Goal: Task Accomplishment & Management: Use online tool/utility

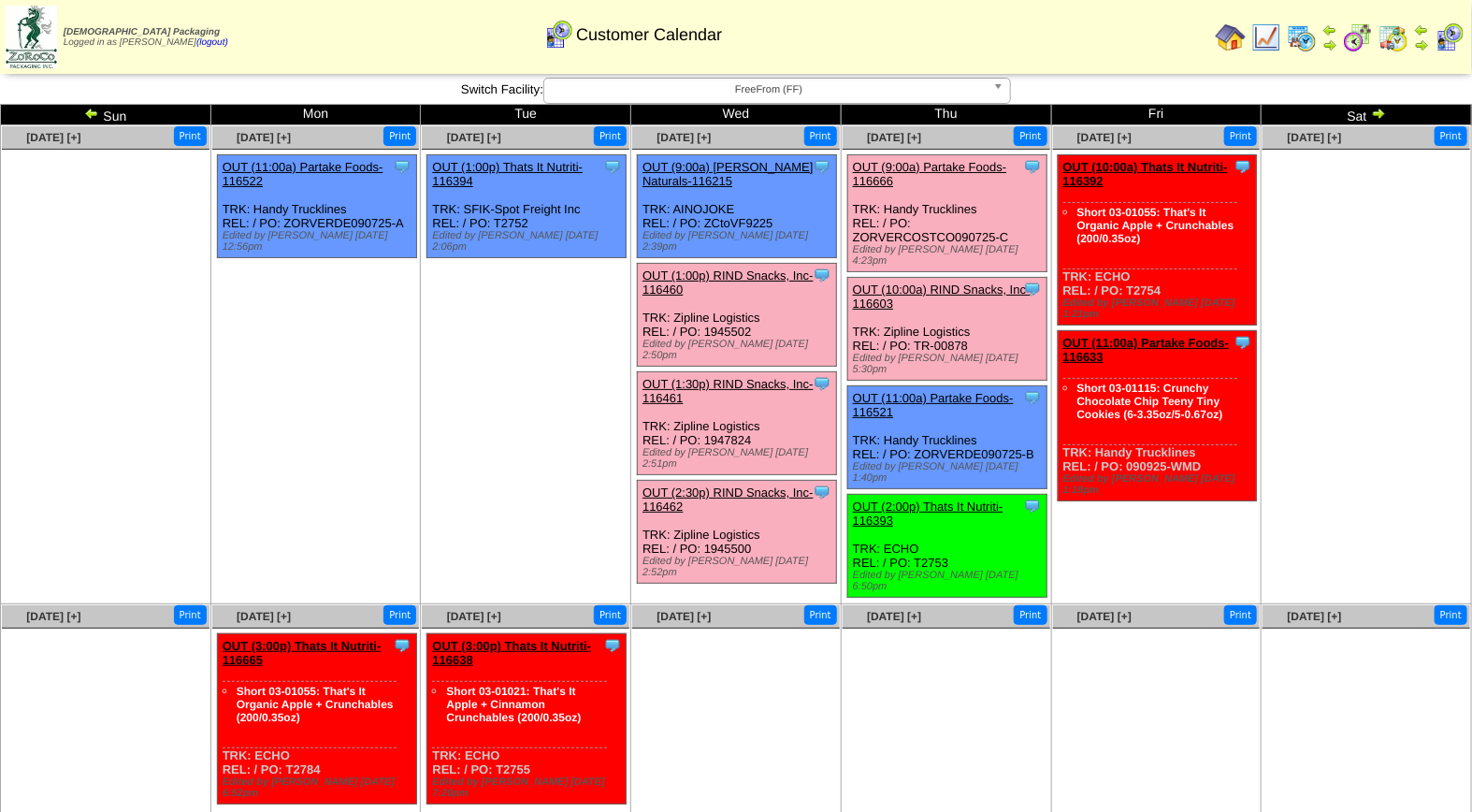
click at [942, 283] on link "OUT (10:00a) RIND Snacks, Inc-116603" at bounding box center [941, 296] width 178 height 28
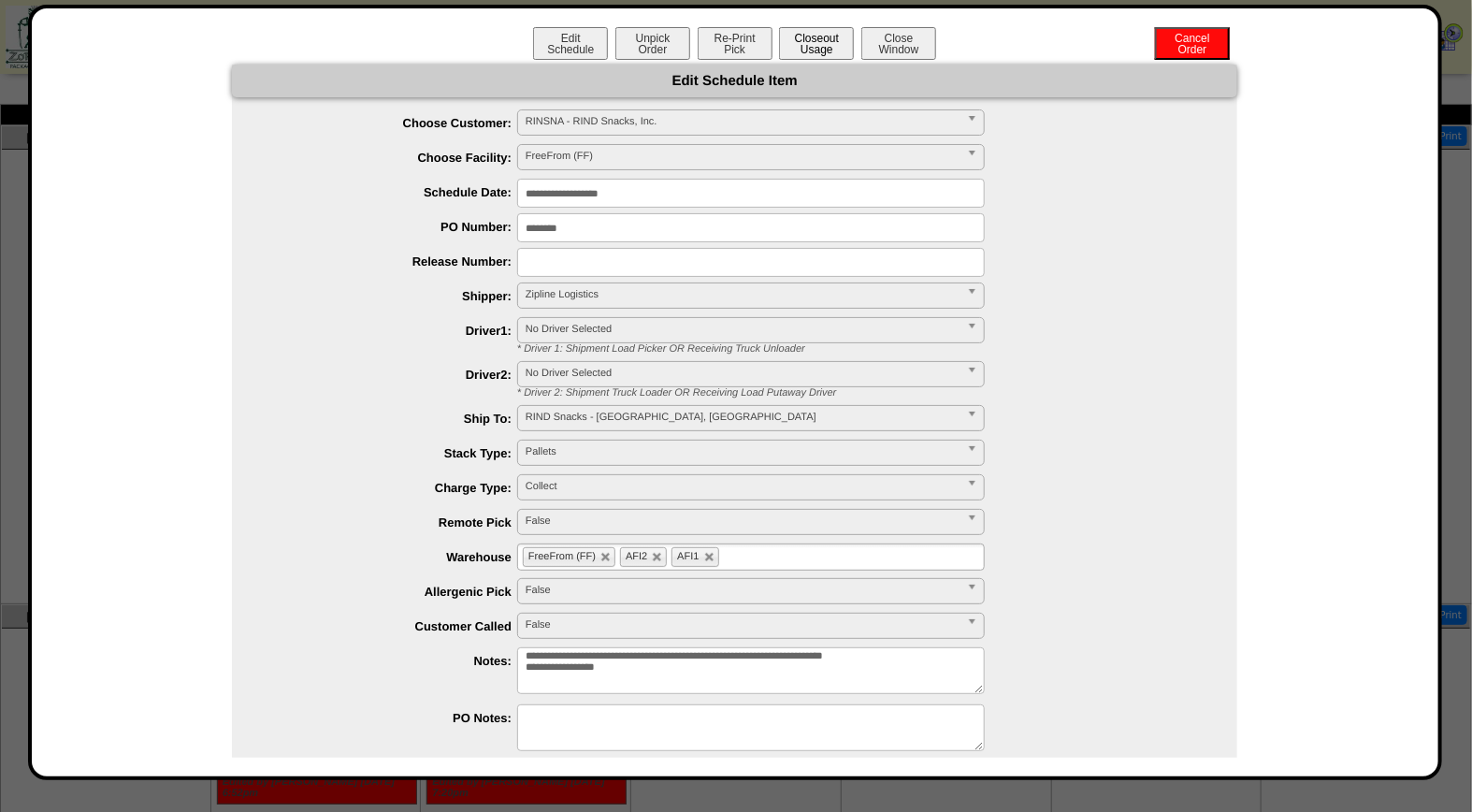
click at [820, 38] on button "Closeout Usage" at bounding box center [816, 42] width 75 height 33
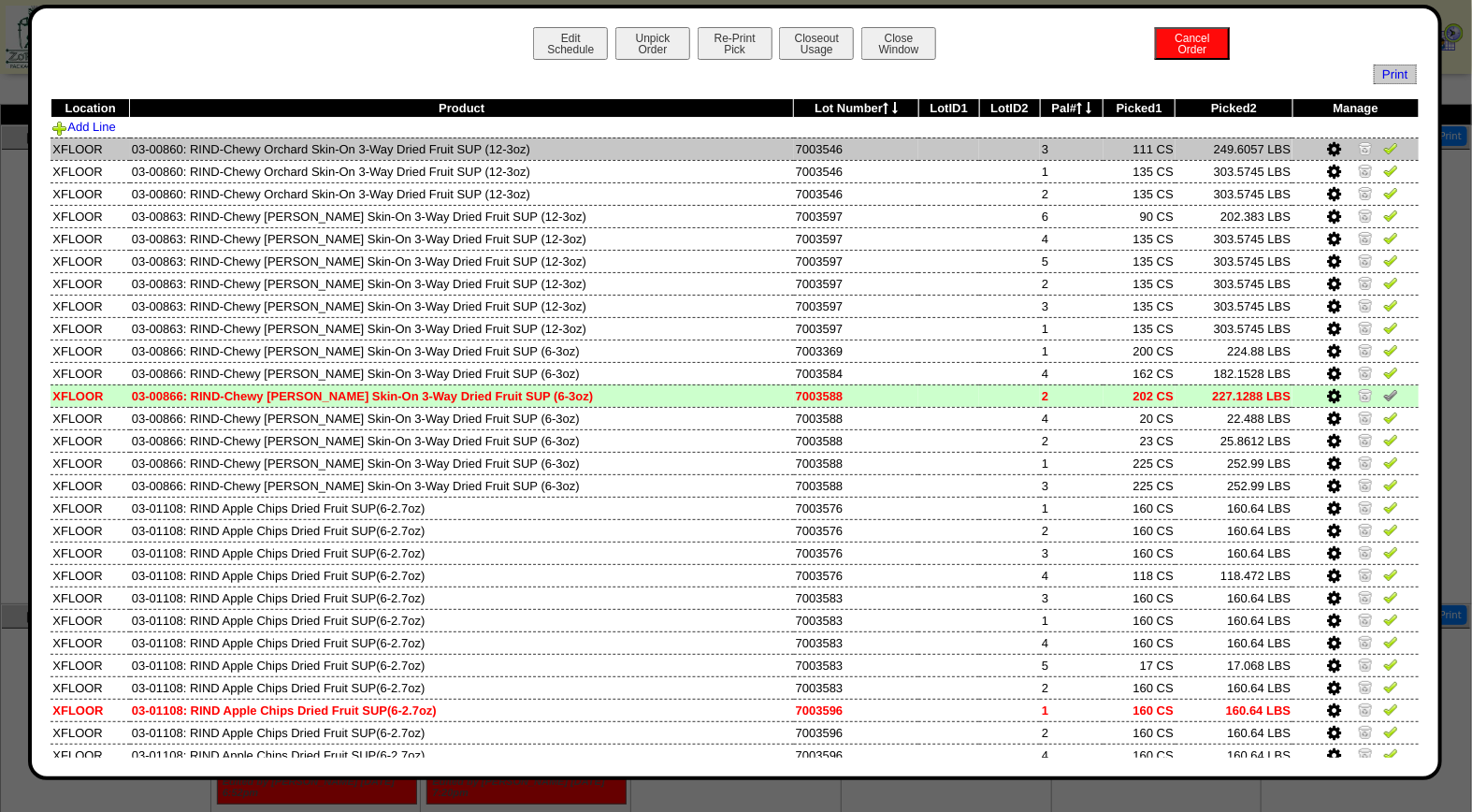
click at [1383, 150] on img at bounding box center [1390, 147] width 15 height 15
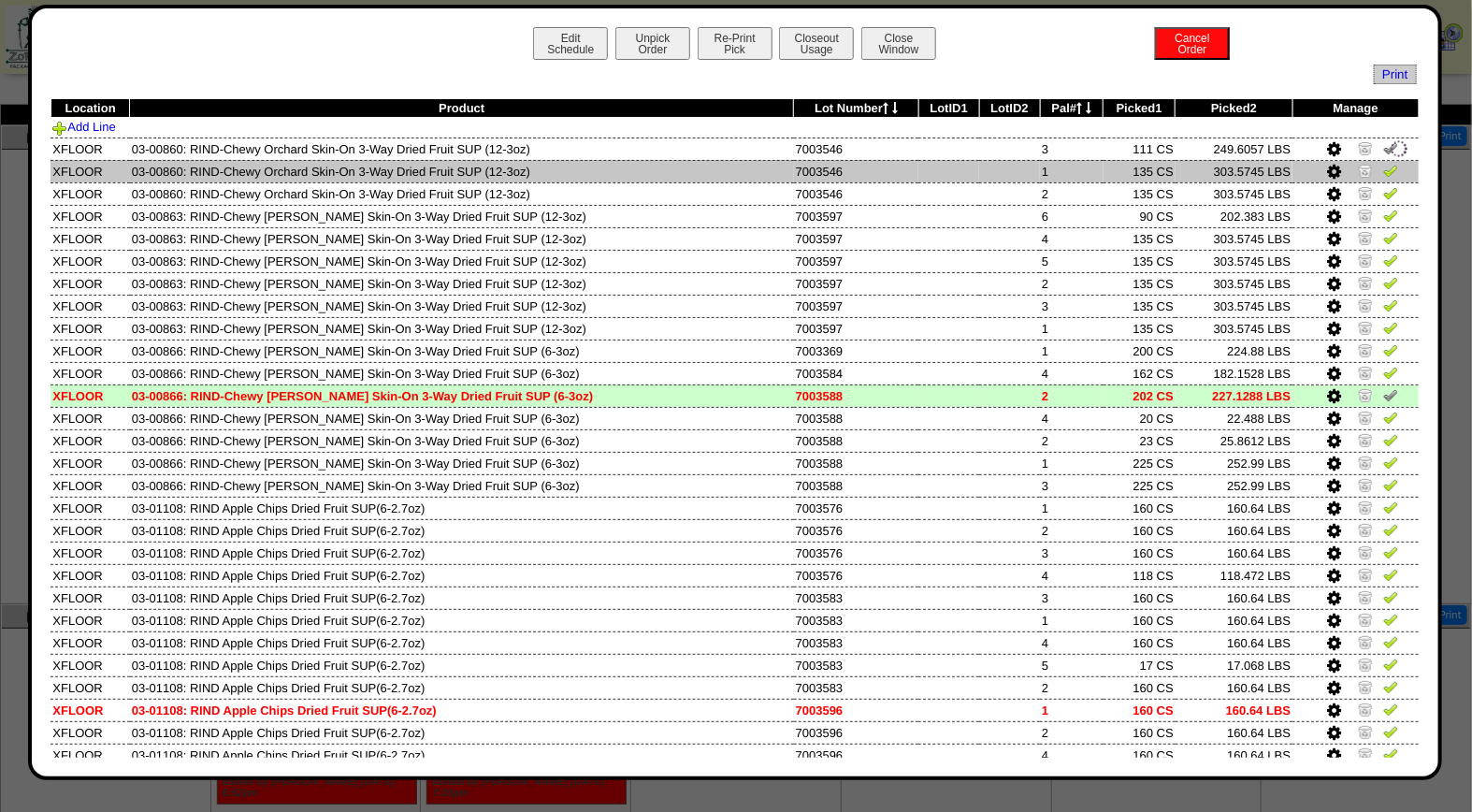
click at [1383, 165] on img at bounding box center [1390, 170] width 15 height 15
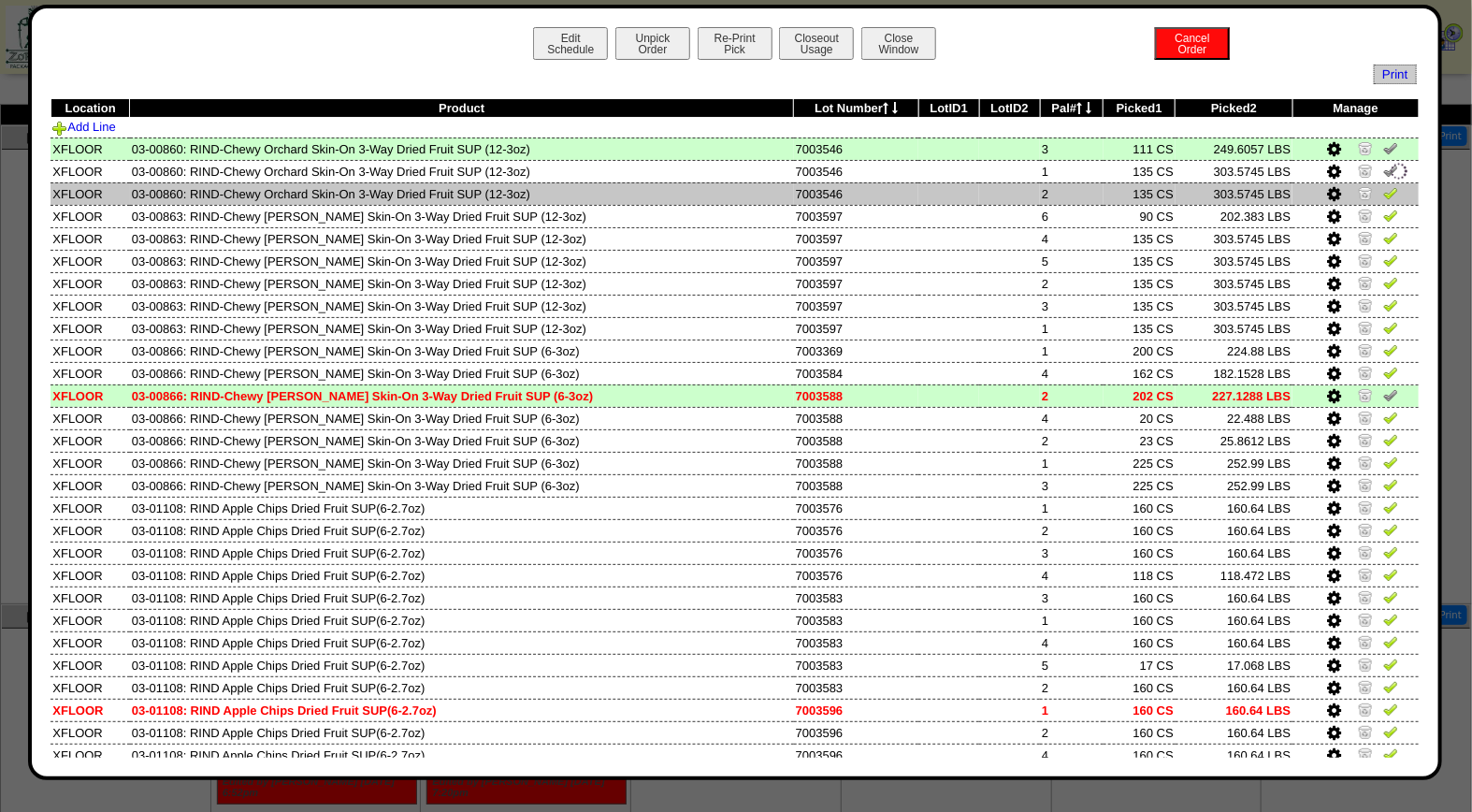
click at [1383, 192] on img at bounding box center [1390, 192] width 15 height 15
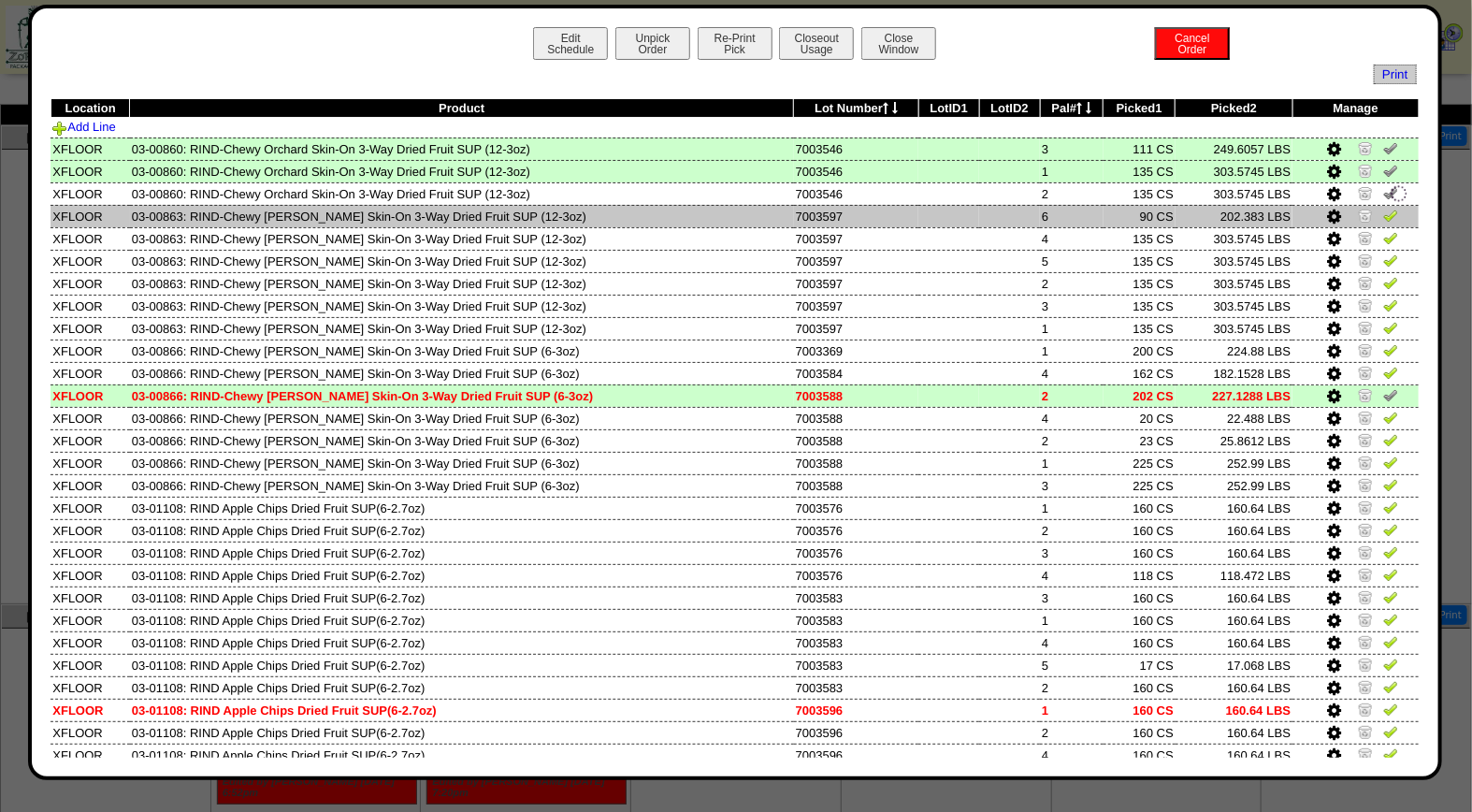
click at [1383, 213] on img at bounding box center [1390, 214] width 15 height 15
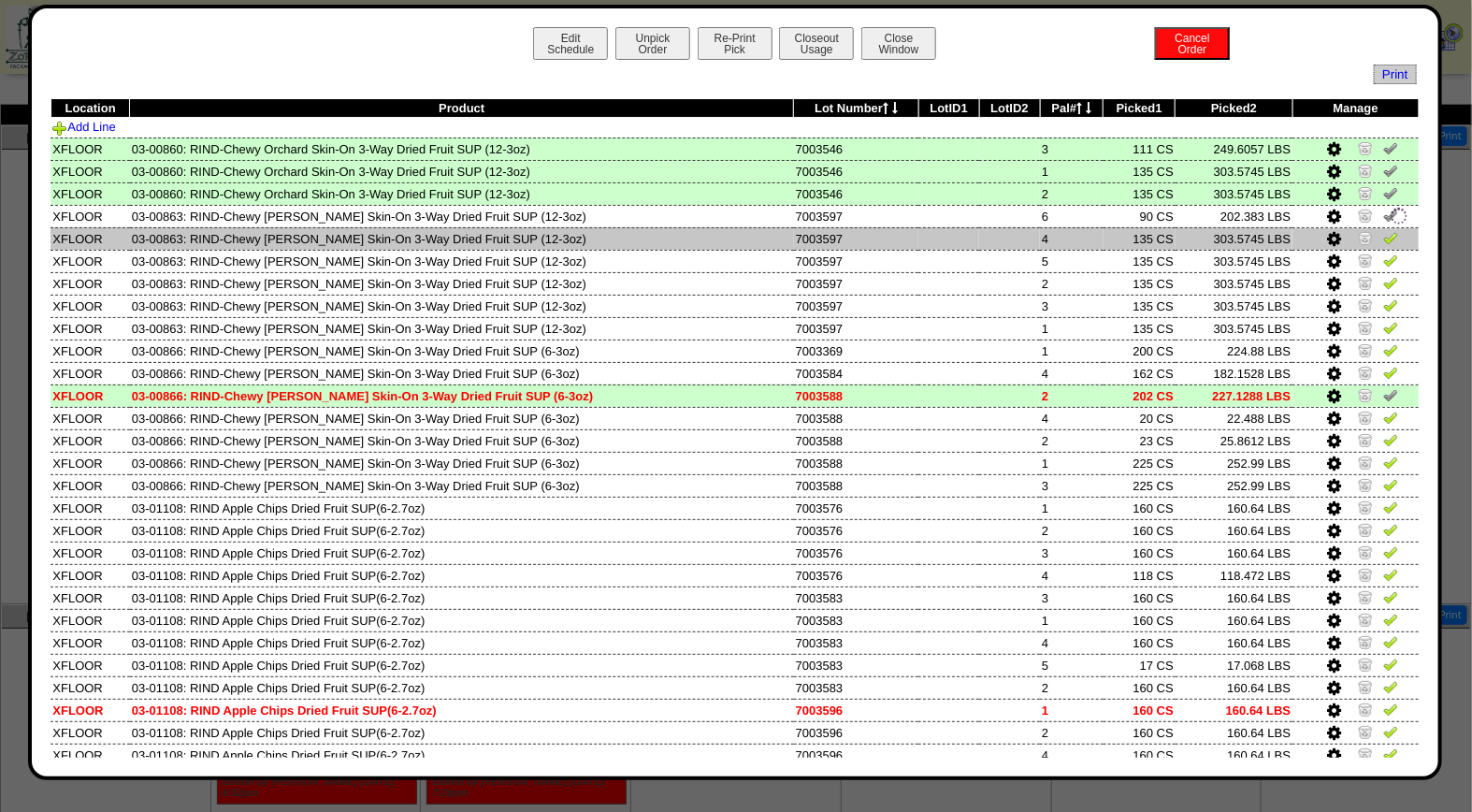
click at [1383, 235] on img at bounding box center [1390, 237] width 15 height 15
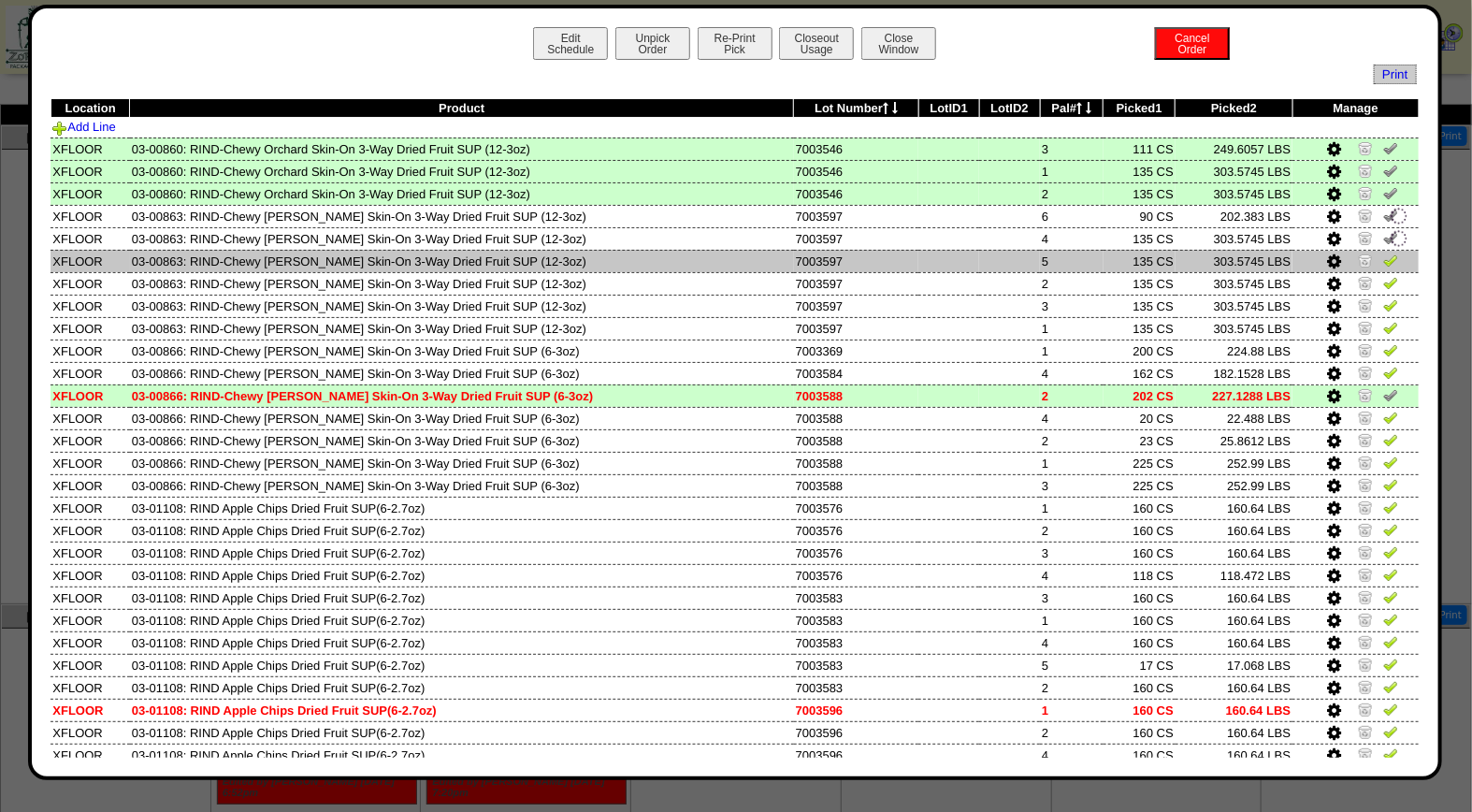
click at [1383, 264] on img at bounding box center [1390, 260] width 15 height 15
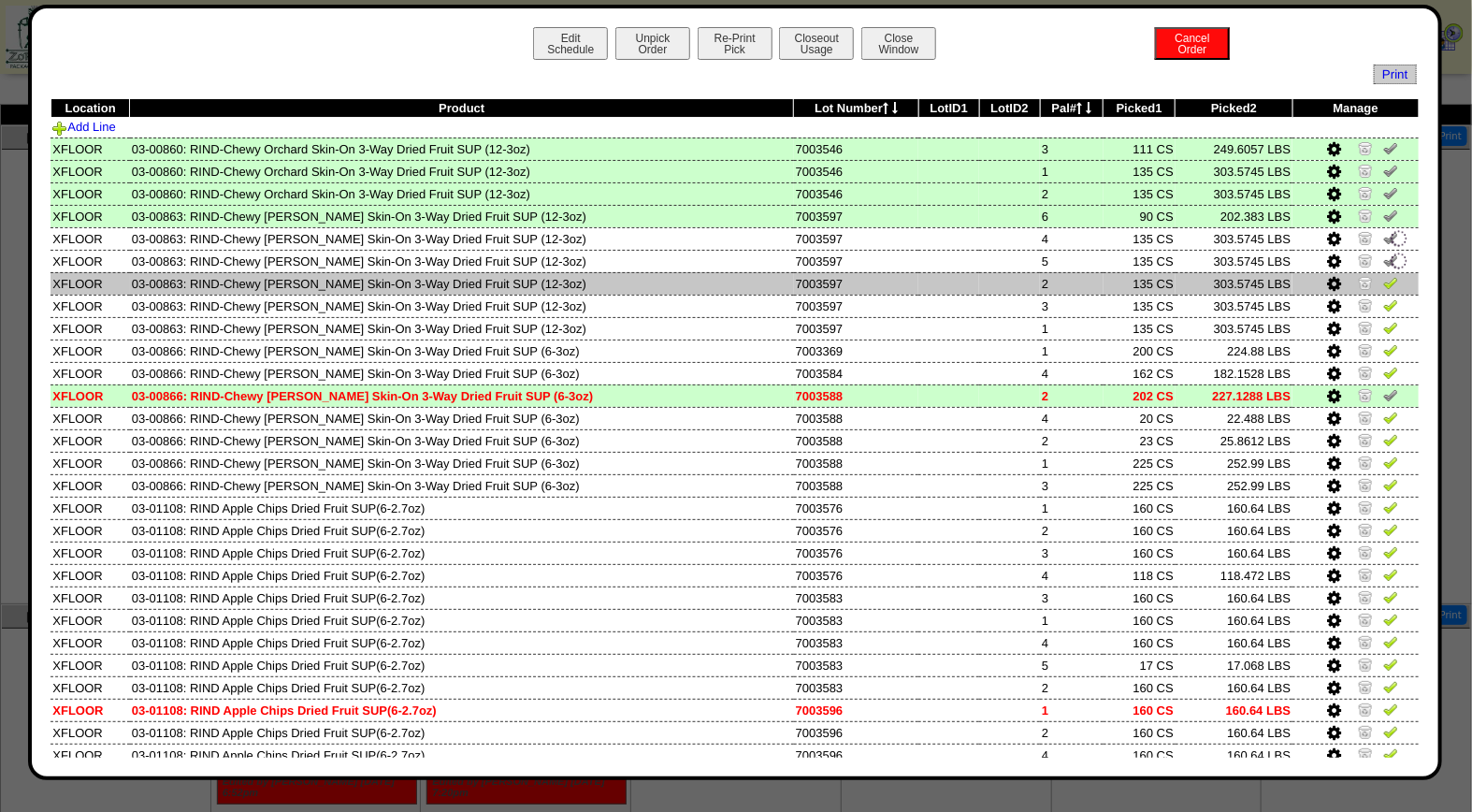
click at [1383, 278] on img at bounding box center [1390, 282] width 15 height 15
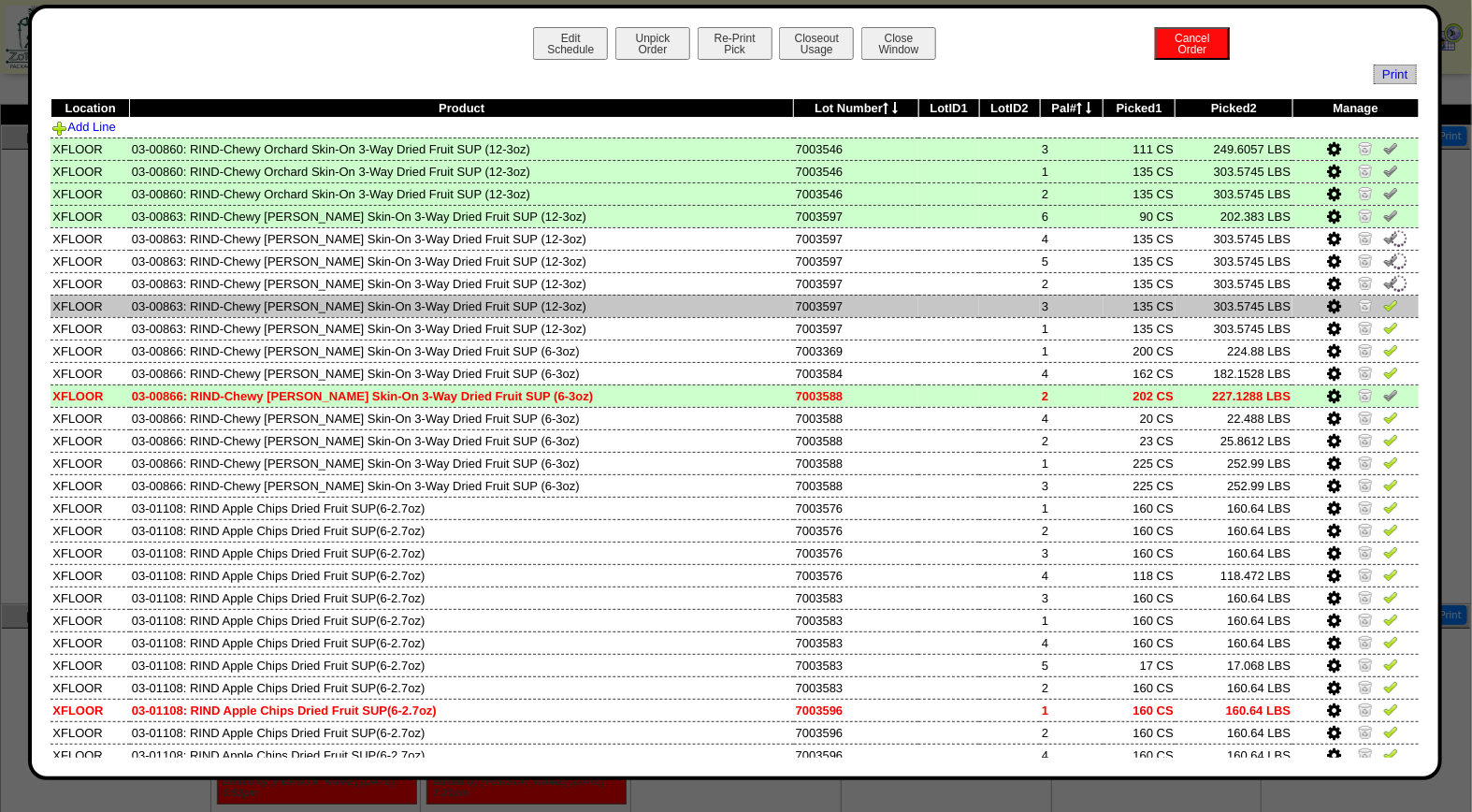
click at [1383, 304] on img at bounding box center [1390, 304] width 15 height 15
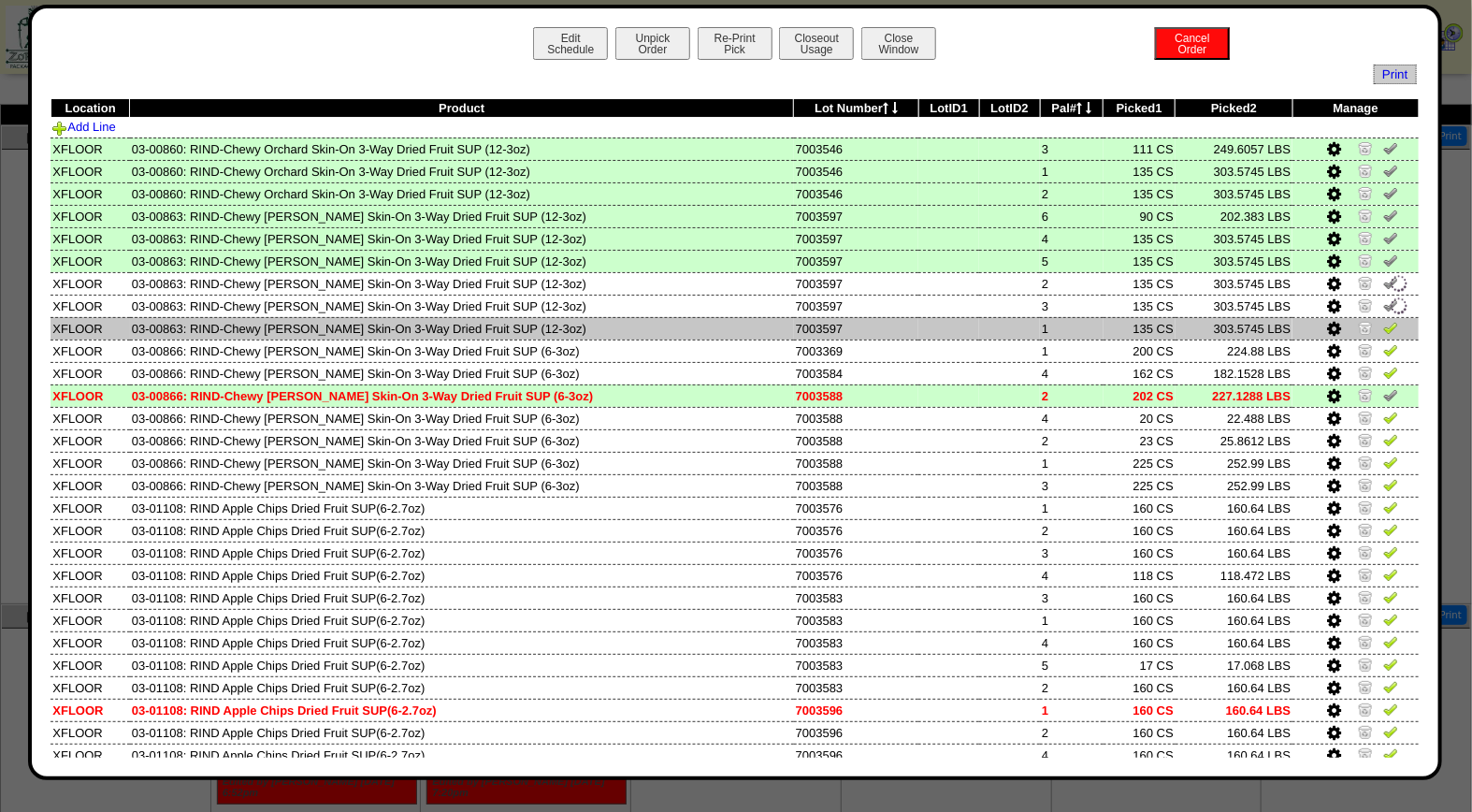
click at [1383, 323] on img at bounding box center [1390, 327] width 15 height 15
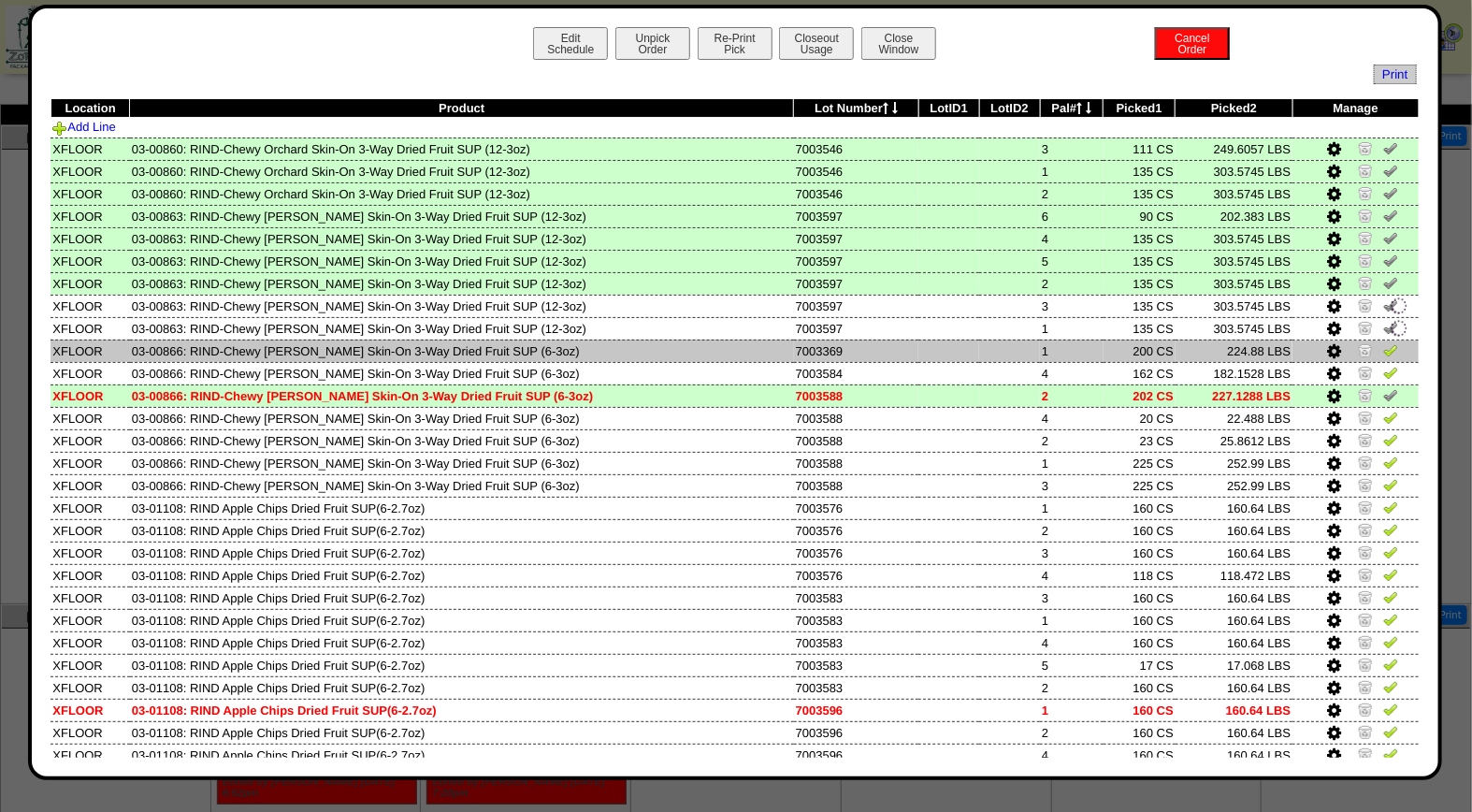
click at [1383, 349] on img at bounding box center [1390, 349] width 15 height 15
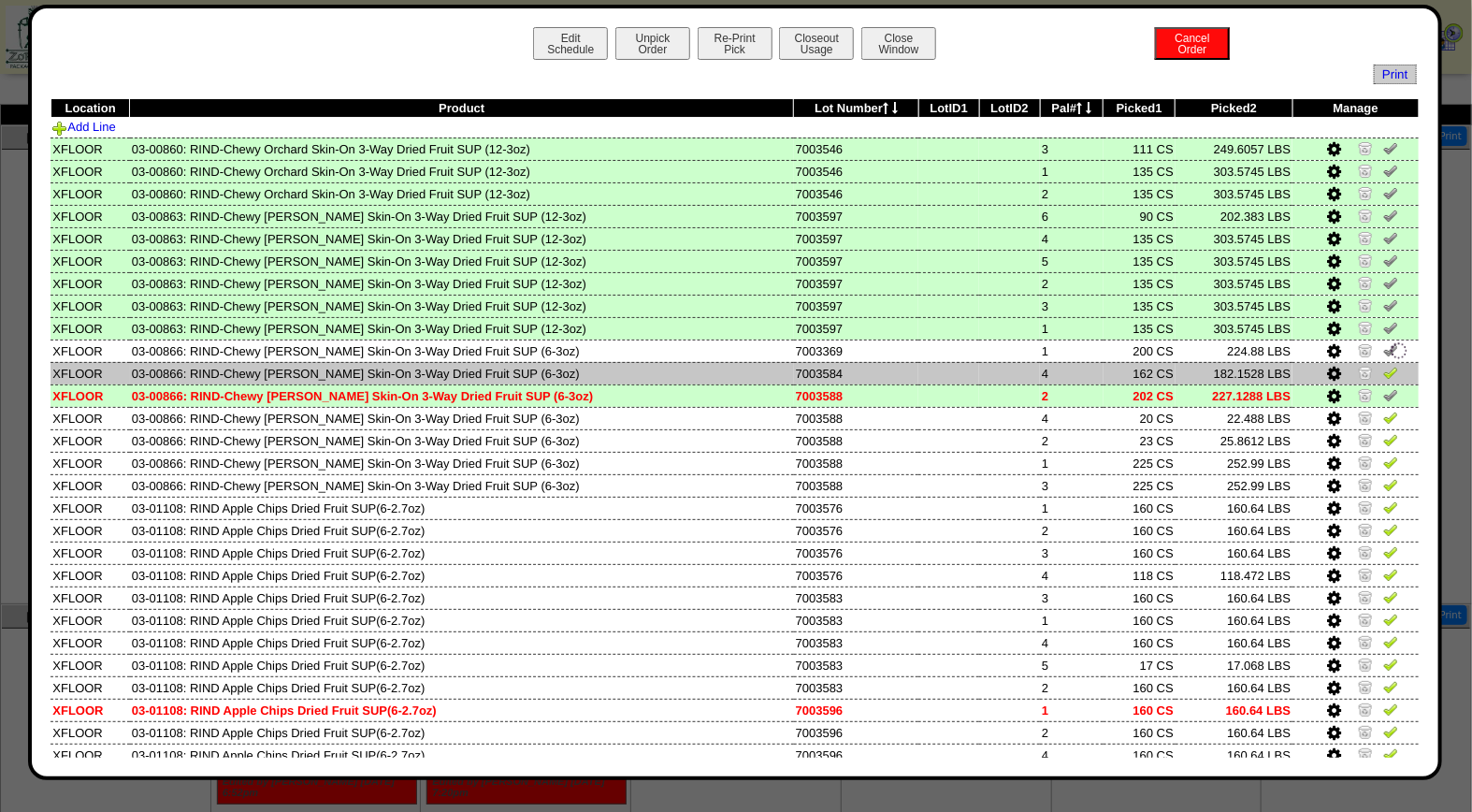
click at [1383, 372] on img at bounding box center [1390, 371] width 15 height 15
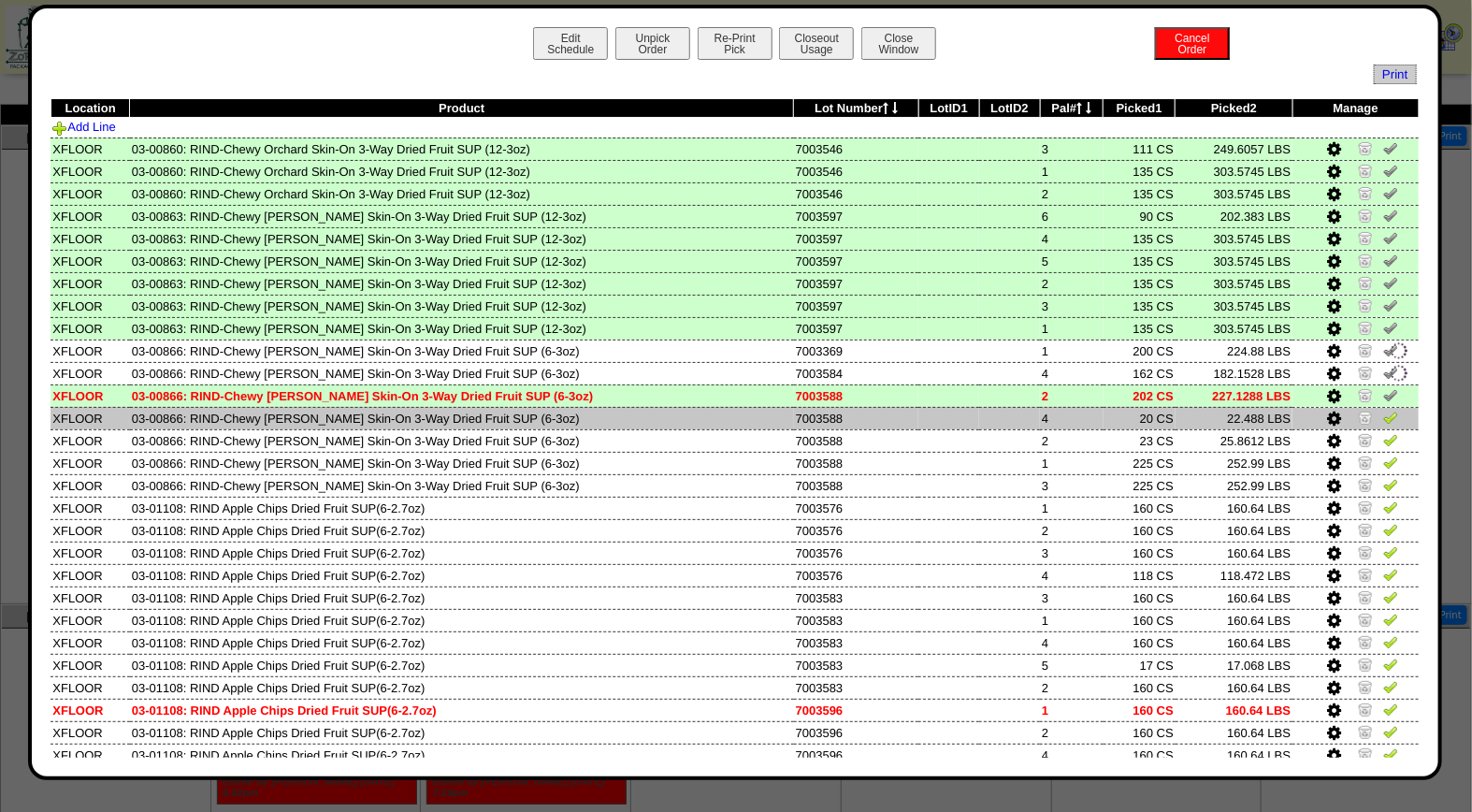
click at [1383, 411] on img at bounding box center [1390, 417] width 15 height 15
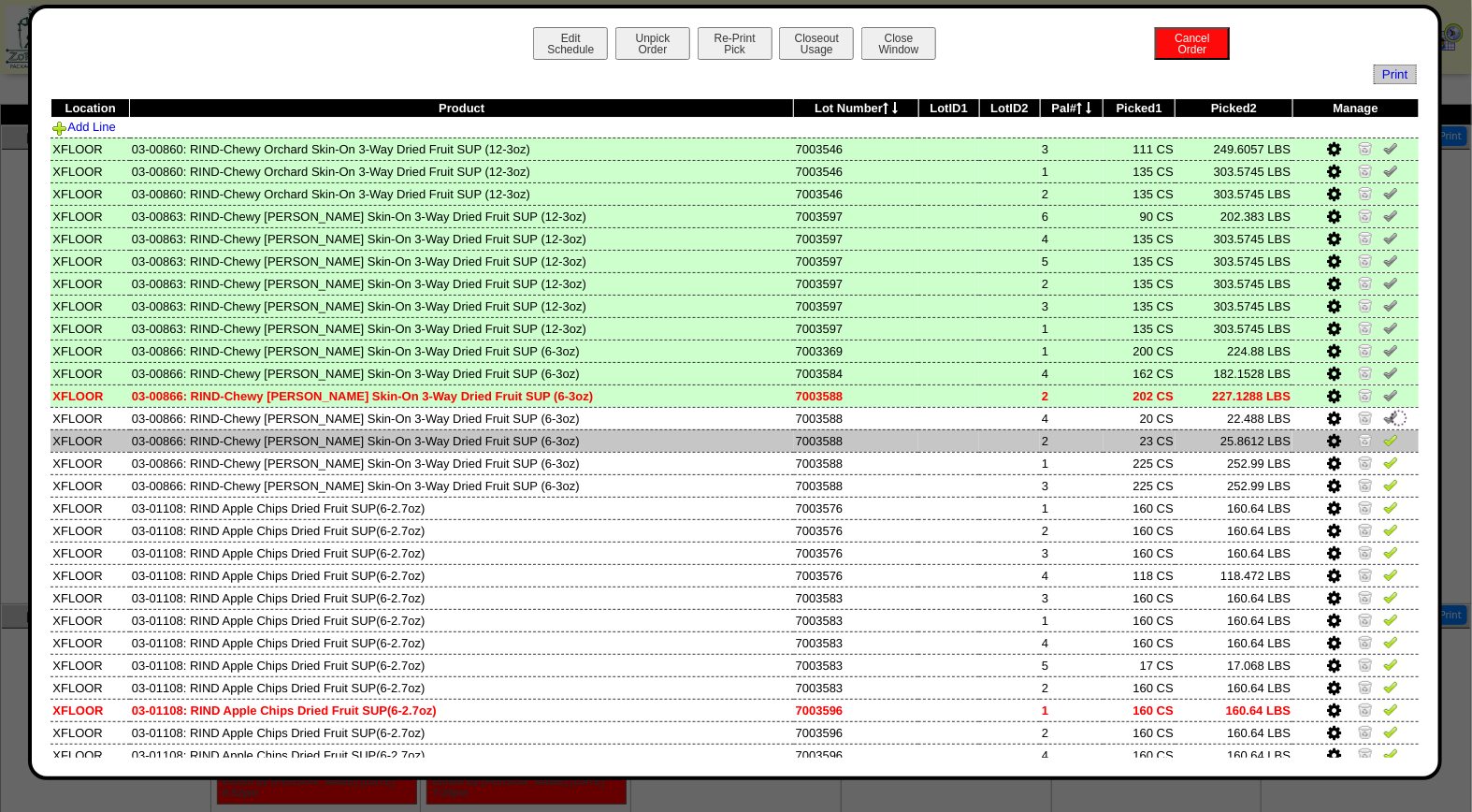
click at [1383, 444] on link at bounding box center [1390, 443] width 15 height 14
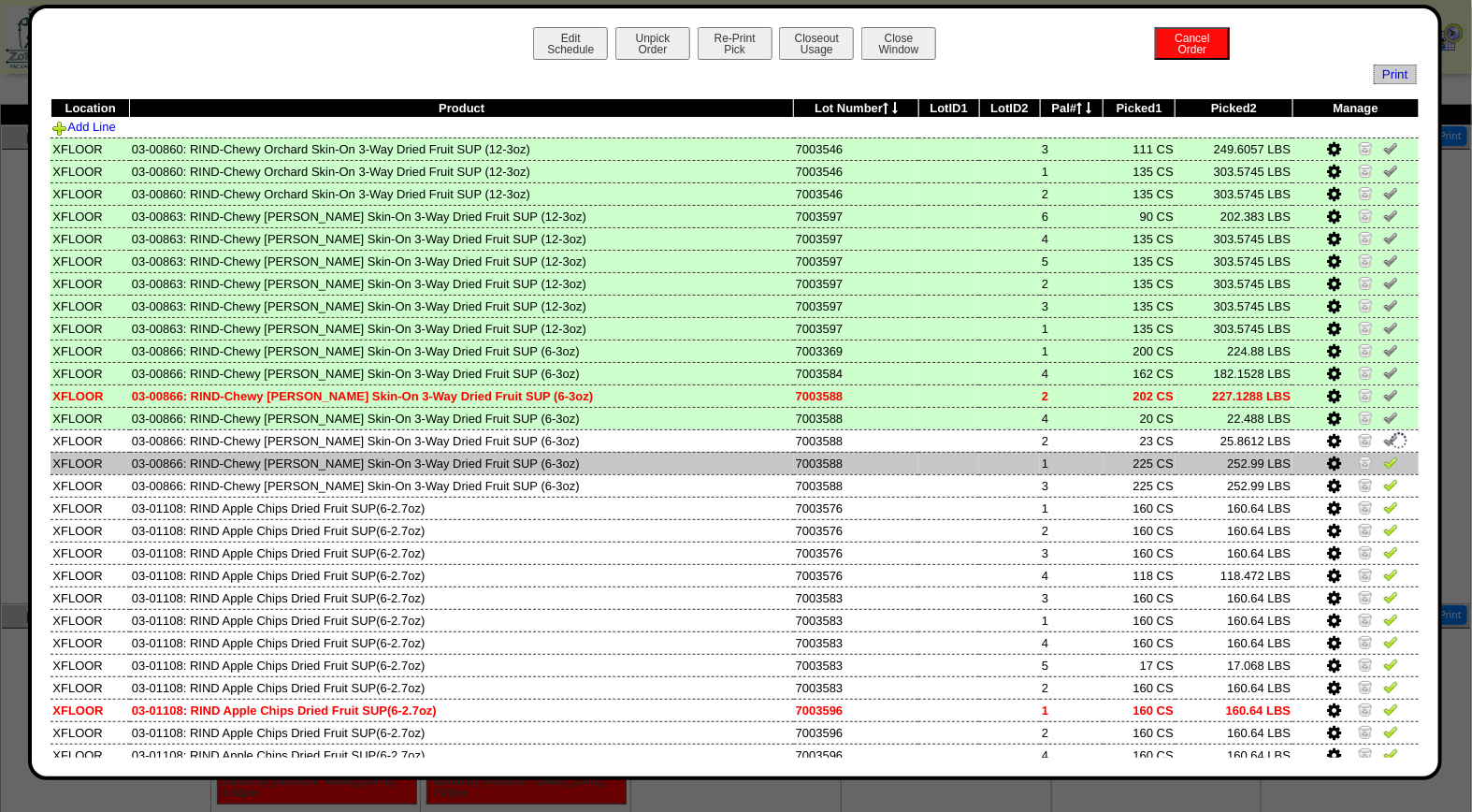
click at [1383, 462] on img at bounding box center [1390, 461] width 15 height 15
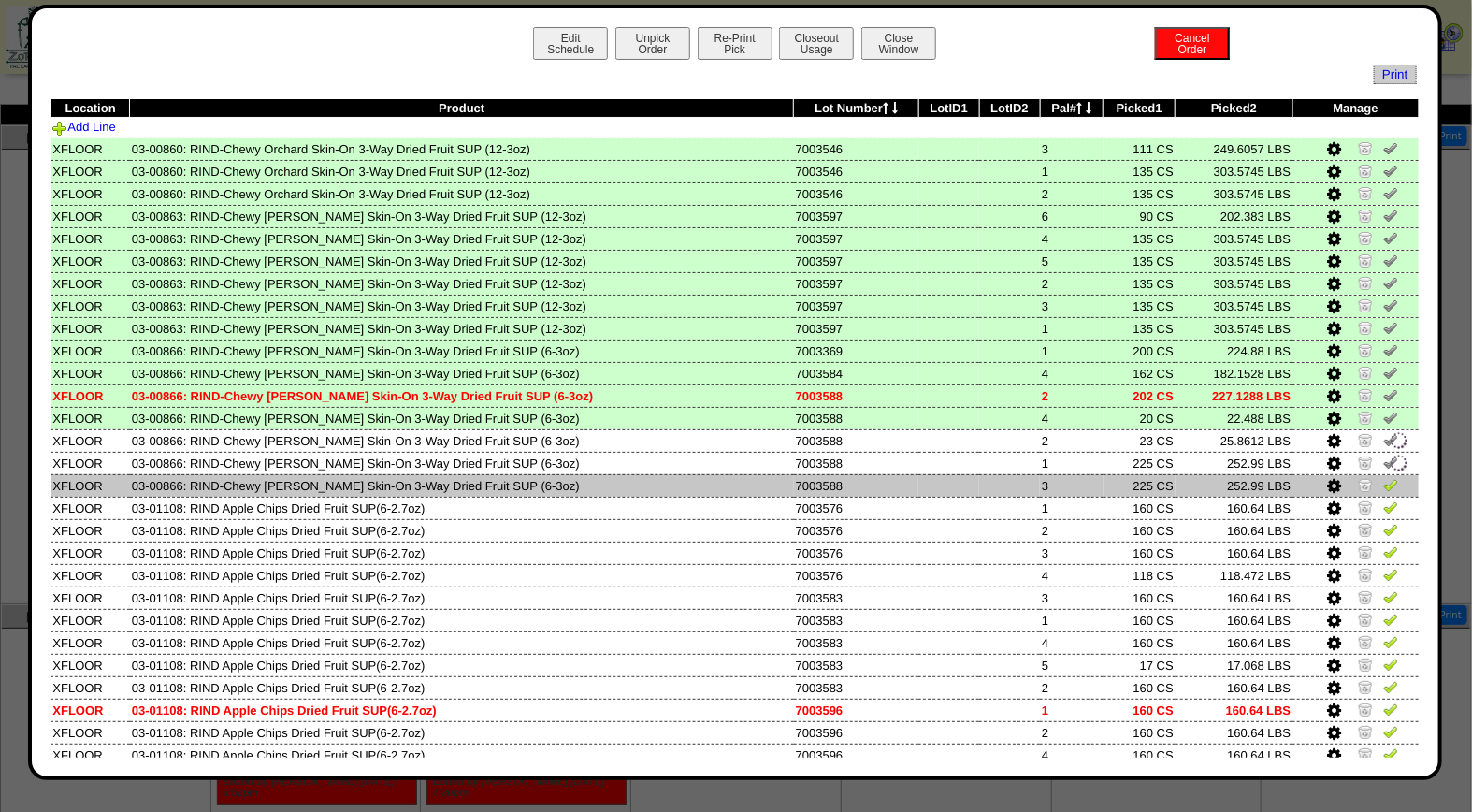
click at [1383, 477] on img at bounding box center [1390, 484] width 15 height 15
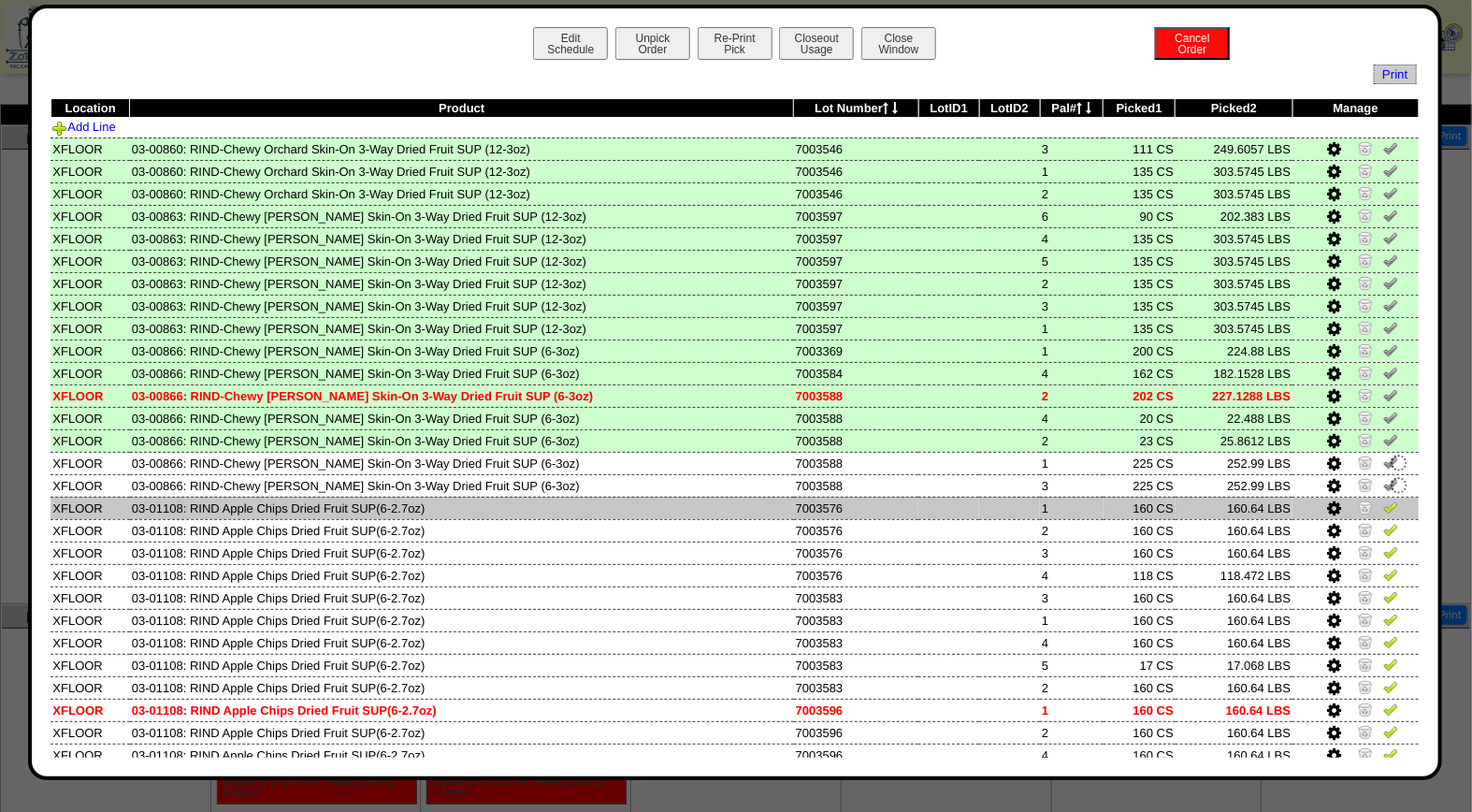
click at [1383, 499] on img at bounding box center [1390, 506] width 15 height 15
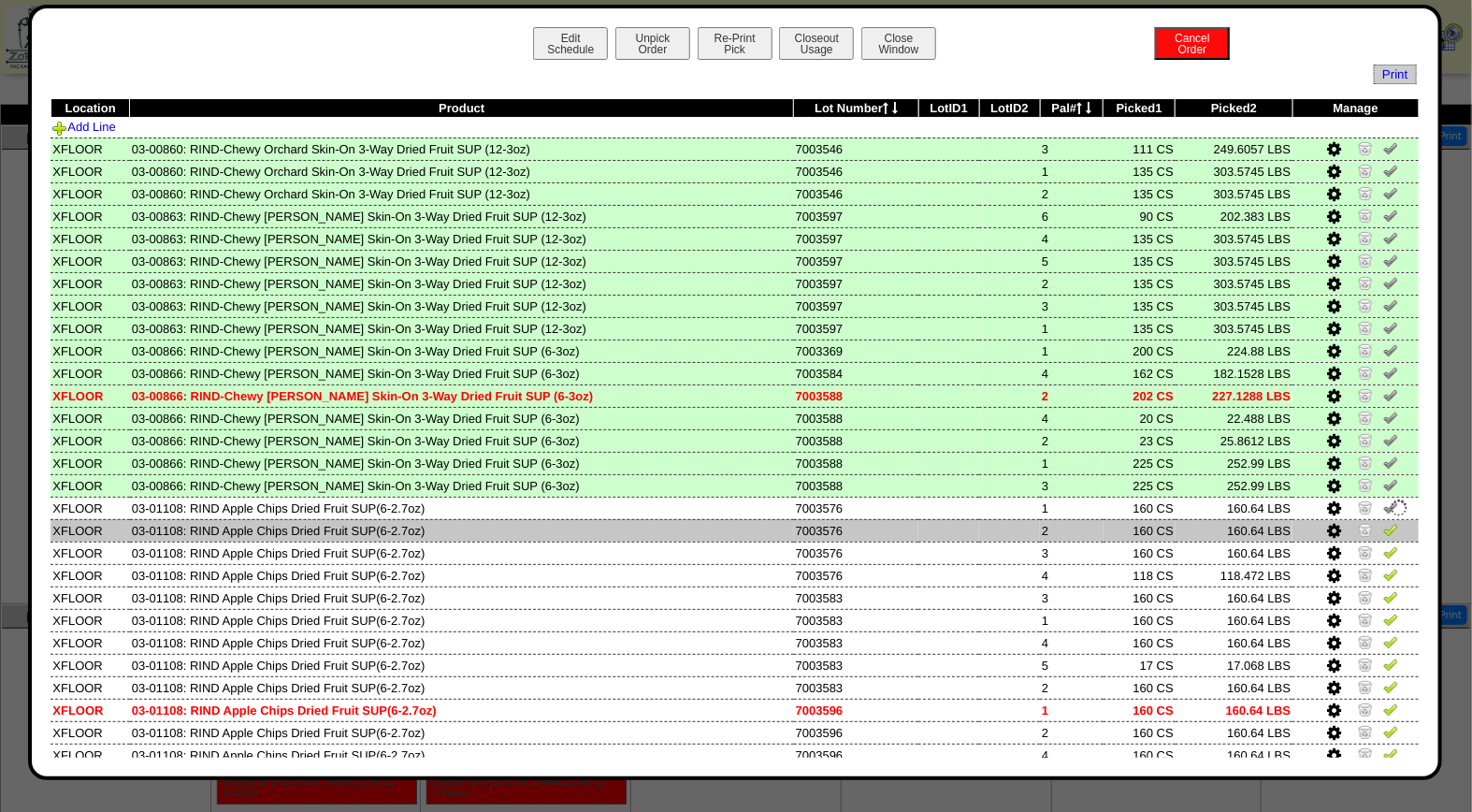
click at [1383, 528] on img at bounding box center [1390, 528] width 15 height 15
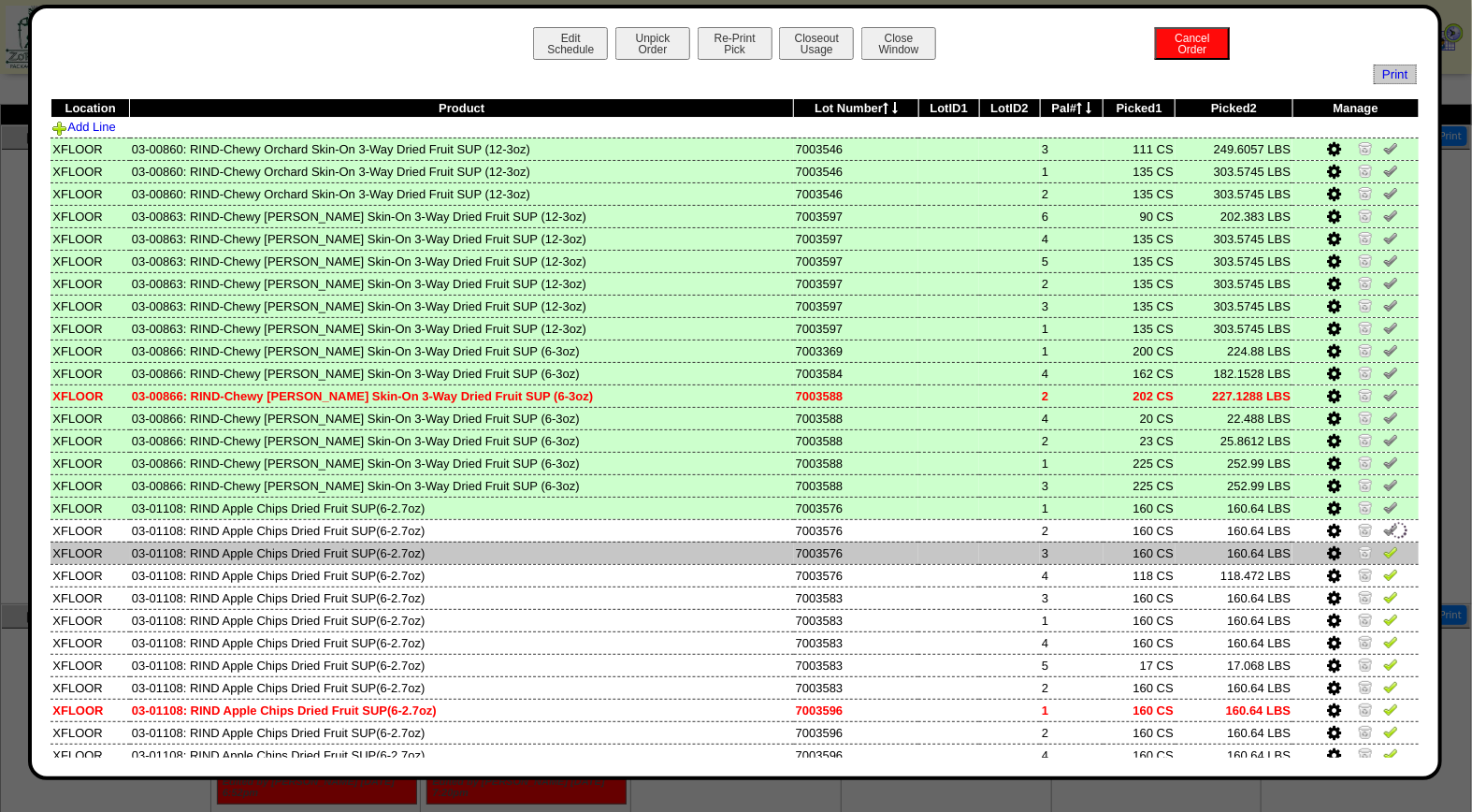
click at [1383, 552] on link at bounding box center [1390, 555] width 15 height 14
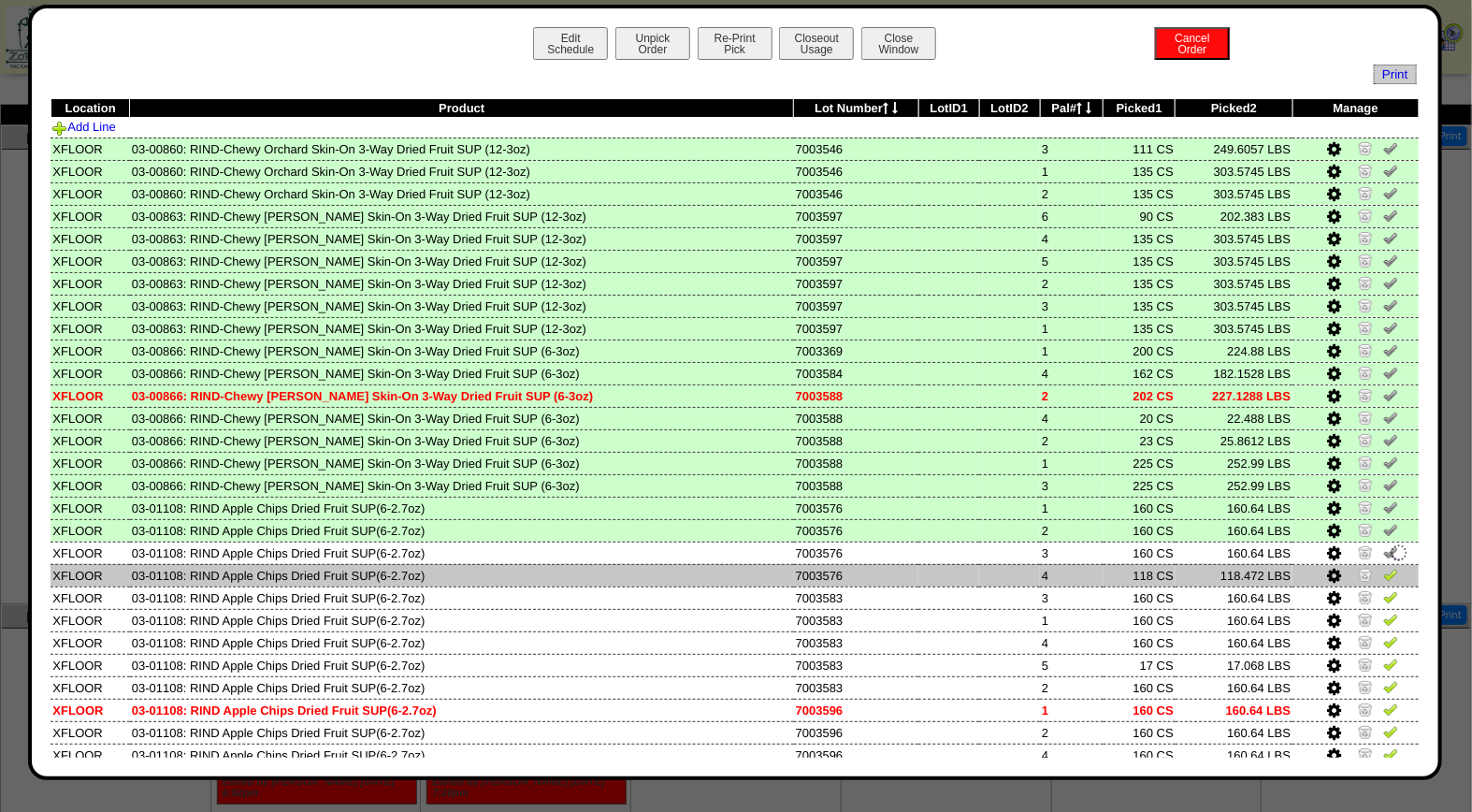
click at [1383, 567] on img at bounding box center [1390, 574] width 15 height 15
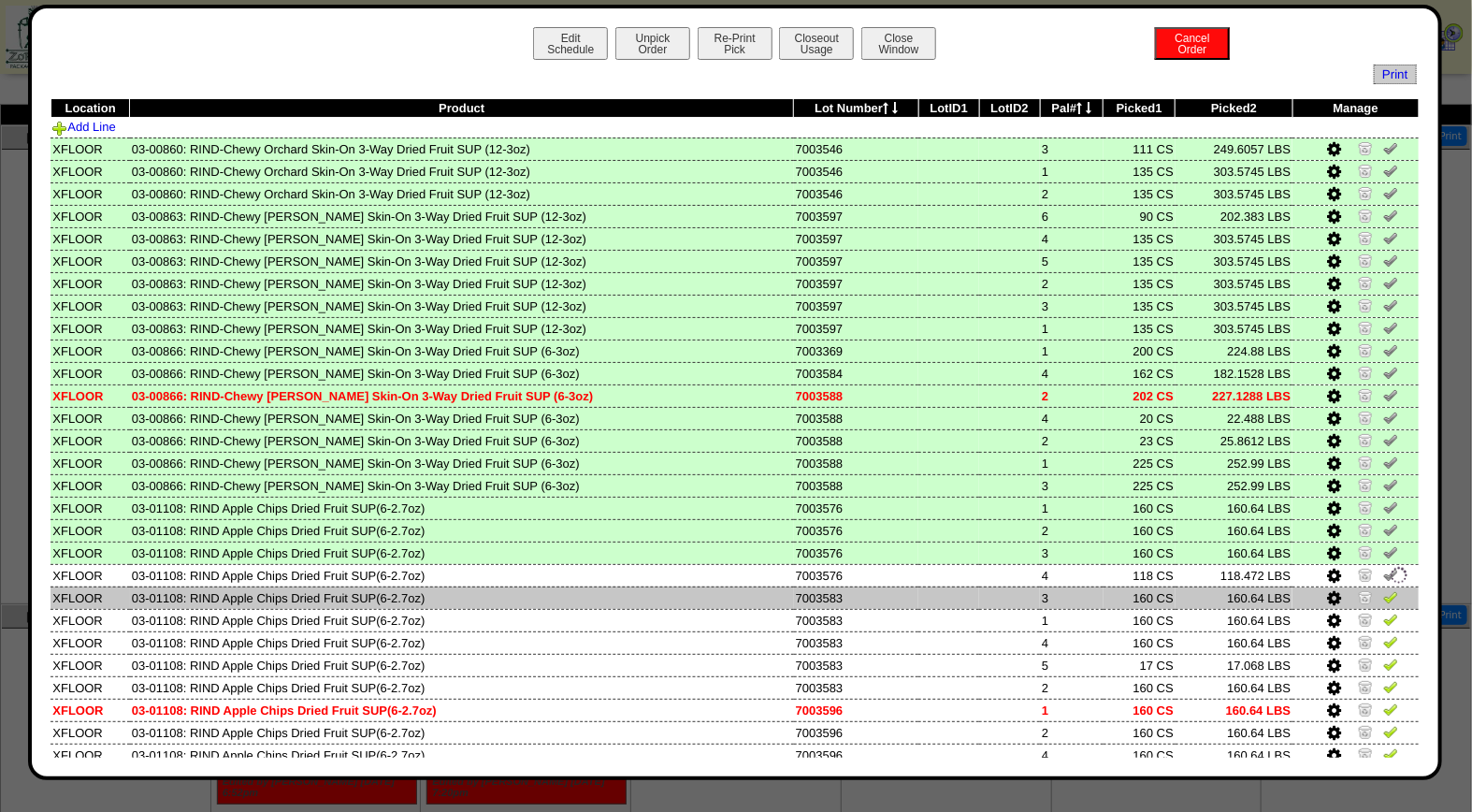
click at [1383, 593] on img at bounding box center [1390, 596] width 15 height 15
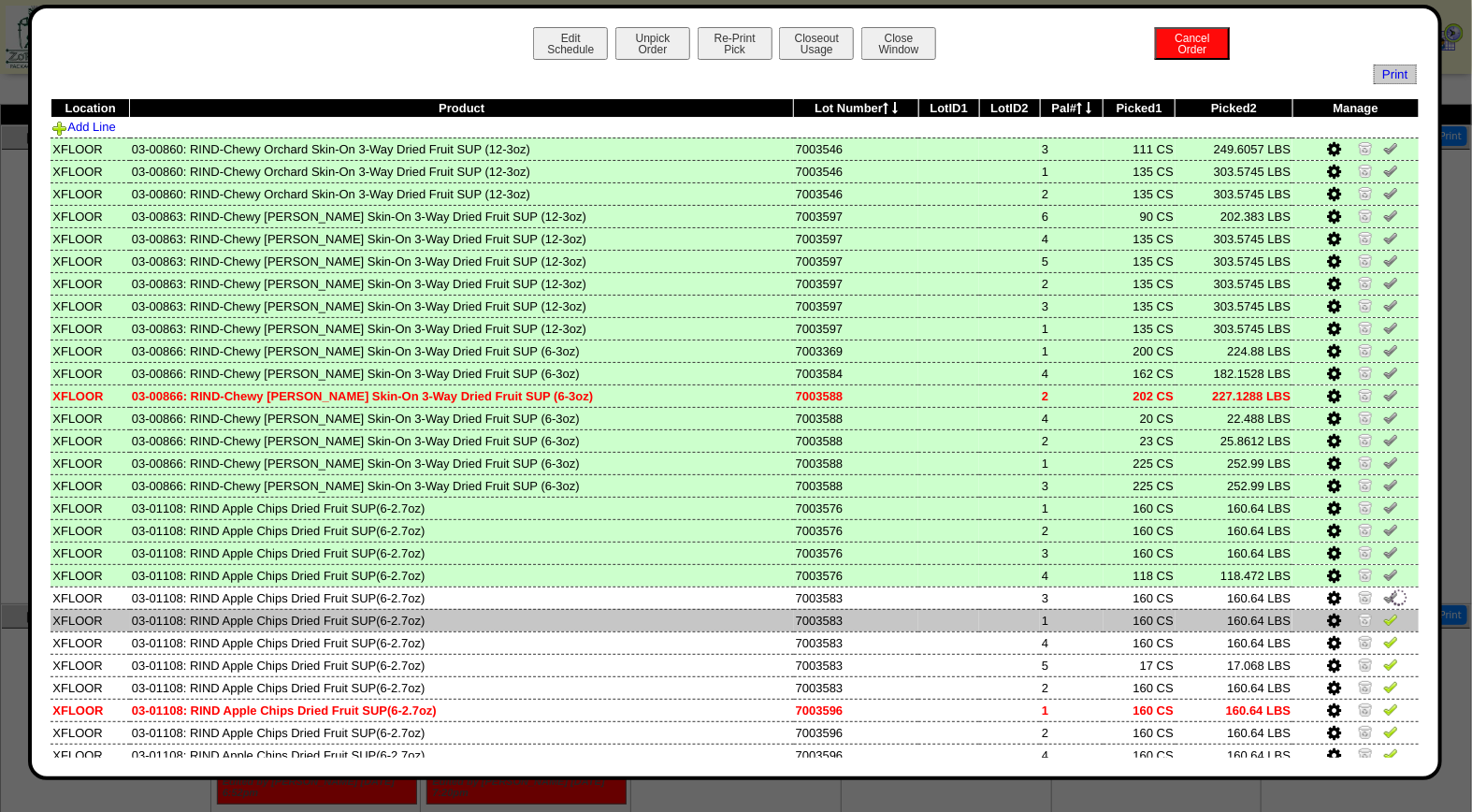
click at [1383, 614] on img at bounding box center [1390, 618] width 15 height 15
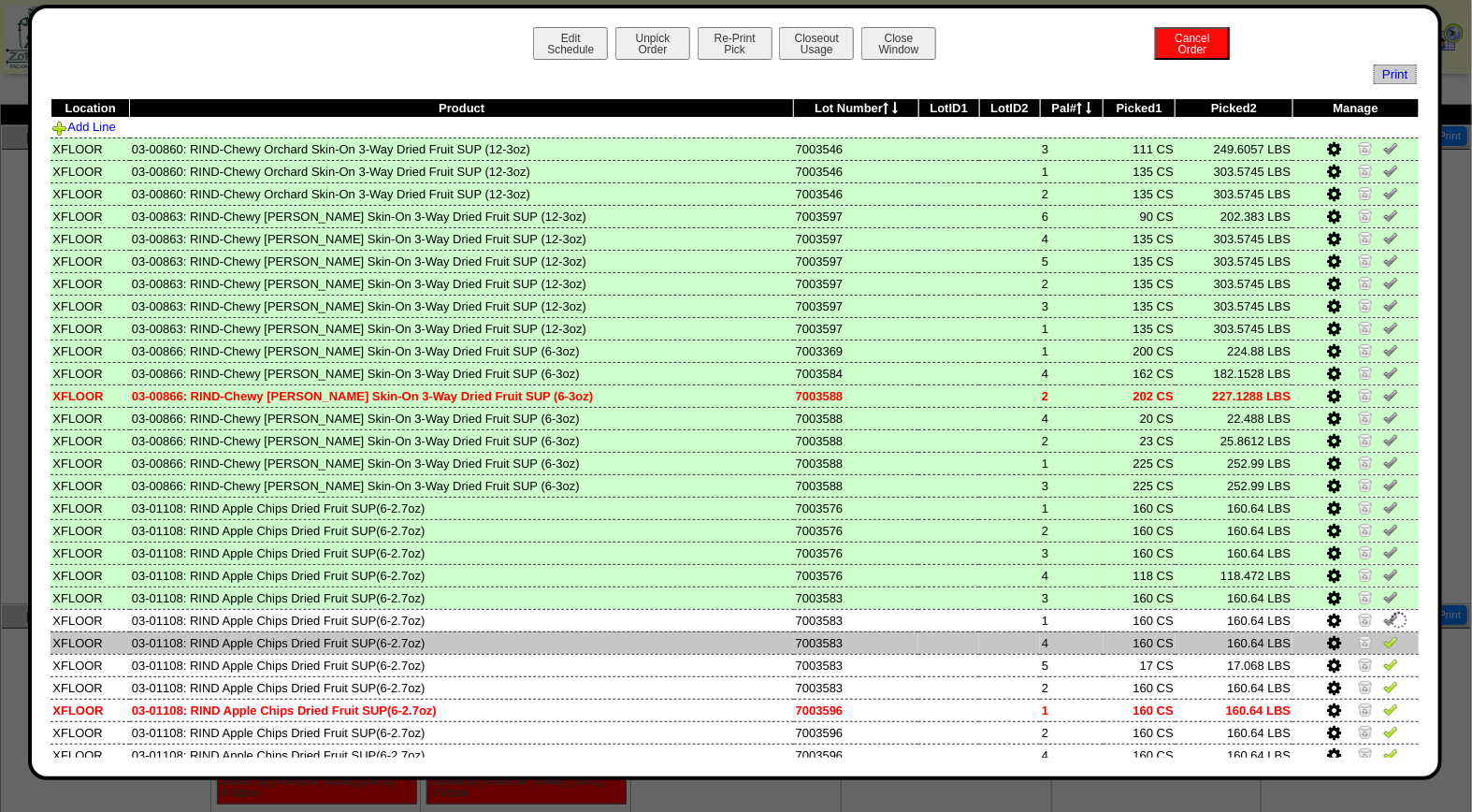
click at [1383, 634] on img at bounding box center [1390, 641] width 15 height 15
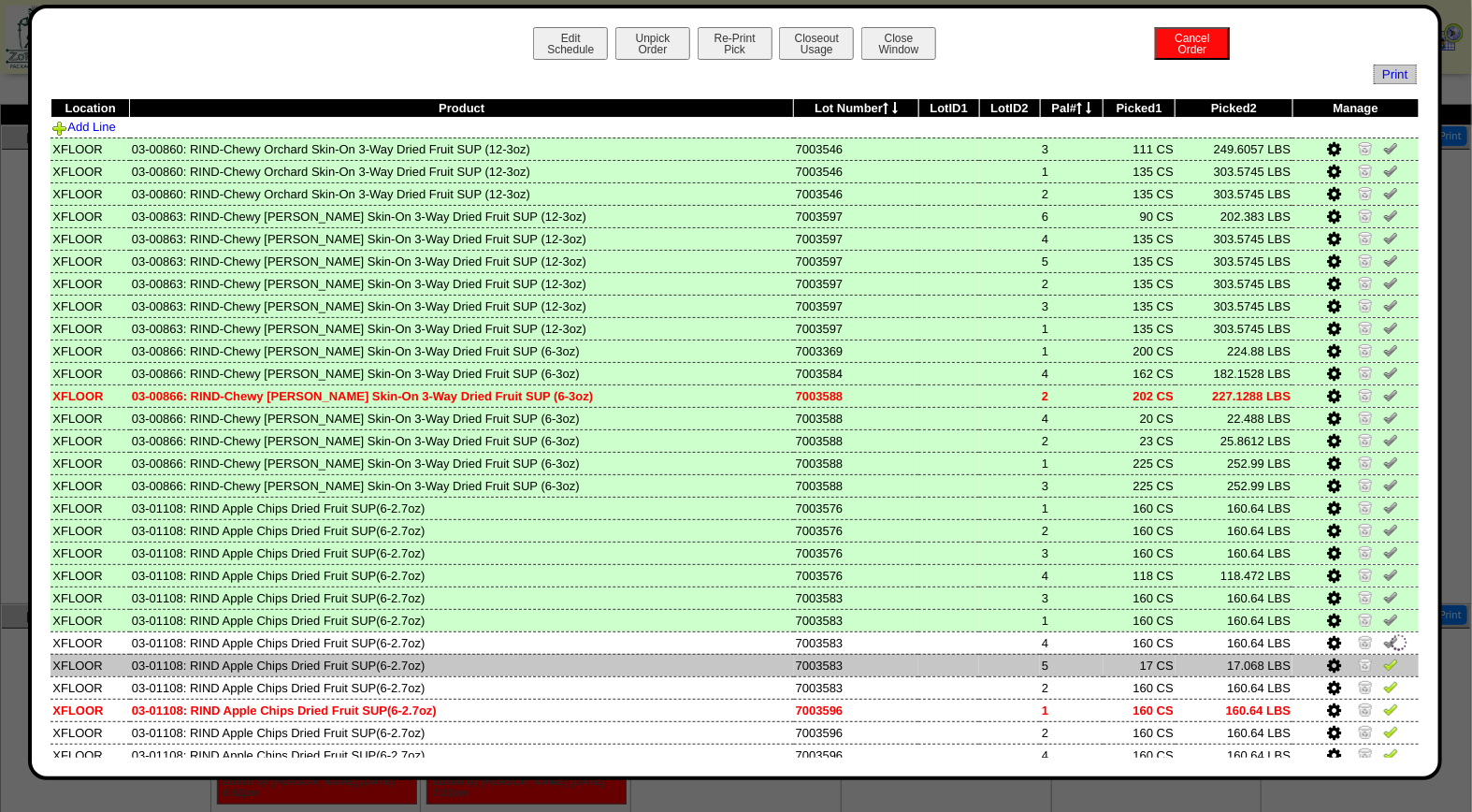
click at [1383, 662] on link at bounding box center [1390, 667] width 15 height 14
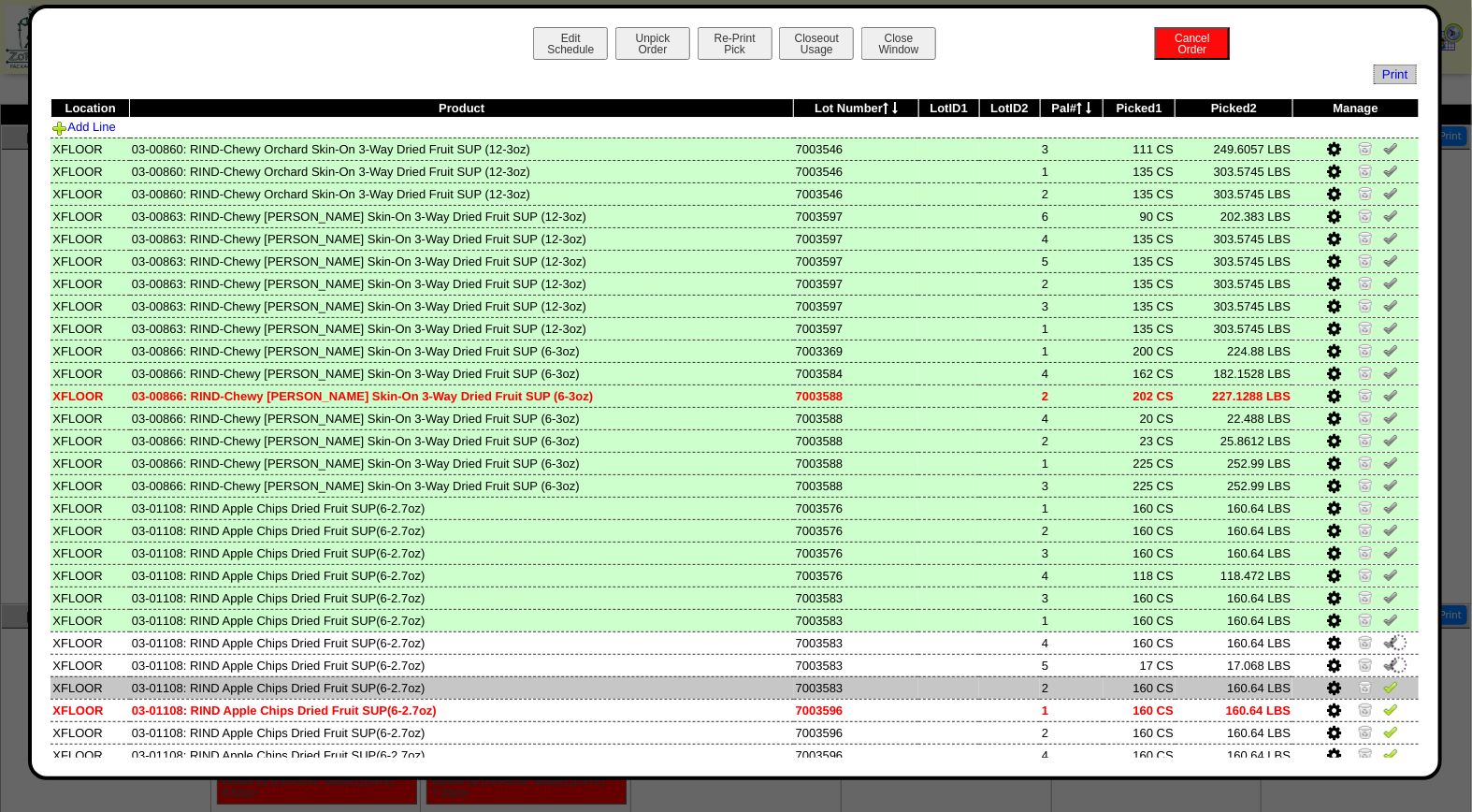
click at [1383, 679] on img at bounding box center [1390, 686] width 15 height 15
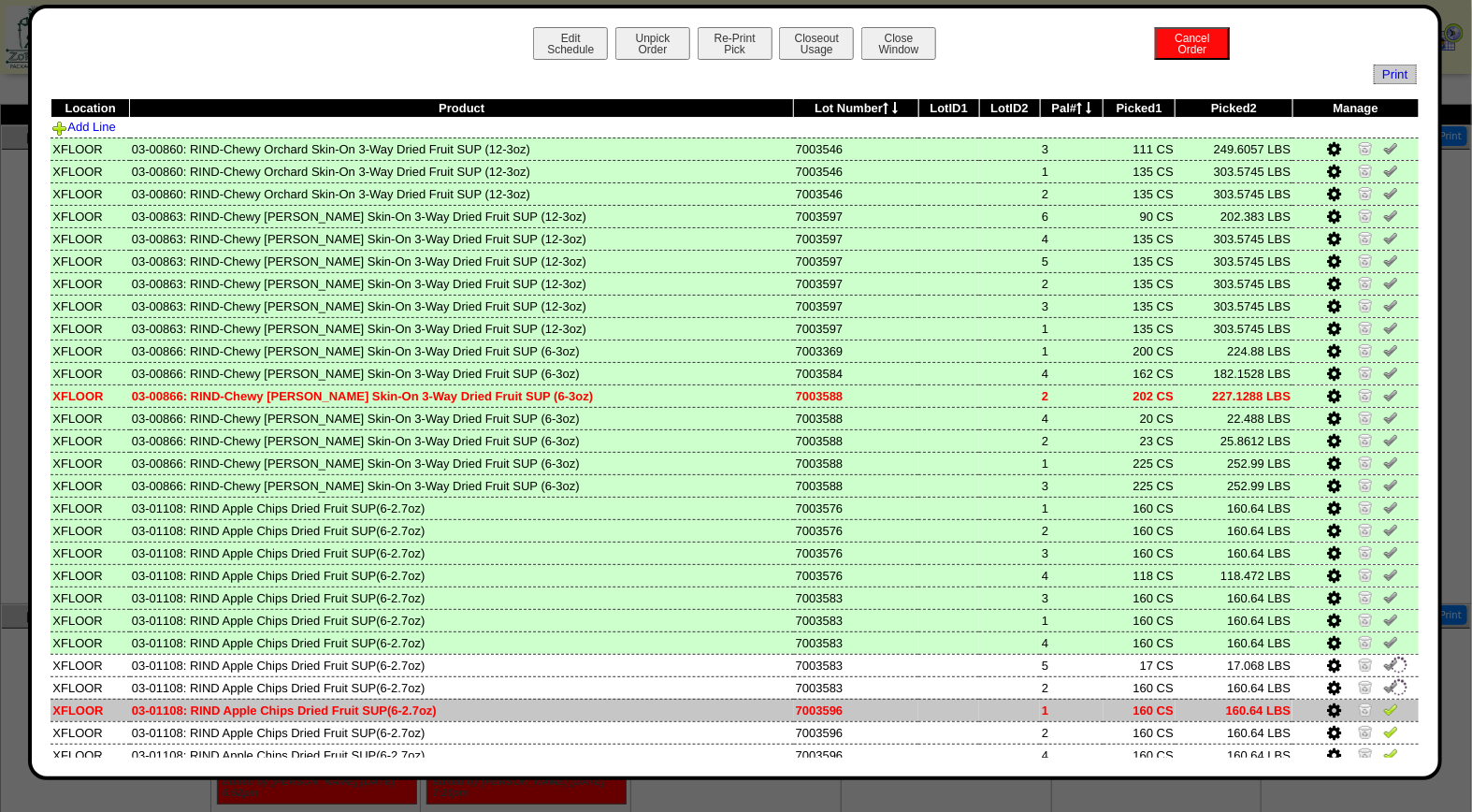
click at [1383, 703] on img at bounding box center [1390, 708] width 15 height 15
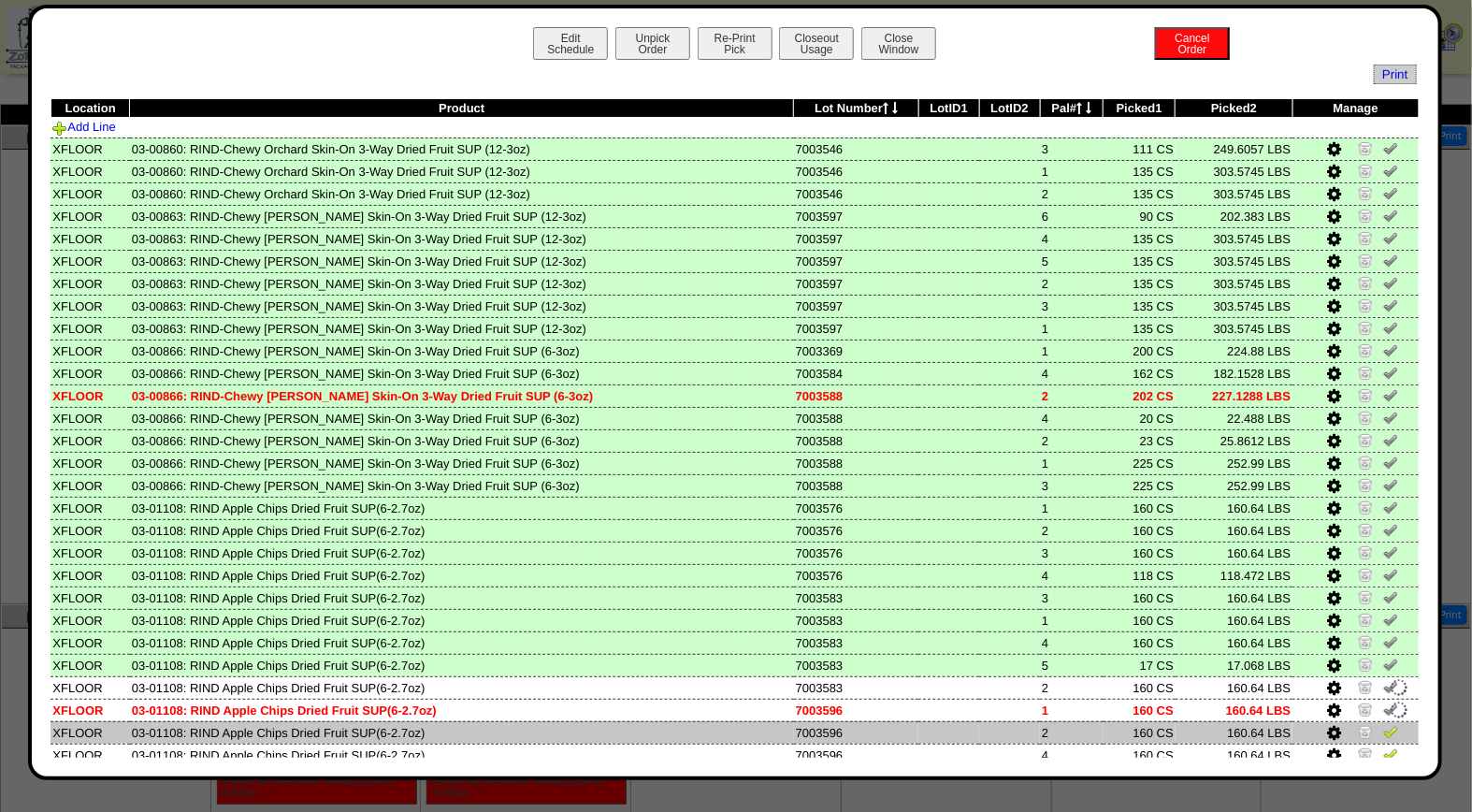
click at [1383, 725] on img at bounding box center [1390, 731] width 15 height 15
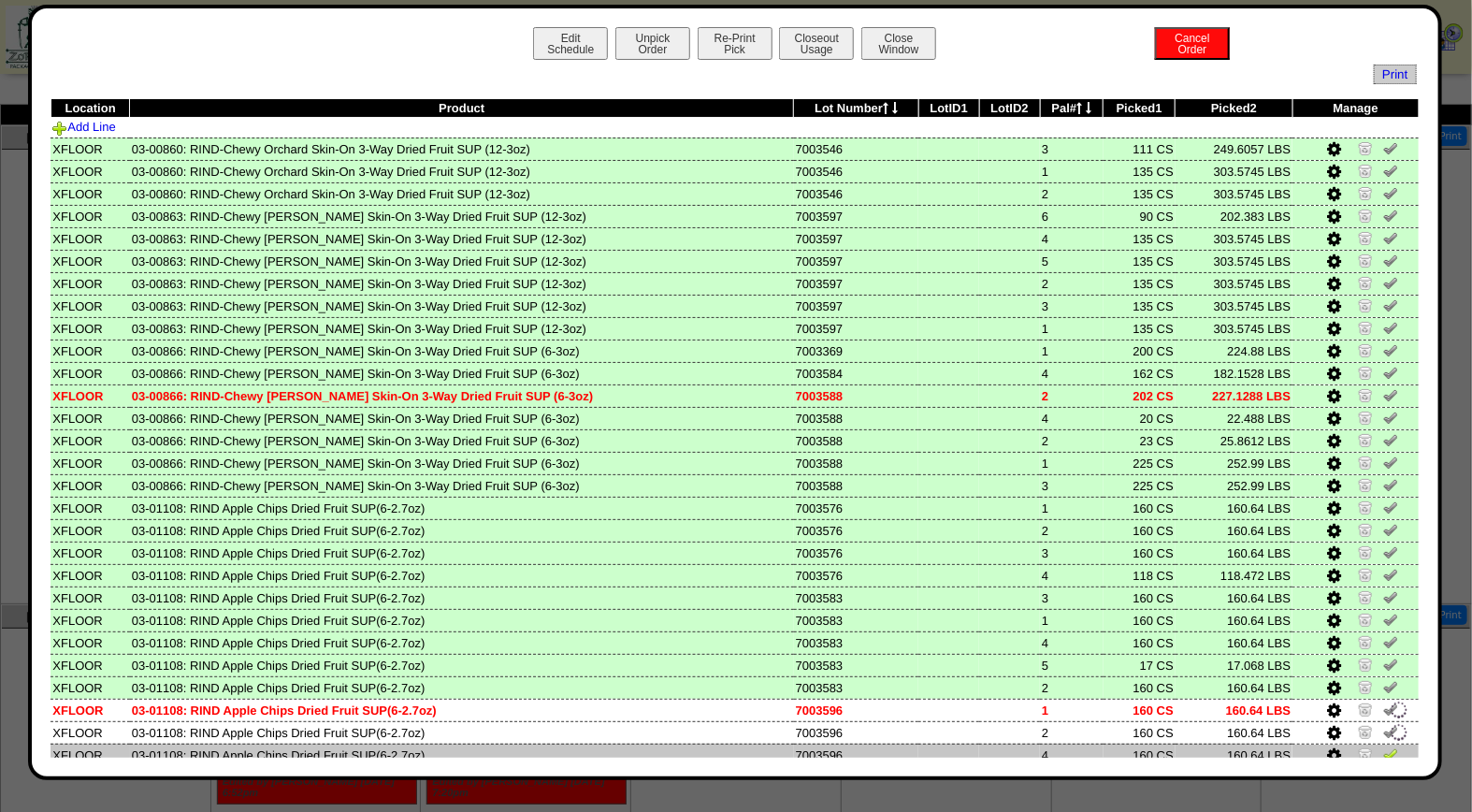
click at [1383, 746] on img at bounding box center [1390, 753] width 15 height 15
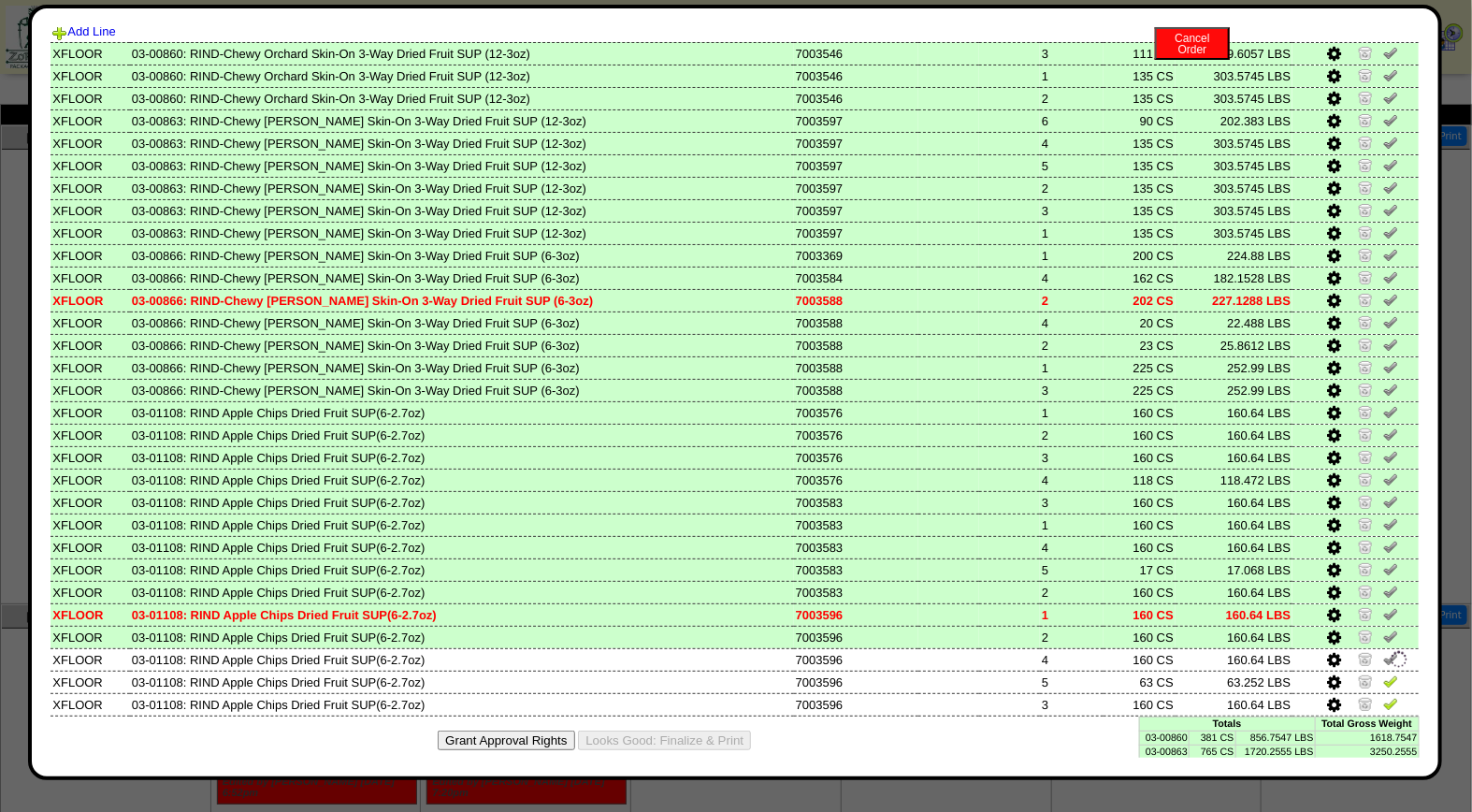
scroll to position [114, 0]
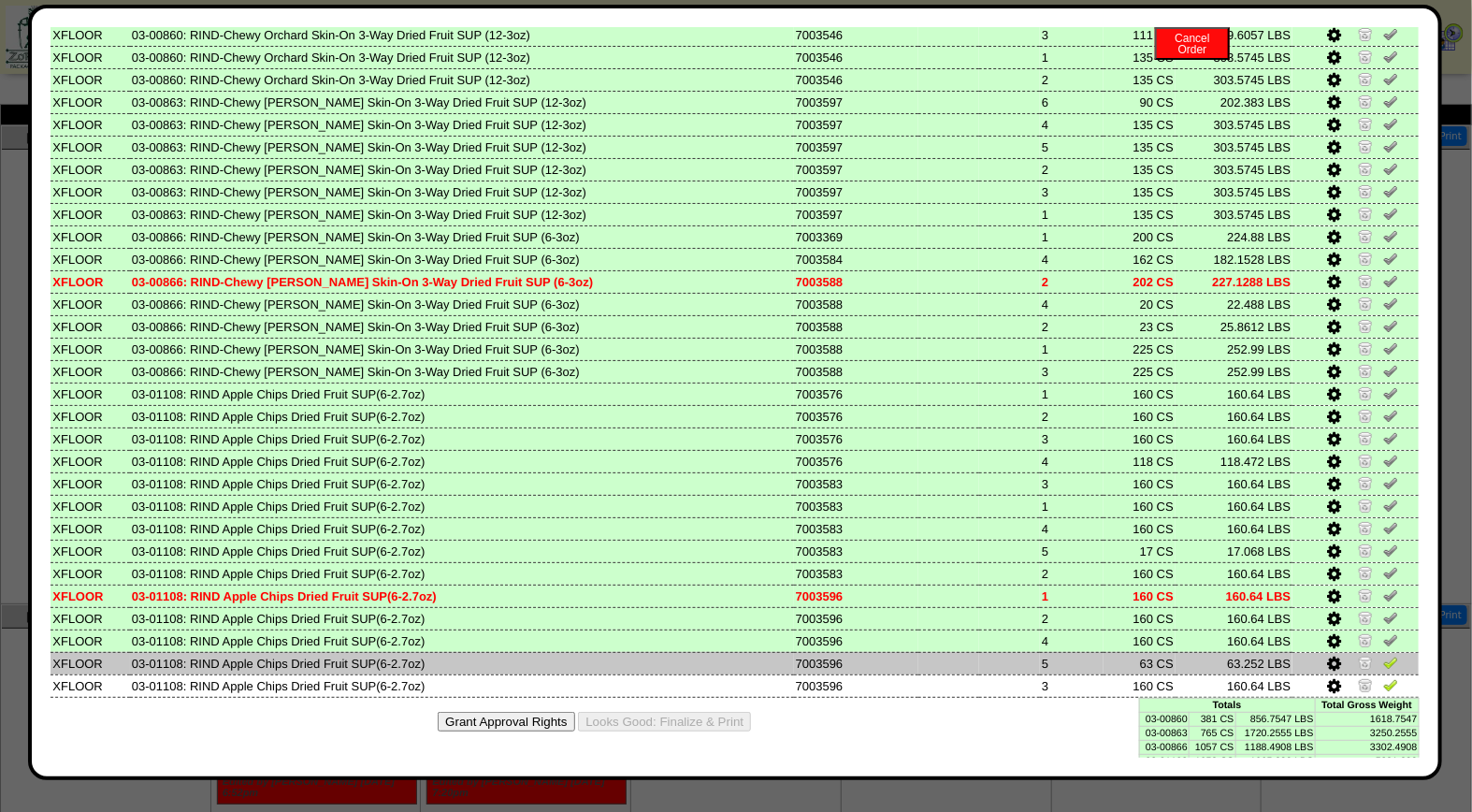
click at [1383, 655] on img at bounding box center [1390, 662] width 15 height 15
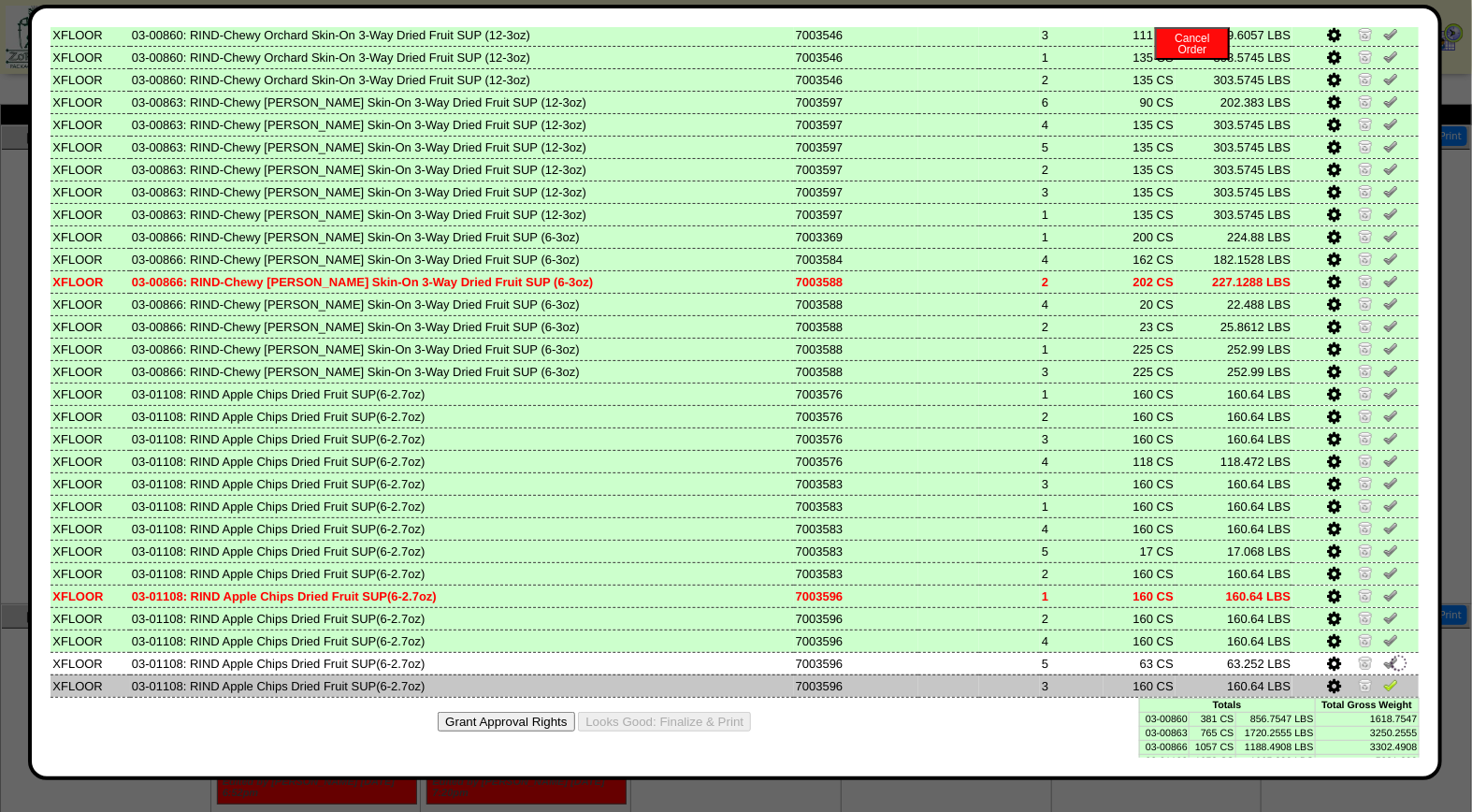
click at [1383, 677] on img at bounding box center [1390, 684] width 15 height 15
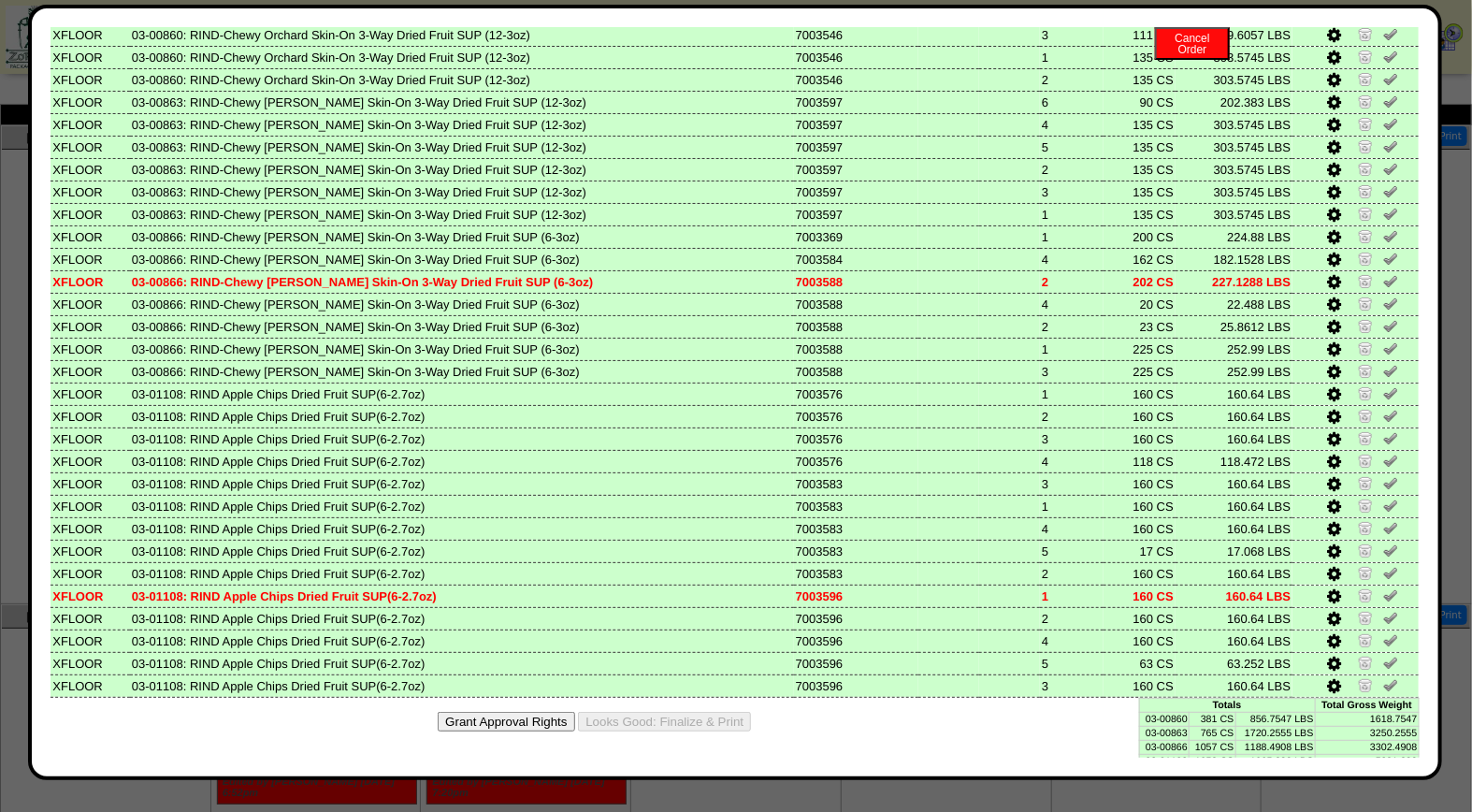
scroll to position [0, 0]
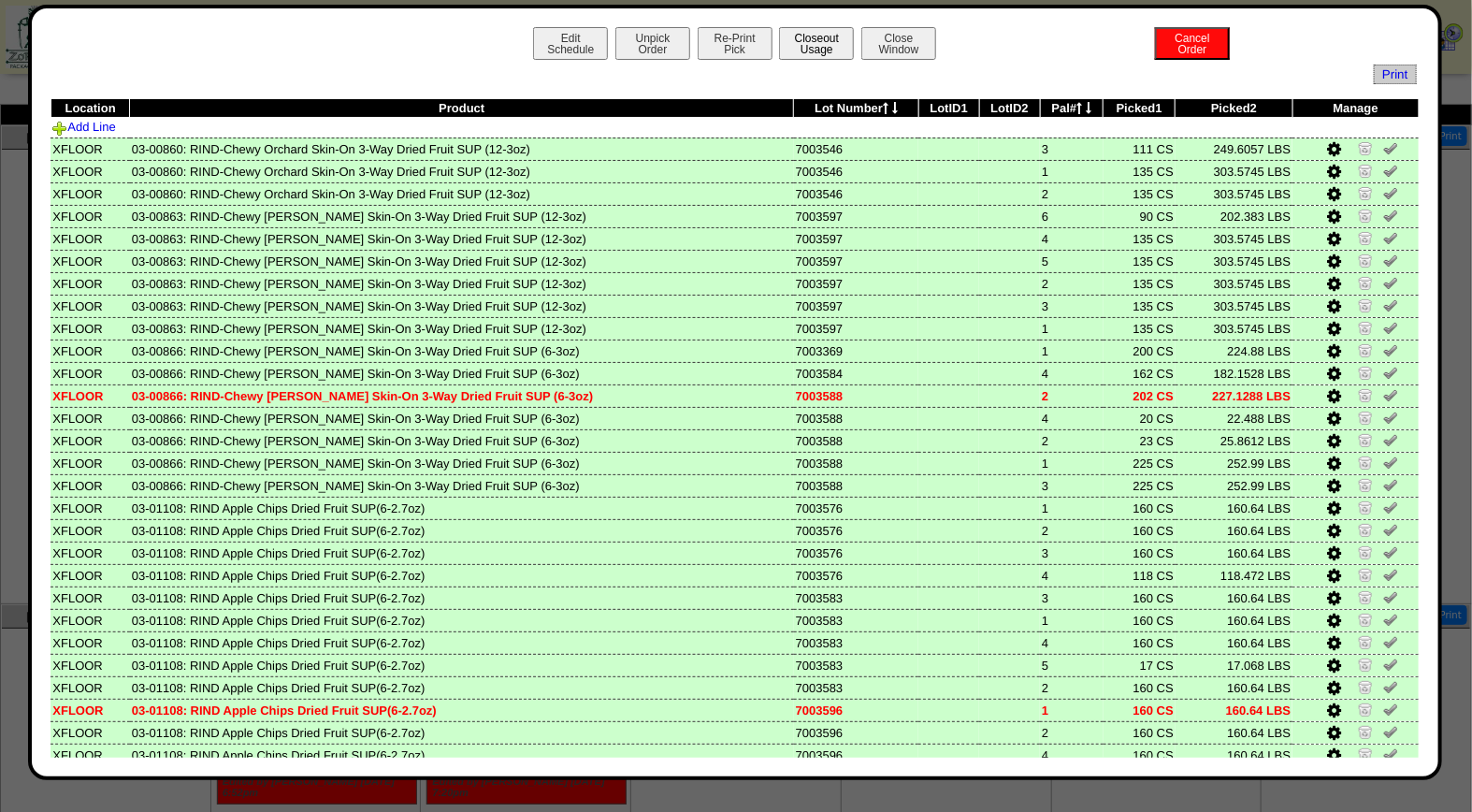
click at [819, 39] on button "Closeout Usage" at bounding box center [816, 42] width 75 height 33
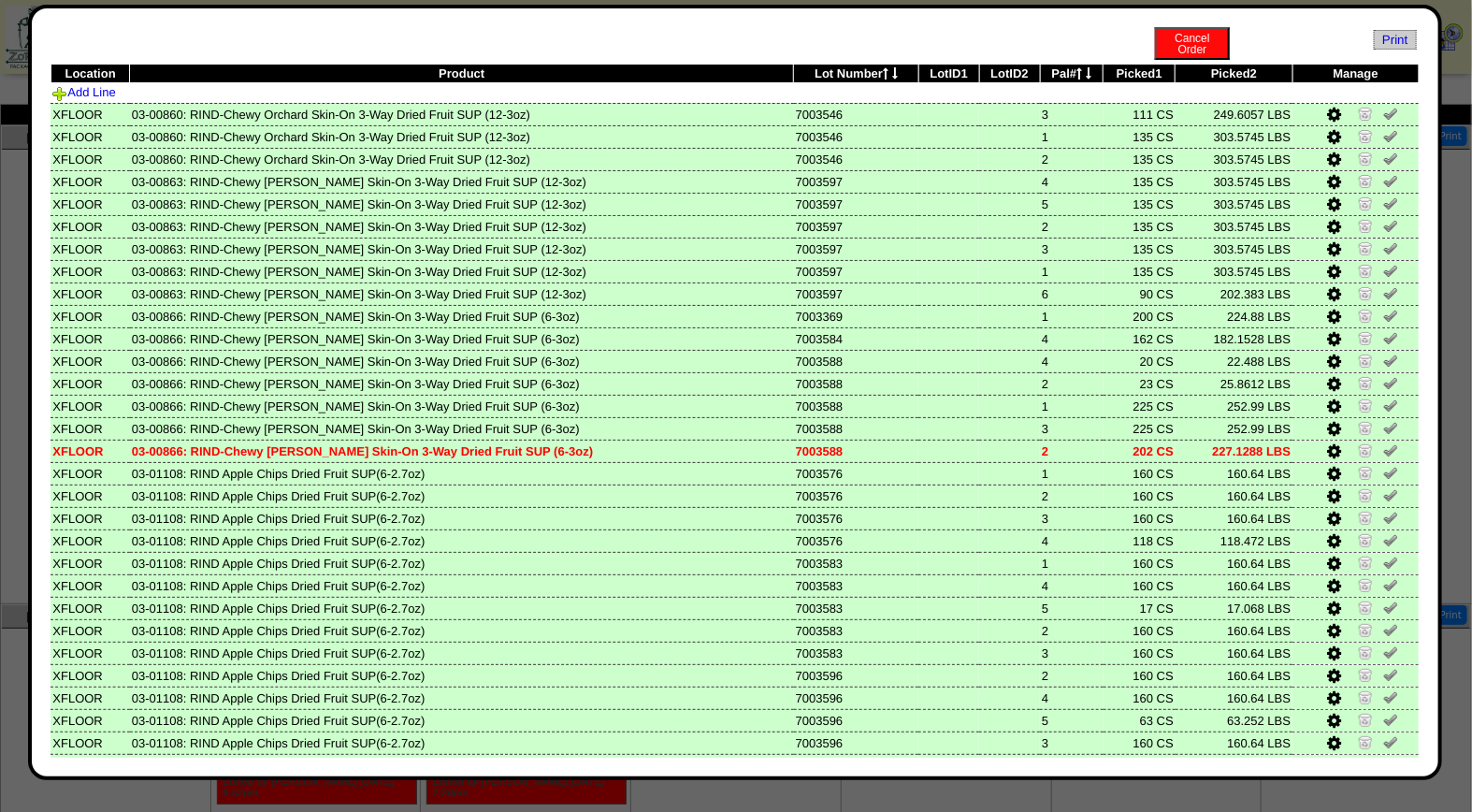
scroll to position [114, 0]
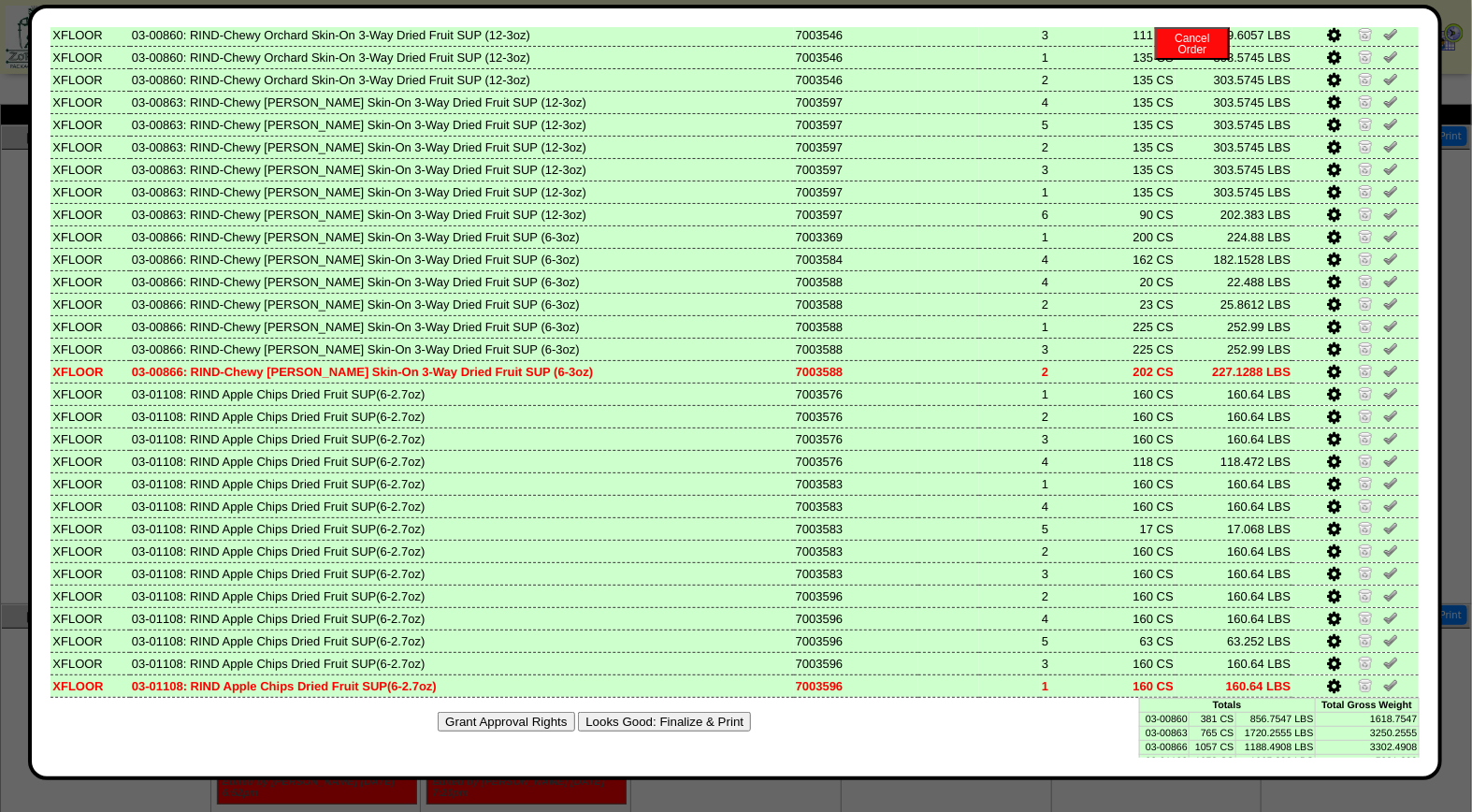
click at [715, 715] on button "Looks Good: Finalize & Print" at bounding box center [664, 721] width 173 height 20
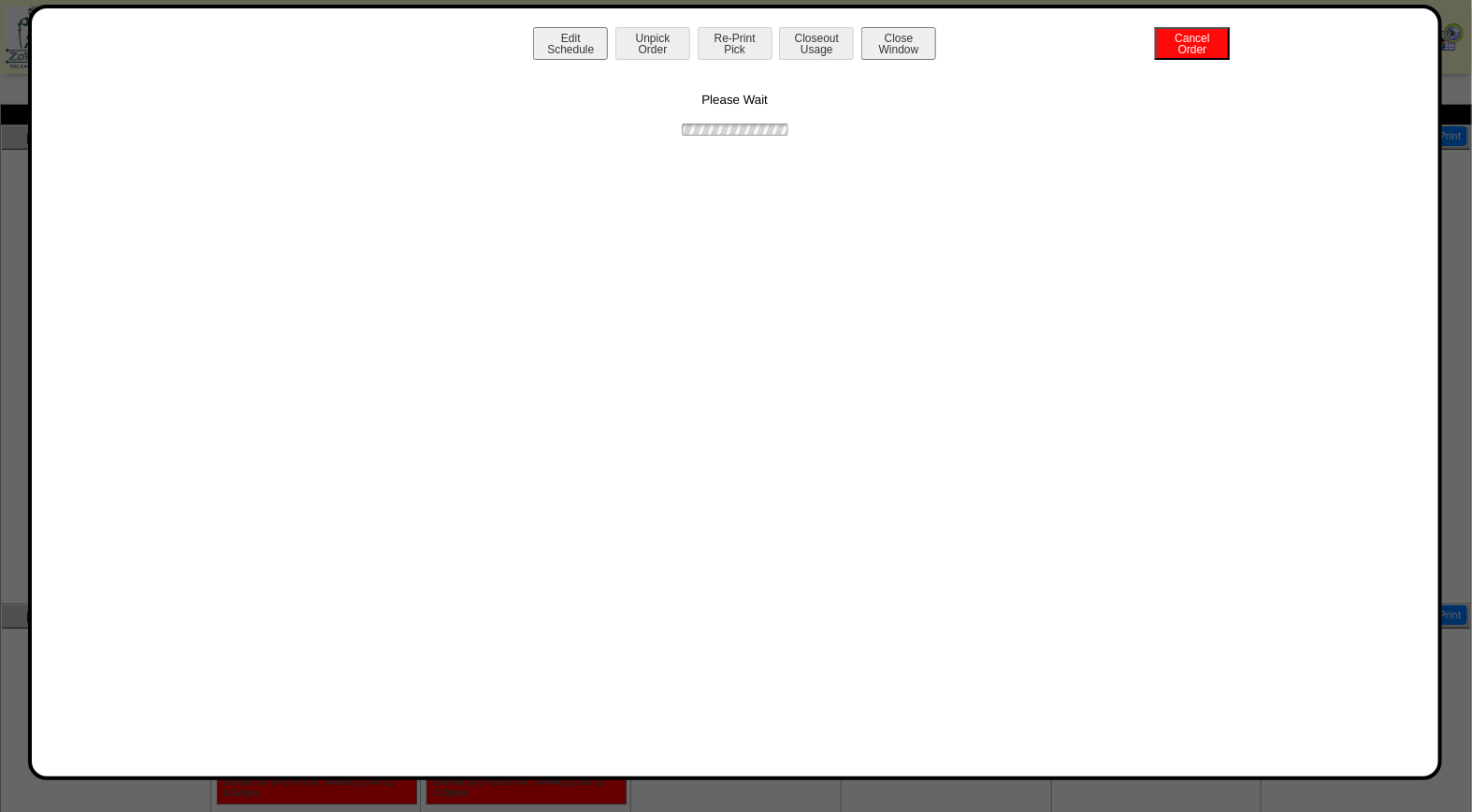
scroll to position [0, 0]
click at [735, 51] on button "Print BOL" at bounding box center [735, 42] width 75 height 33
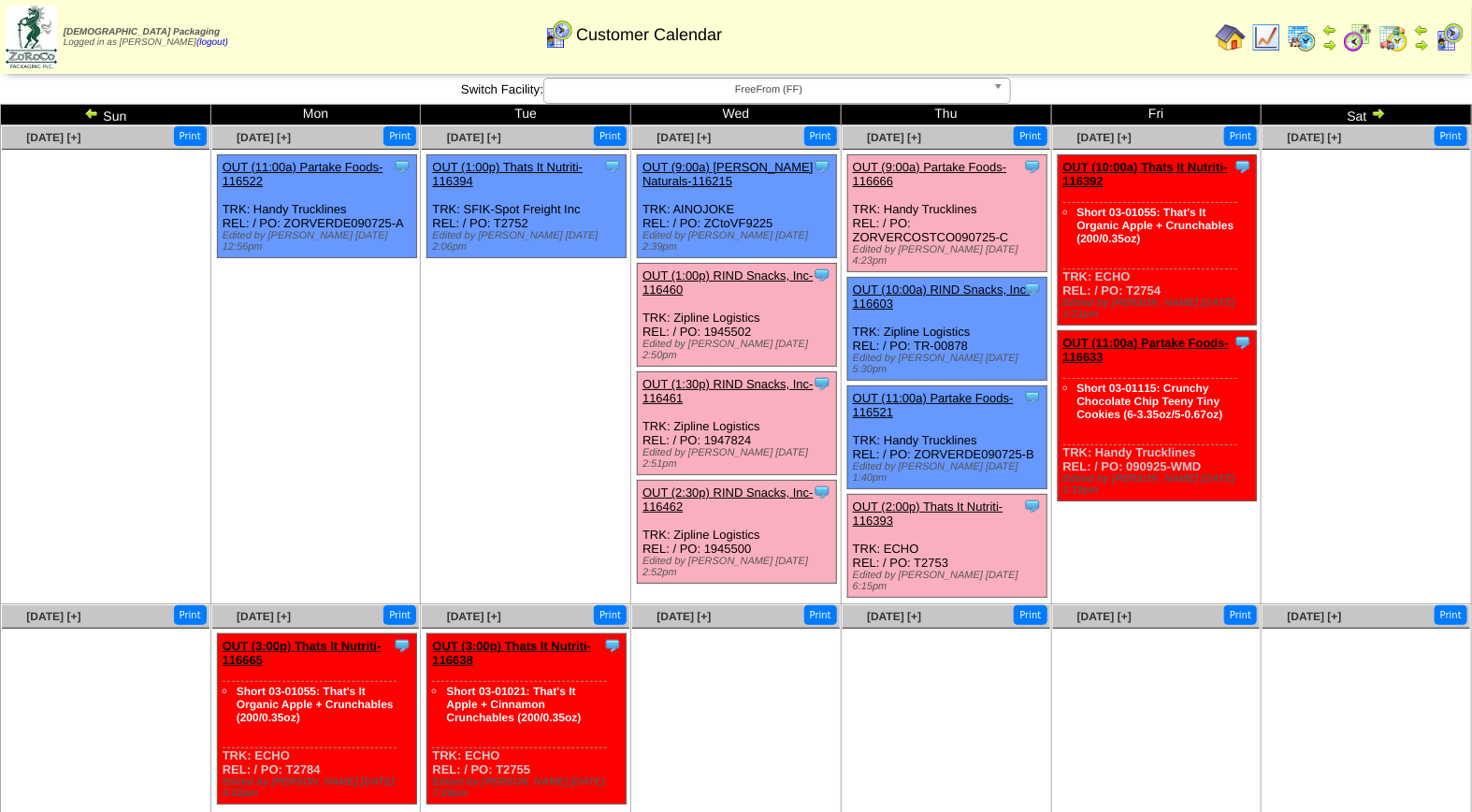
click at [744, 485] on link "OUT (2:30p) RIND Snacks, Inc-116462" at bounding box center [727, 499] width 171 height 28
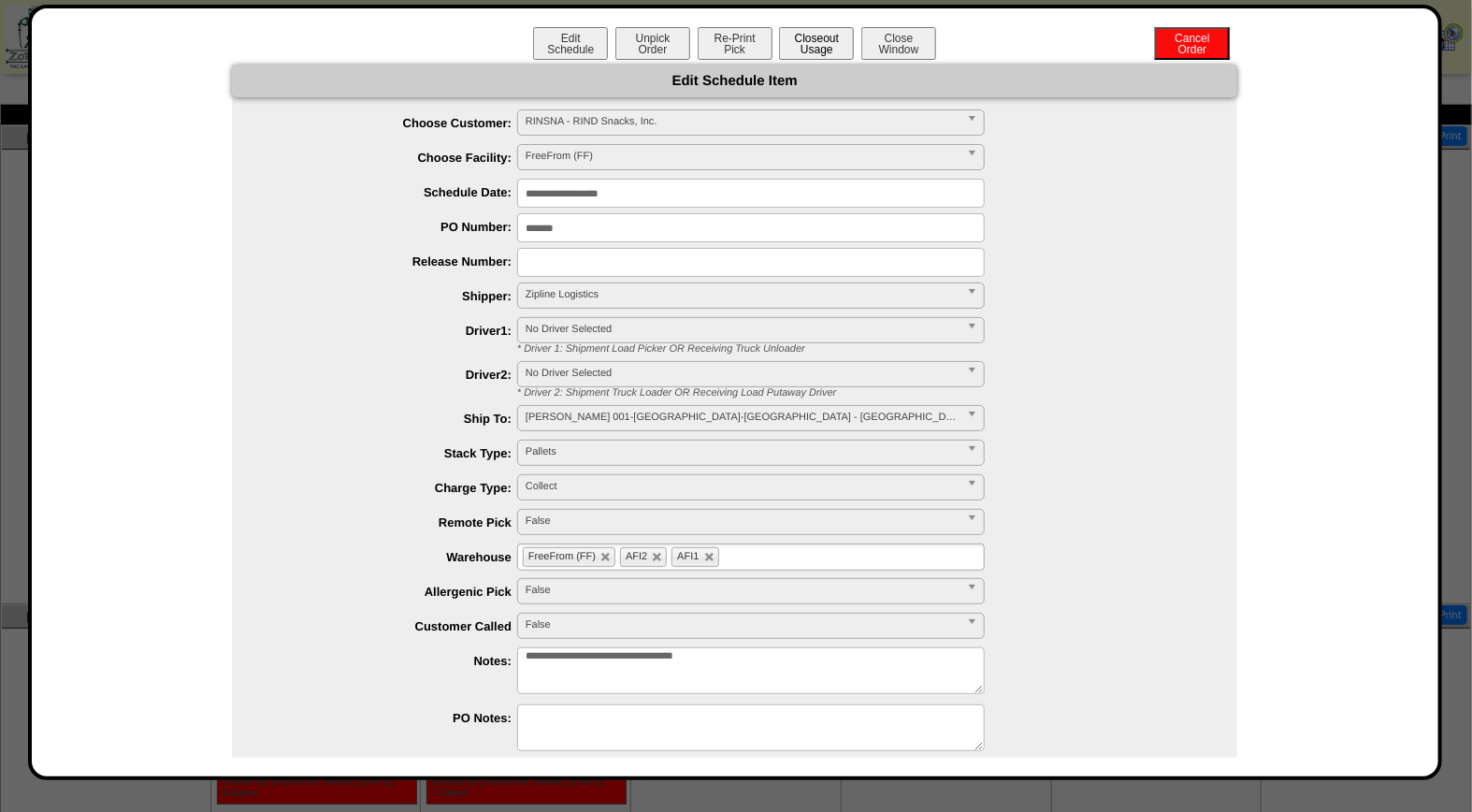
click at [812, 42] on button "Closeout Usage" at bounding box center [816, 42] width 75 height 33
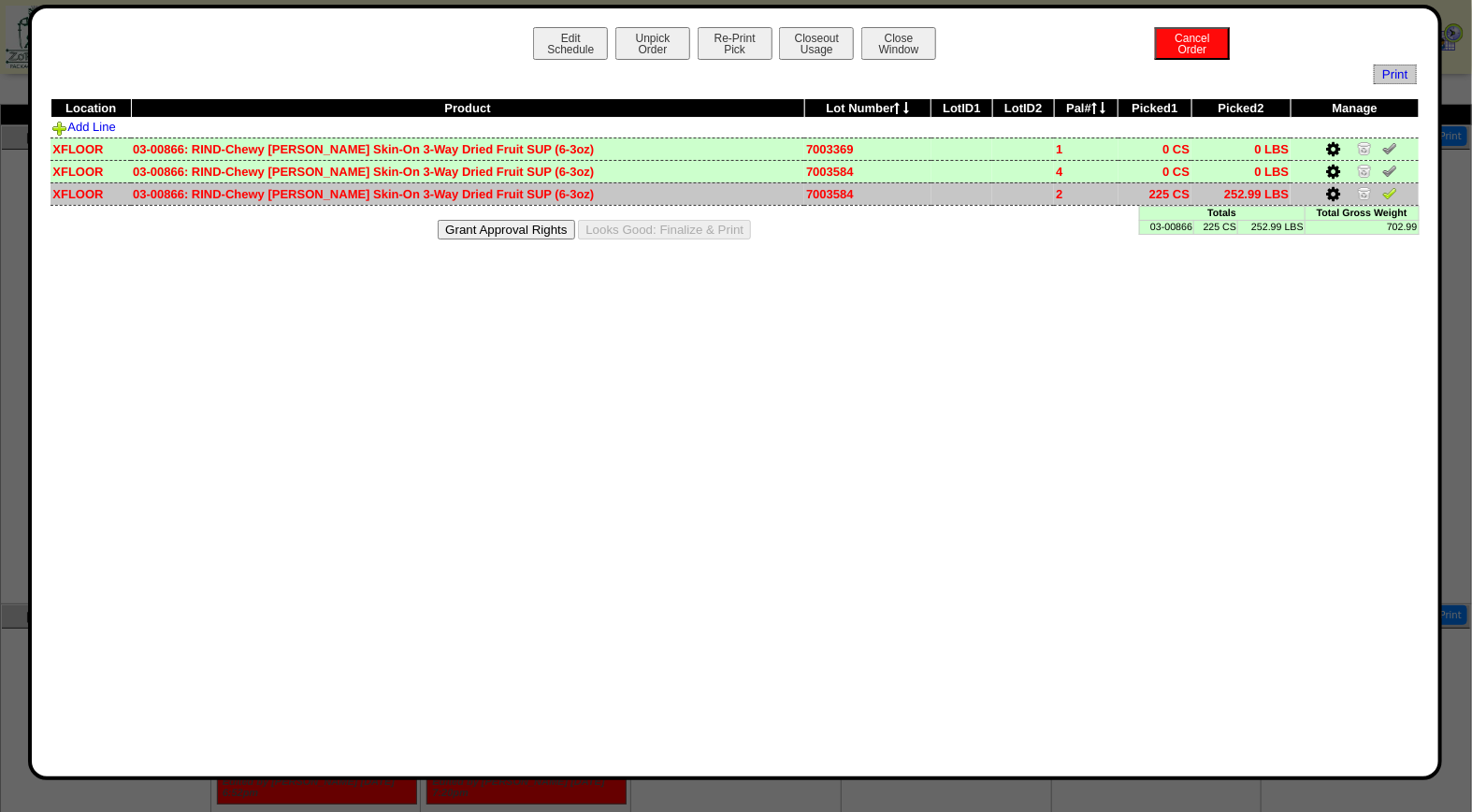
click at [1388, 197] on img at bounding box center [1389, 192] width 15 height 15
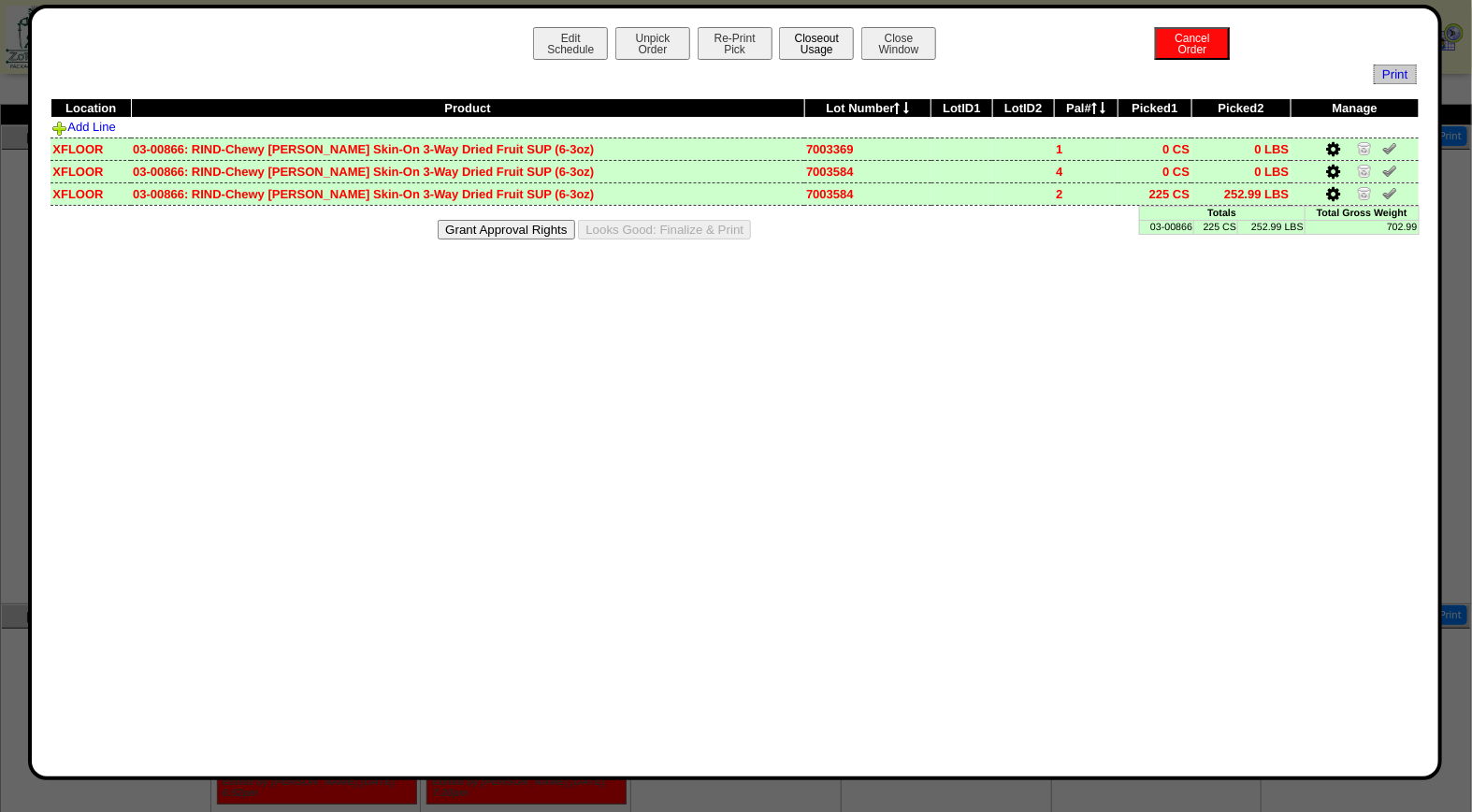
click at [817, 44] on button "Closeout Usage" at bounding box center [816, 42] width 75 height 33
click at [695, 231] on button "Looks Good: Finalize & Print" at bounding box center [664, 229] width 173 height 20
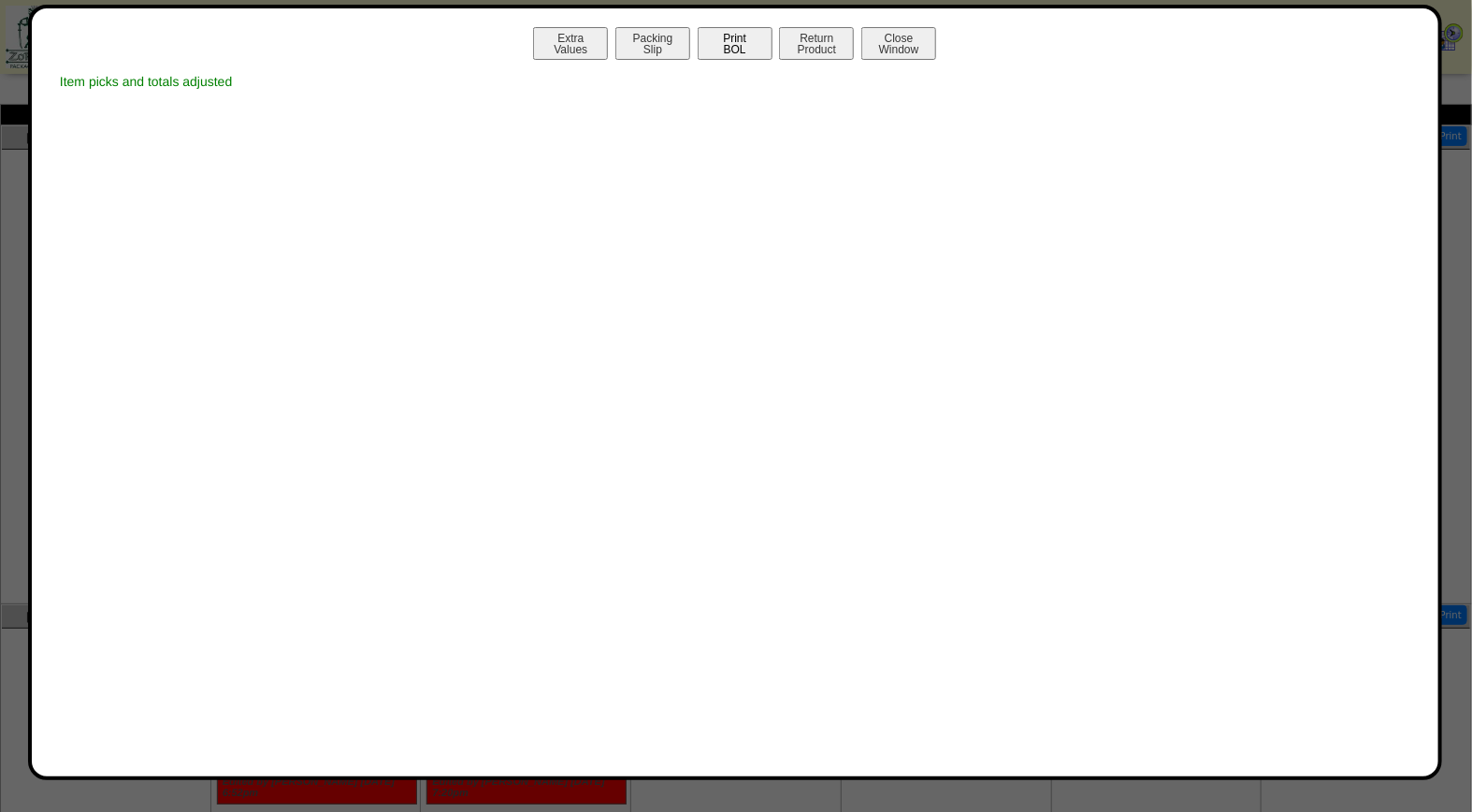
click at [741, 39] on button "Print BOL" at bounding box center [735, 42] width 75 height 33
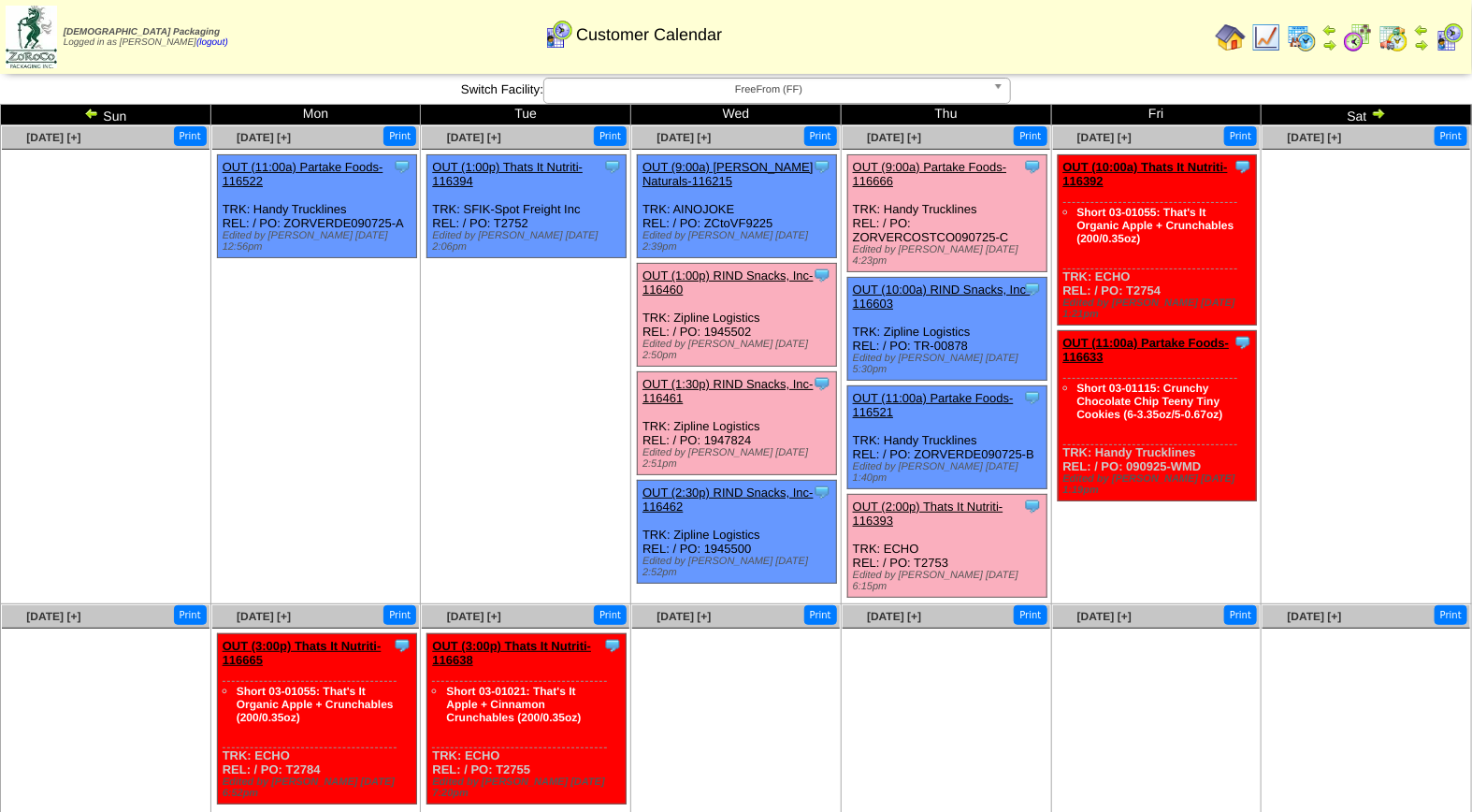
click at [713, 269] on link "OUT (1:00p) RIND Snacks, Inc-116460" at bounding box center [727, 283] width 171 height 28
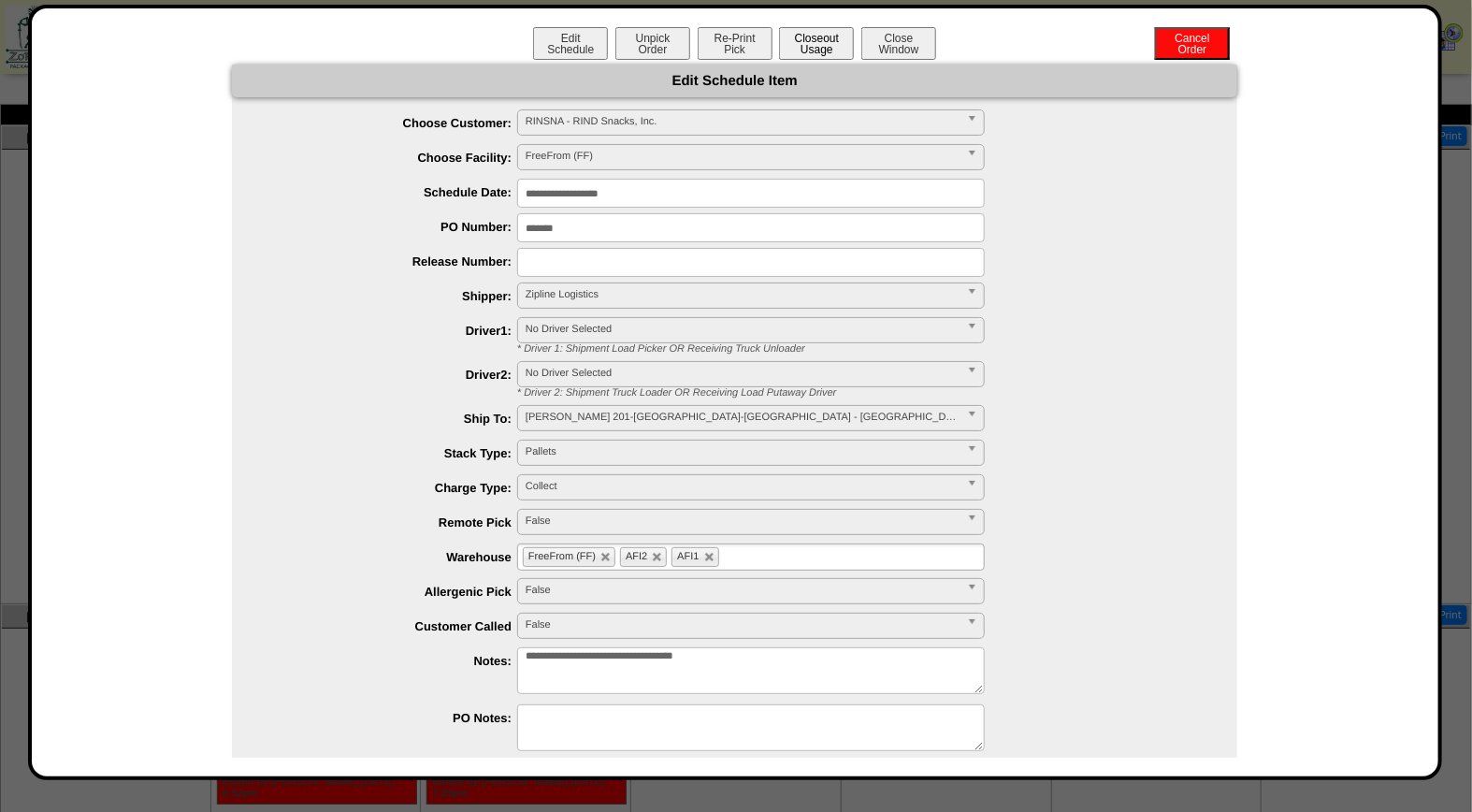
click at [814, 44] on button "Closeout Usage" at bounding box center [816, 42] width 75 height 33
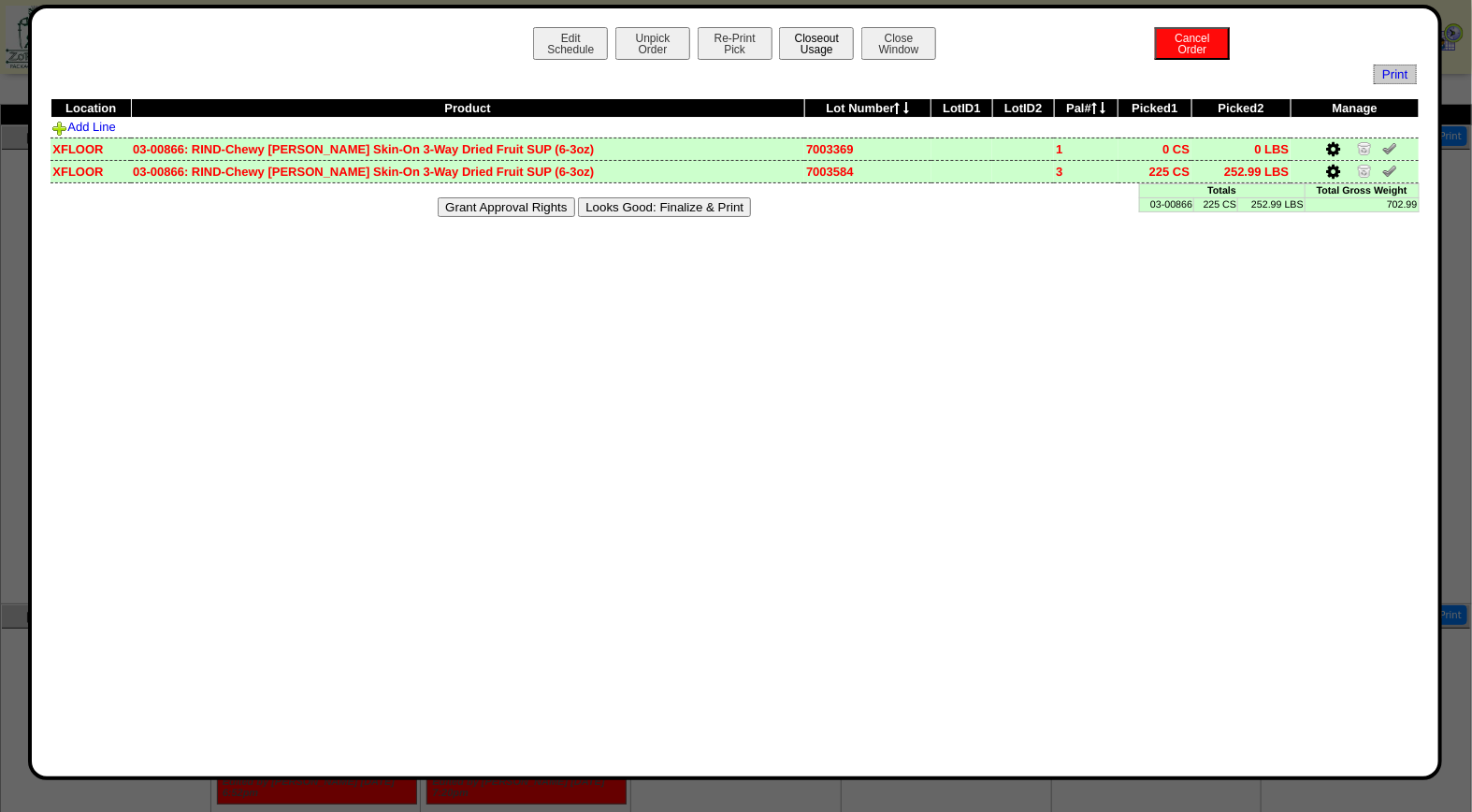
click at [820, 48] on button "Closeout Usage" at bounding box center [816, 42] width 75 height 33
click at [717, 209] on button "Looks Good: Finalize & Print" at bounding box center [664, 207] width 173 height 20
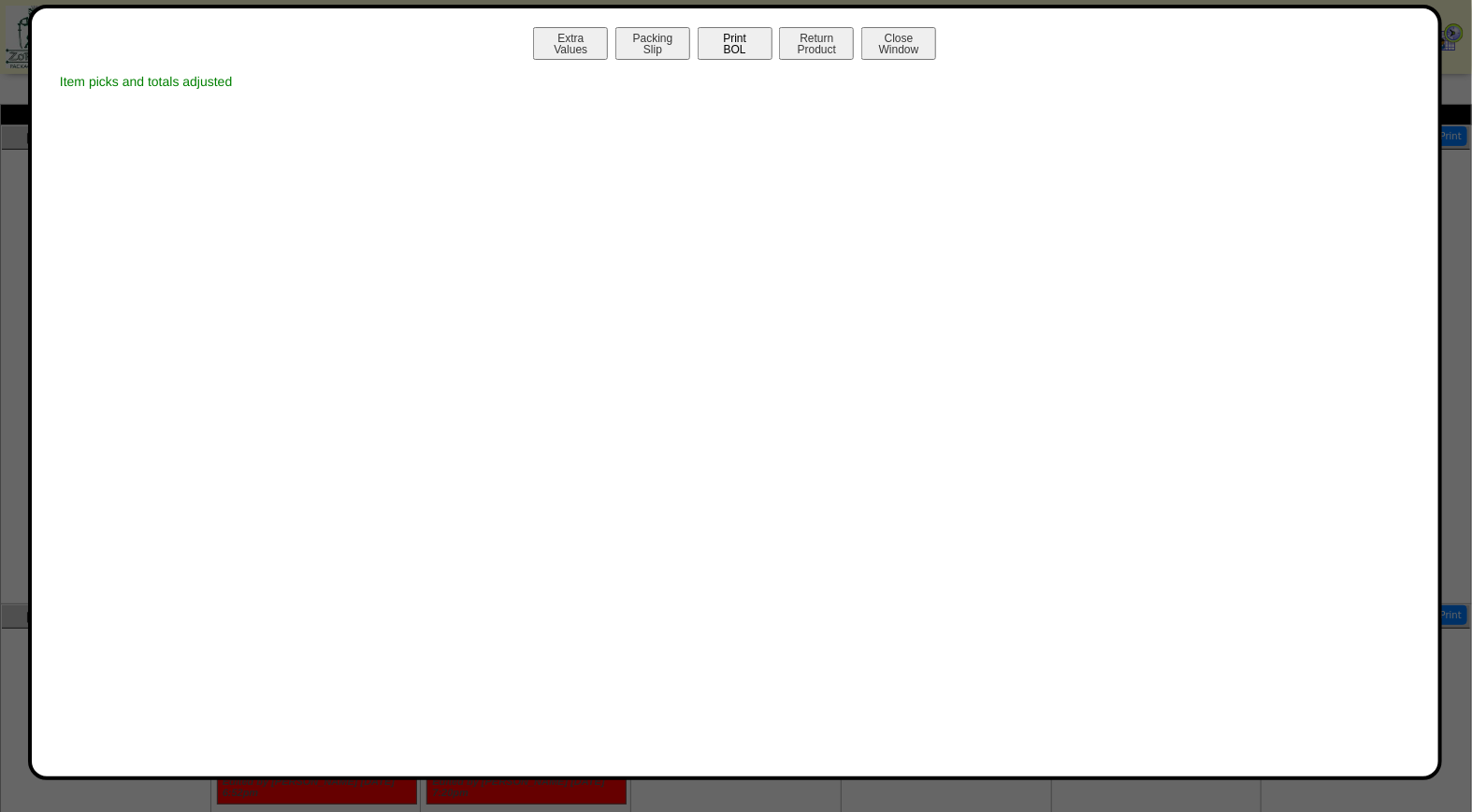
click at [739, 39] on button "Print BOL" at bounding box center [735, 42] width 75 height 33
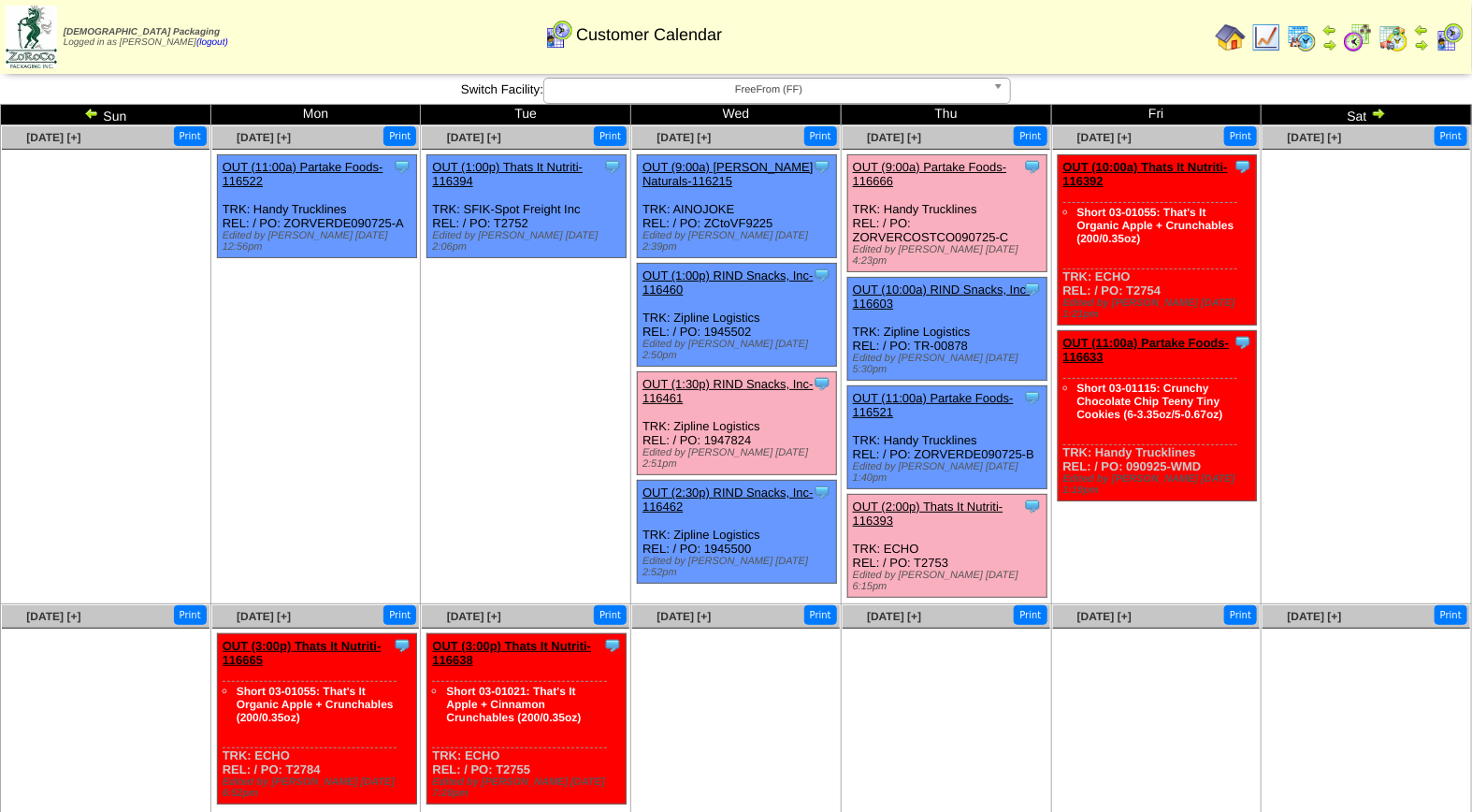
click at [758, 376] on link "OUT (1:30p) RIND Snacks, Inc-116461" at bounding box center [727, 390] width 171 height 28
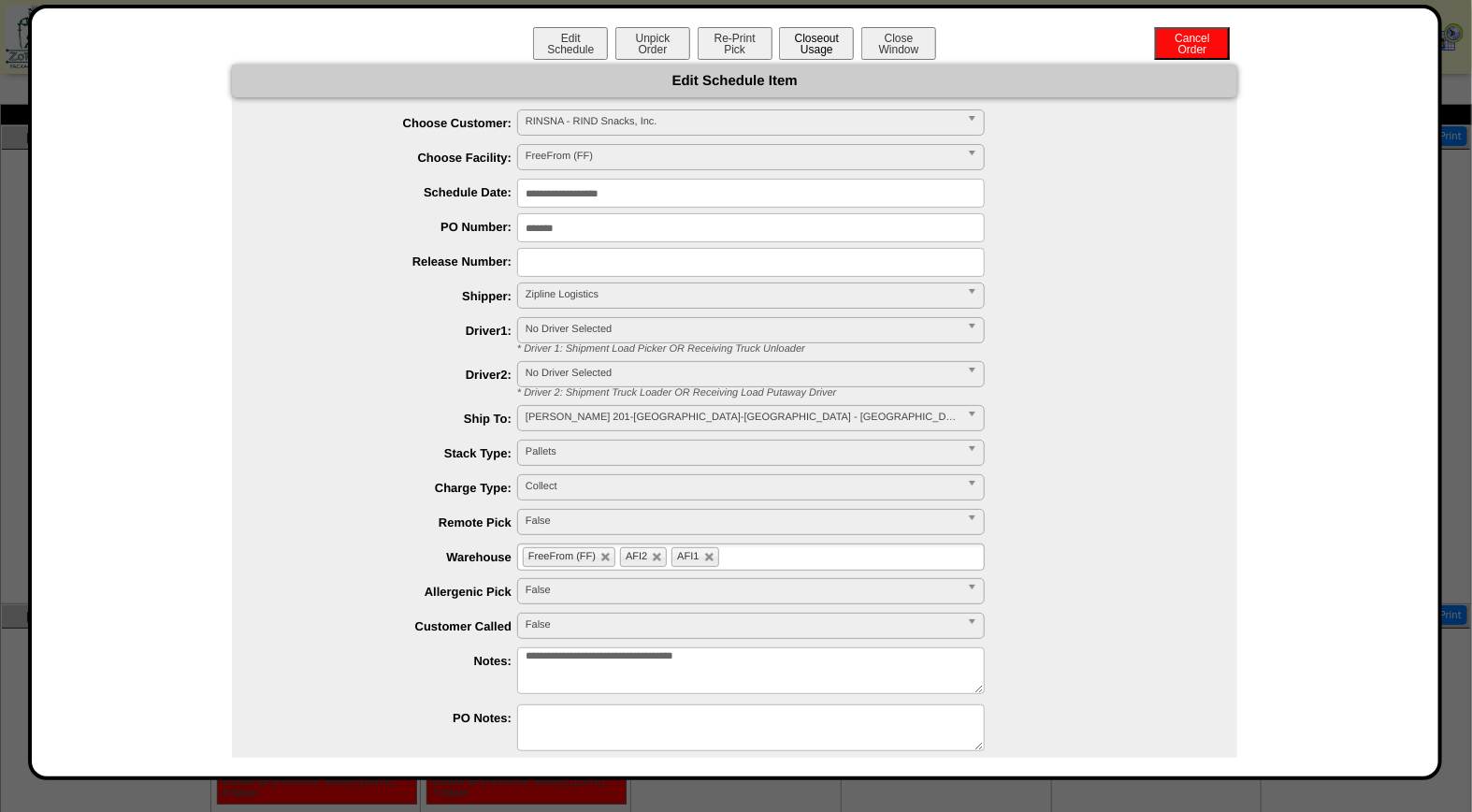
click at [814, 42] on button "Closeout Usage" at bounding box center [816, 42] width 75 height 33
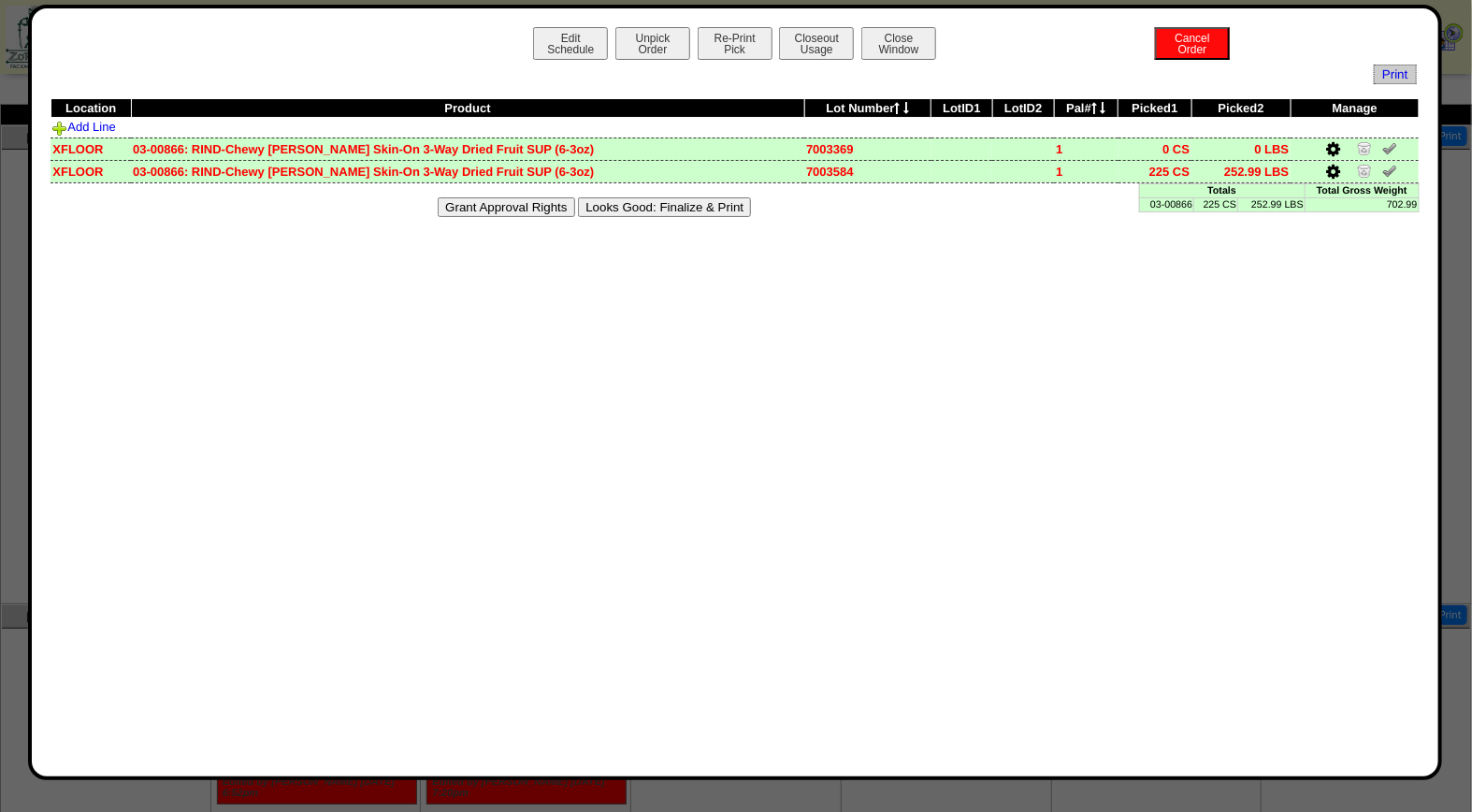
click at [679, 205] on button "Looks Good: Finalize & Print" at bounding box center [664, 207] width 173 height 20
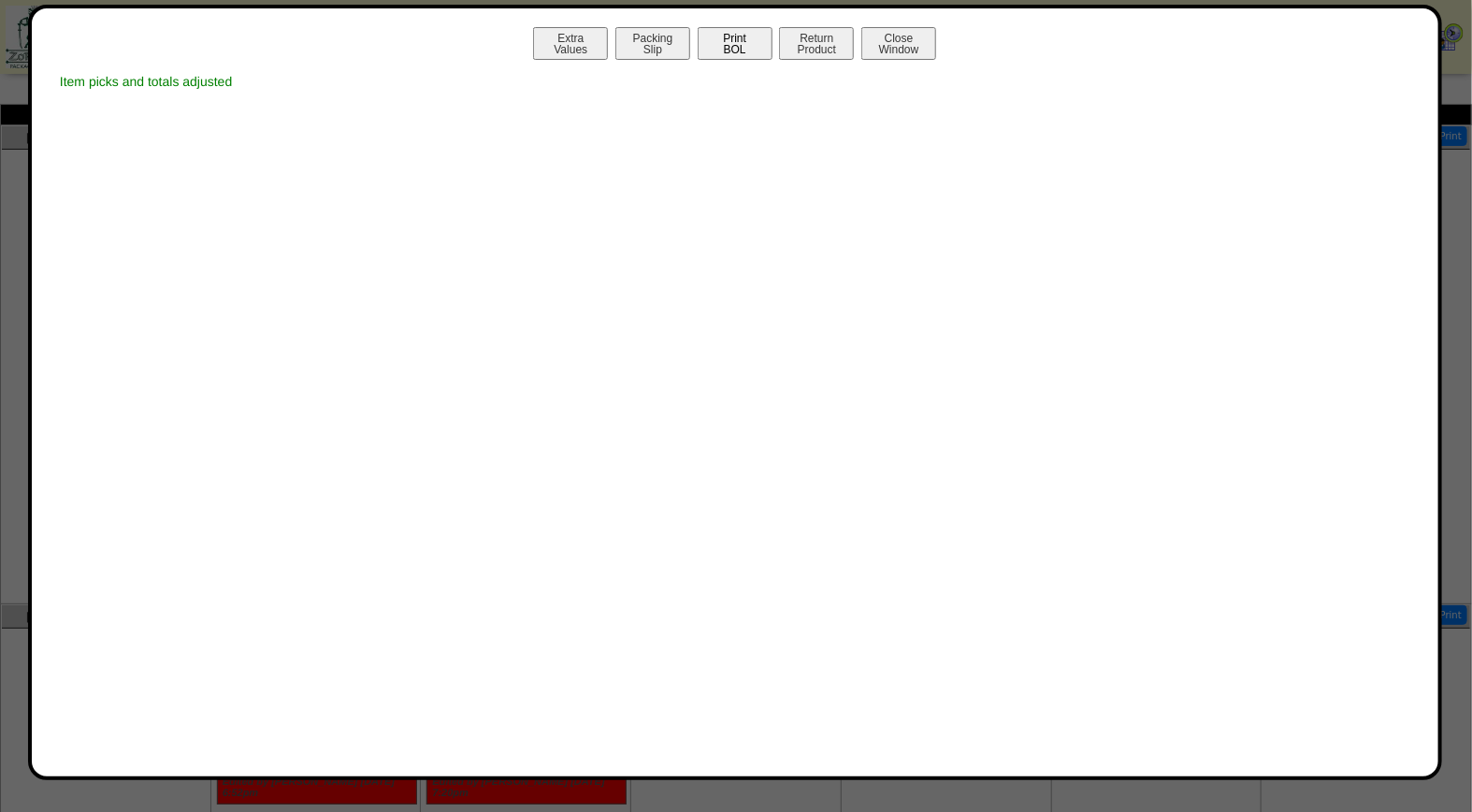
click at [726, 42] on button "Print BOL" at bounding box center [735, 42] width 75 height 33
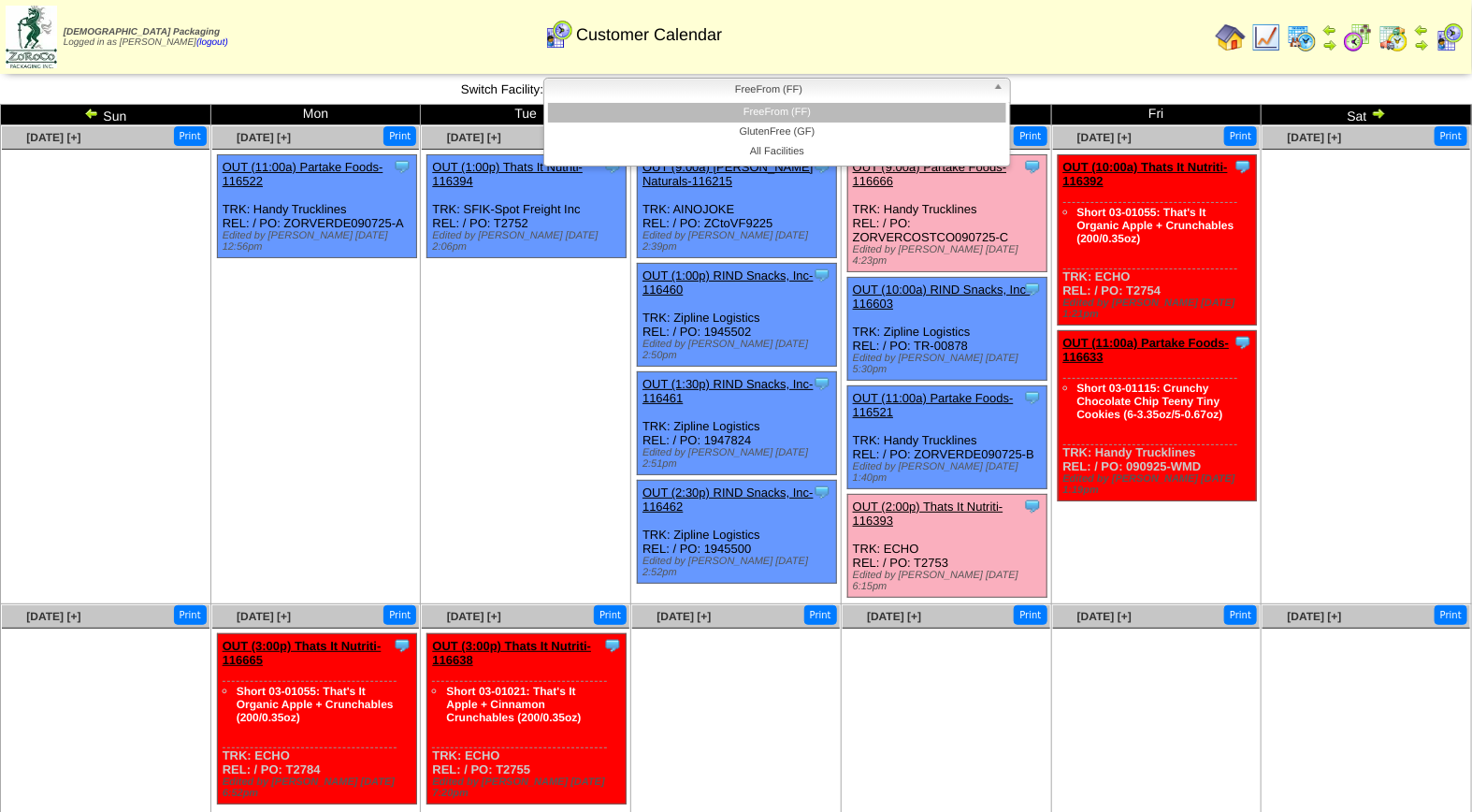
click at [762, 87] on span "FreeFrom (FF)" at bounding box center [768, 90] width 434 height 23
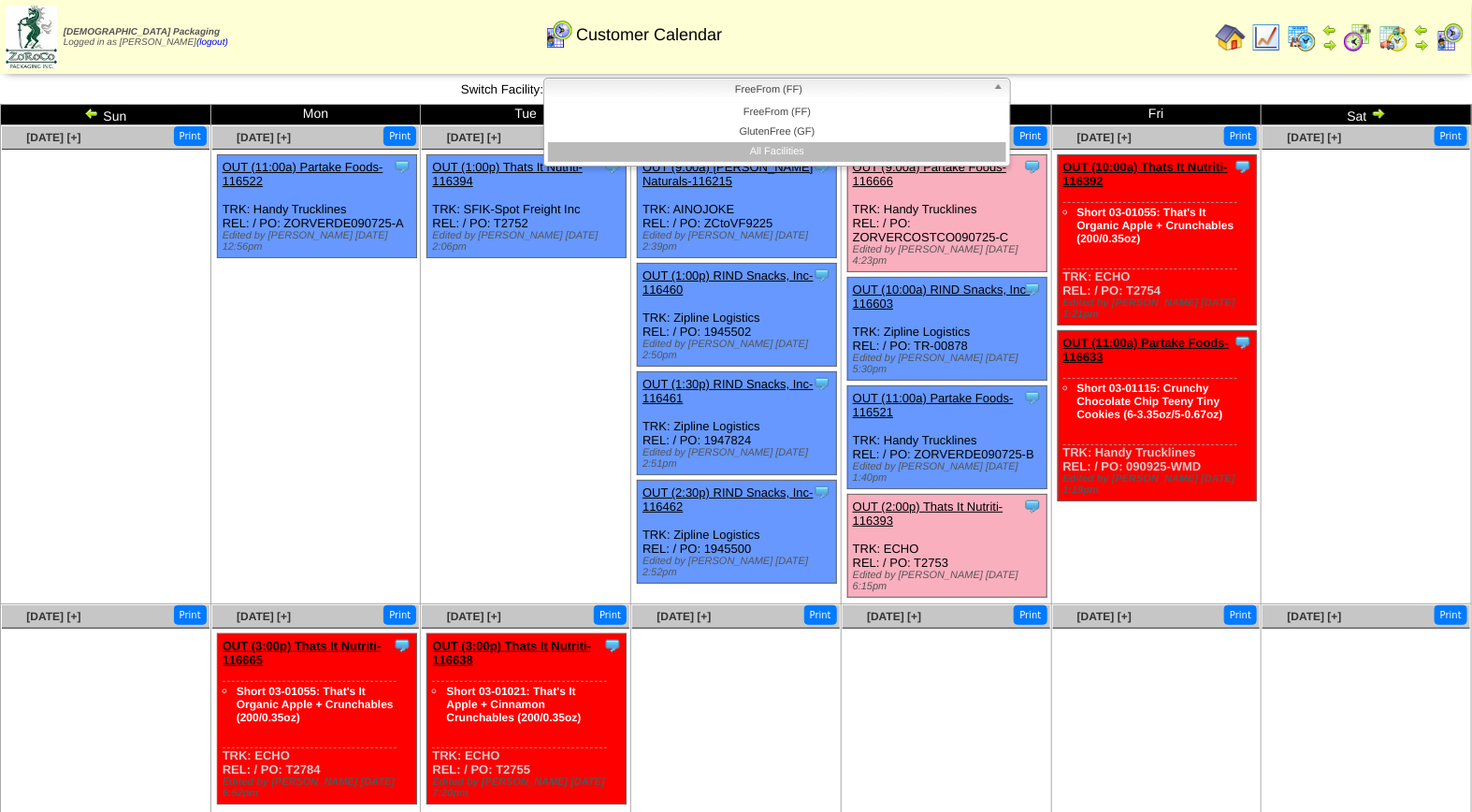
click at [769, 145] on li "All Facilities" at bounding box center [777, 152] width 458 height 20
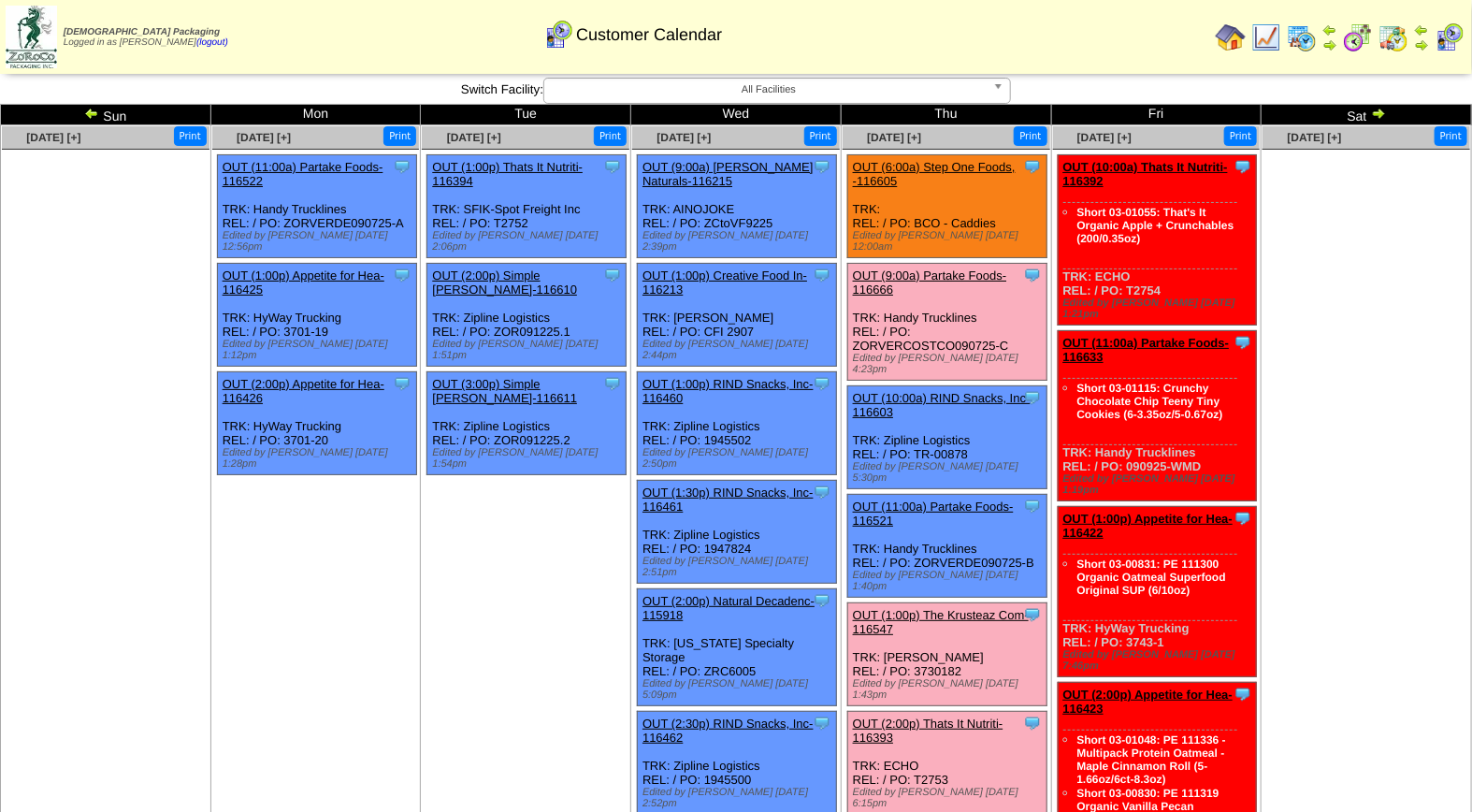
click at [949, 608] on link "OUT (1:00p) The Krusteaz Com-116547" at bounding box center [940, 621] width 176 height 28
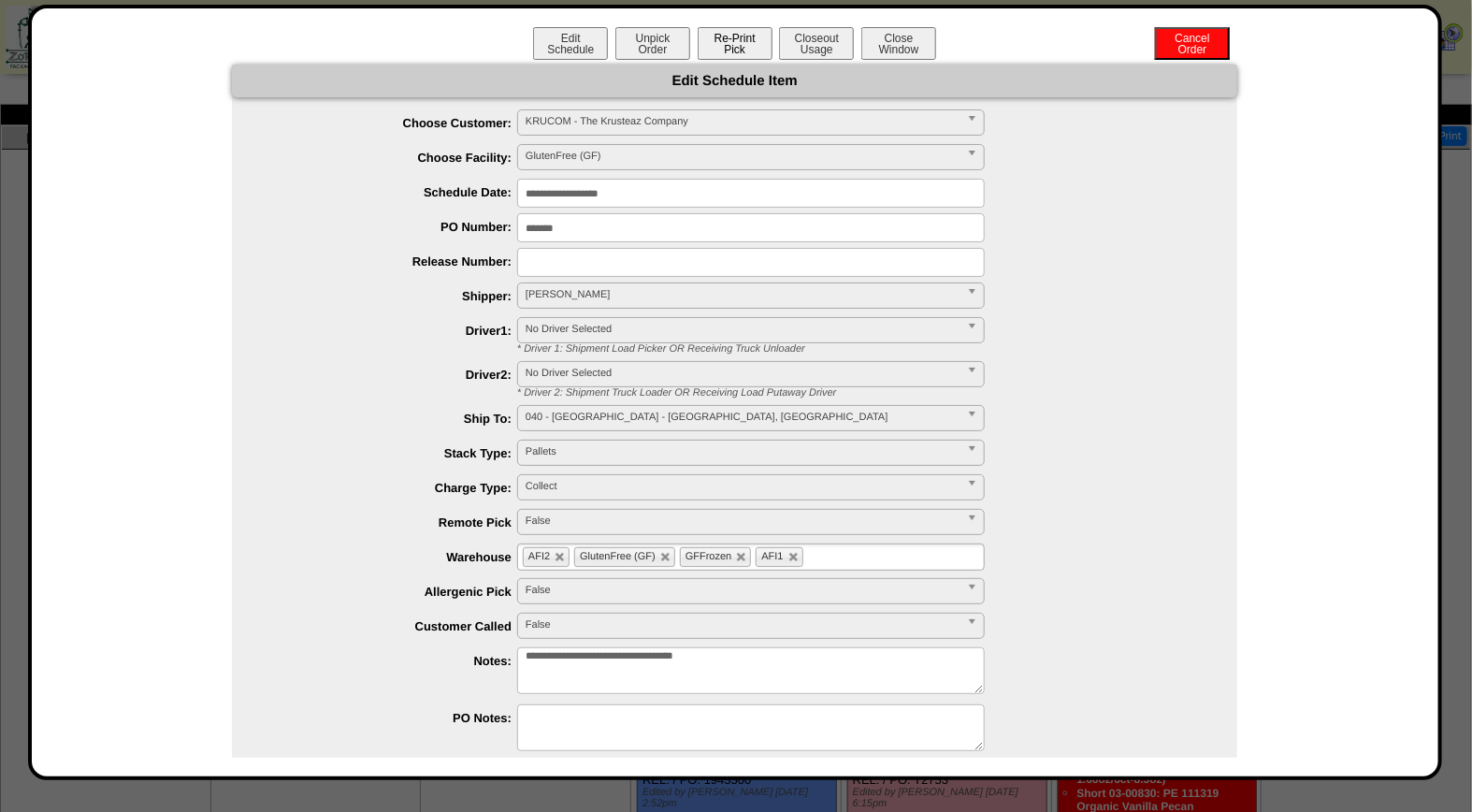
click at [734, 39] on button "Re-Print Pick" at bounding box center [735, 42] width 75 height 33
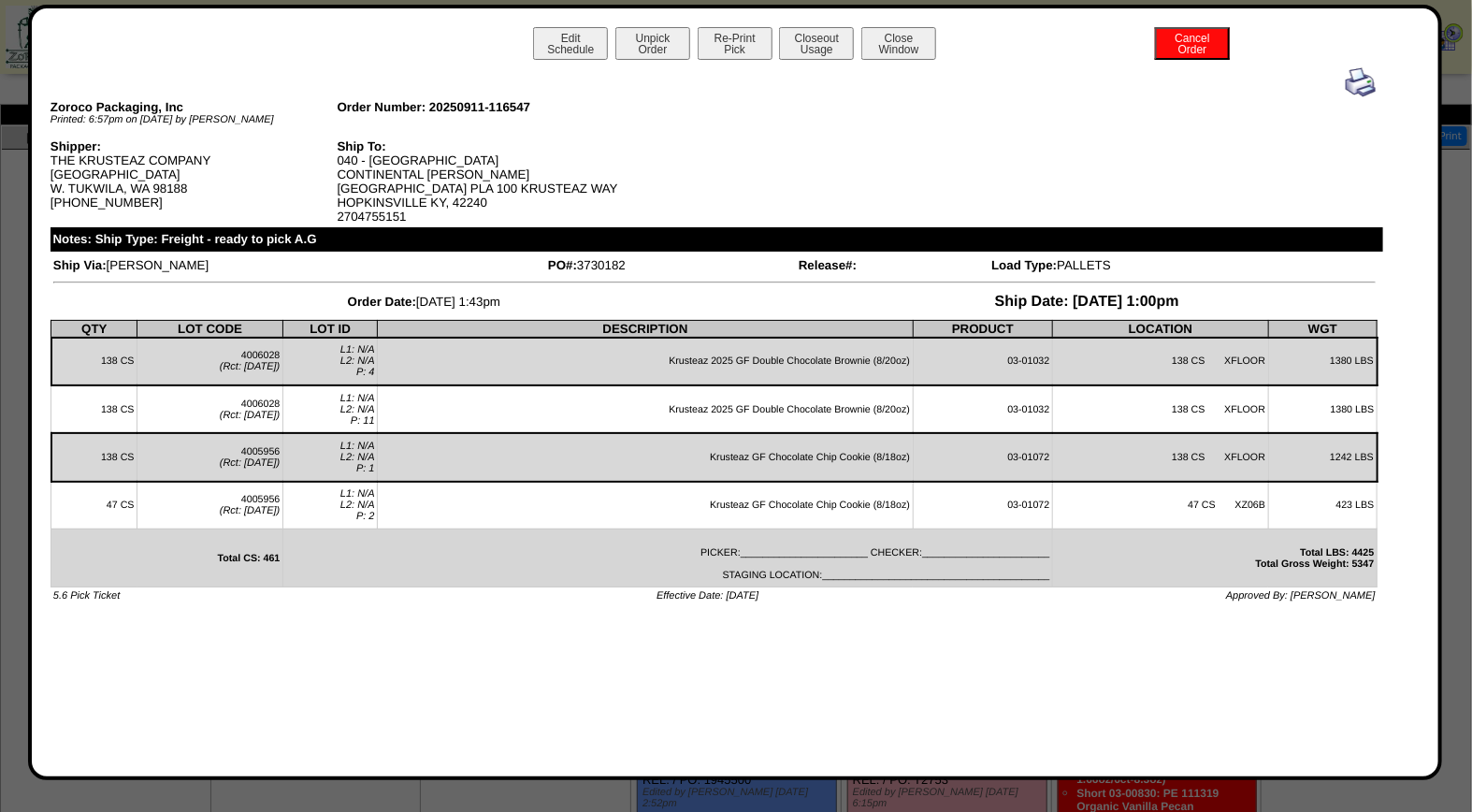
click at [1362, 84] on img at bounding box center [1360, 82] width 30 height 30
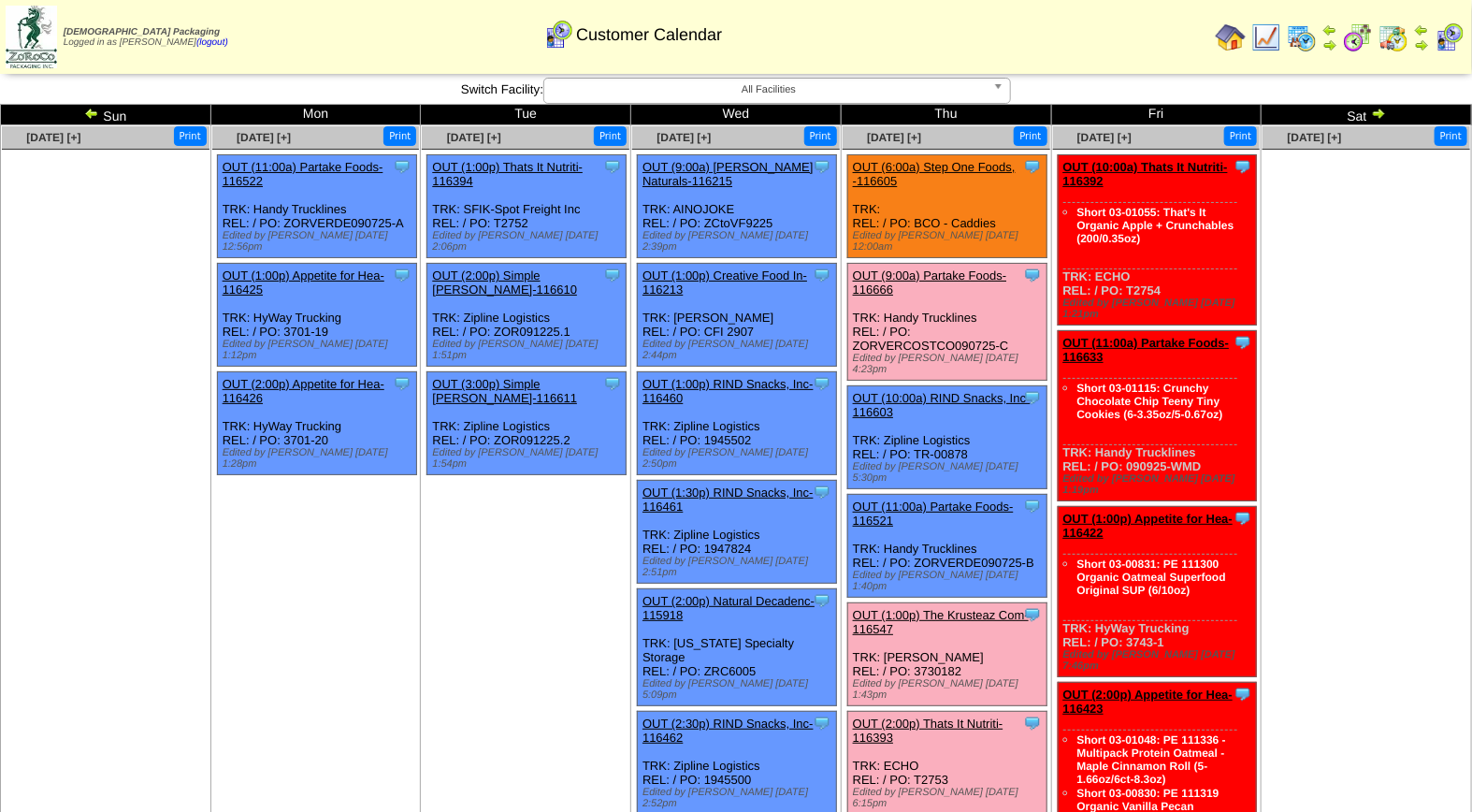
click at [948, 269] on link "OUT (9:00a) Partake Foods-116666" at bounding box center [930, 283] width 154 height 28
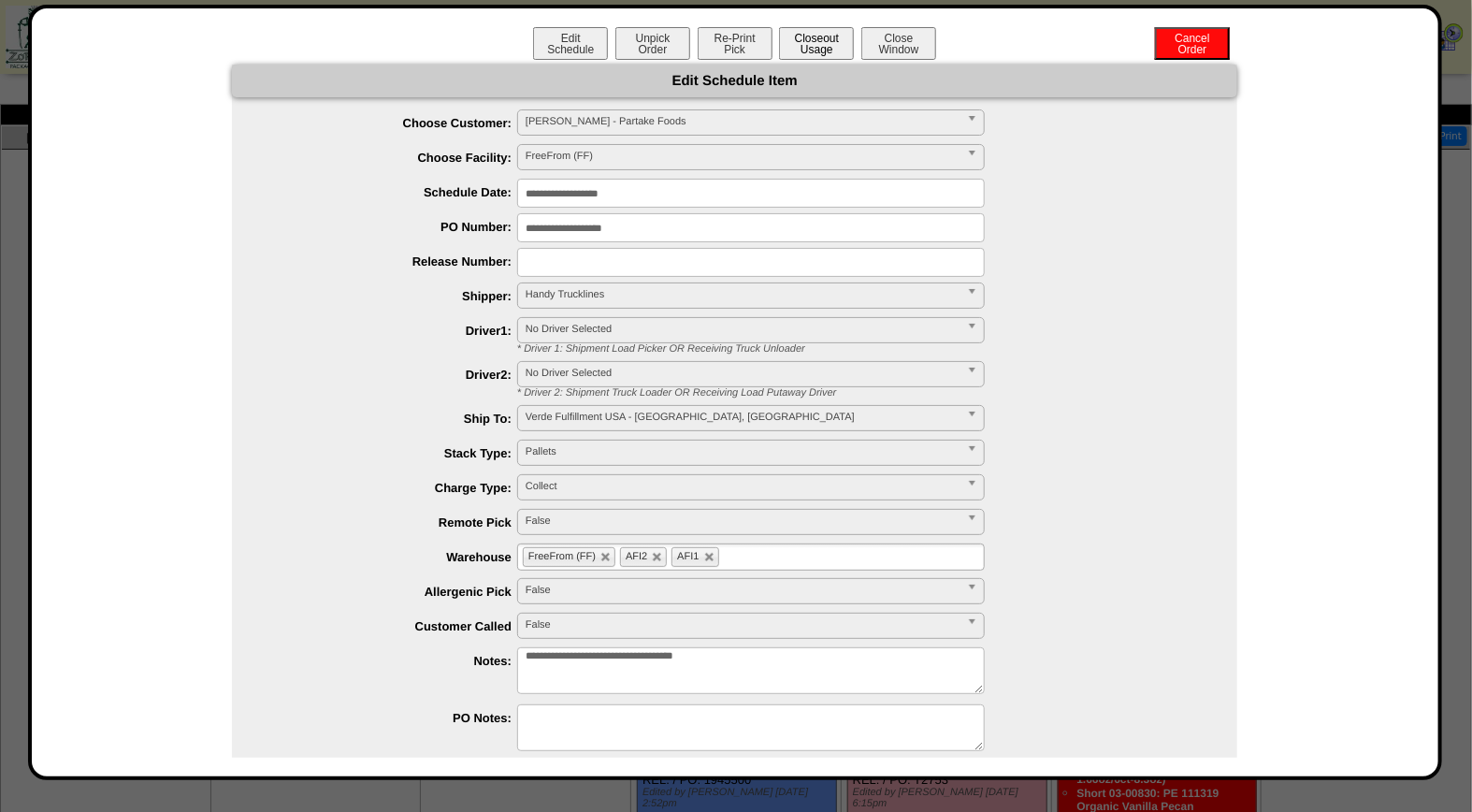
click at [823, 49] on button "Closeout Usage" at bounding box center [816, 42] width 75 height 33
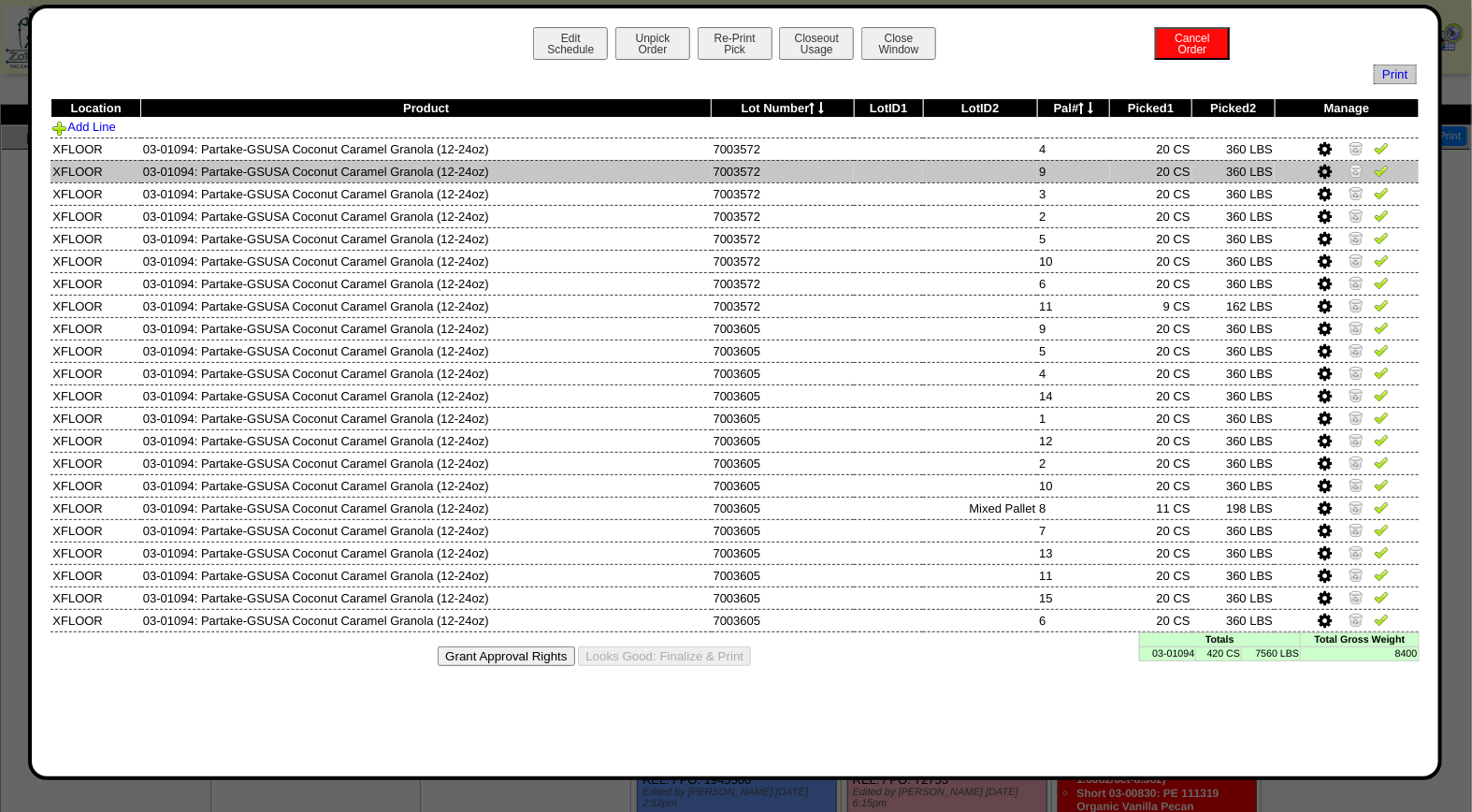
click at [1382, 172] on img at bounding box center [1380, 170] width 15 height 15
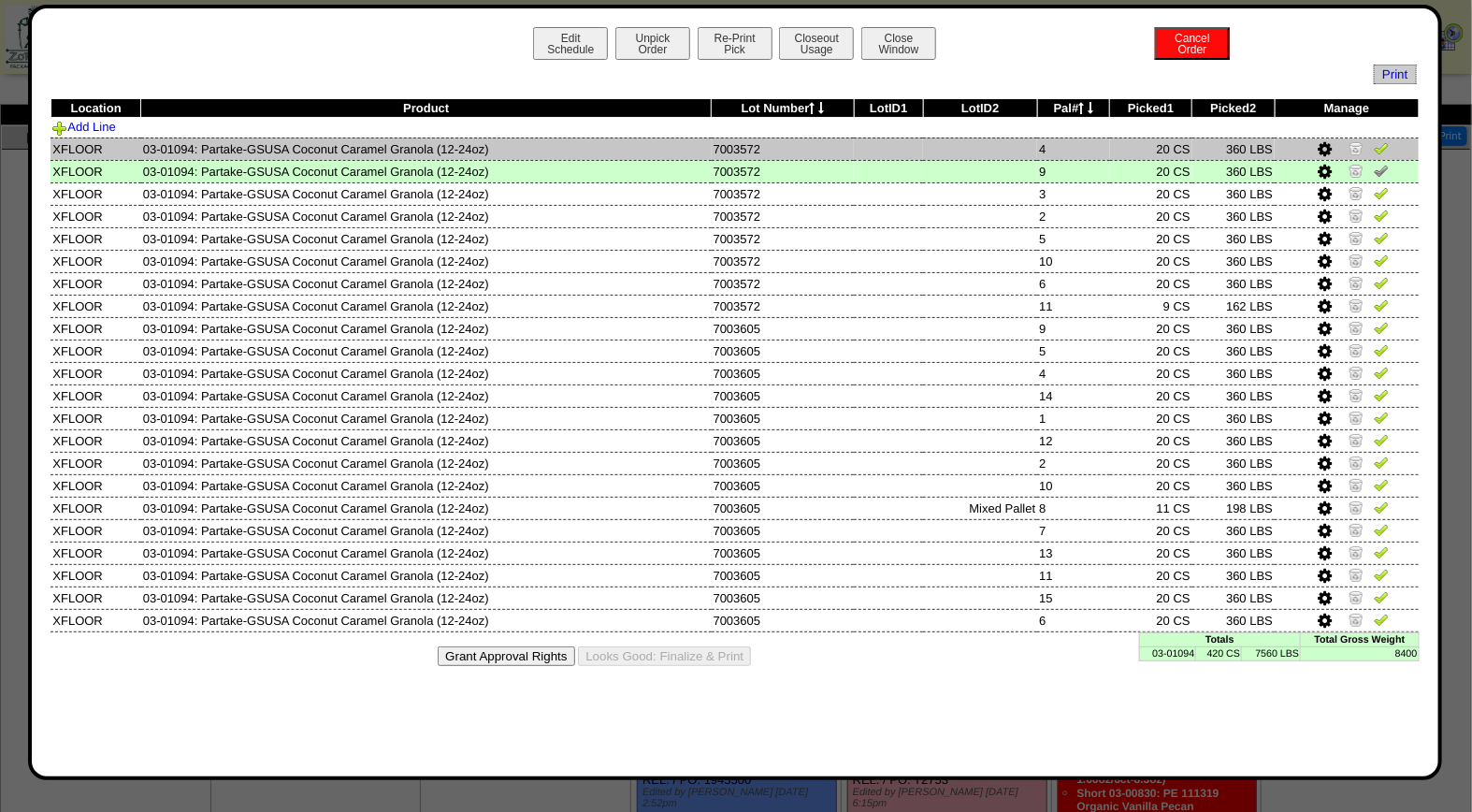
click at [1380, 148] on img at bounding box center [1380, 147] width 15 height 15
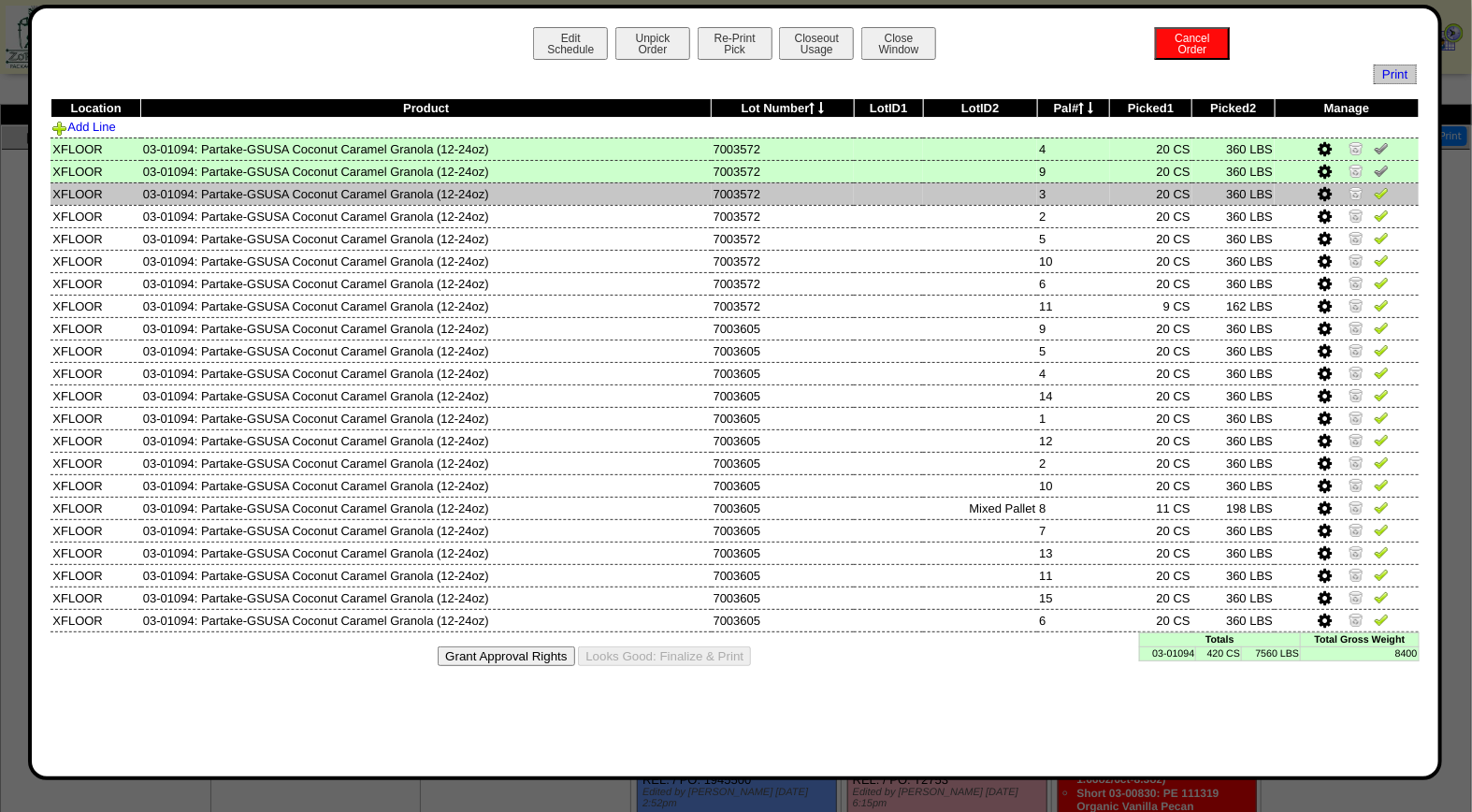
click at [1384, 195] on img at bounding box center [1380, 192] width 15 height 15
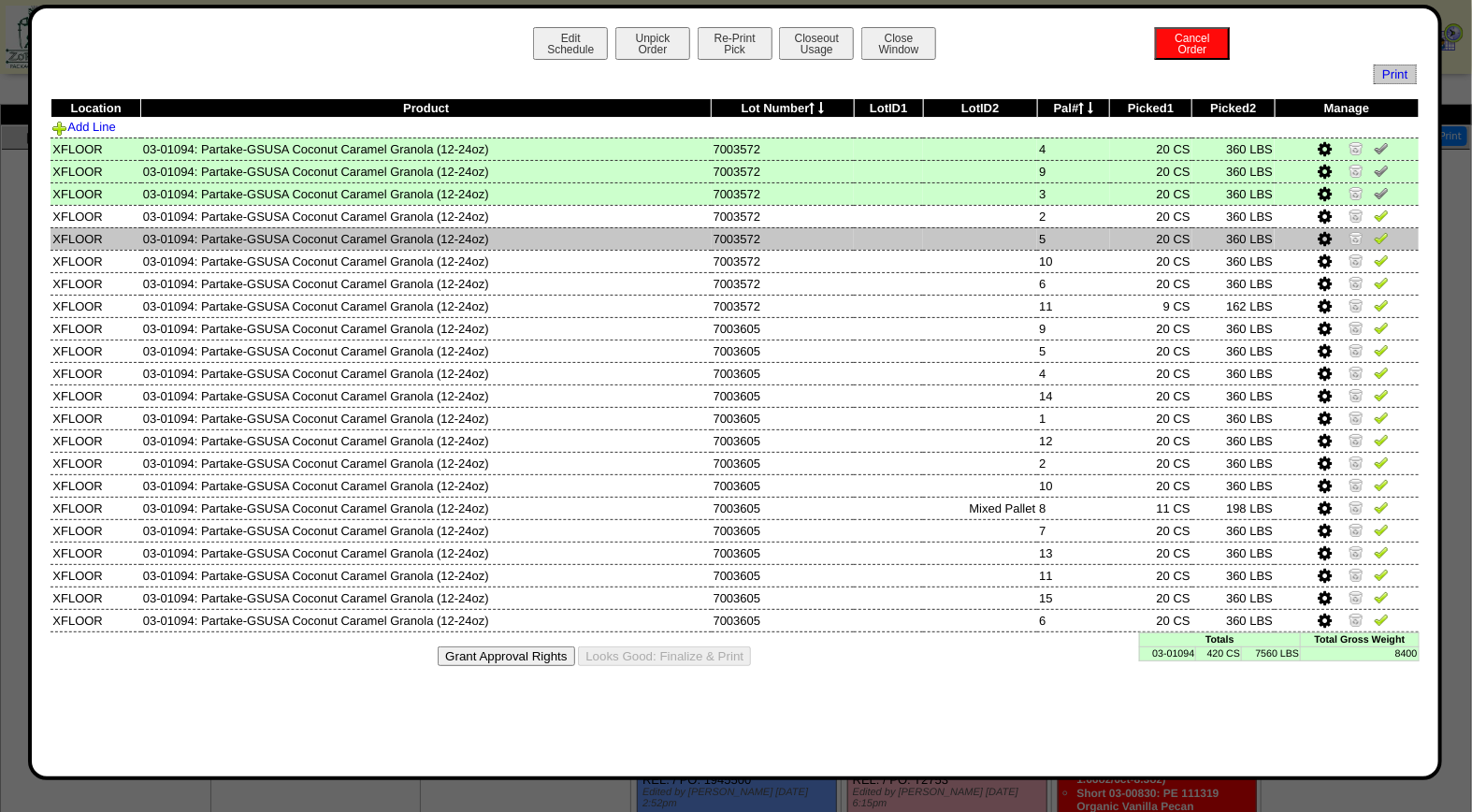
click at [1380, 236] on img at bounding box center [1380, 237] width 15 height 15
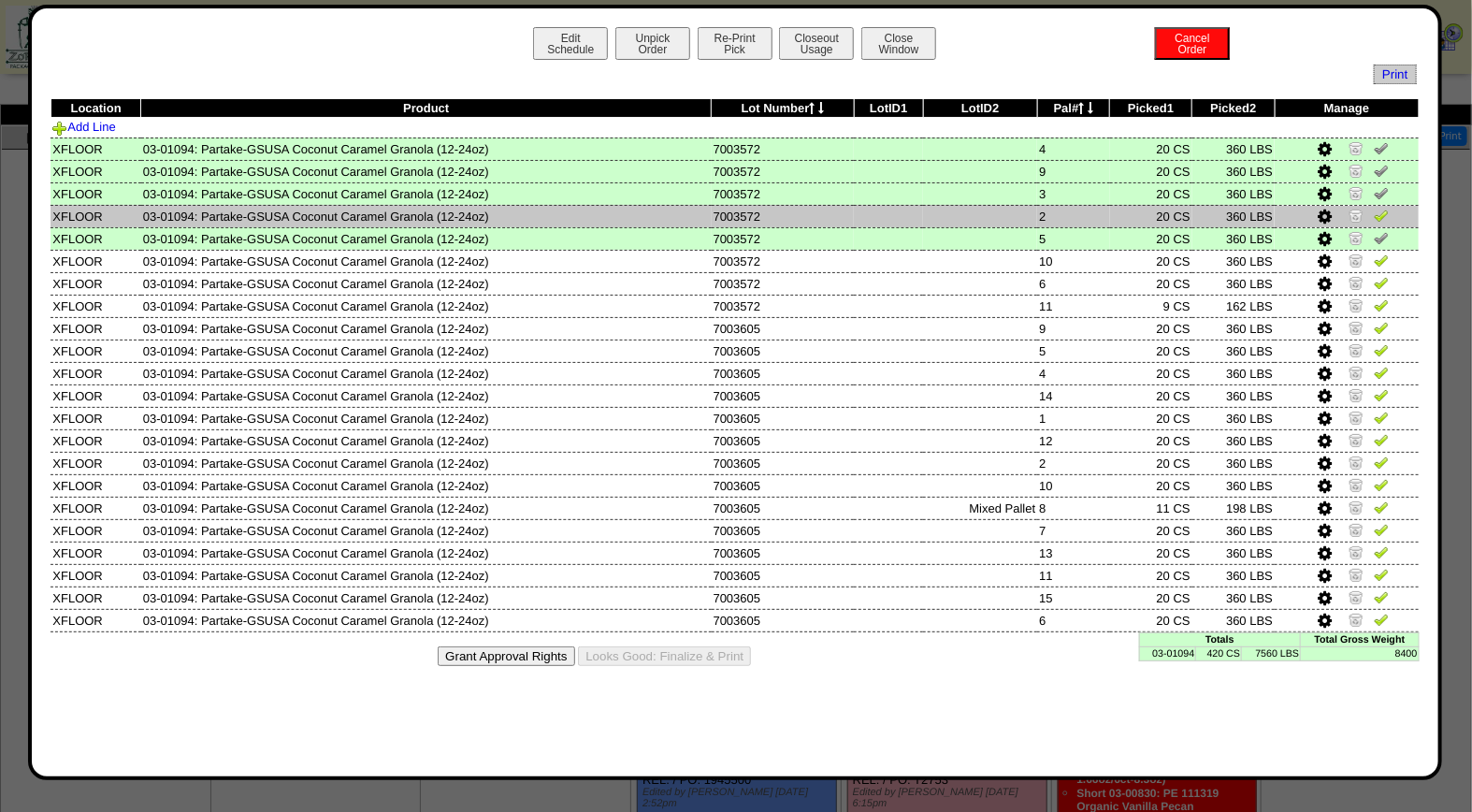
click at [1387, 213] on img at bounding box center [1380, 214] width 15 height 15
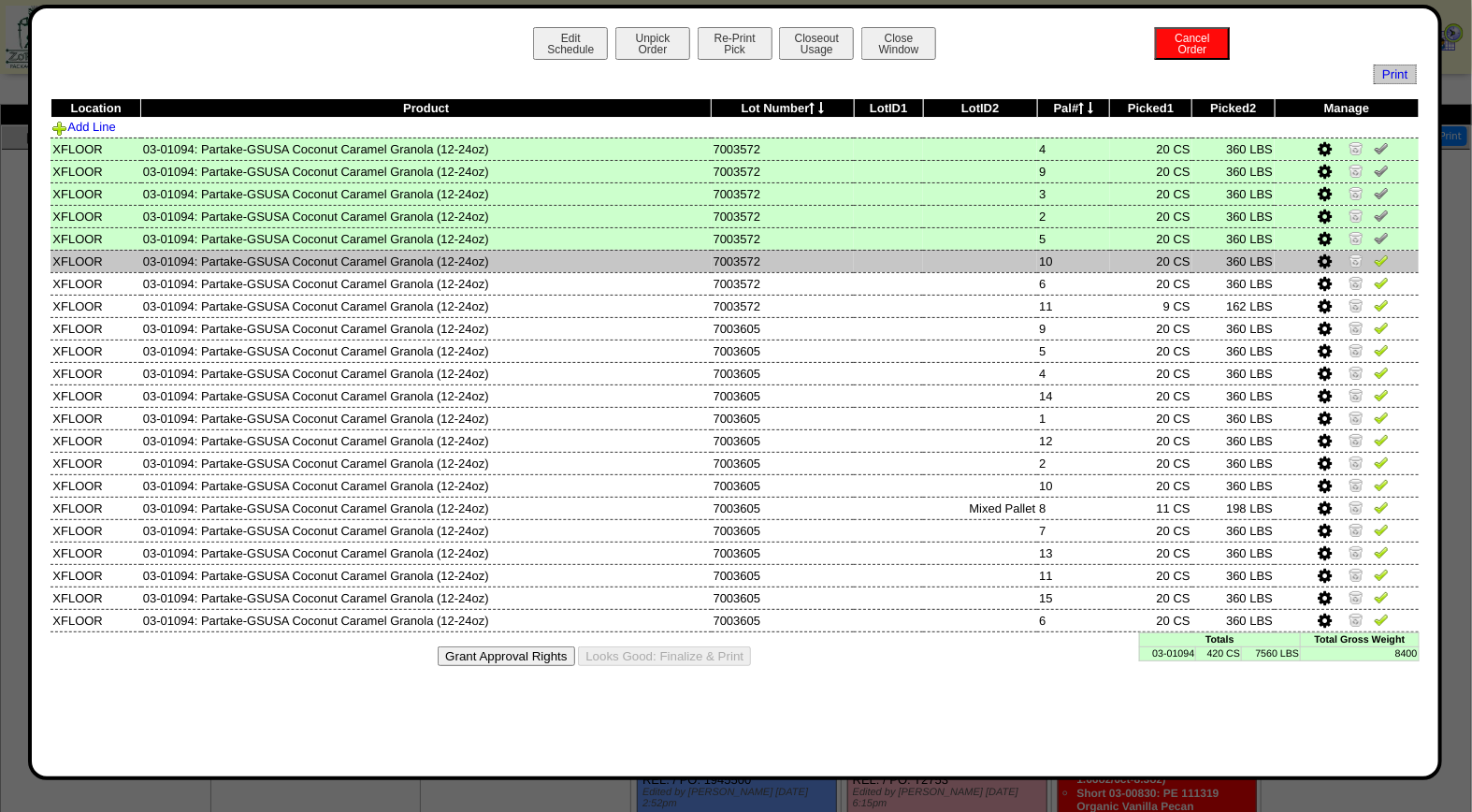
click at [1386, 259] on img at bounding box center [1380, 260] width 15 height 15
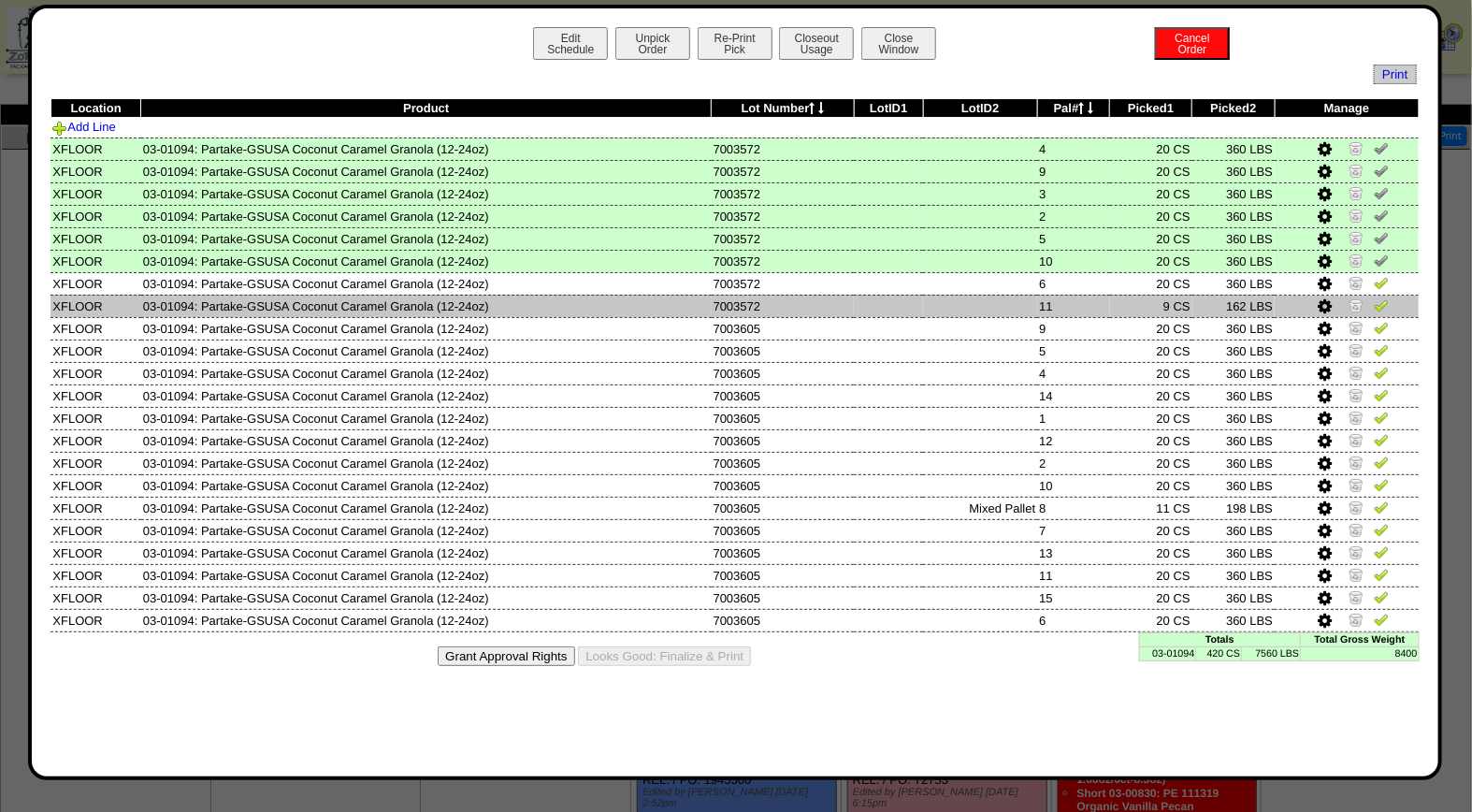
click at [1380, 305] on img at bounding box center [1380, 304] width 15 height 15
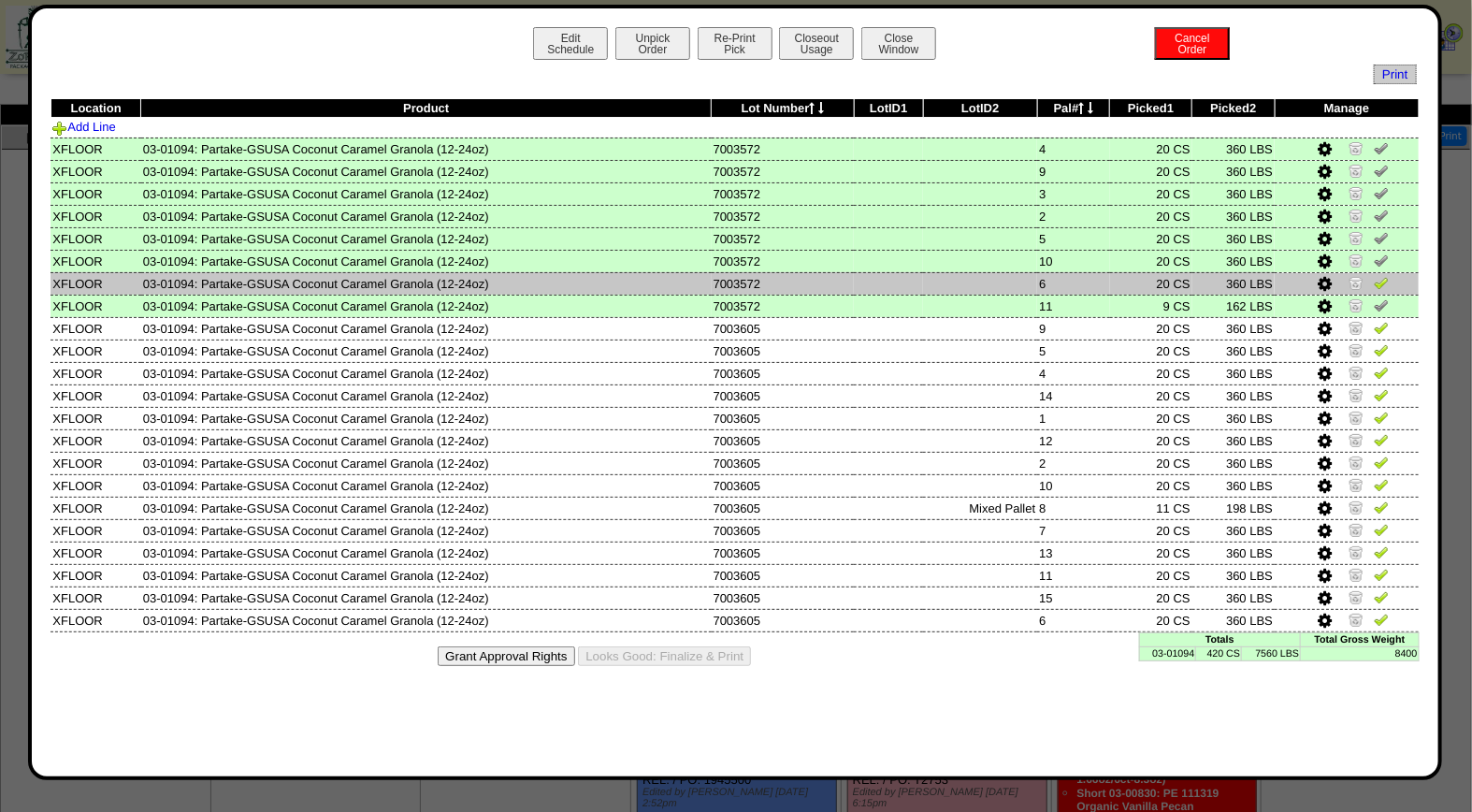
click at [1385, 278] on img at bounding box center [1380, 282] width 15 height 15
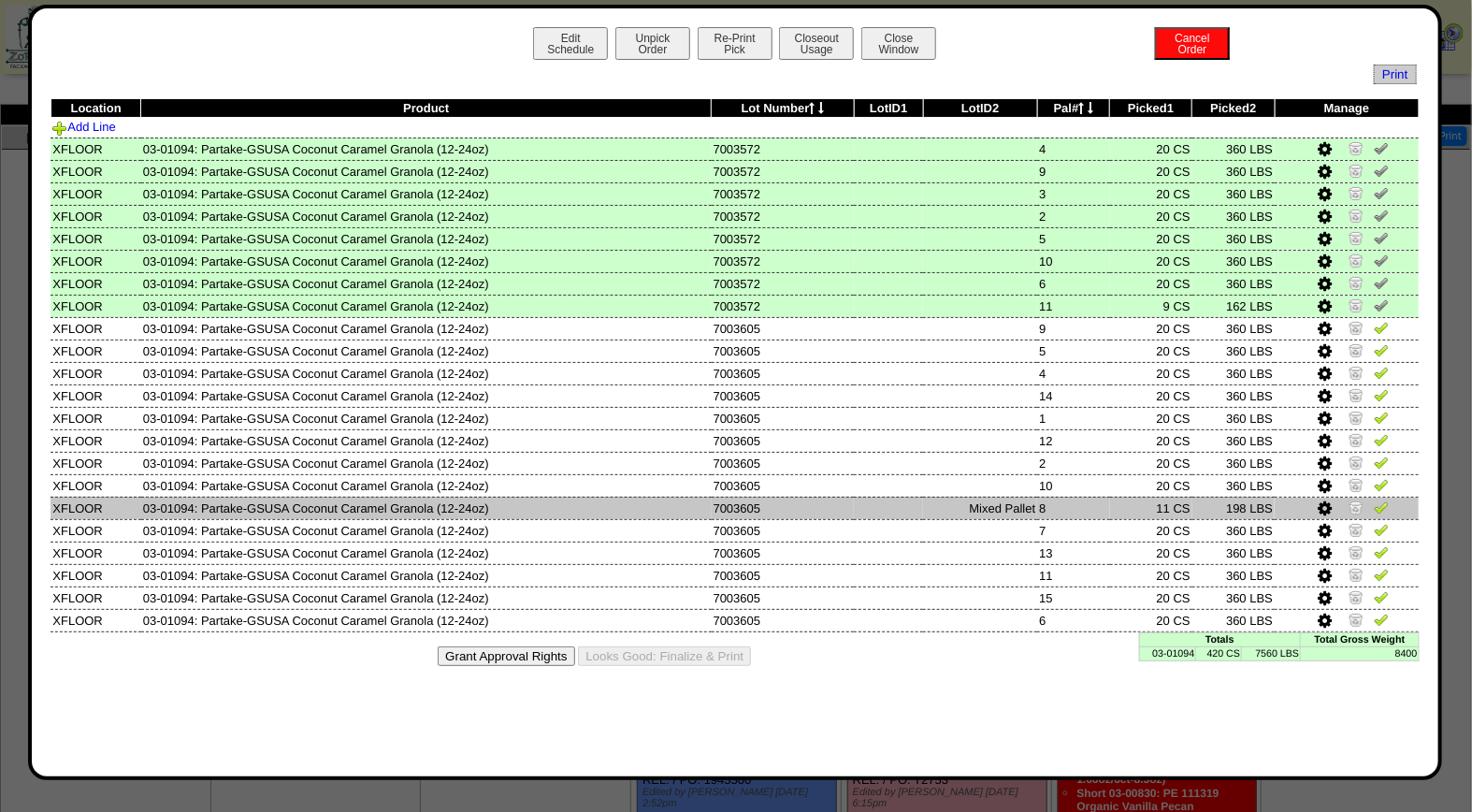
click at [1385, 500] on img at bounding box center [1380, 506] width 15 height 15
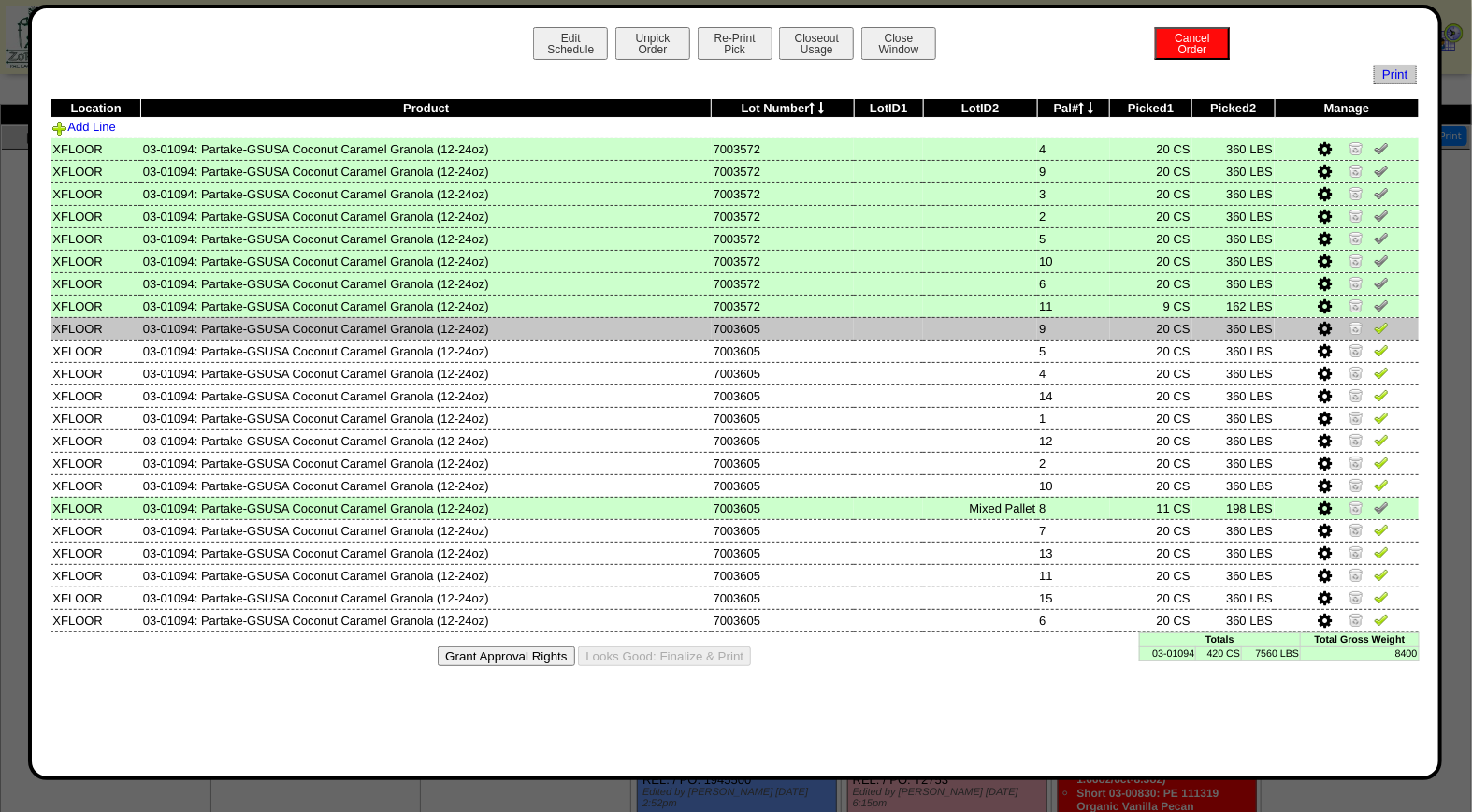
click at [1356, 325] on img at bounding box center [1355, 327] width 15 height 15
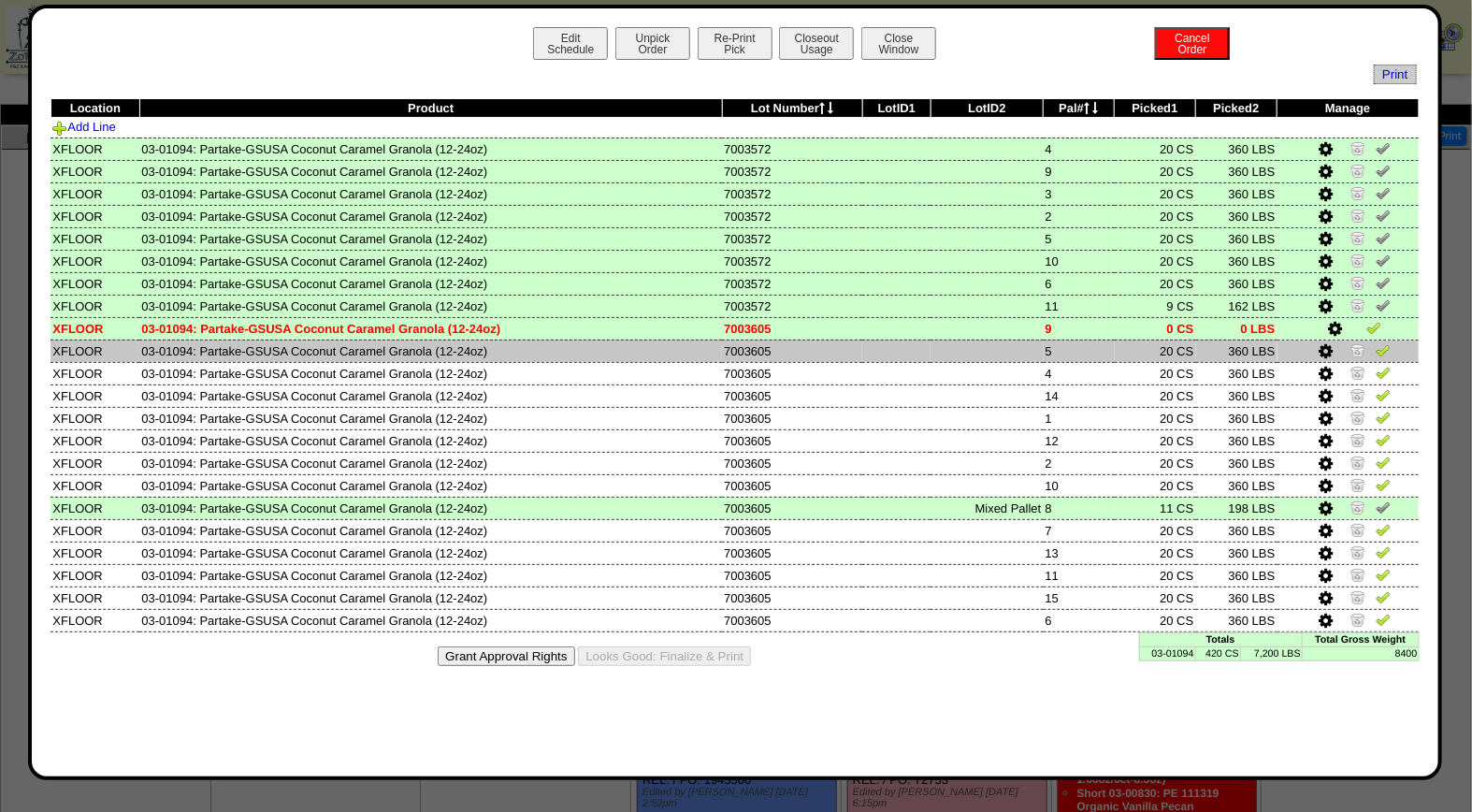
click at [1355, 350] on img at bounding box center [1357, 349] width 15 height 15
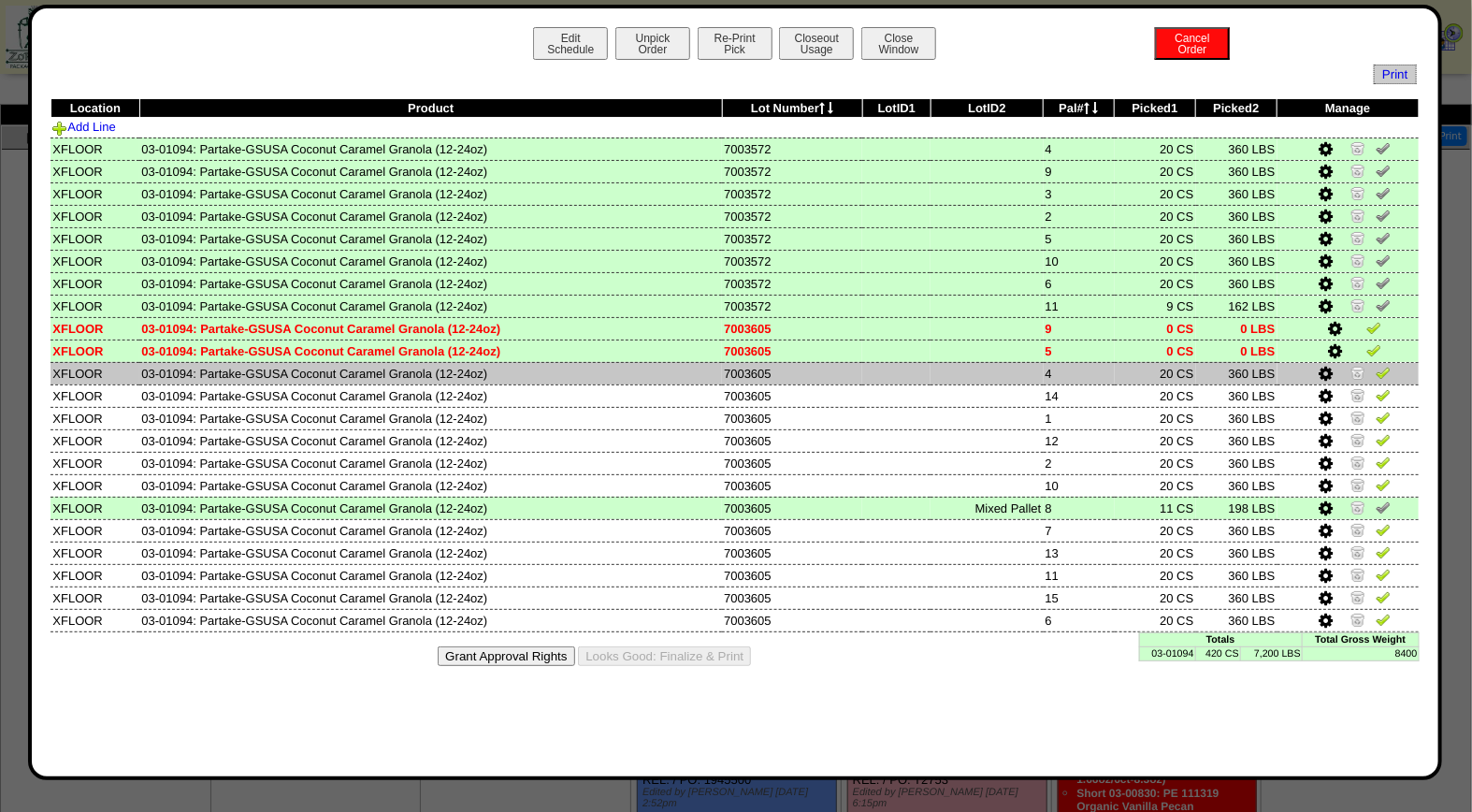
click at [1355, 375] on img at bounding box center [1357, 371] width 15 height 15
click at [1355, 375] on td at bounding box center [1349, 372] width 142 height 23
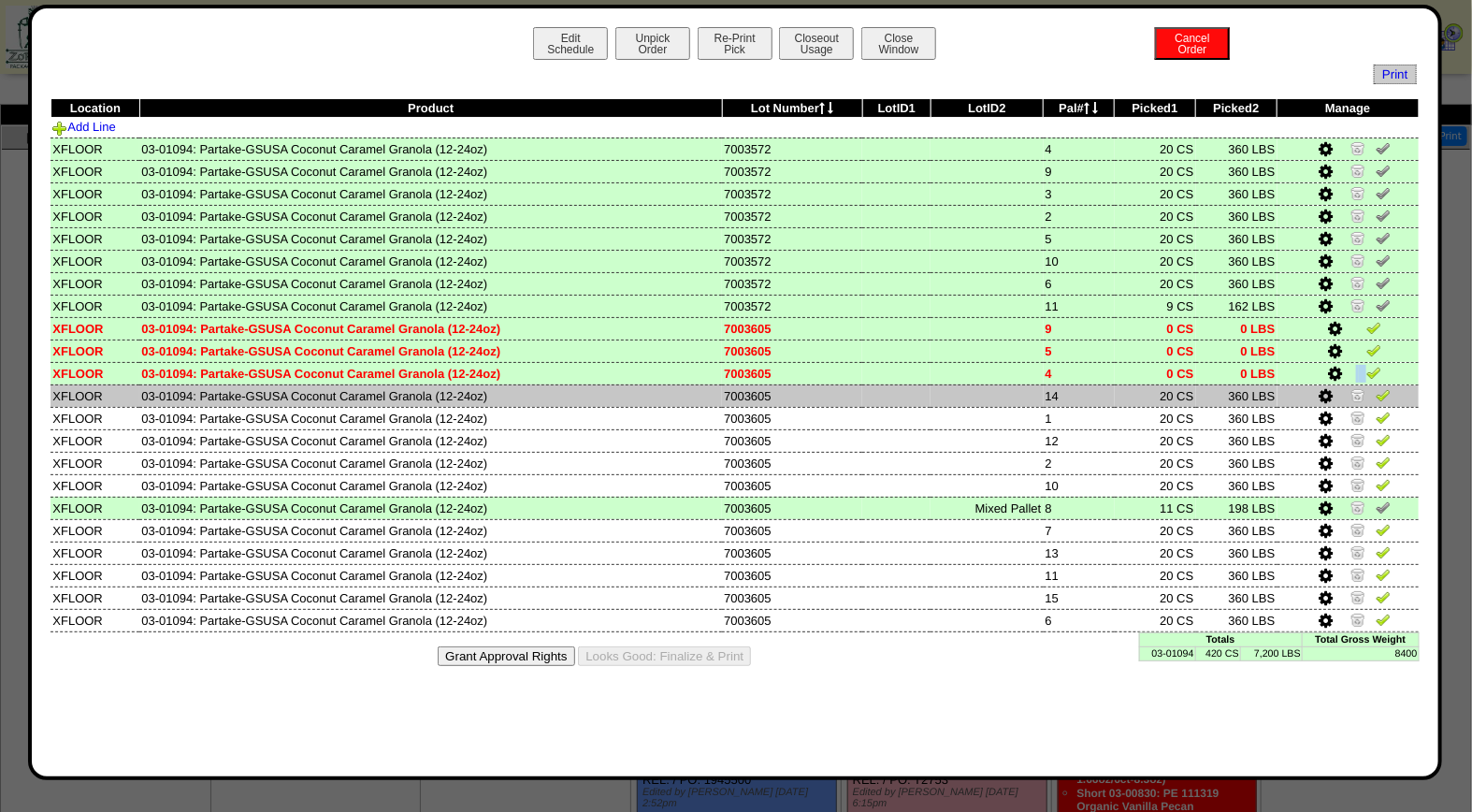
click at [1355, 390] on img at bounding box center [1357, 394] width 15 height 15
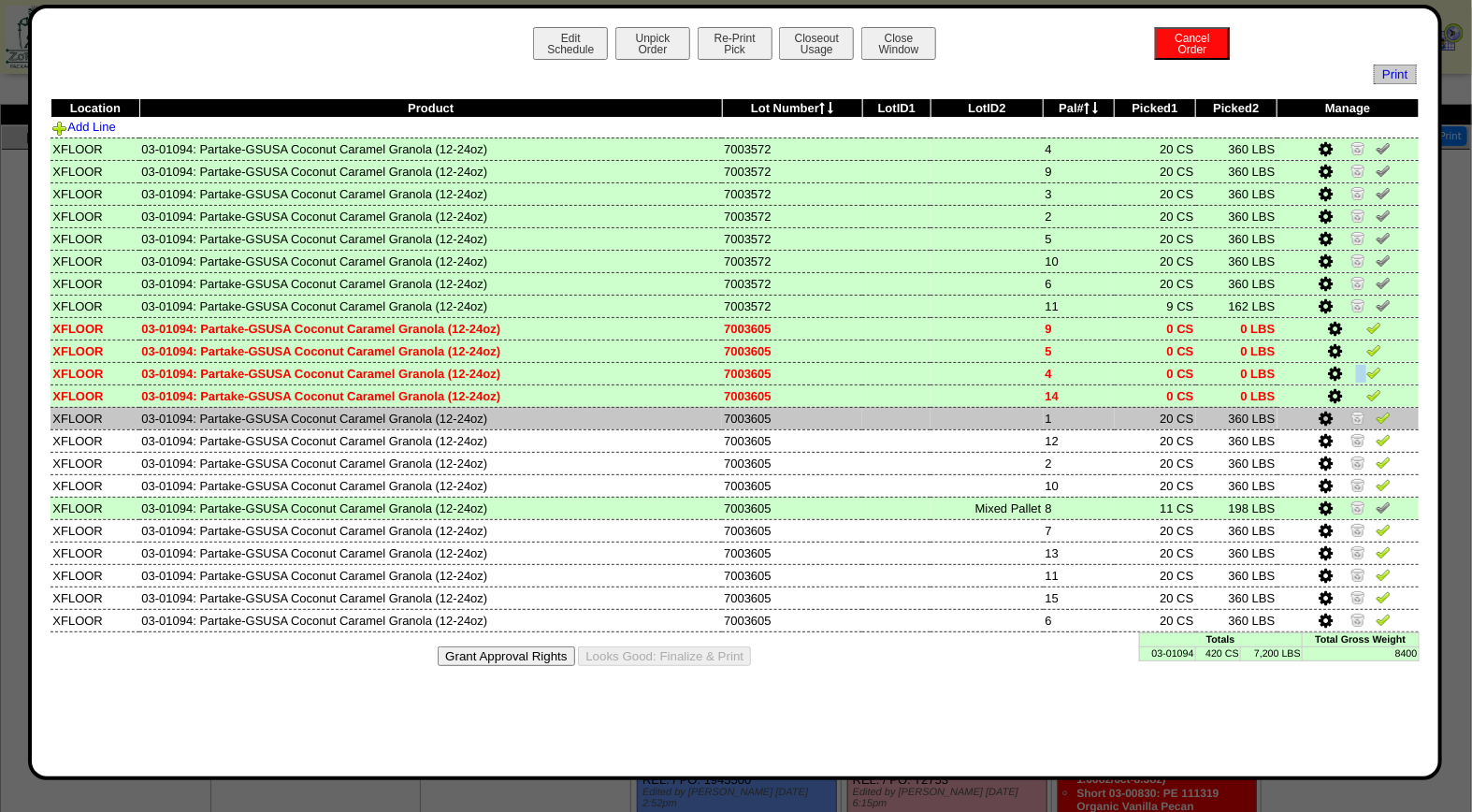
click at [1355, 412] on img at bounding box center [1357, 417] width 15 height 15
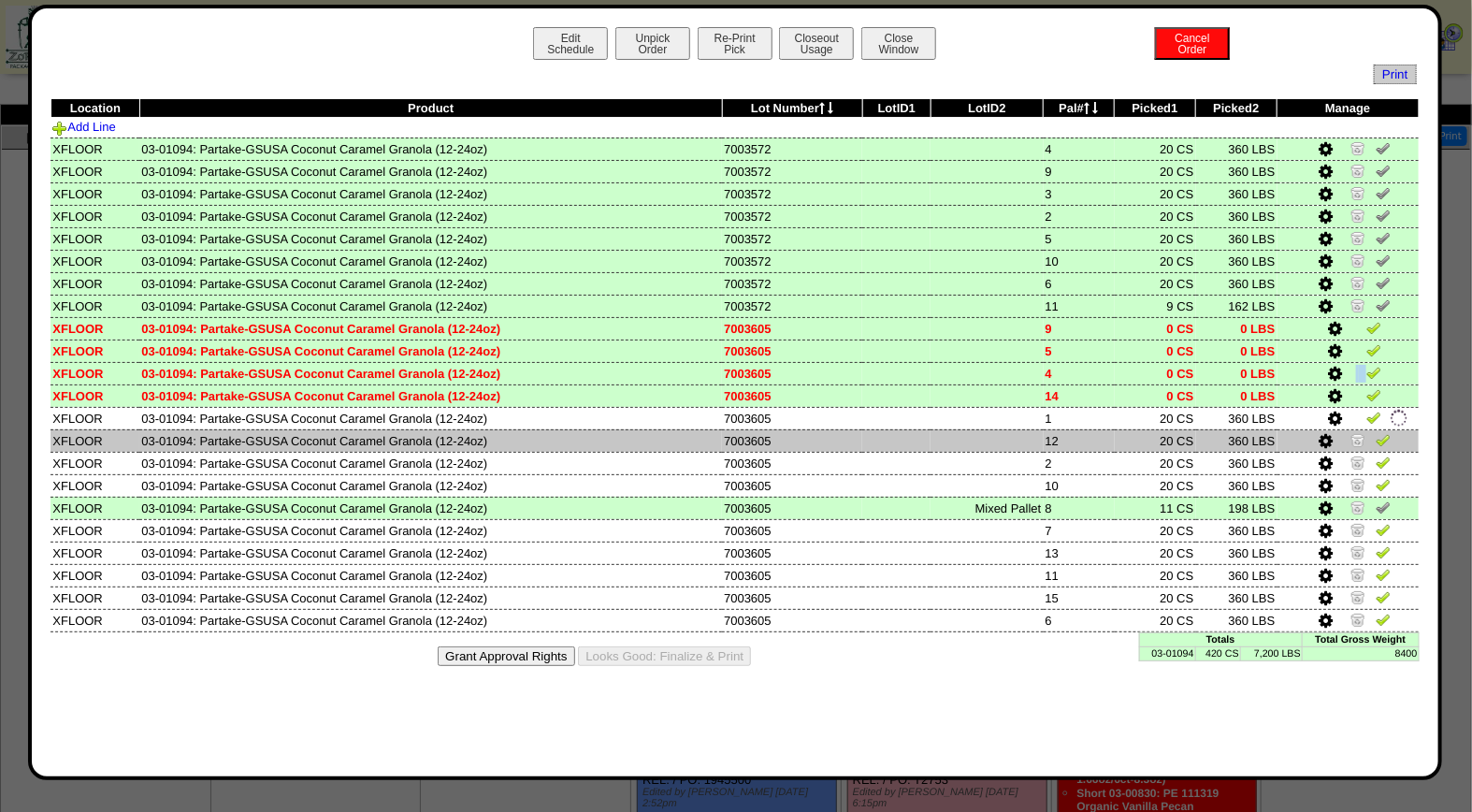
click at [1357, 437] on img at bounding box center [1357, 439] width 15 height 15
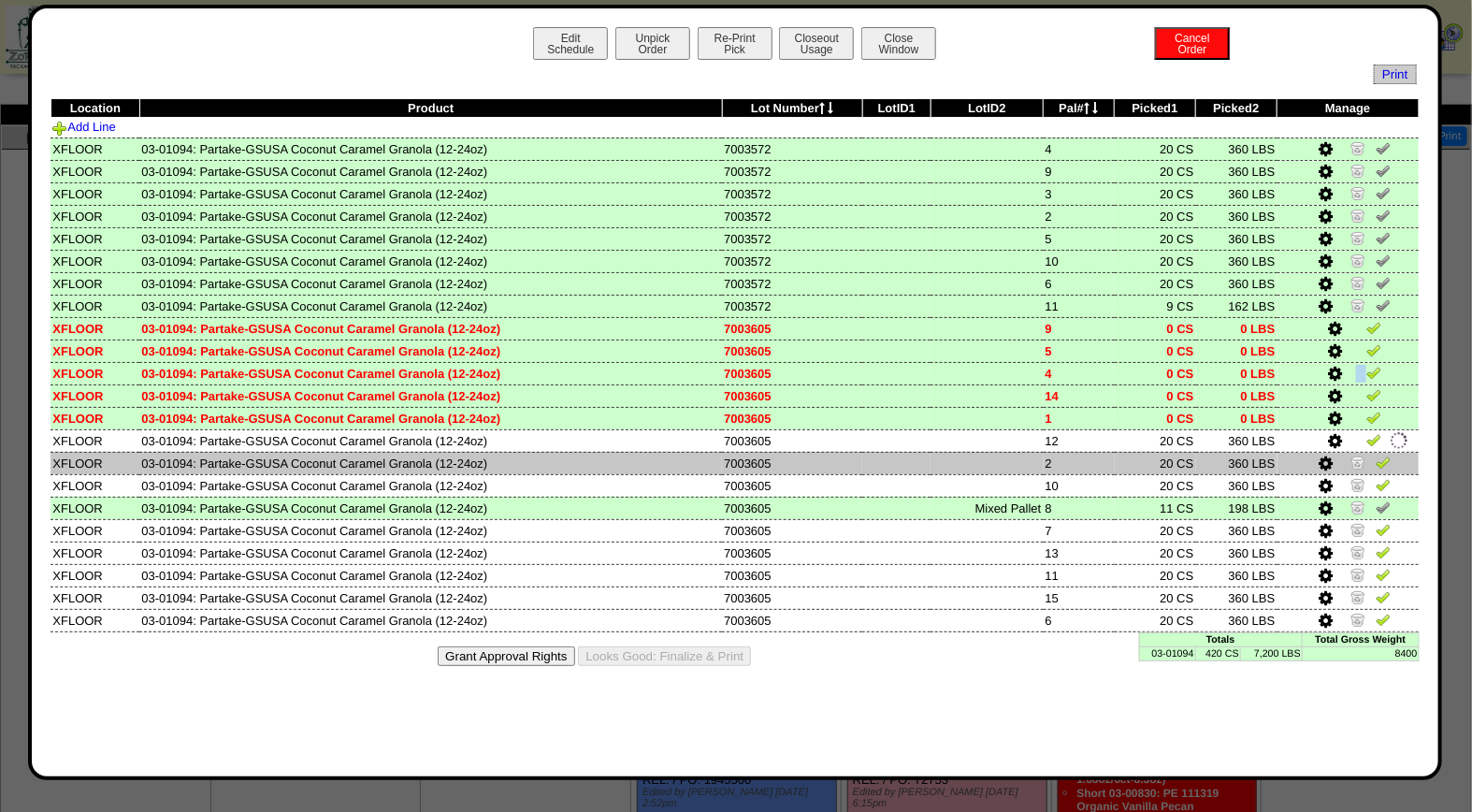
click at [1357, 458] on img at bounding box center [1357, 461] width 15 height 15
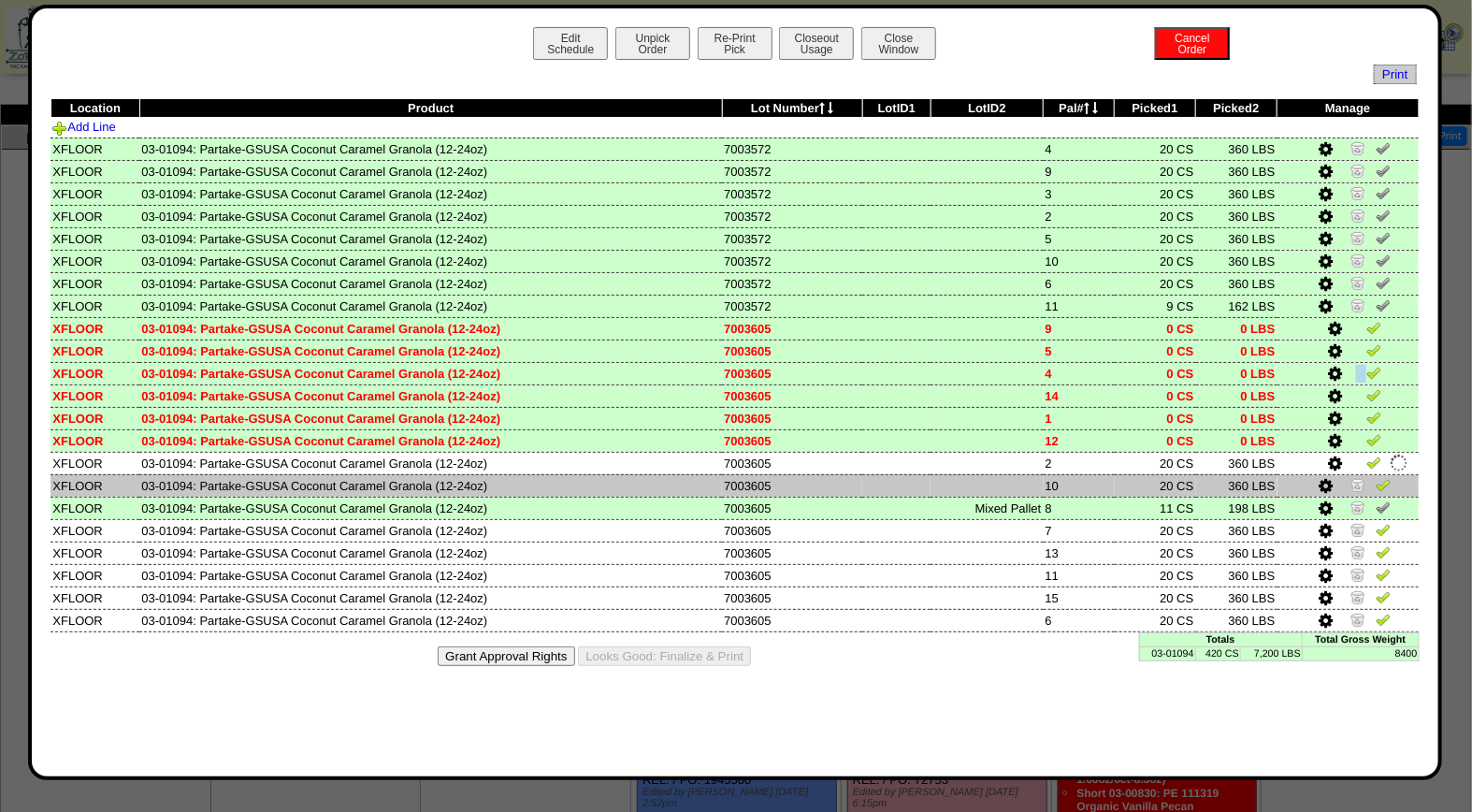
click at [1356, 477] on img at bounding box center [1357, 484] width 15 height 15
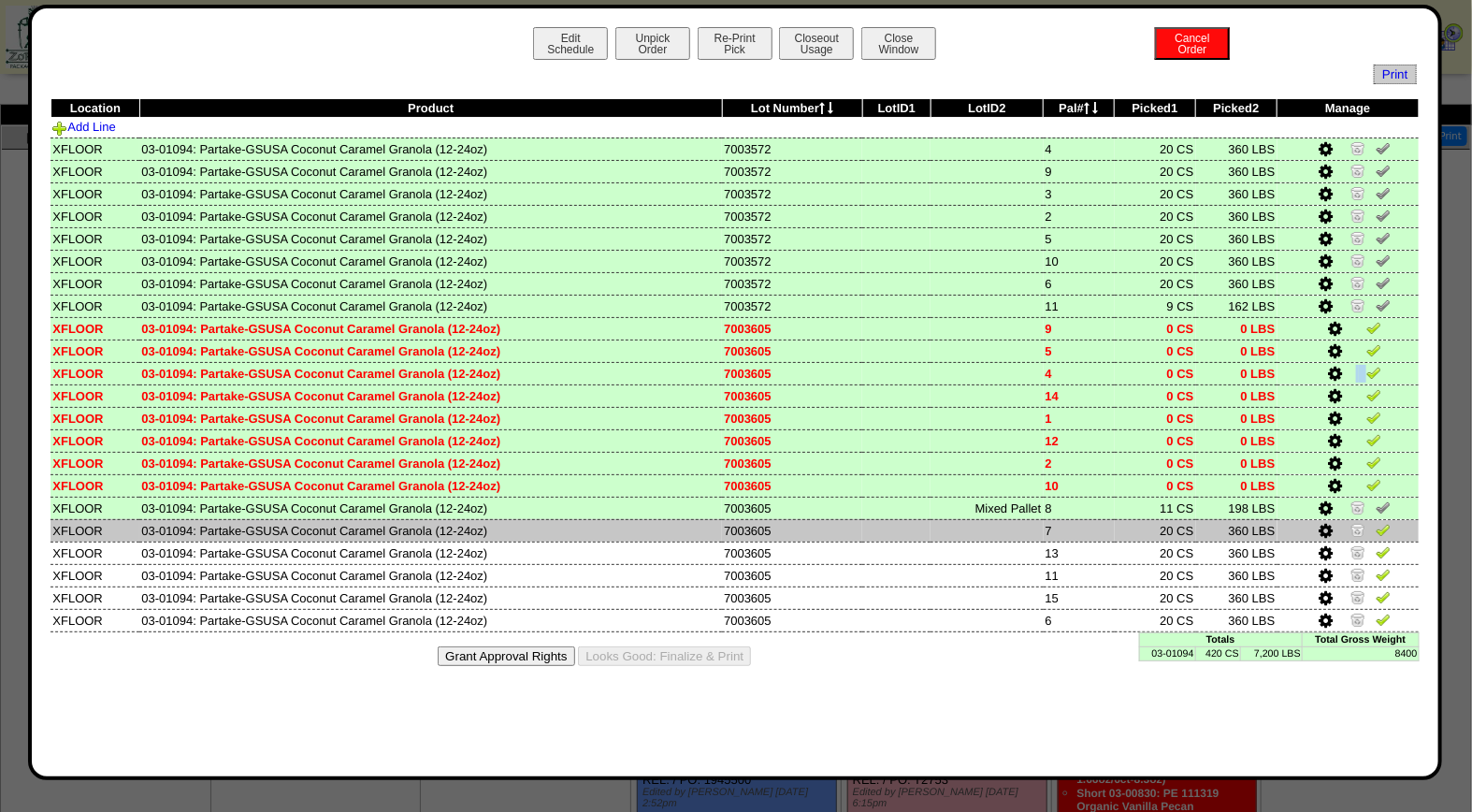
click at [1357, 524] on img at bounding box center [1357, 528] width 15 height 15
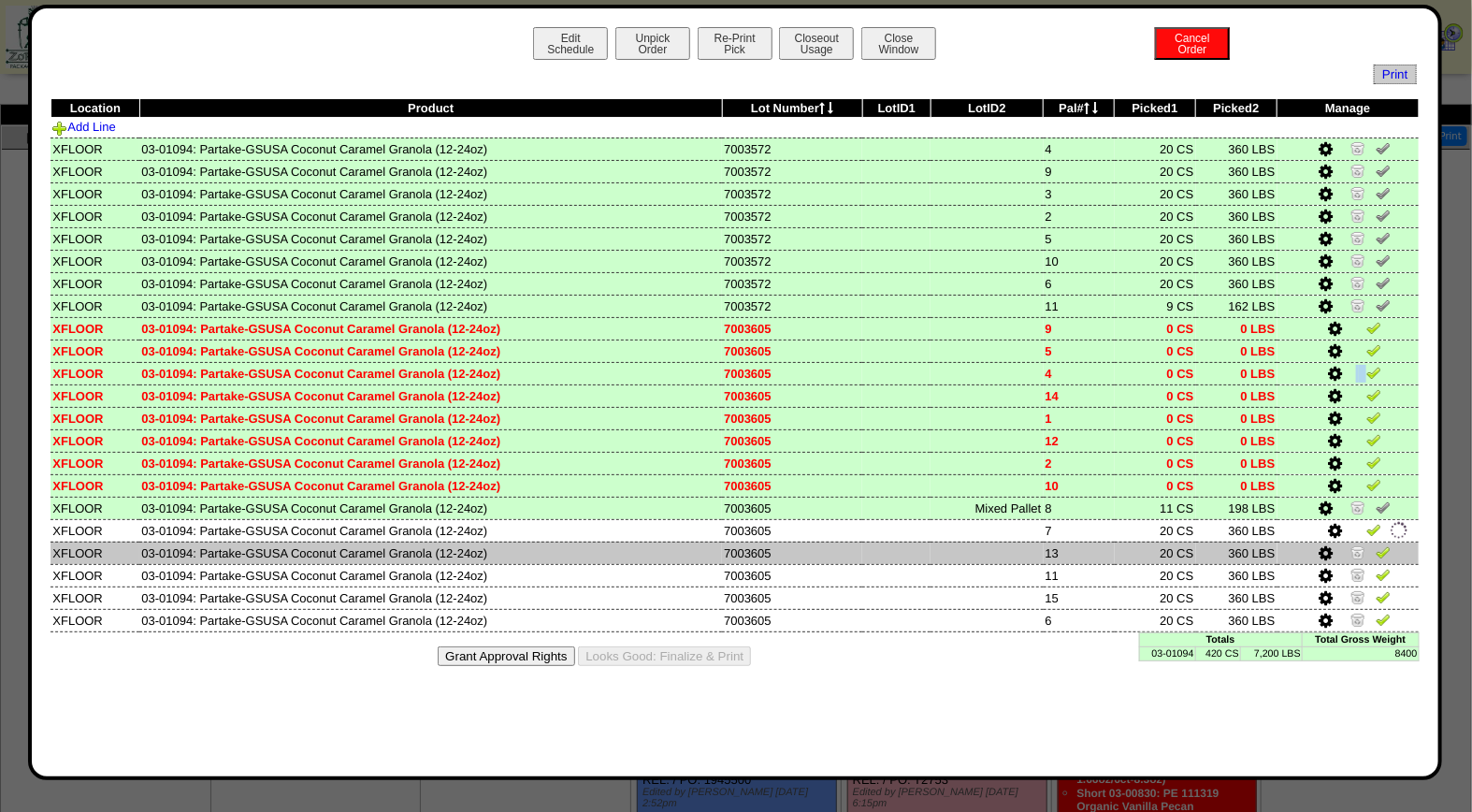
click at [1357, 544] on img at bounding box center [1357, 551] width 15 height 15
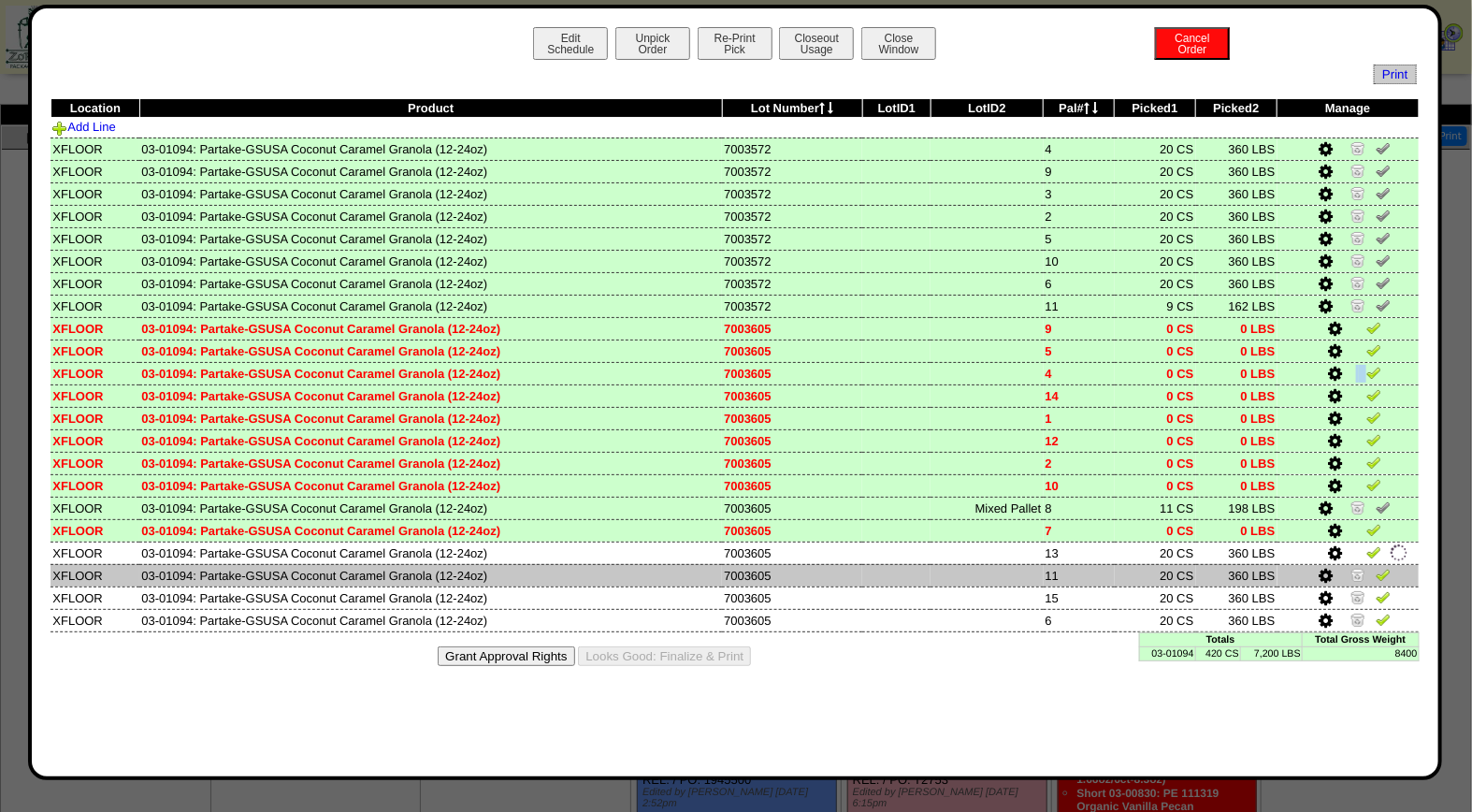
click at [1357, 571] on img at bounding box center [1357, 574] width 15 height 15
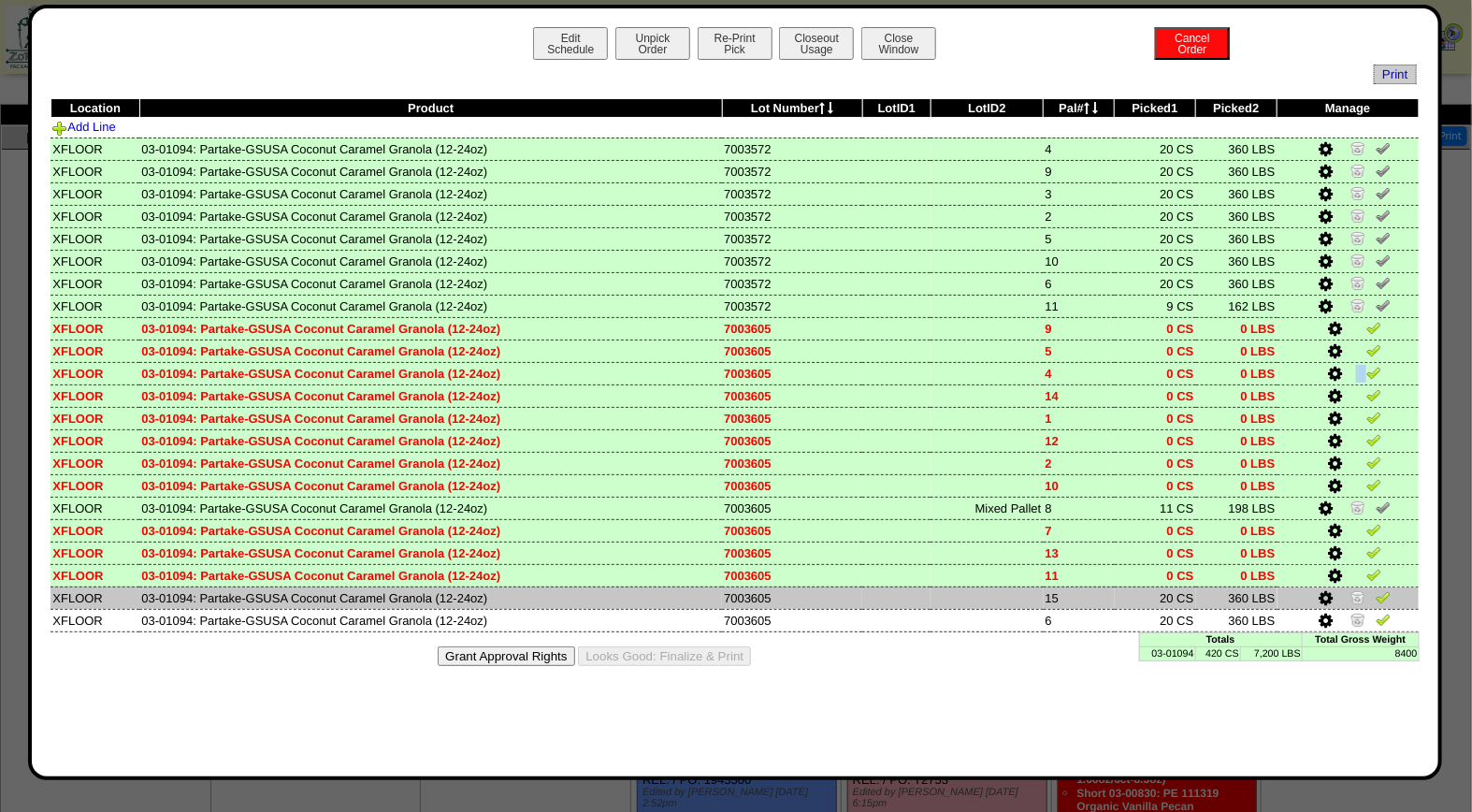
click at [1357, 591] on img at bounding box center [1357, 596] width 15 height 15
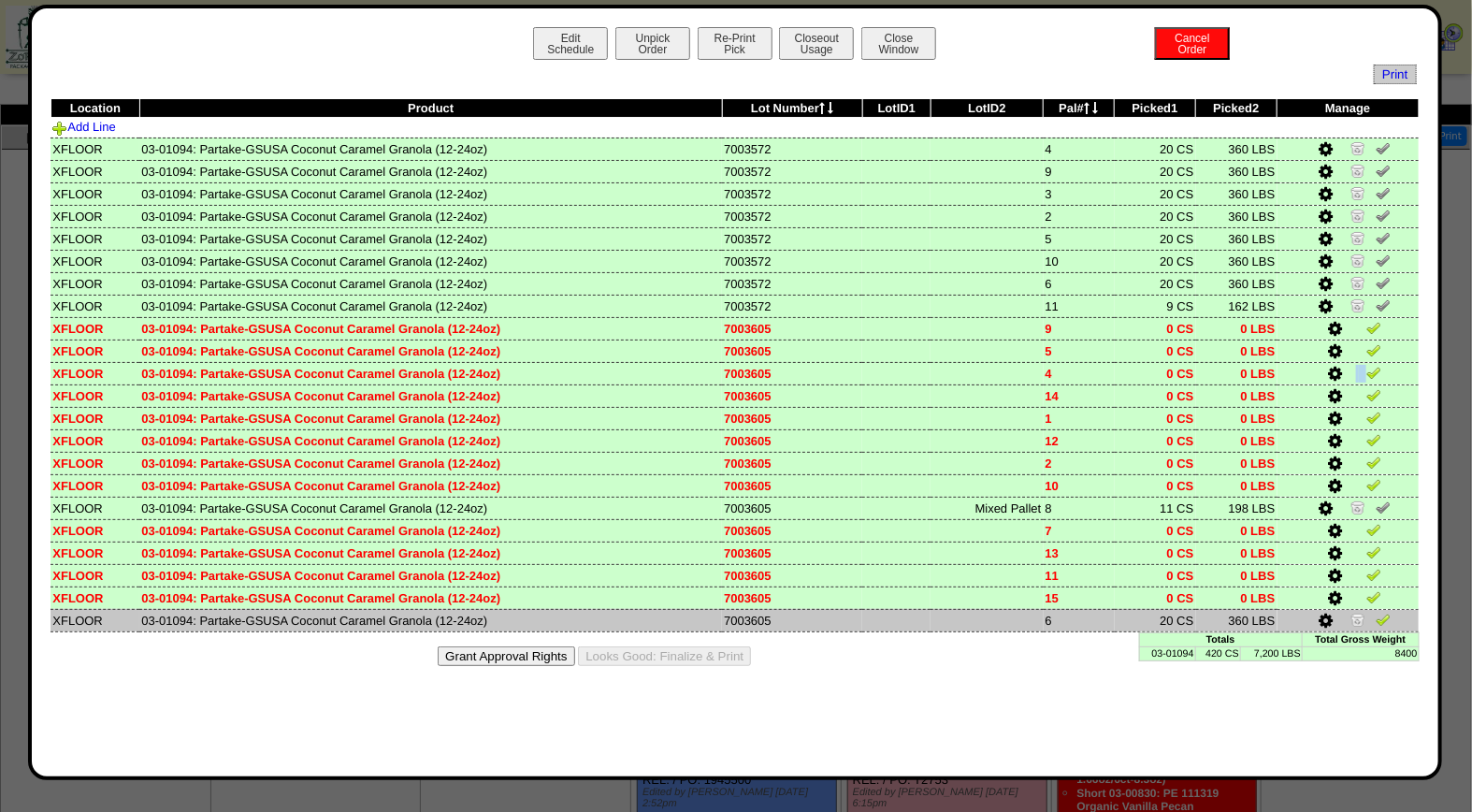
click at [1358, 612] on img at bounding box center [1357, 618] width 15 height 15
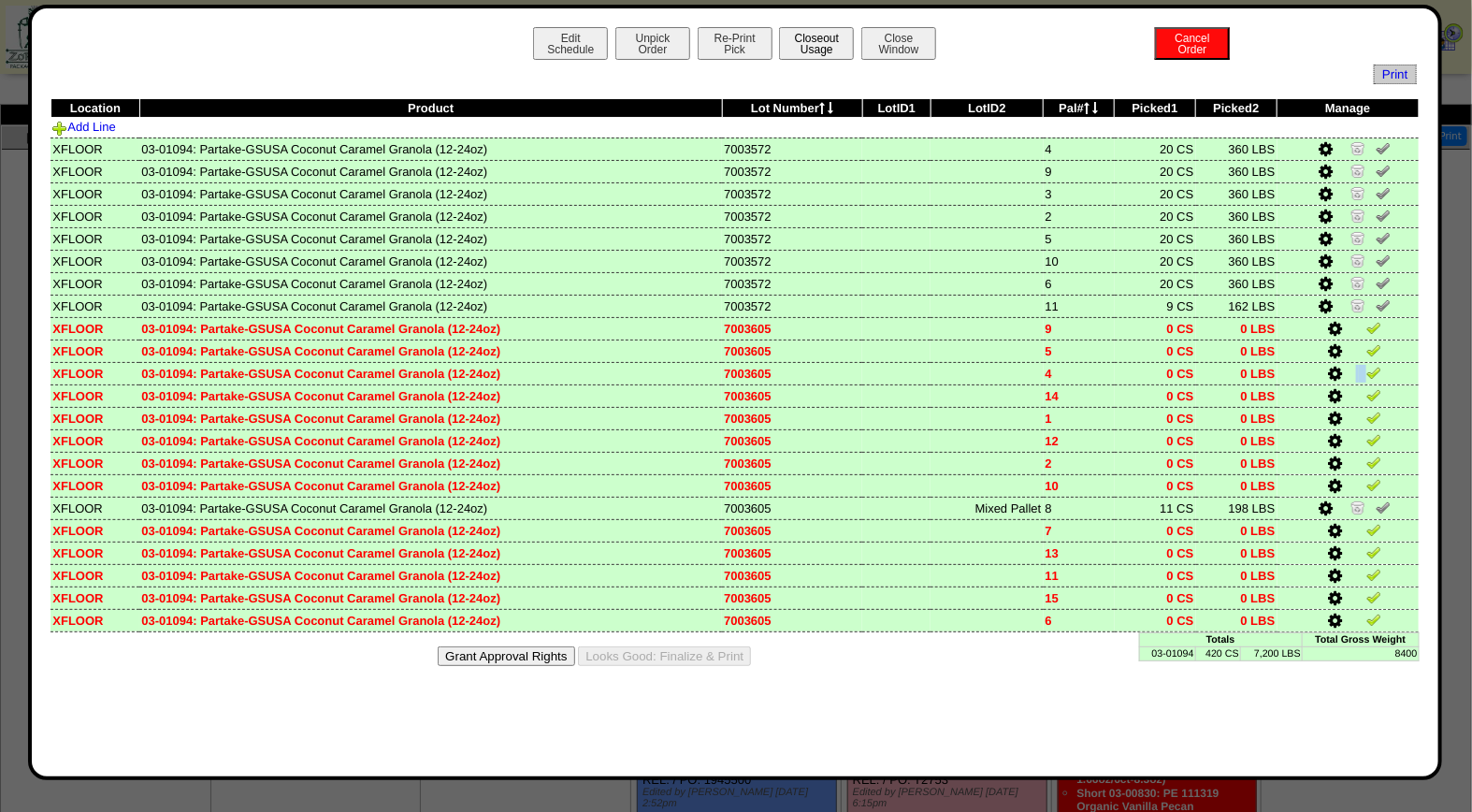
click at [813, 44] on button "Closeout Usage" at bounding box center [816, 42] width 75 height 33
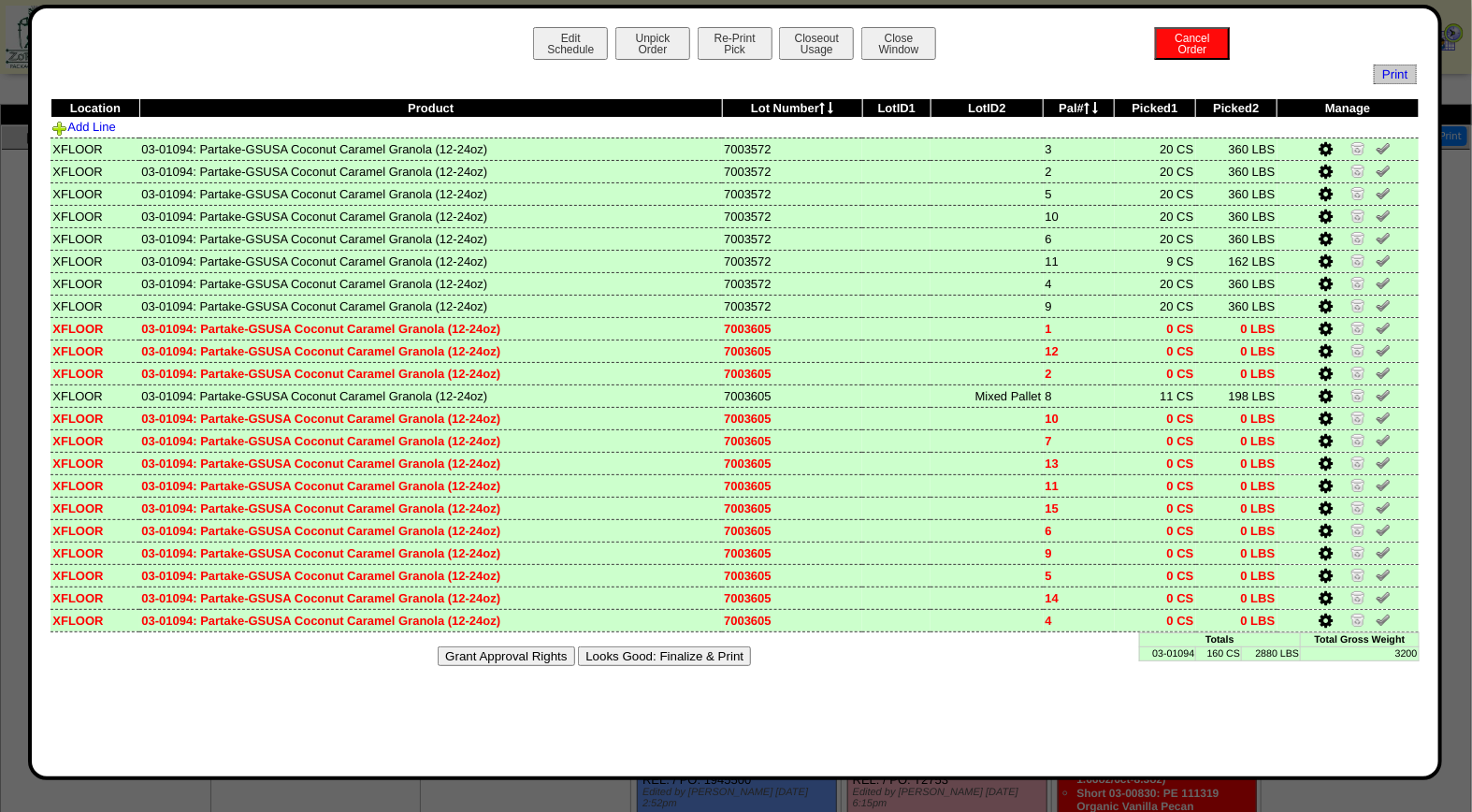
click at [661, 646] on button "Looks Good: Finalize & Print" at bounding box center [664, 656] width 173 height 20
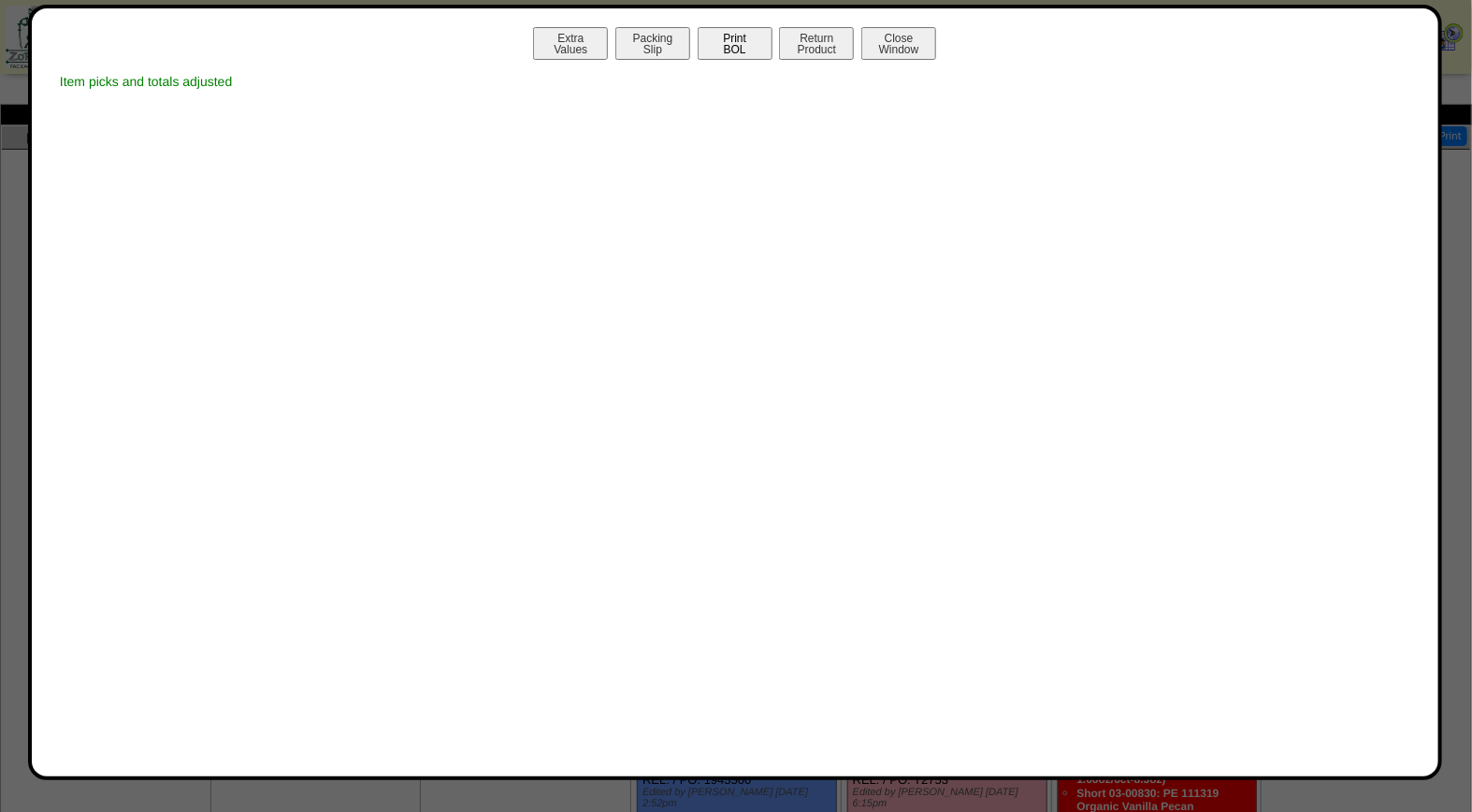
click at [736, 39] on button "Print BOL" at bounding box center [735, 42] width 75 height 33
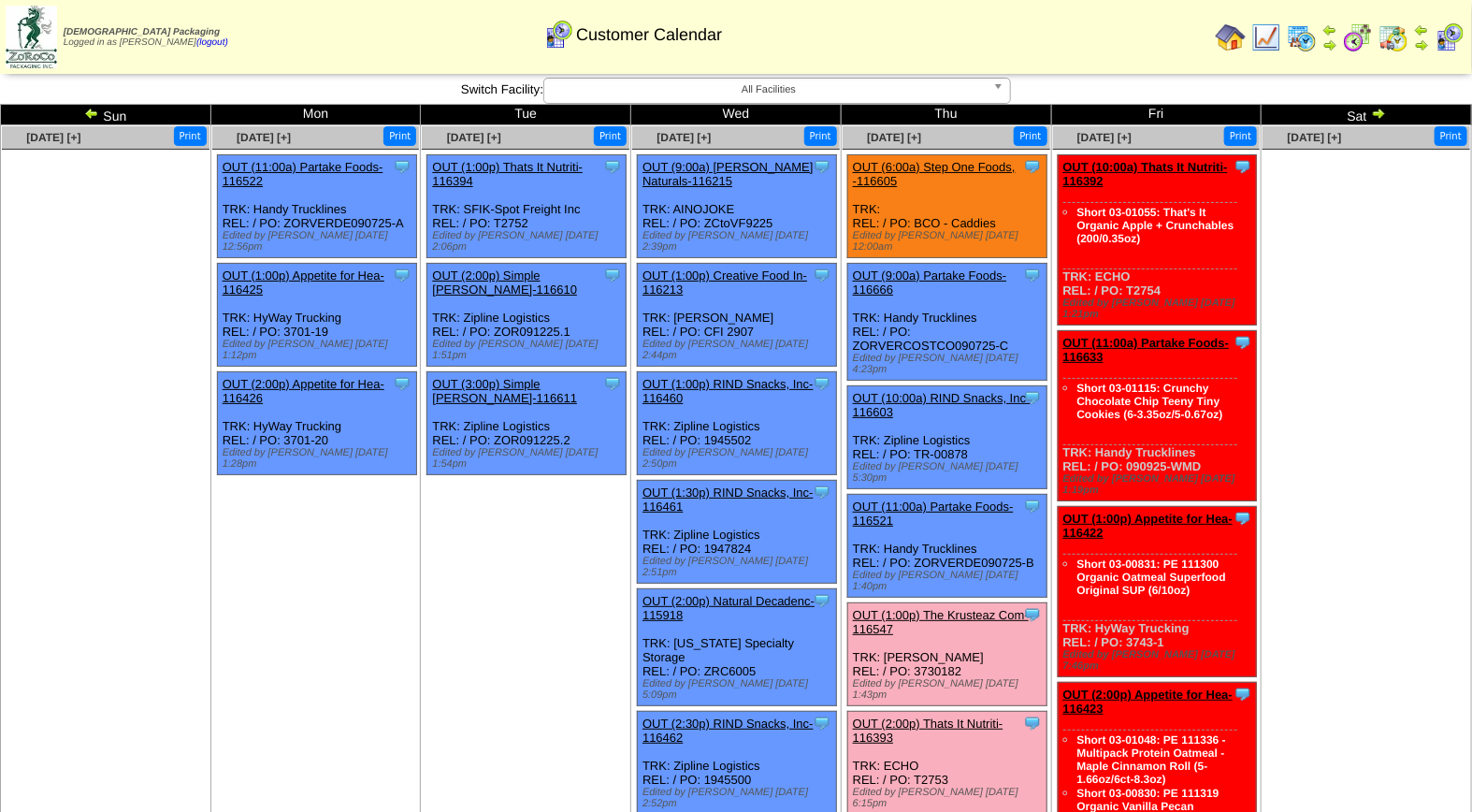
click at [953, 608] on link "OUT (1:00p) The Krusteaz Com-116547" at bounding box center [940, 621] width 176 height 28
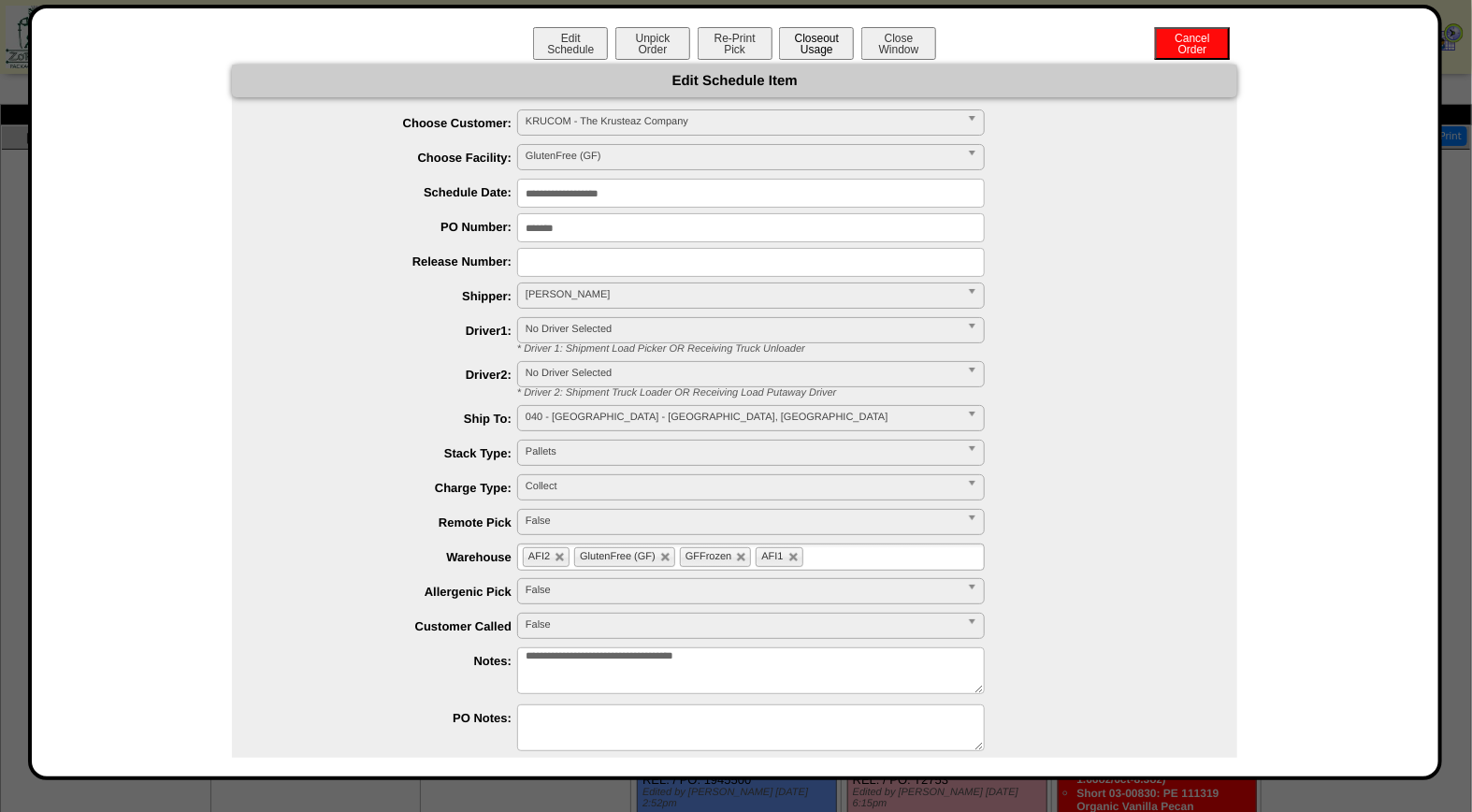
click at [797, 46] on button "Closeout Usage" at bounding box center [816, 42] width 75 height 33
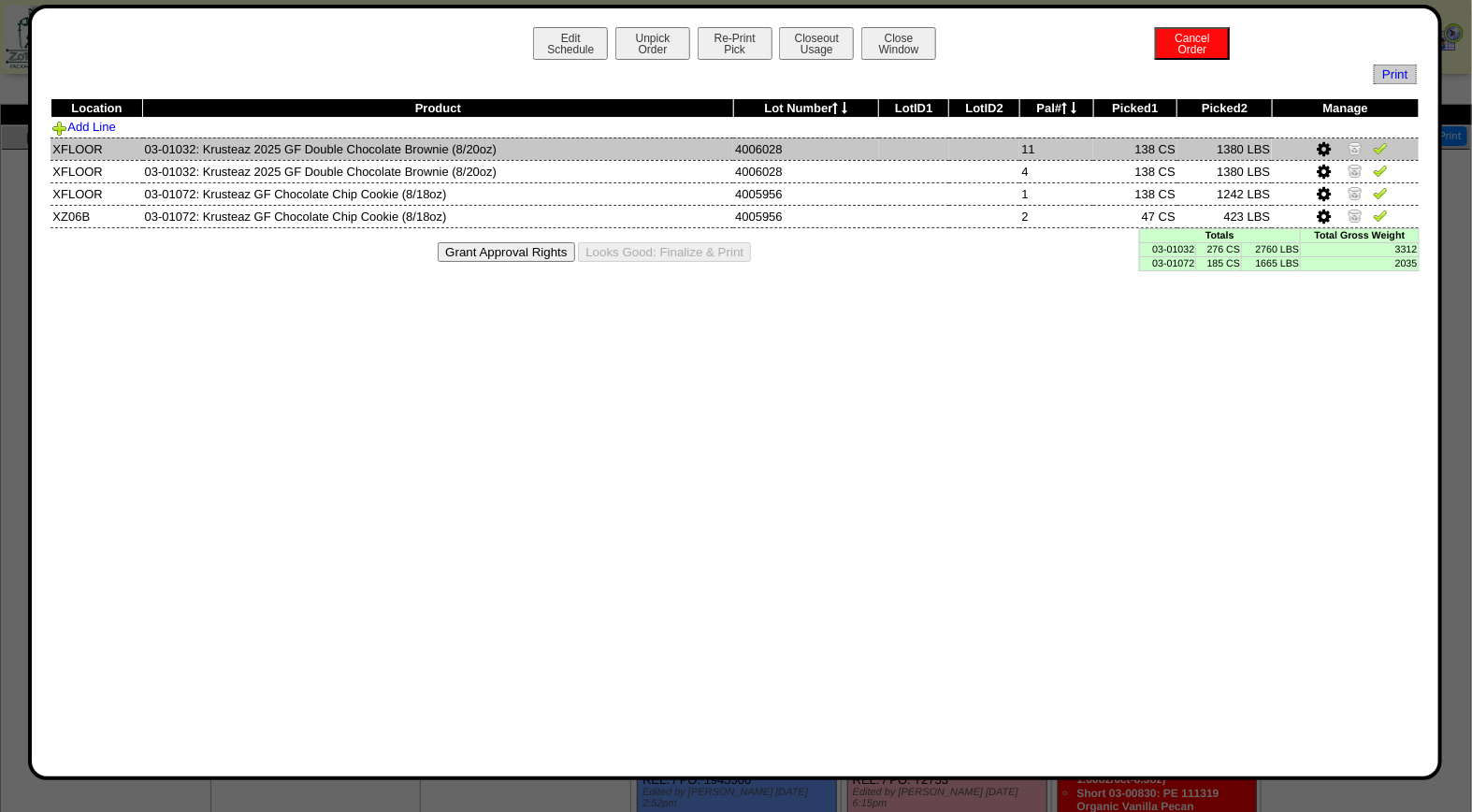
click at [1381, 150] on img at bounding box center [1379, 147] width 15 height 15
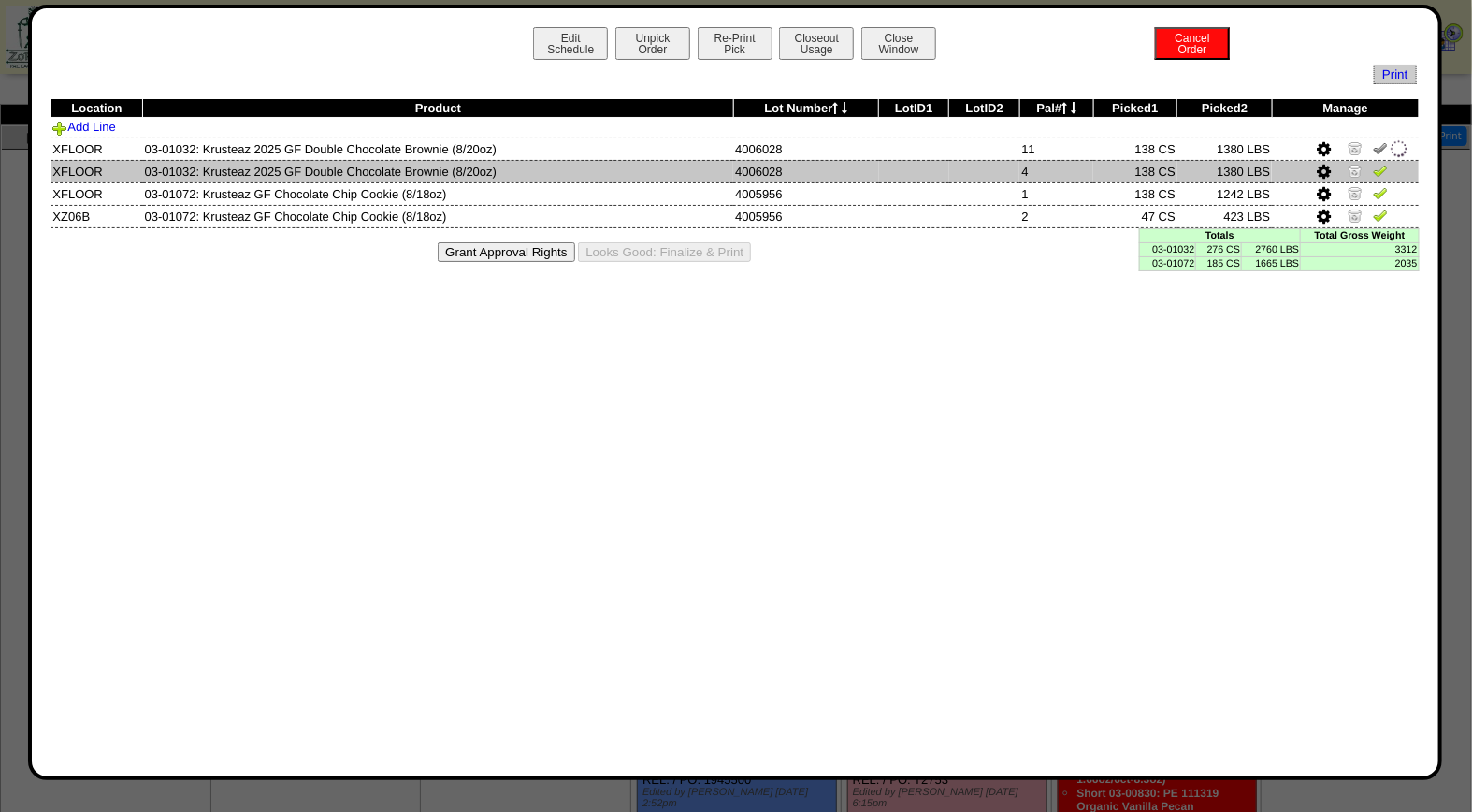
click at [1382, 170] on img at bounding box center [1379, 170] width 15 height 15
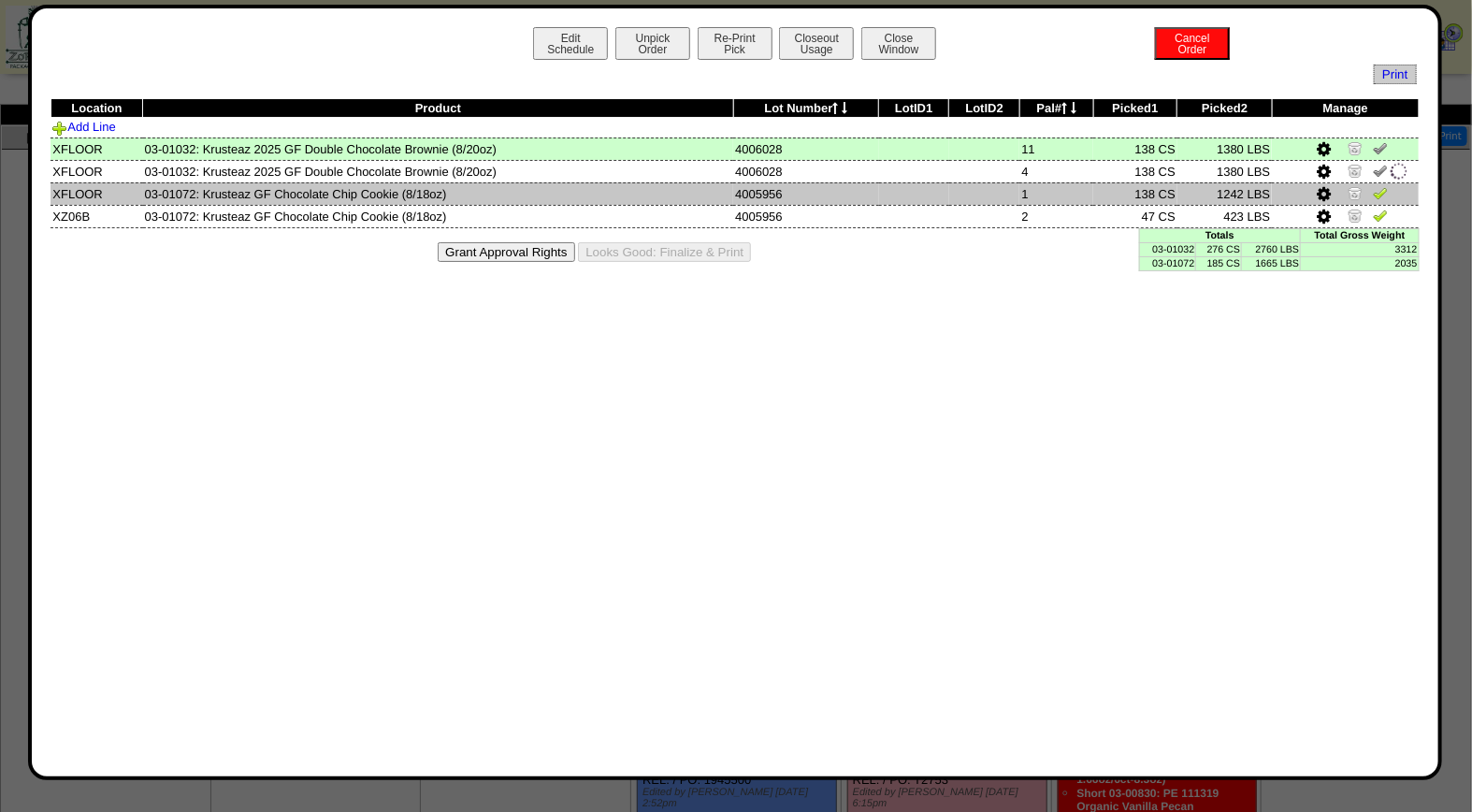
click at [1381, 197] on img at bounding box center [1379, 192] width 15 height 15
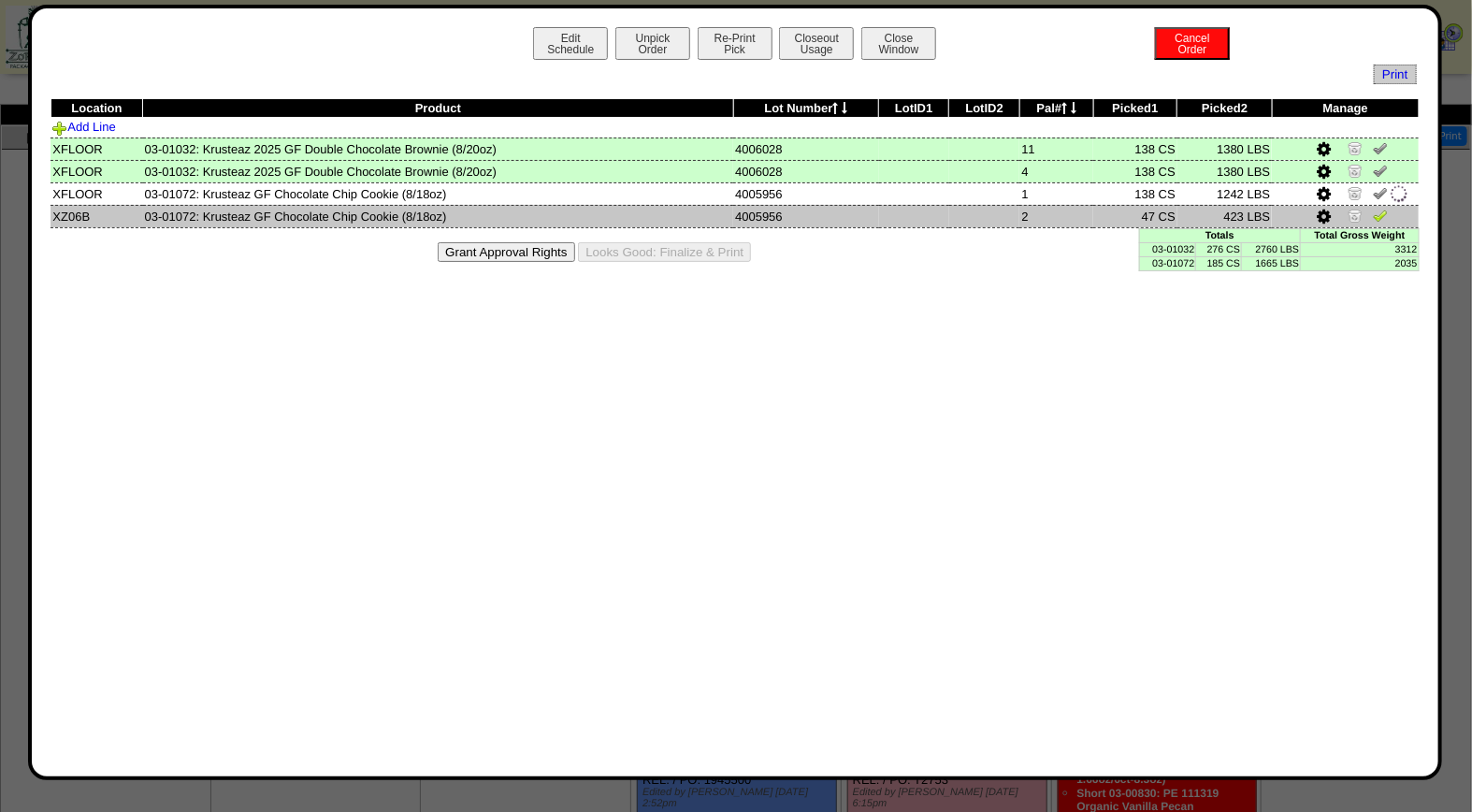
click at [1381, 209] on img at bounding box center [1379, 214] width 15 height 15
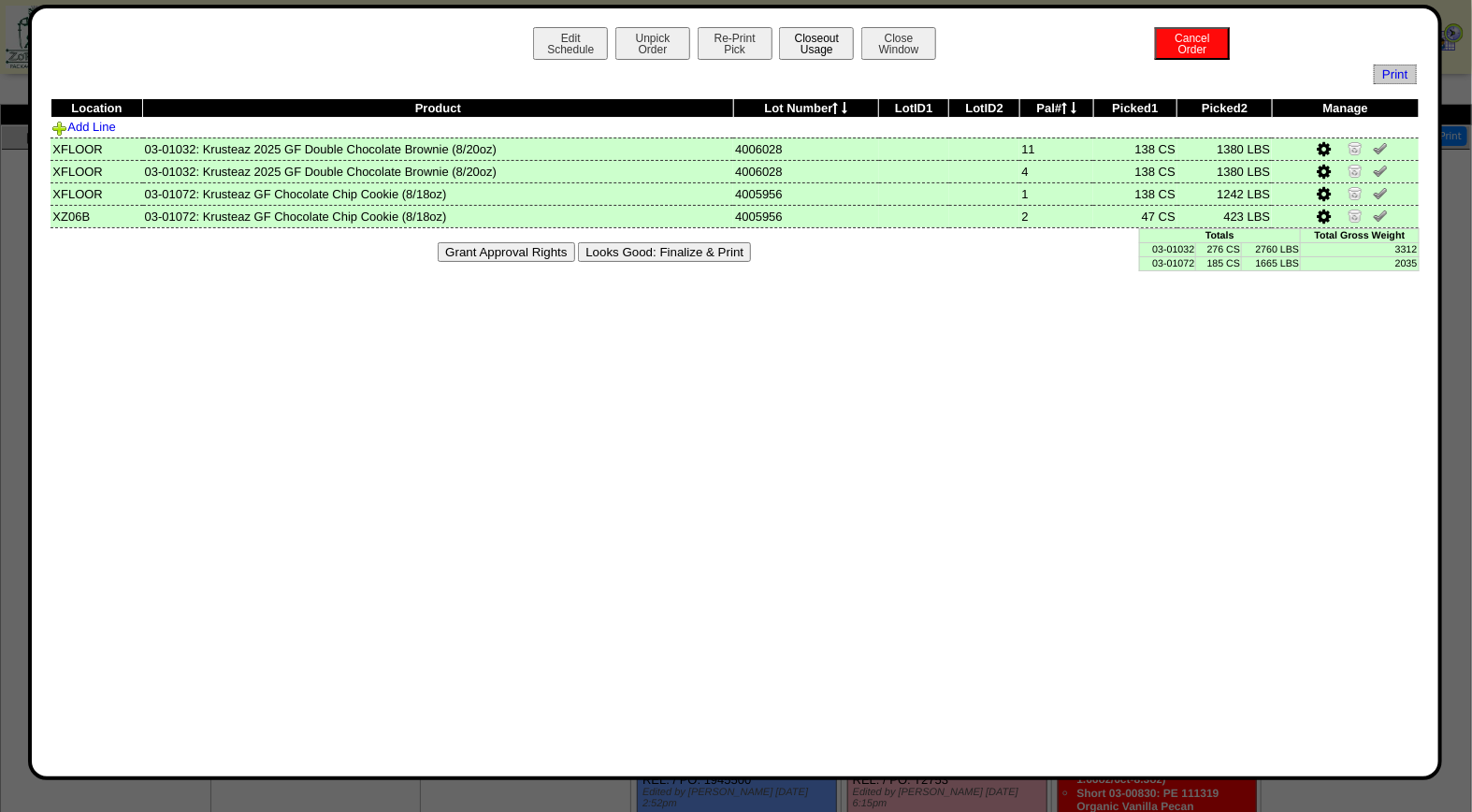
click at [811, 43] on button "Closeout Usage" at bounding box center [816, 42] width 75 height 33
click at [690, 250] on button "Looks Good: Finalize & Print" at bounding box center [664, 252] width 173 height 20
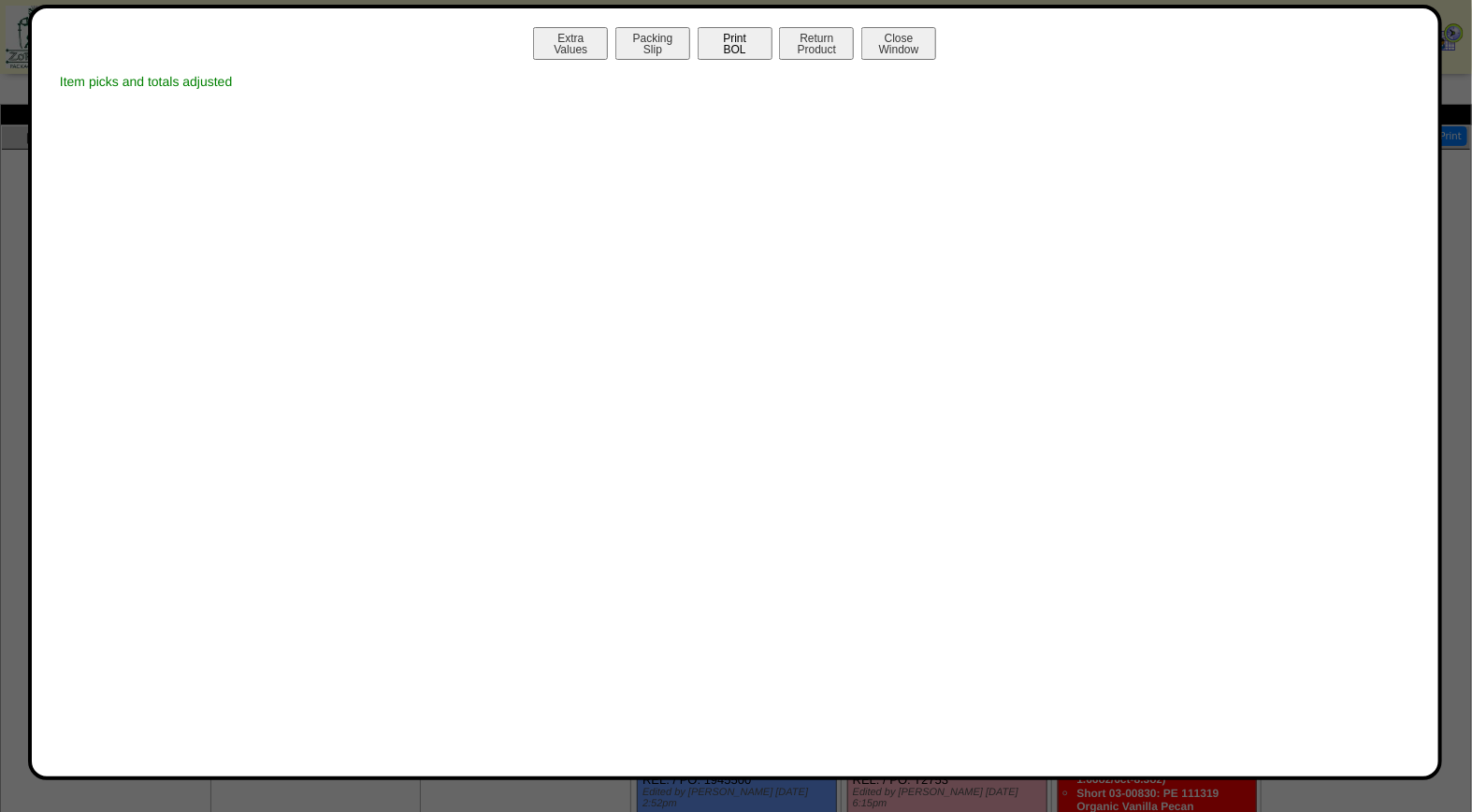
click at [737, 41] on button "Print BOL" at bounding box center [735, 42] width 75 height 33
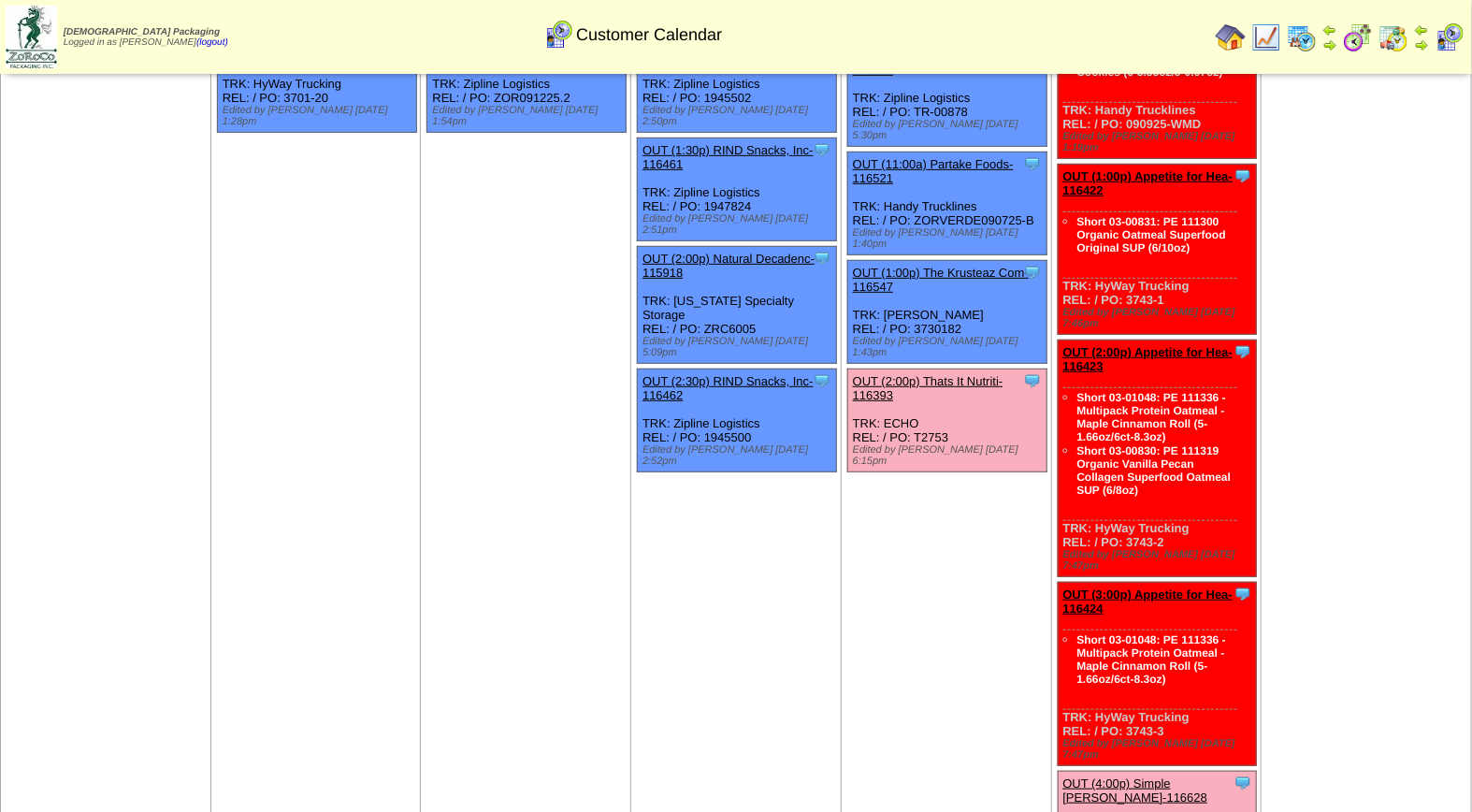
scroll to position [335, 0]
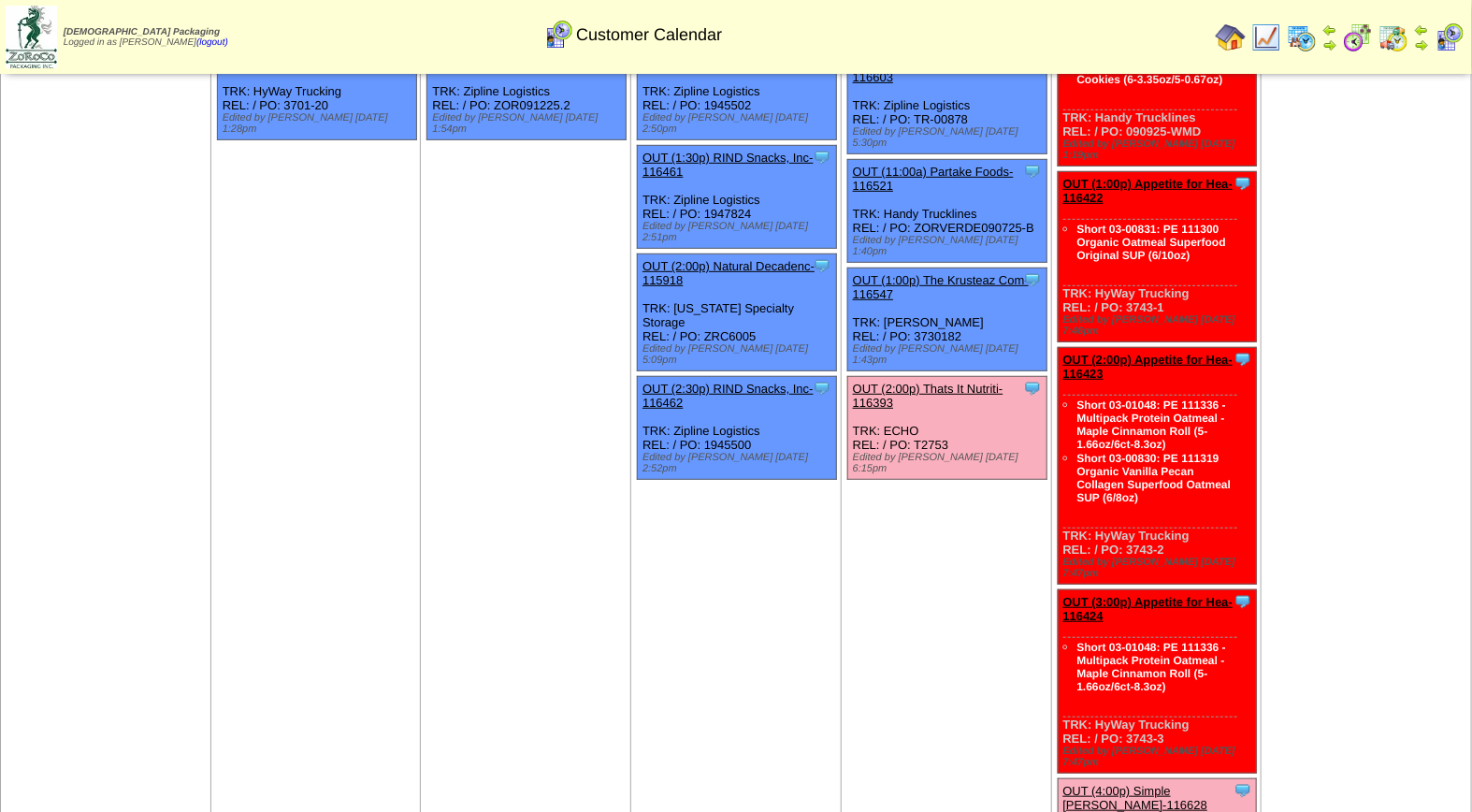
click at [937, 381] on link "OUT (2:00p) Thats It Nutriti-116393" at bounding box center [928, 395] width 150 height 28
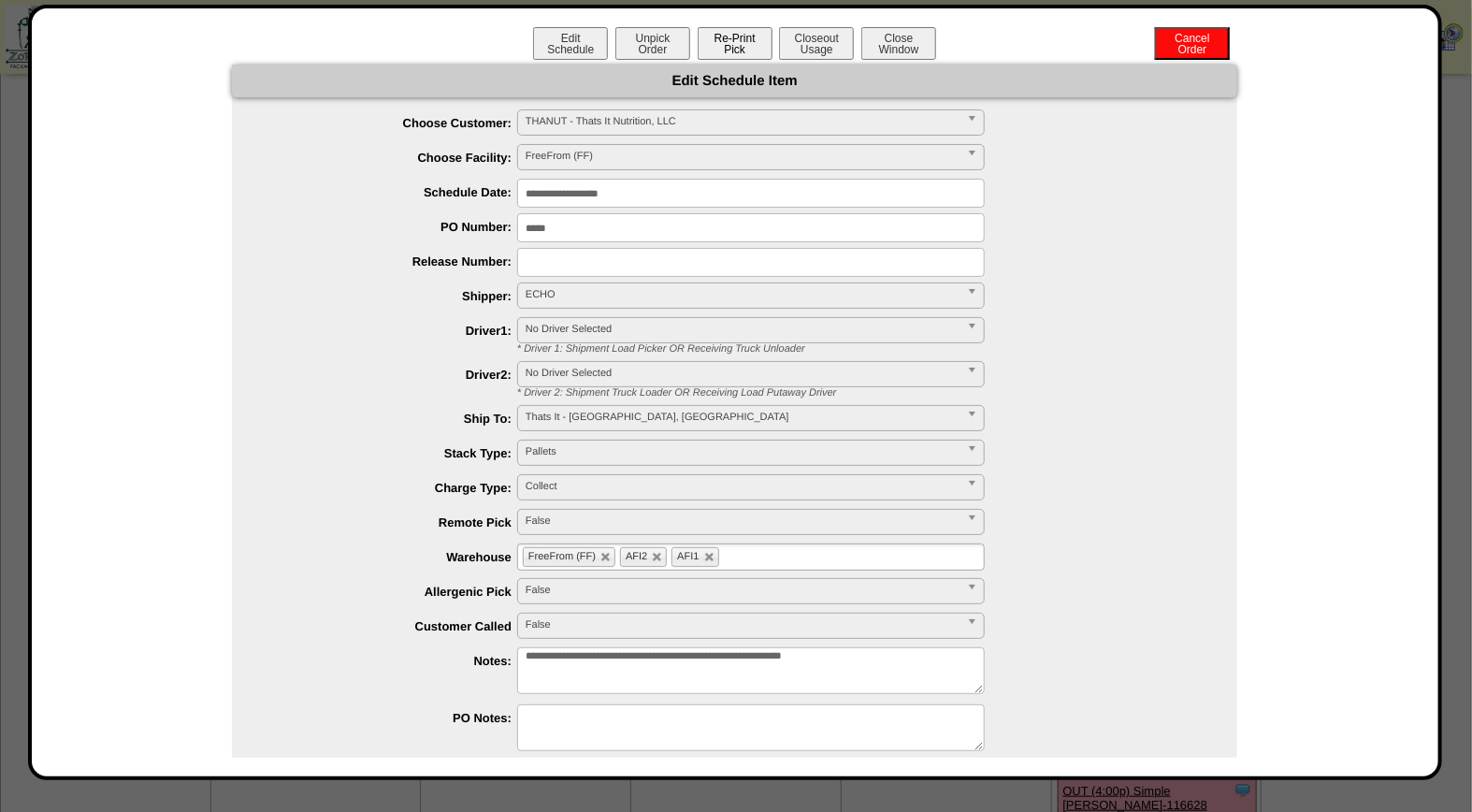
click at [729, 54] on button "Re-Print Pick" at bounding box center [735, 42] width 75 height 33
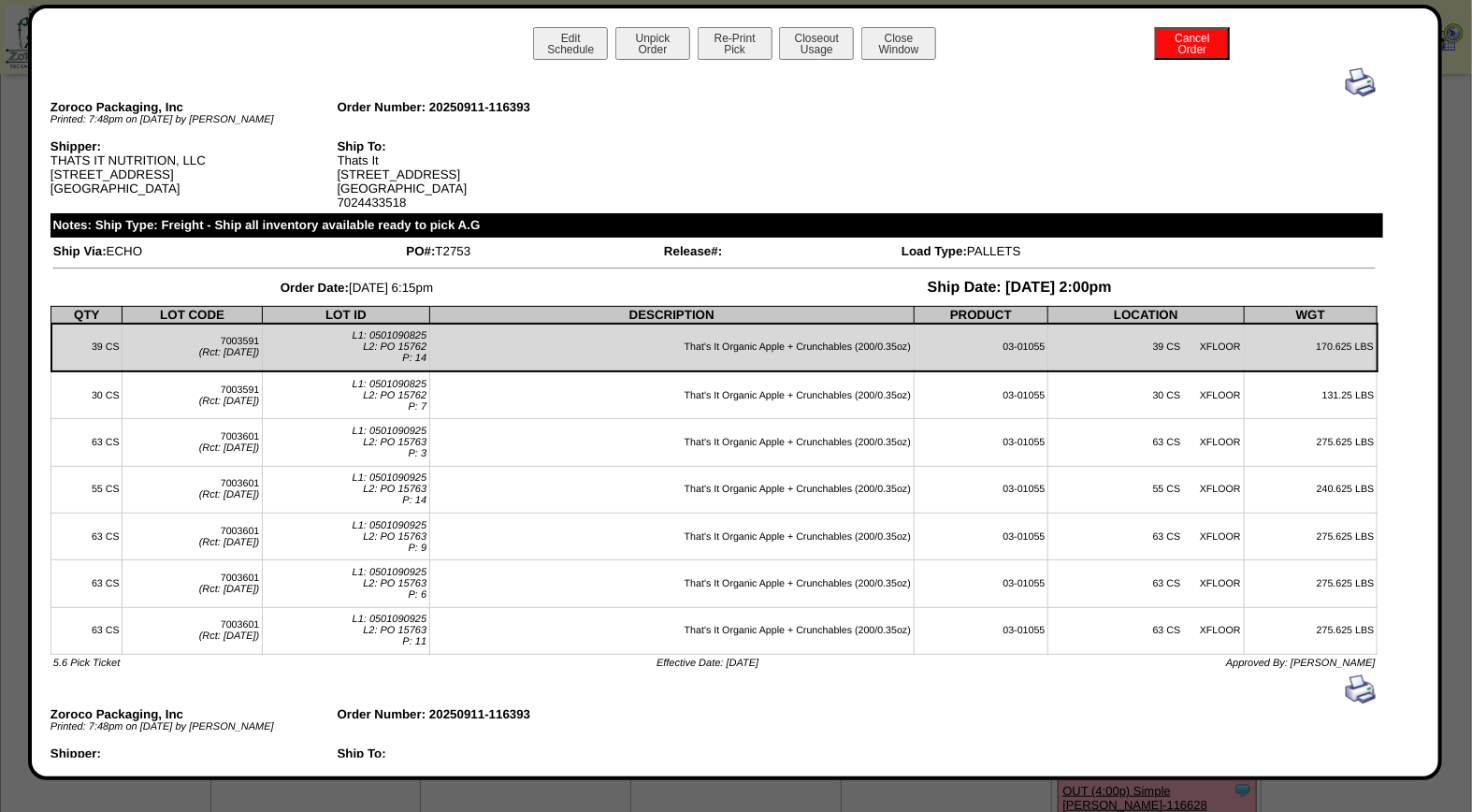
click at [1350, 79] on img at bounding box center [1360, 82] width 30 height 30
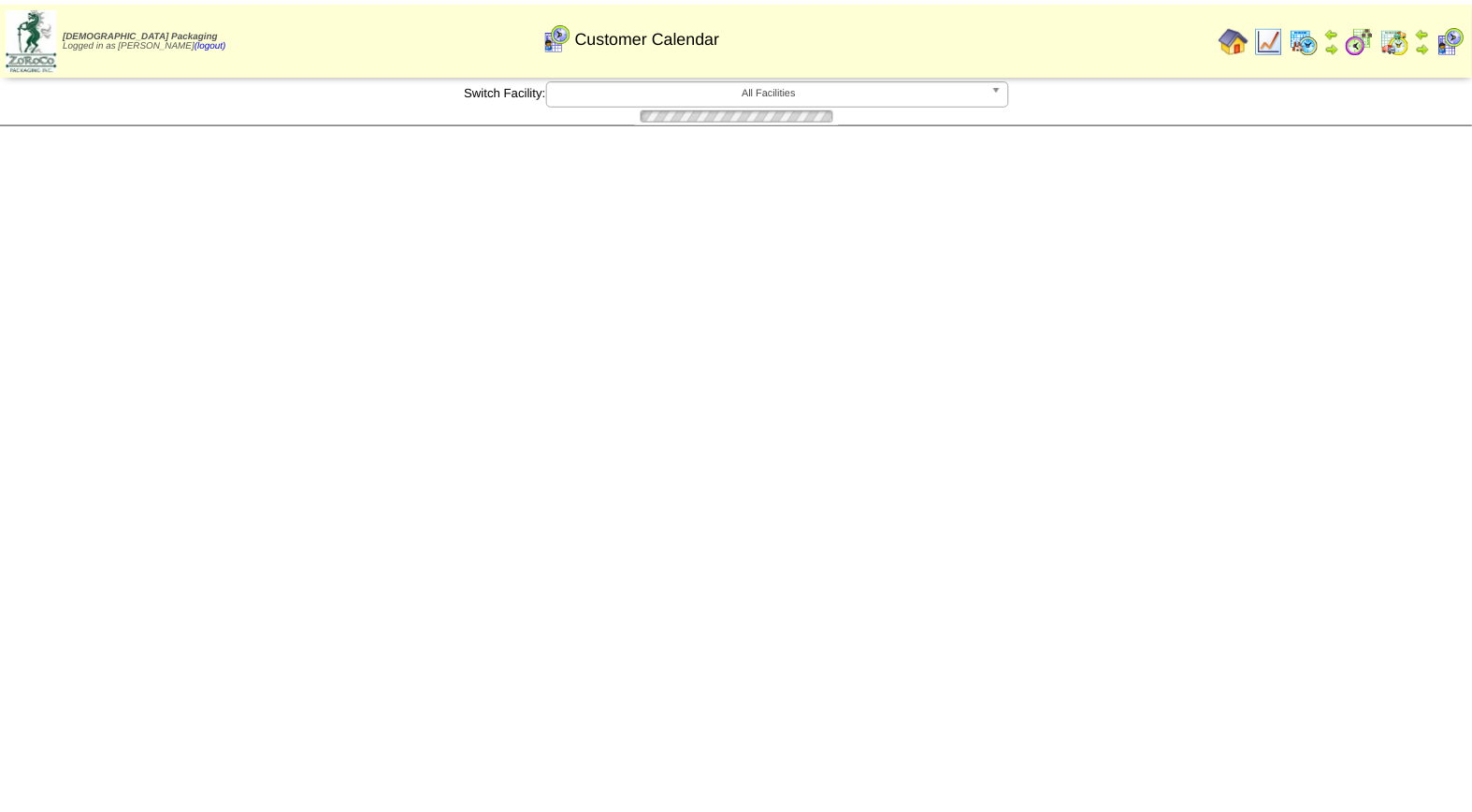
scroll to position [335, 0]
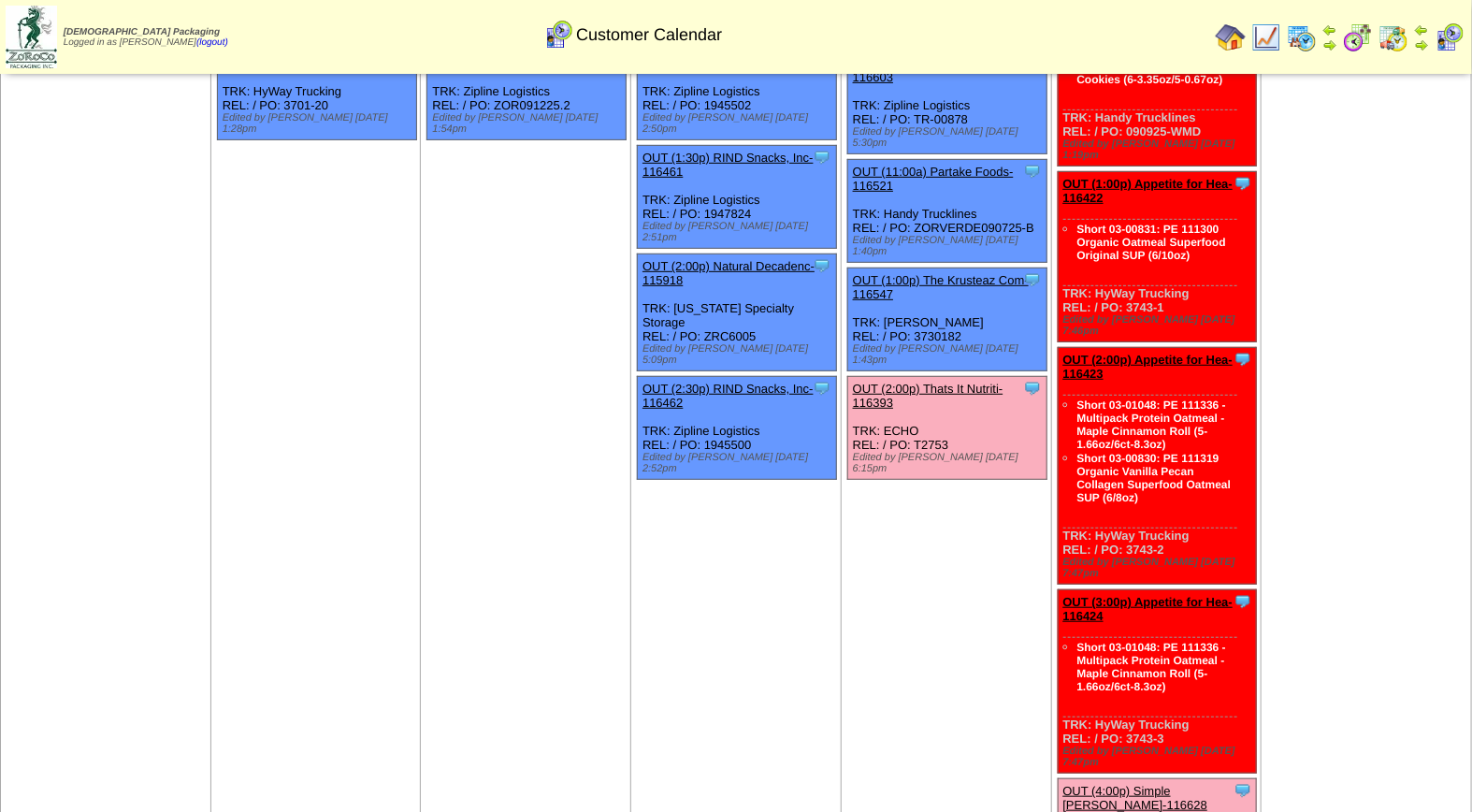
click at [1160, 783] on link "OUT (4:00p) Simple [PERSON_NAME]-116628" at bounding box center [1135, 797] width 145 height 28
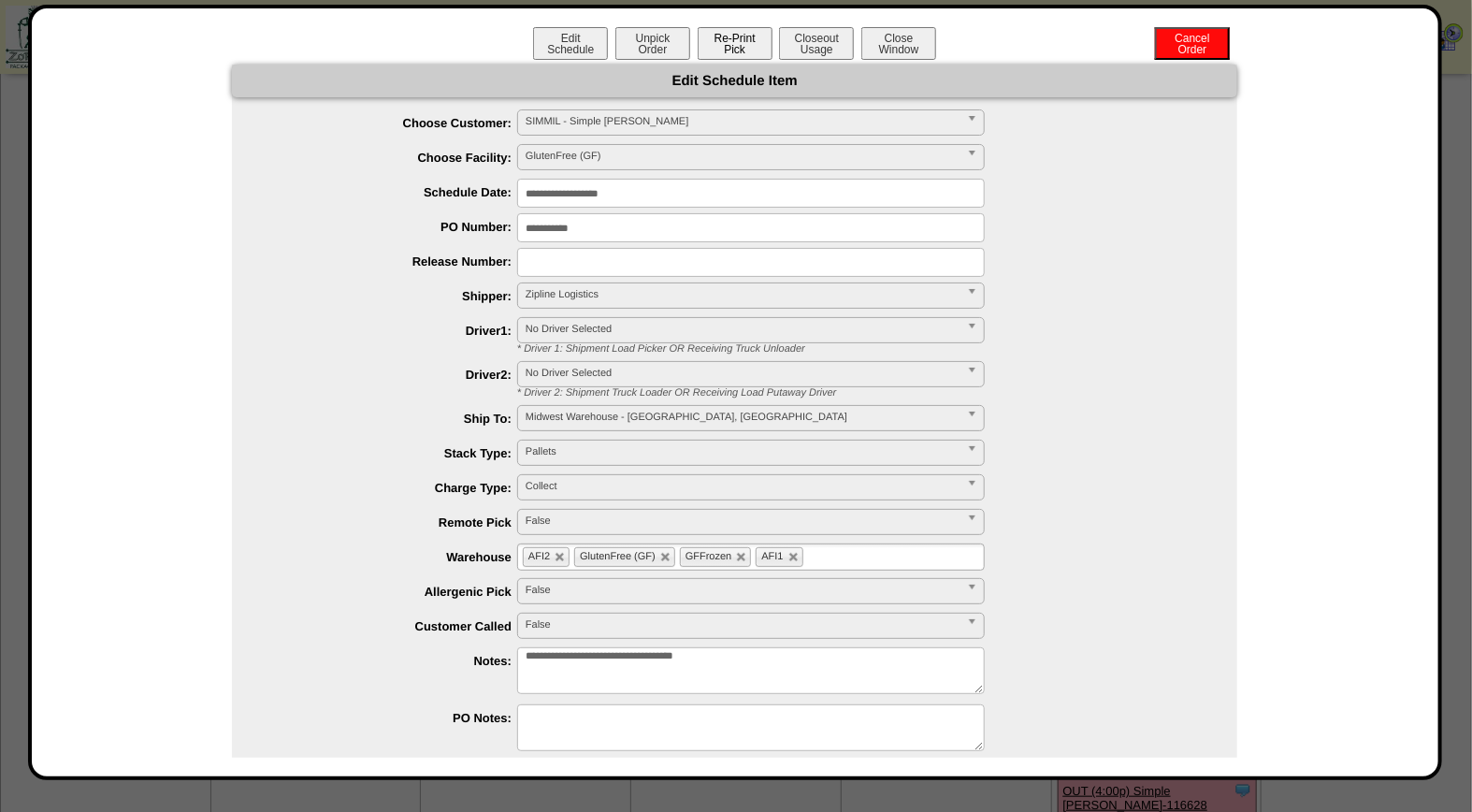
click at [713, 50] on button "Re-Print Pick" at bounding box center [735, 42] width 75 height 33
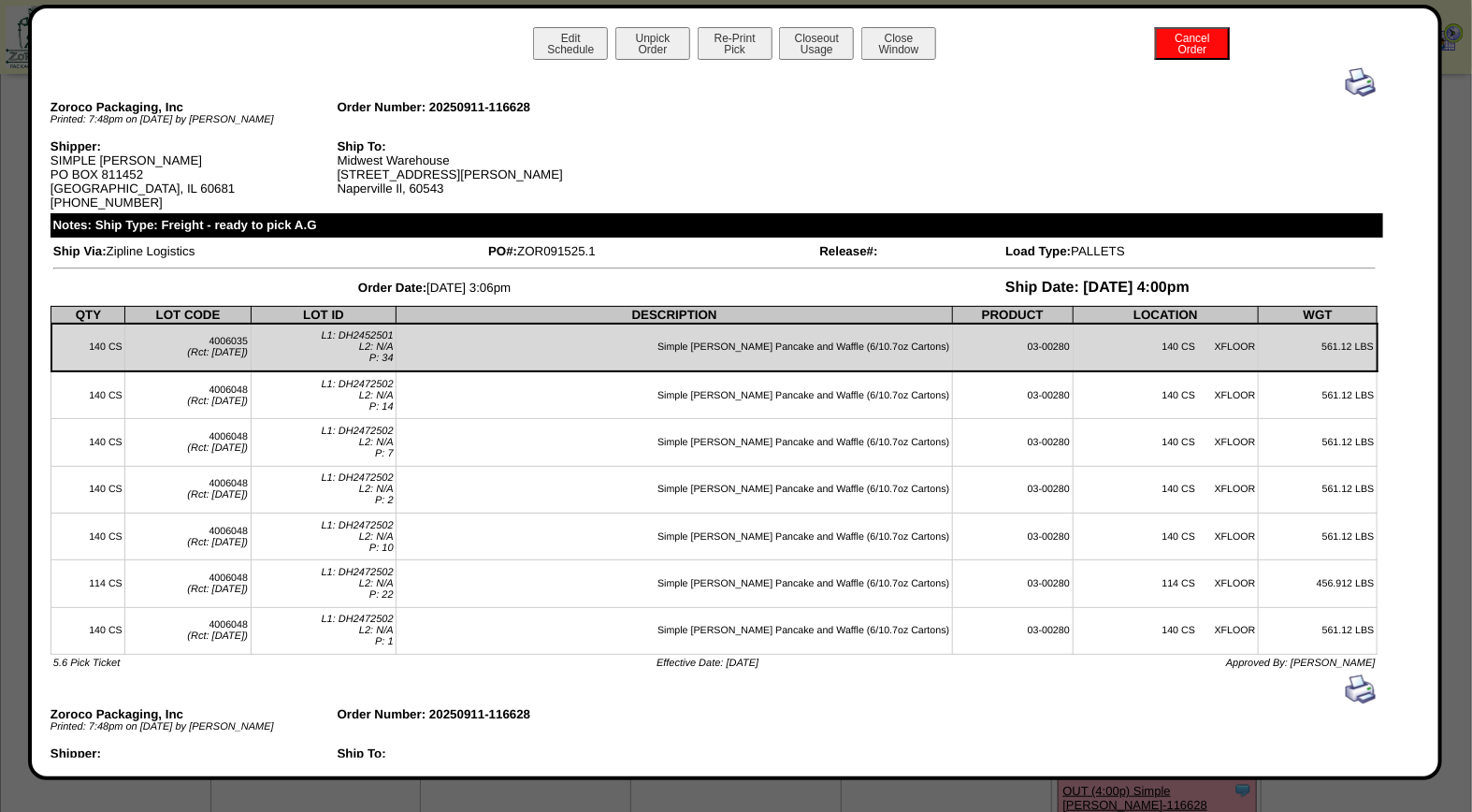
click at [1346, 86] on img at bounding box center [1360, 82] width 30 height 30
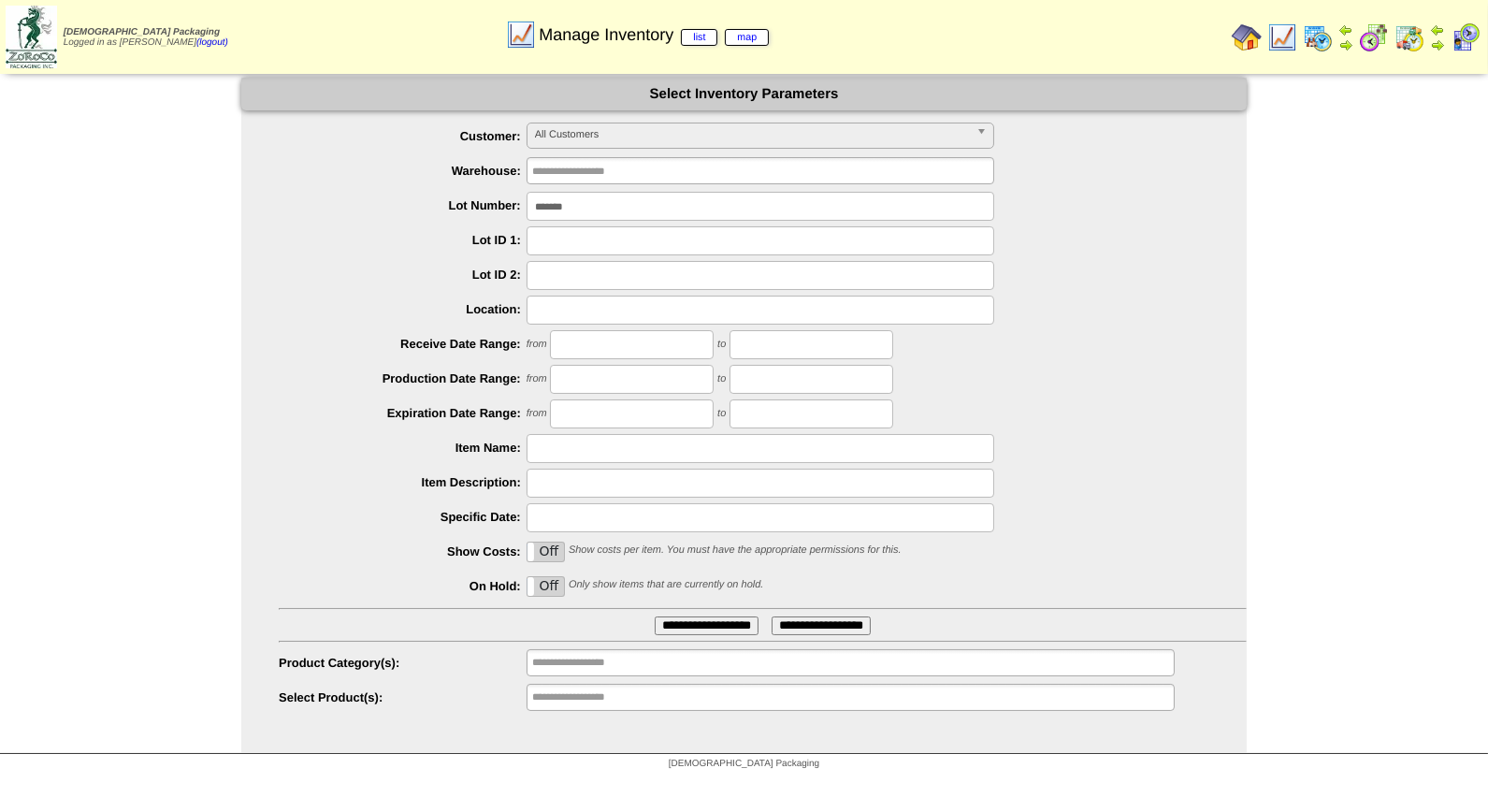
drag, startPoint x: 640, startPoint y: 197, endPoint x: 176, endPoint y: 211, distance: 464.2
click at [176, 211] on div "**********" at bounding box center [744, 416] width 1488 height 676
type input "*******"
click at [655, 616] on input "**********" at bounding box center [706, 625] width 104 height 19
click at [600, 203] on input "*******" at bounding box center [760, 205] width 467 height 29
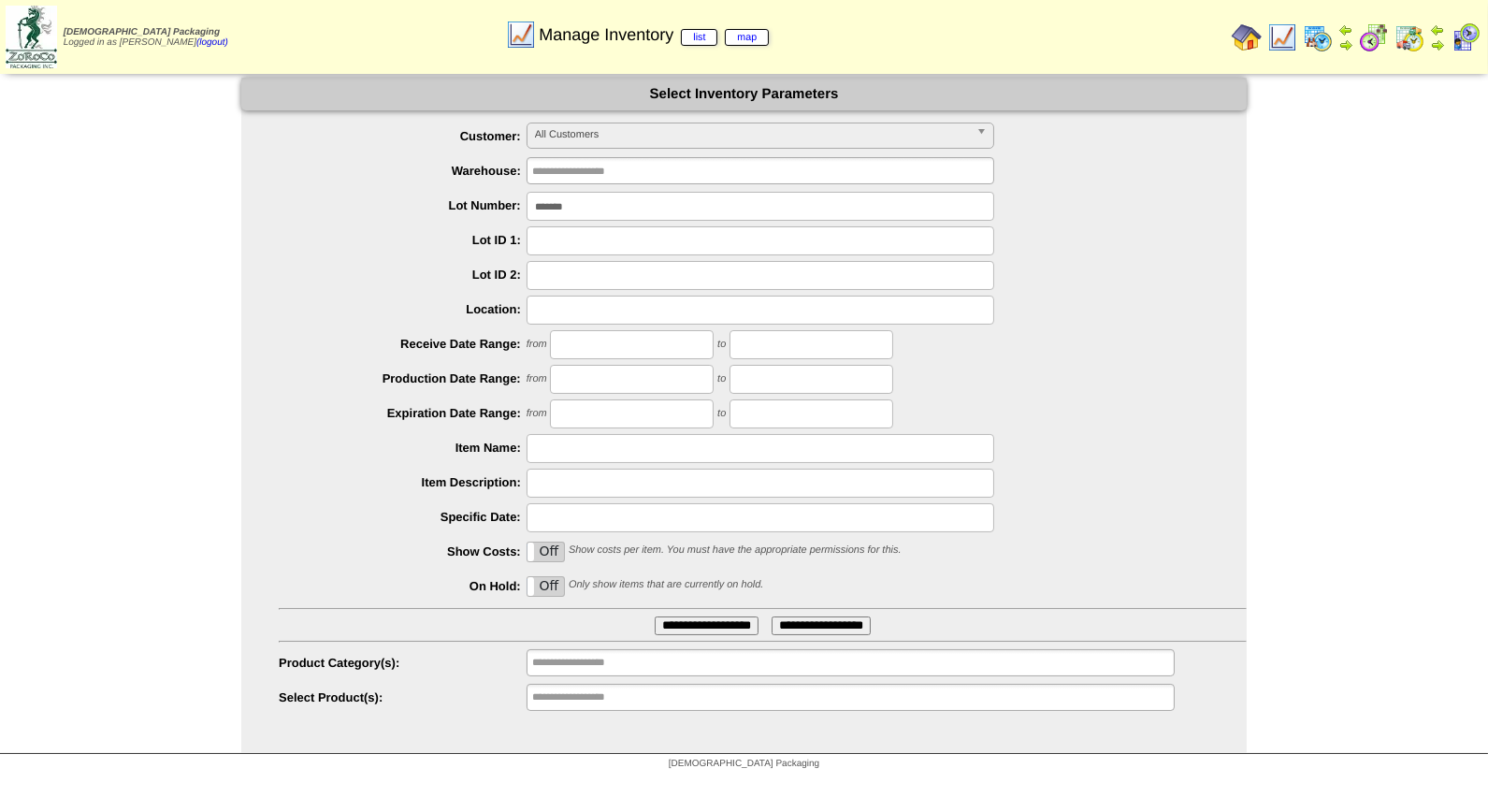
type input "*******"
click at [655, 616] on input "**********" at bounding box center [706, 625] width 104 height 19
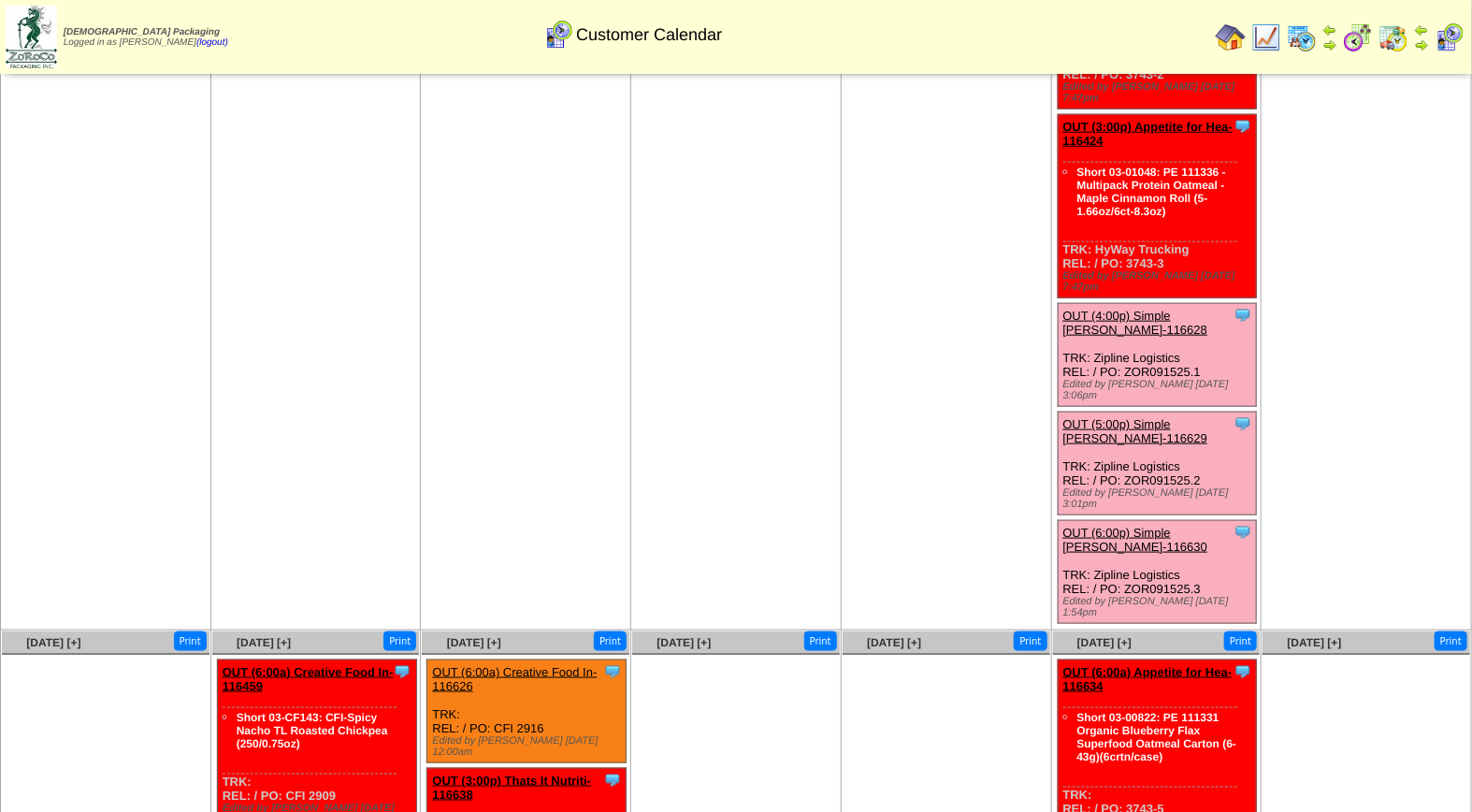
scroll to position [967, 0]
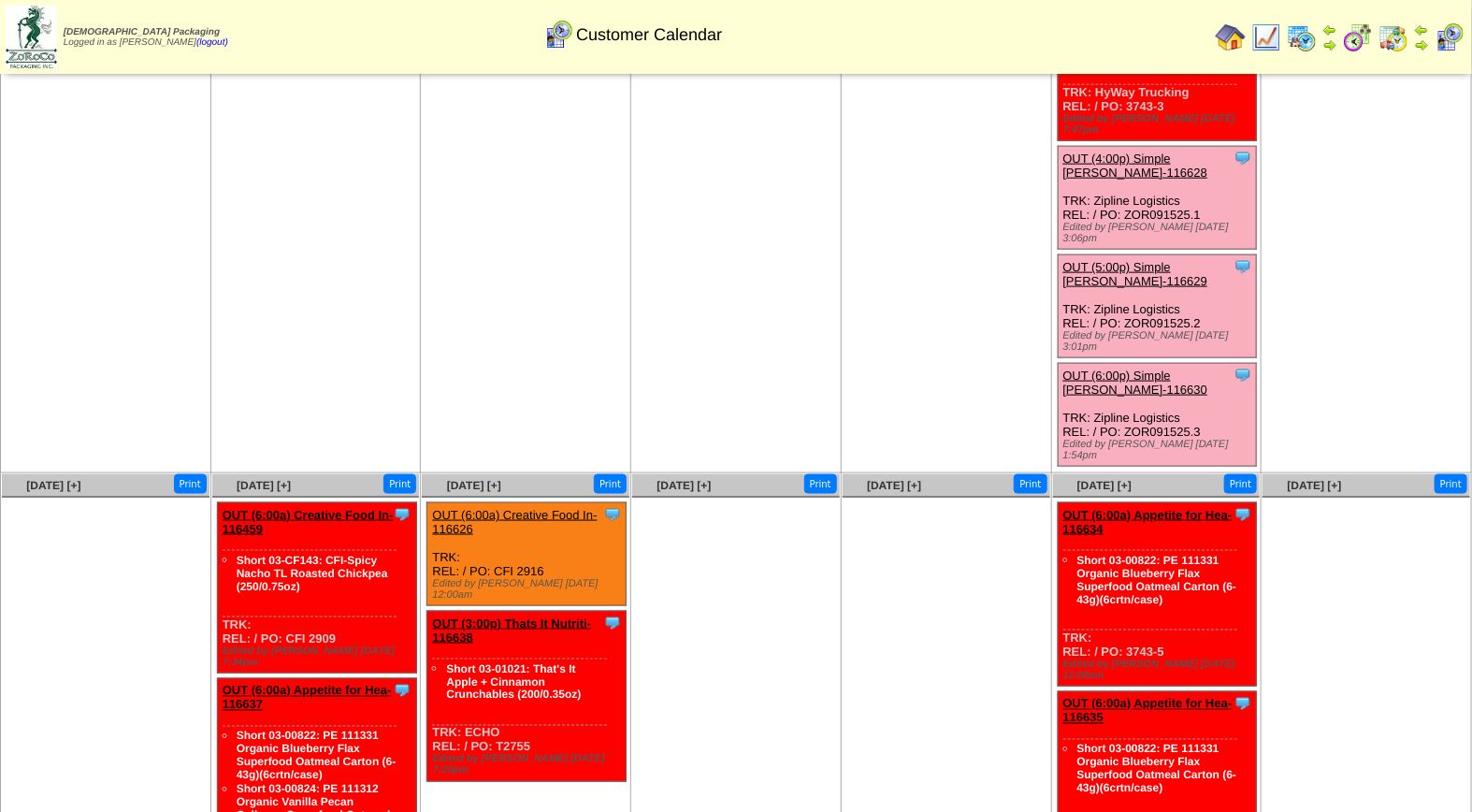
click at [1136, 260] on link "OUT (5:00p) Simple [PERSON_NAME]-116629" at bounding box center [1135, 274] width 145 height 28
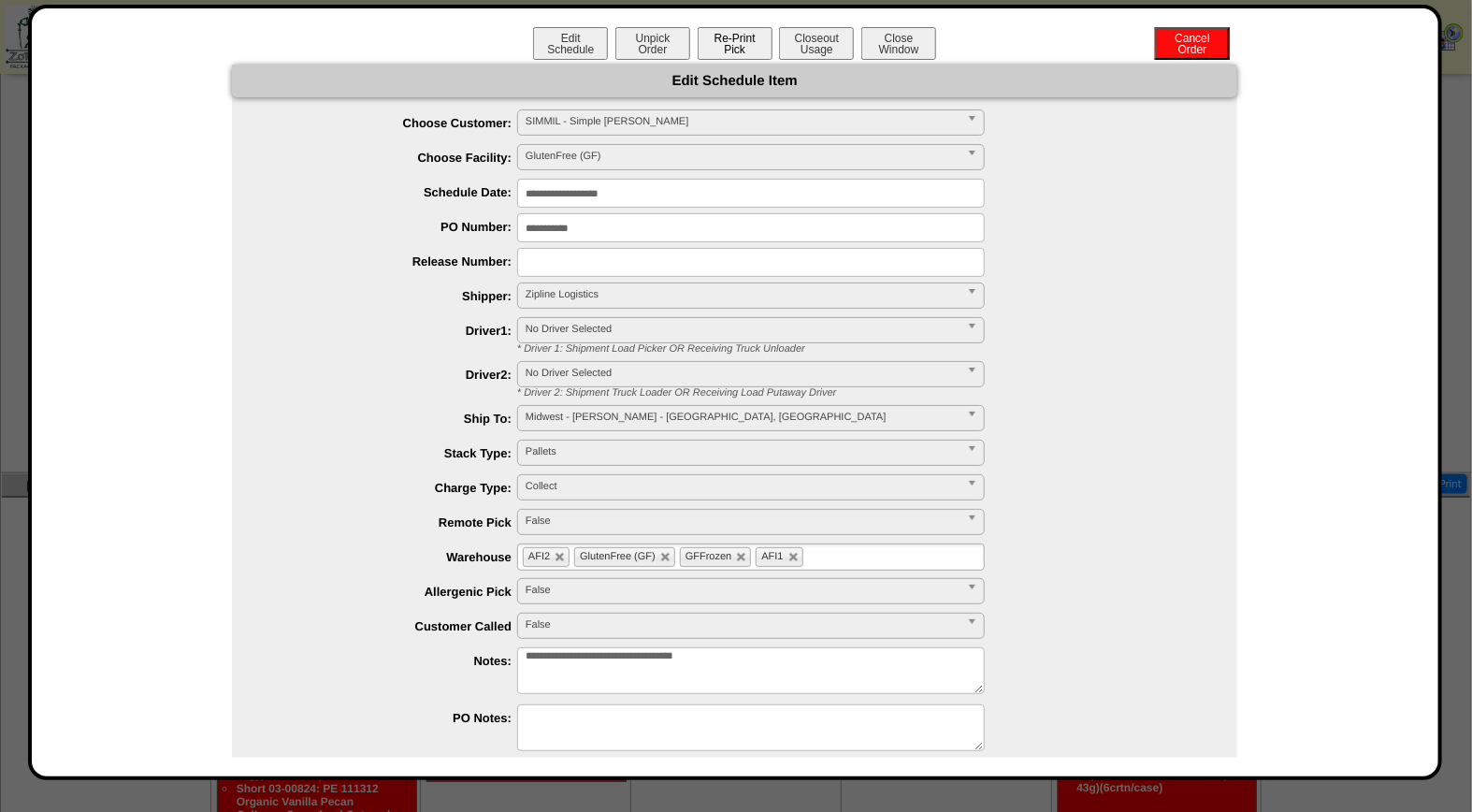
click at [734, 41] on button "Re-Print Pick" at bounding box center [735, 42] width 75 height 33
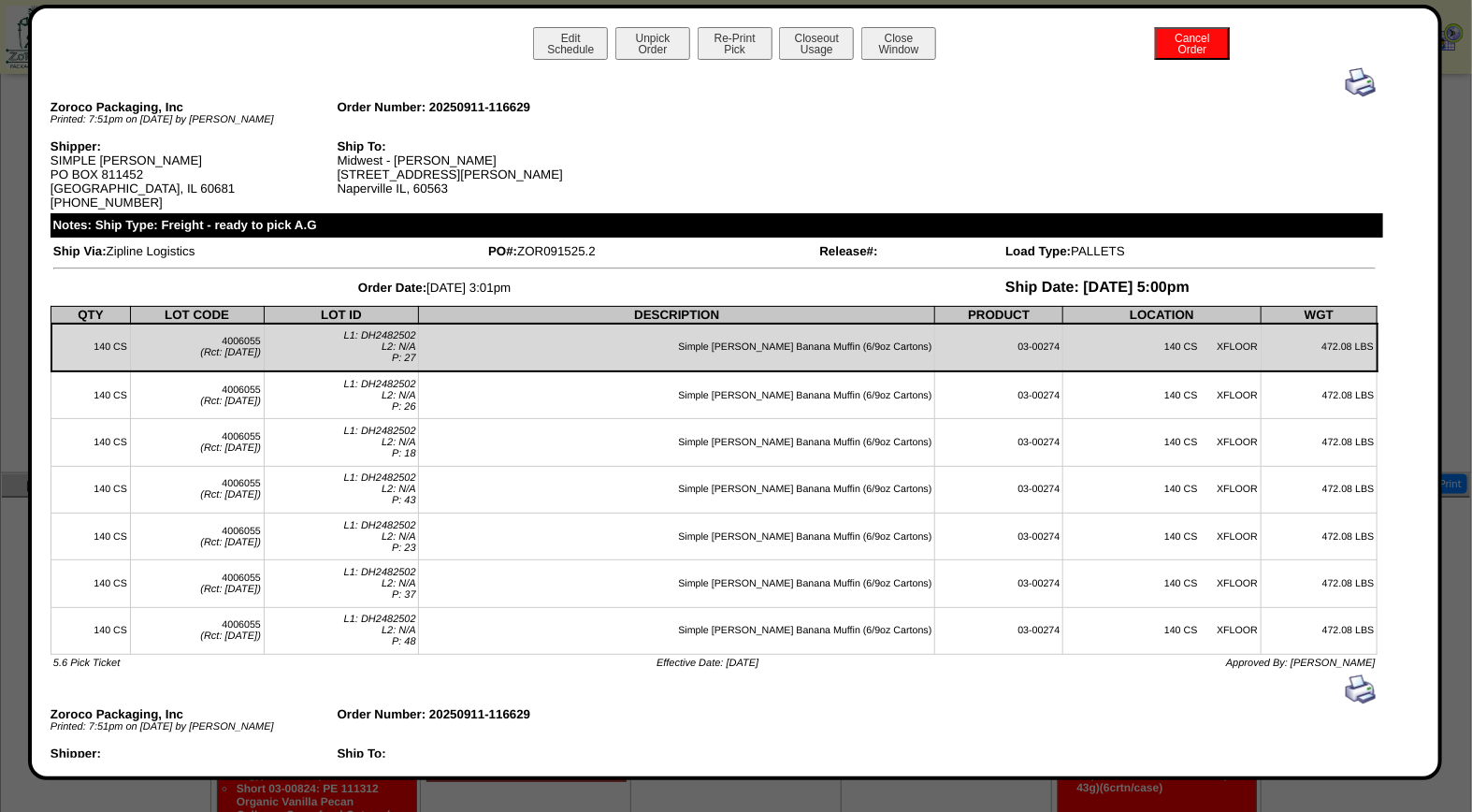
click at [1346, 77] on img at bounding box center [1360, 82] width 30 height 30
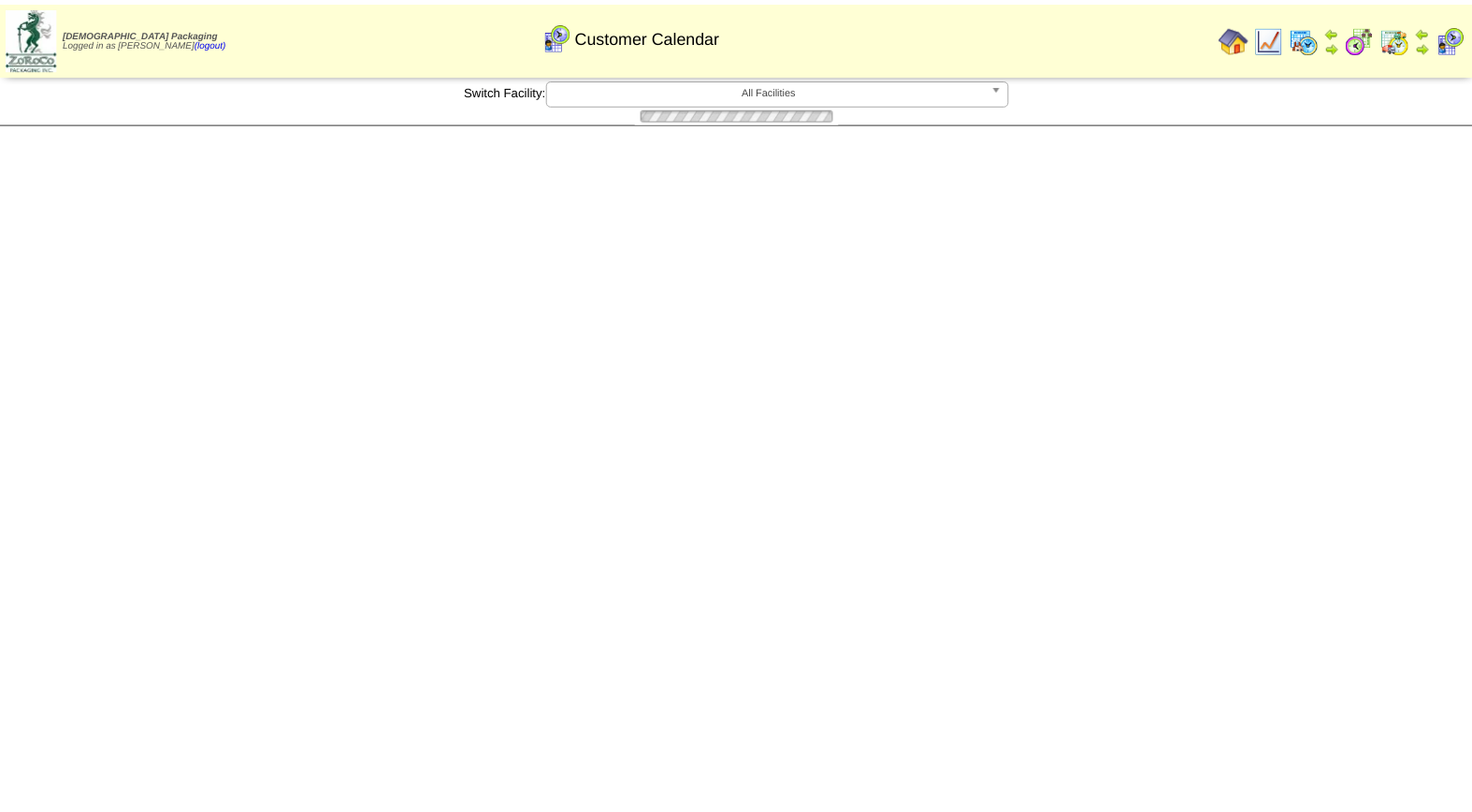
scroll to position [967, 0]
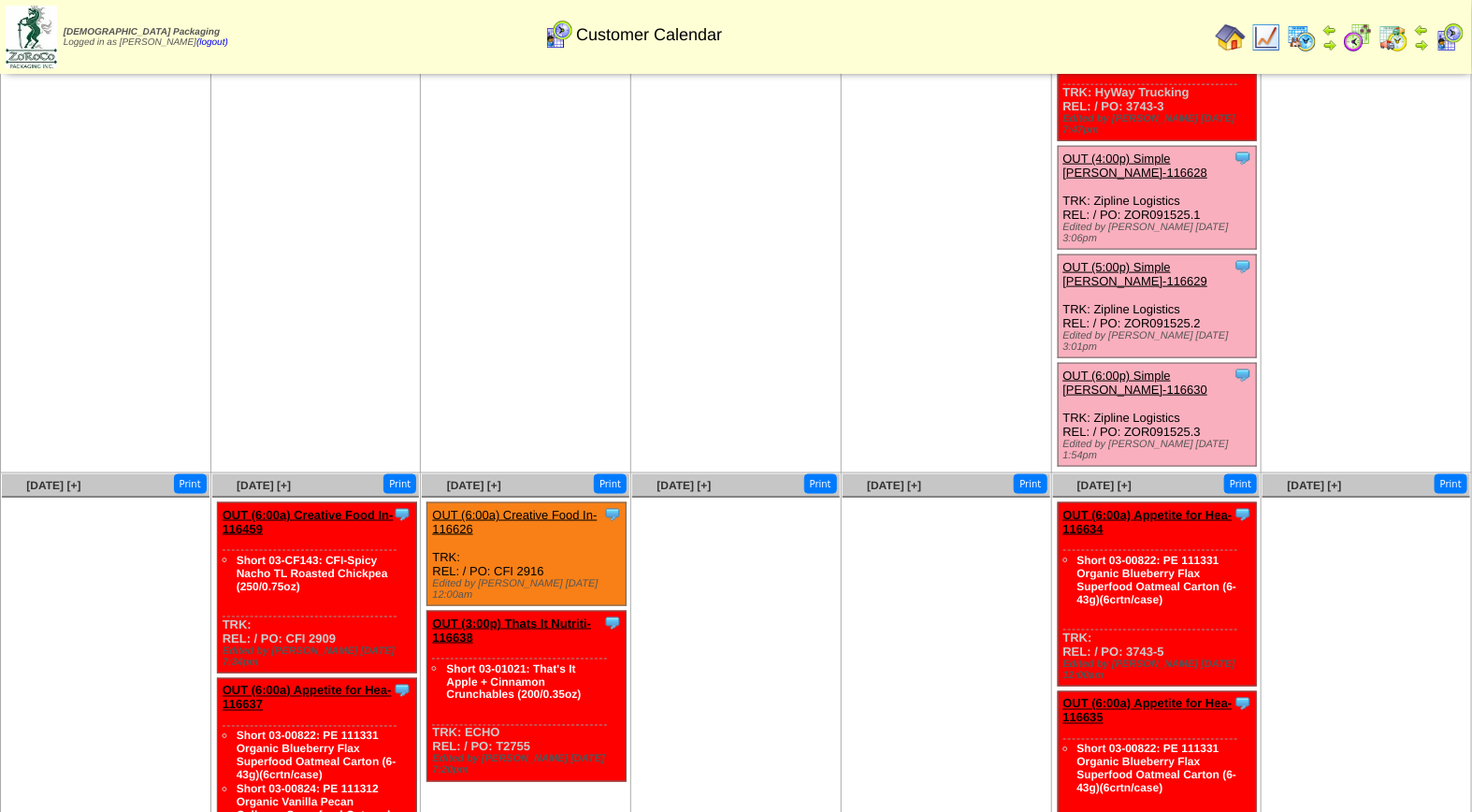
click at [1125, 368] on link "OUT (6:00p) Simple [PERSON_NAME]-116630" at bounding box center [1135, 382] width 145 height 28
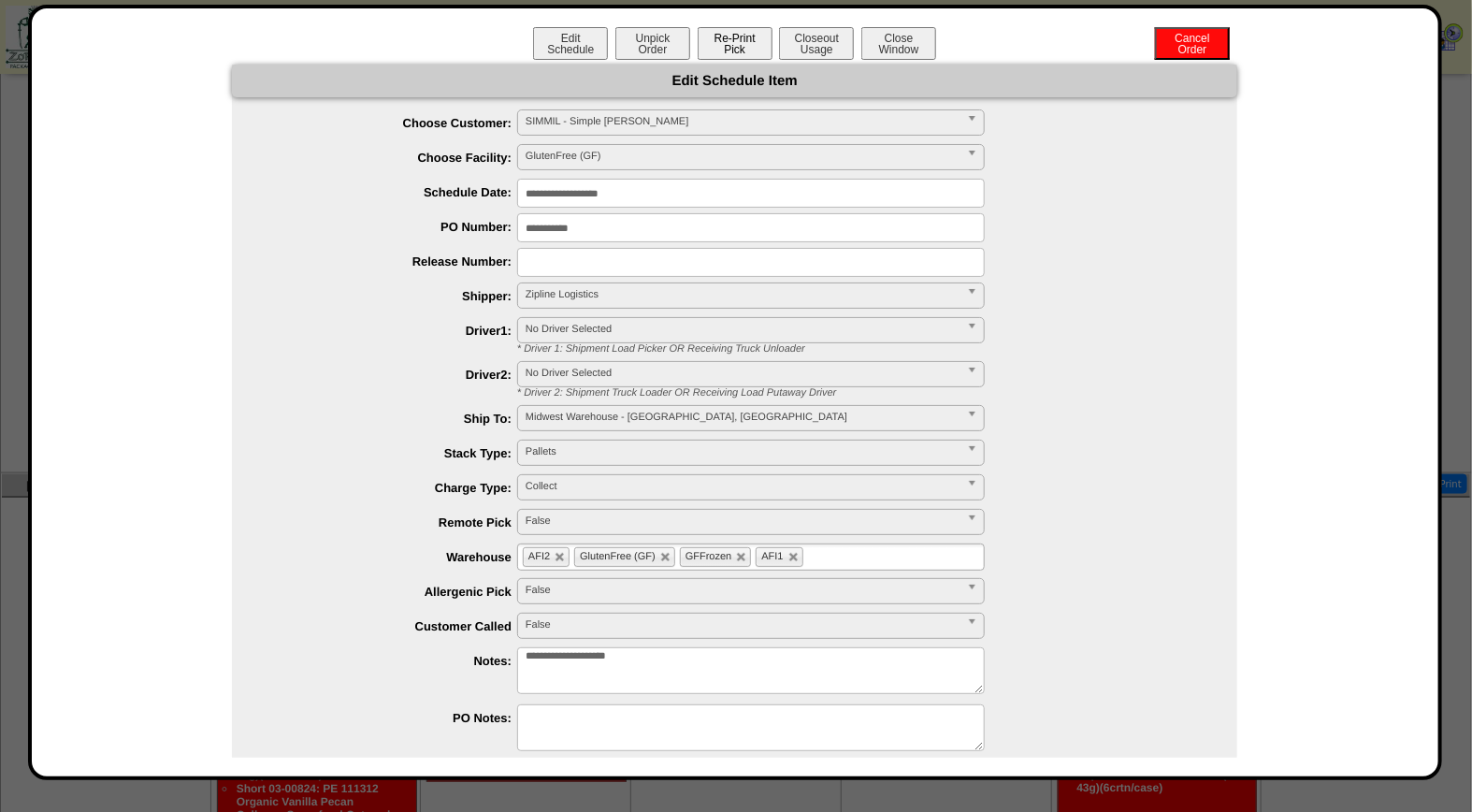
click at [746, 47] on button "Re-Print Pick" at bounding box center [735, 42] width 75 height 33
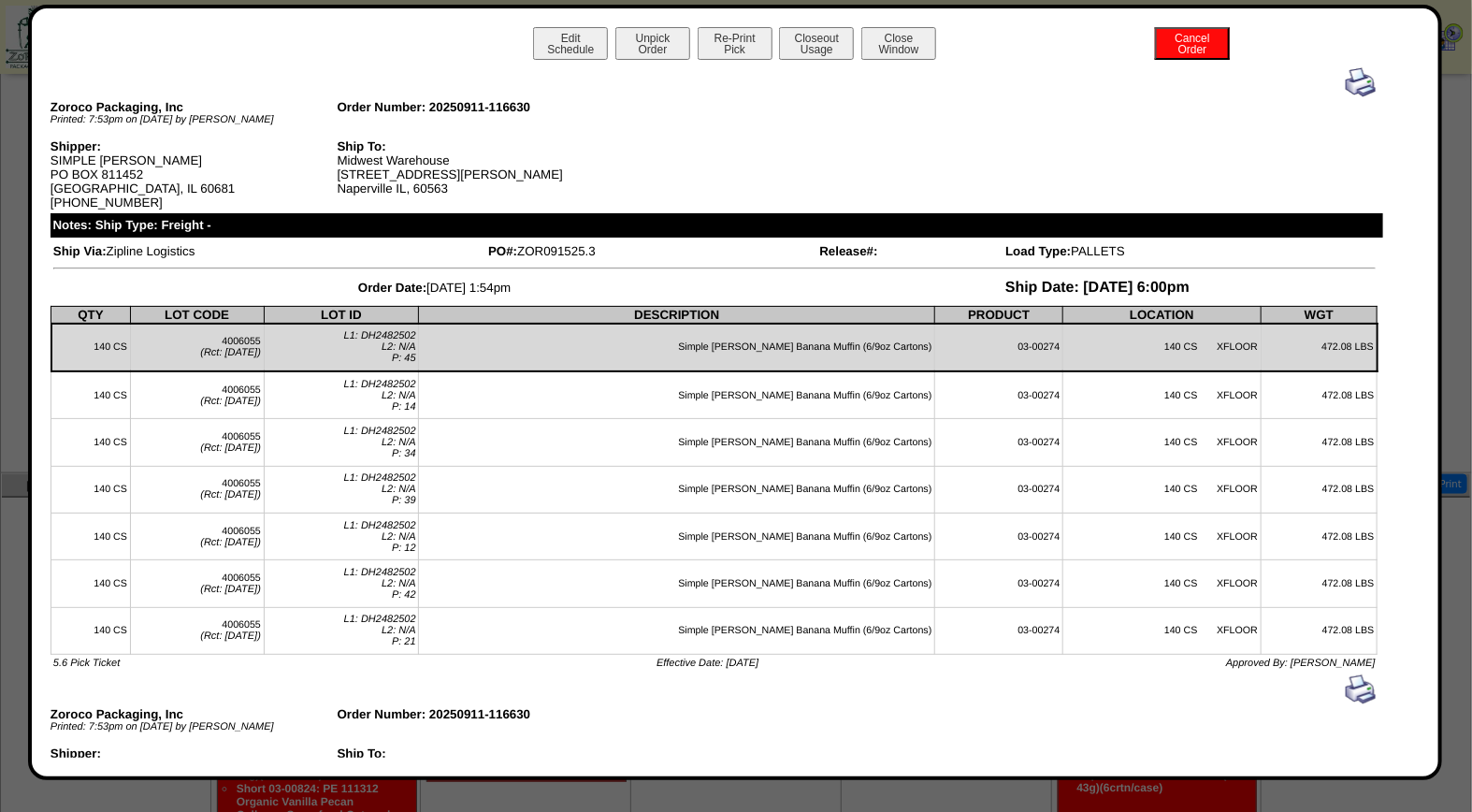
click at [1346, 80] on img at bounding box center [1360, 82] width 30 height 30
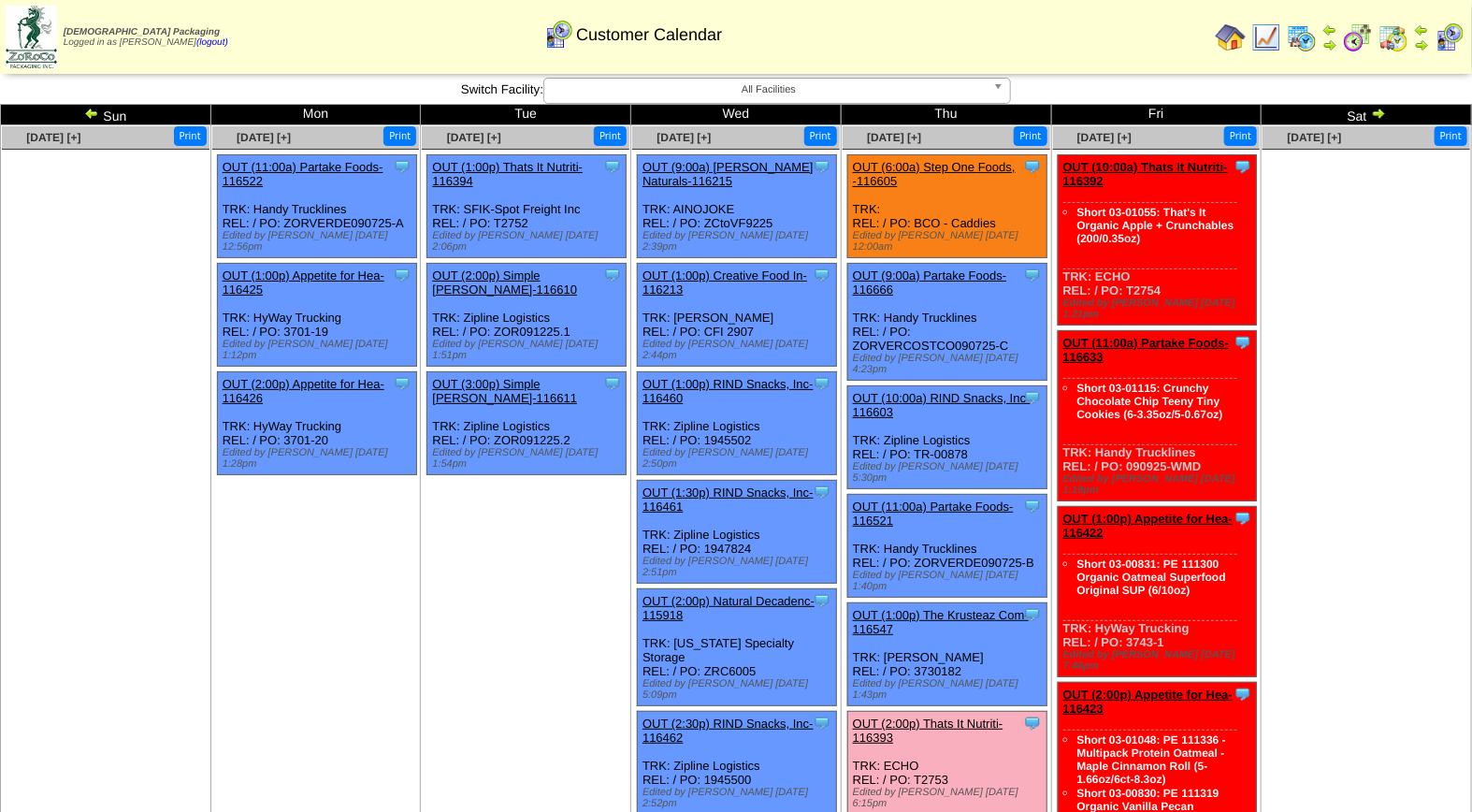
click at [982, 716] on link "OUT (2:00p) Thats It Nutriti-116393" at bounding box center [928, 730] width 150 height 28
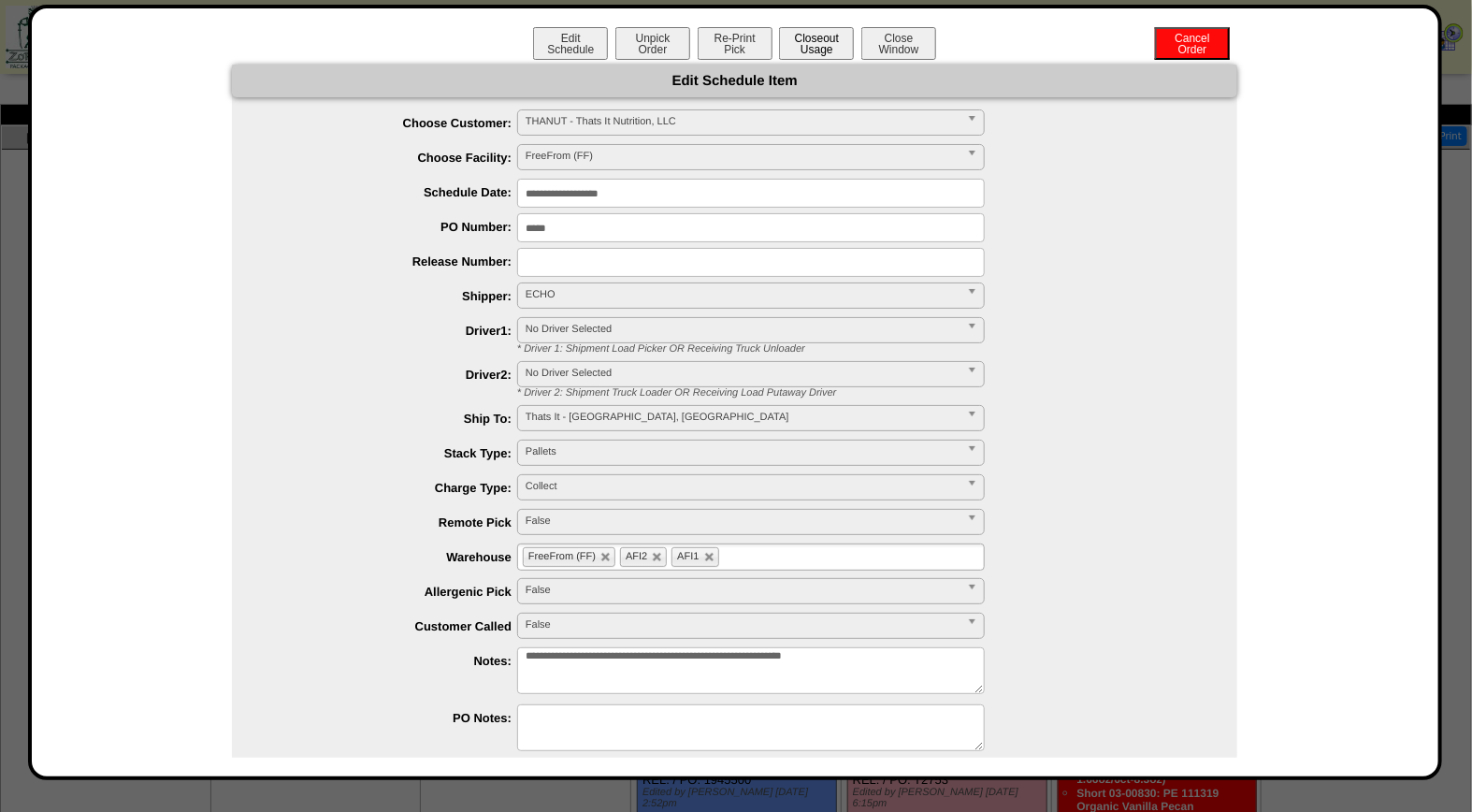
click at [804, 39] on button "Closeout Usage" at bounding box center [816, 42] width 75 height 33
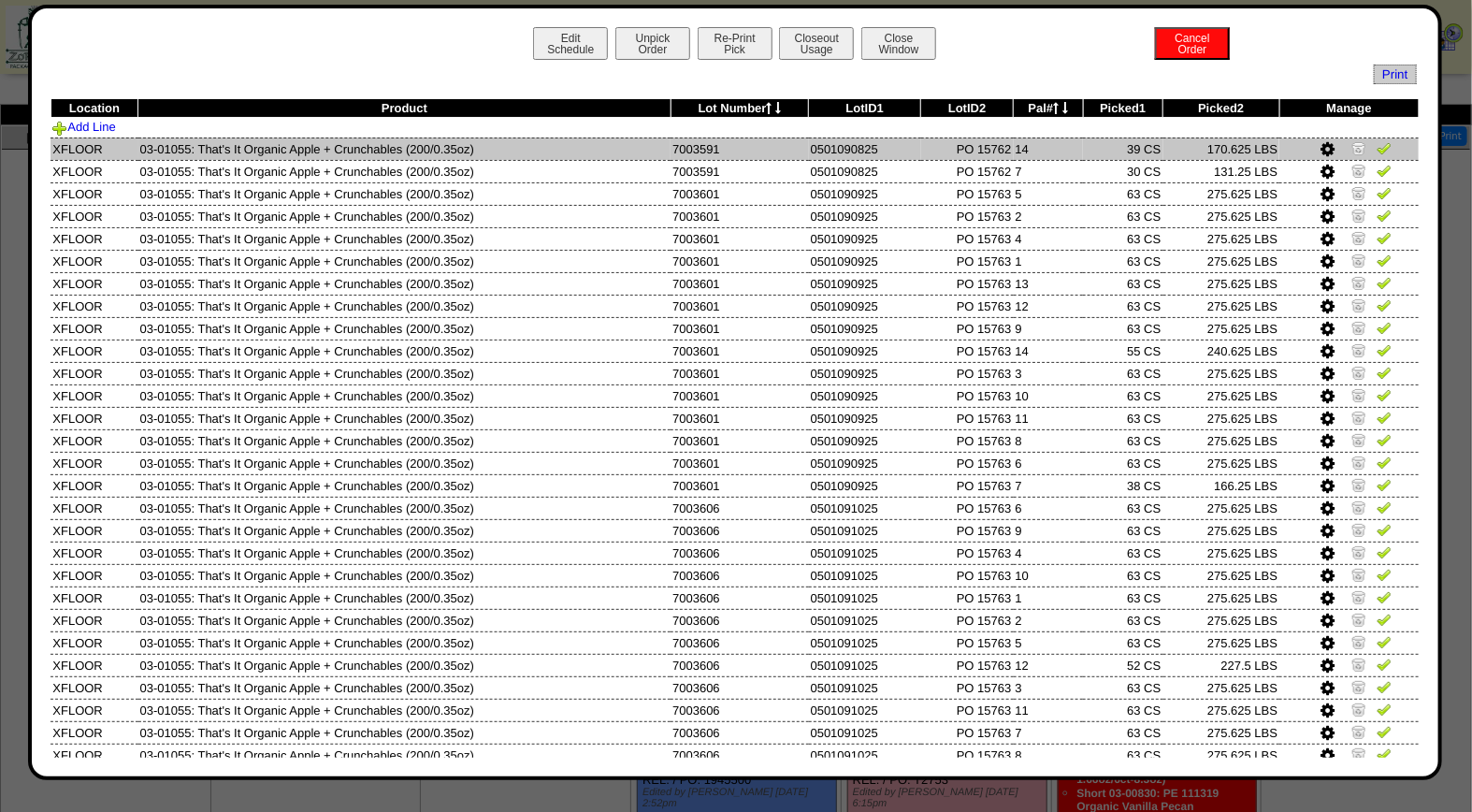
click at [1376, 145] on img at bounding box center [1383, 147] width 15 height 15
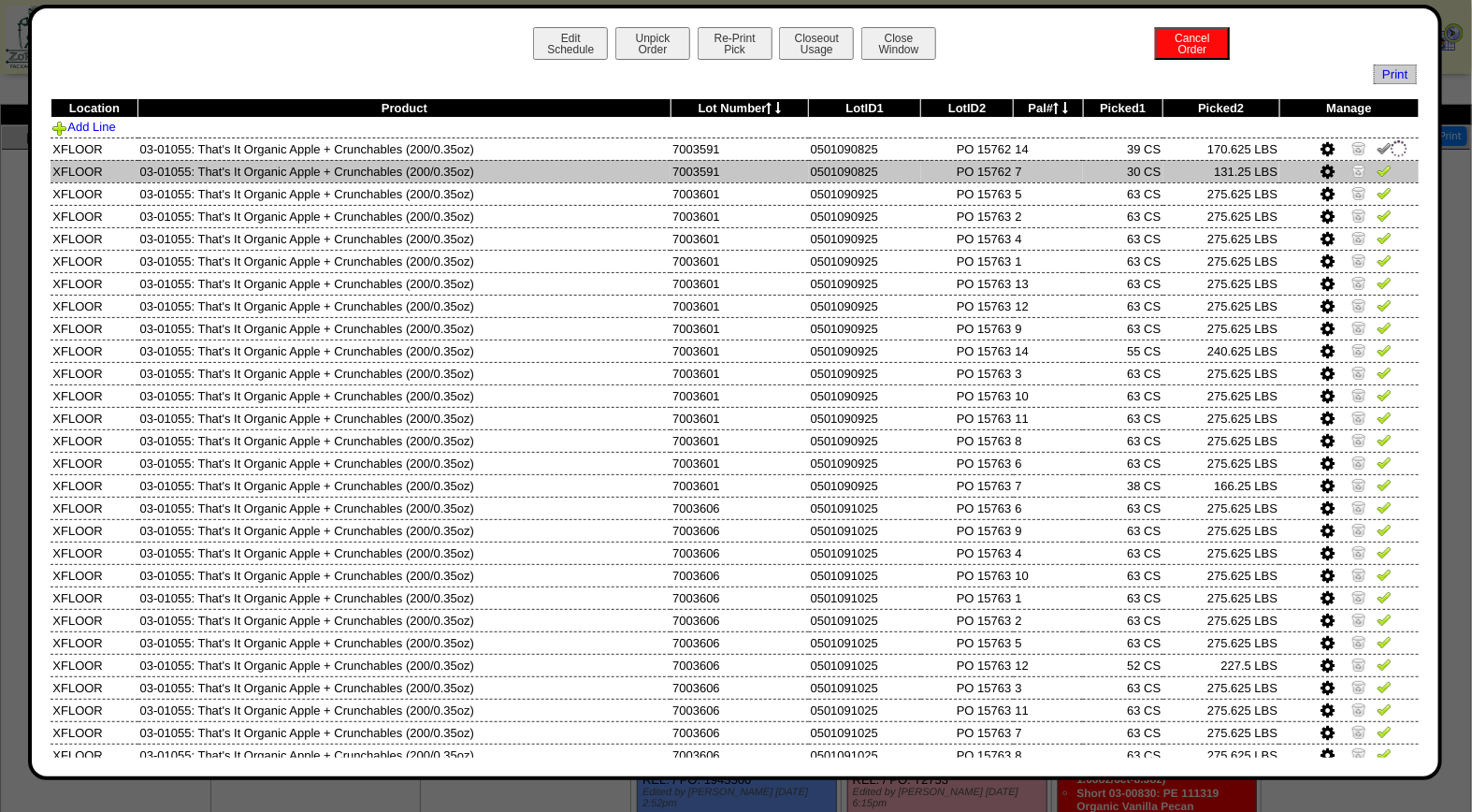
click at [1376, 166] on img at bounding box center [1383, 170] width 15 height 15
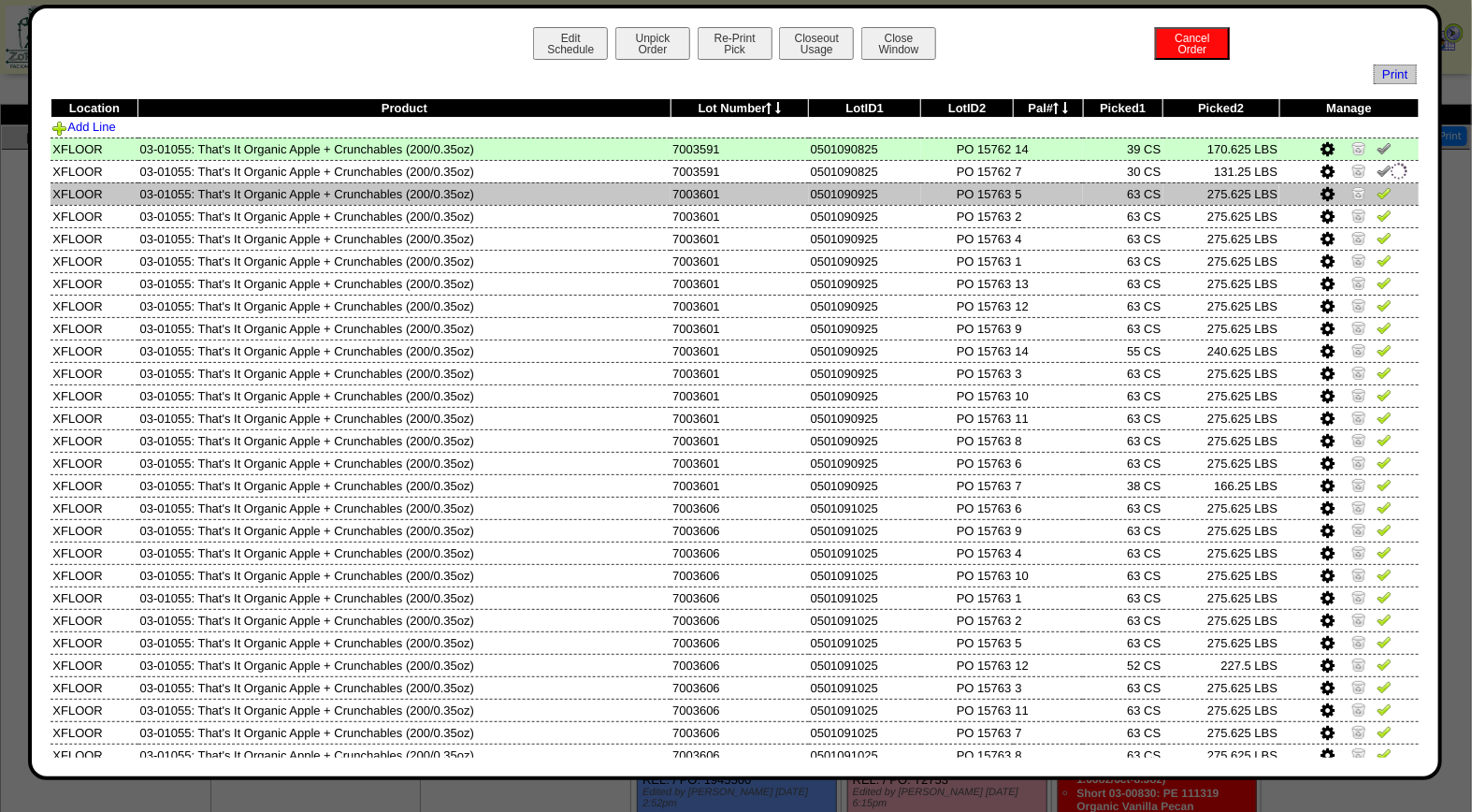
click at [1376, 190] on img at bounding box center [1383, 192] width 15 height 15
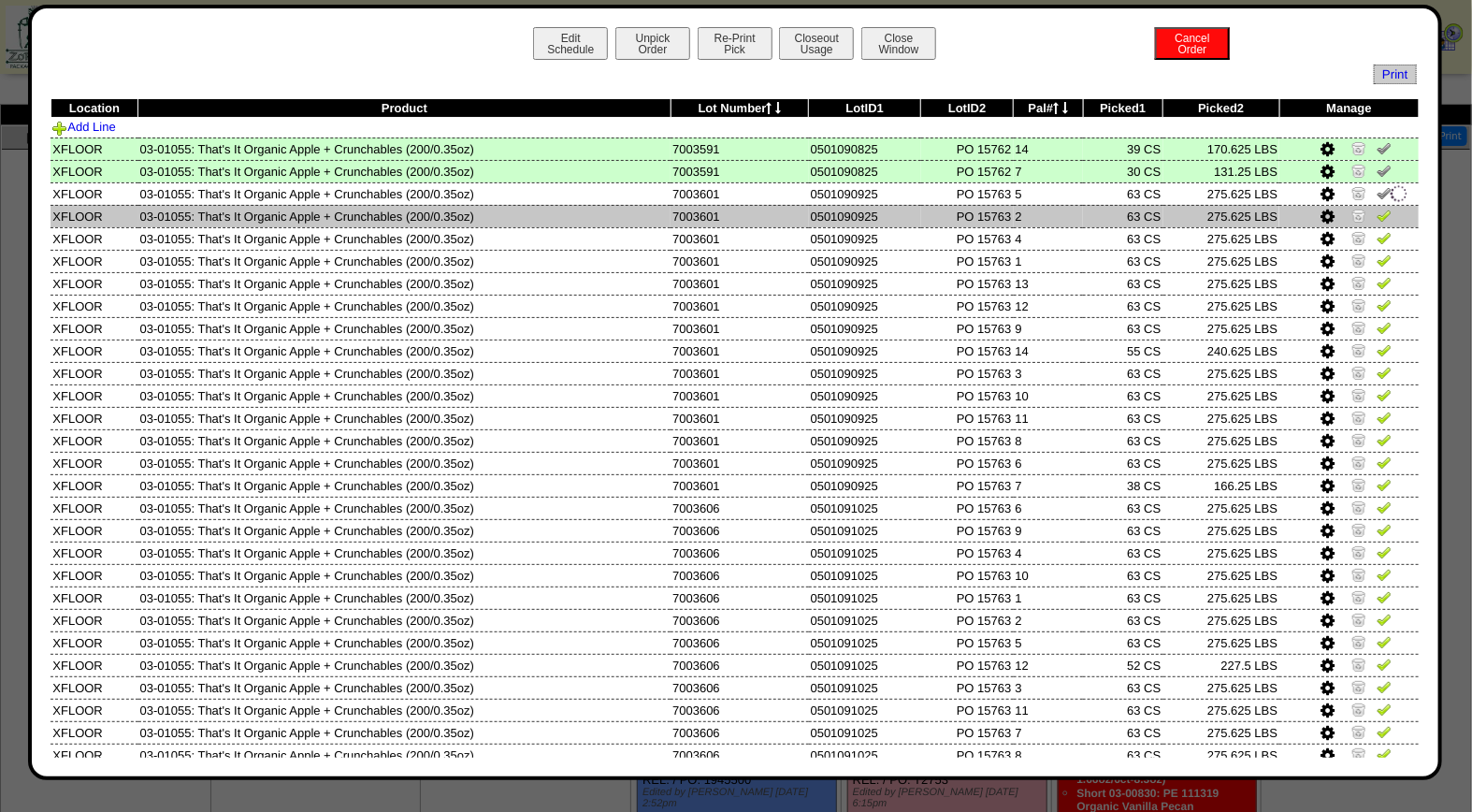
click at [1376, 218] on img at bounding box center [1383, 214] width 15 height 15
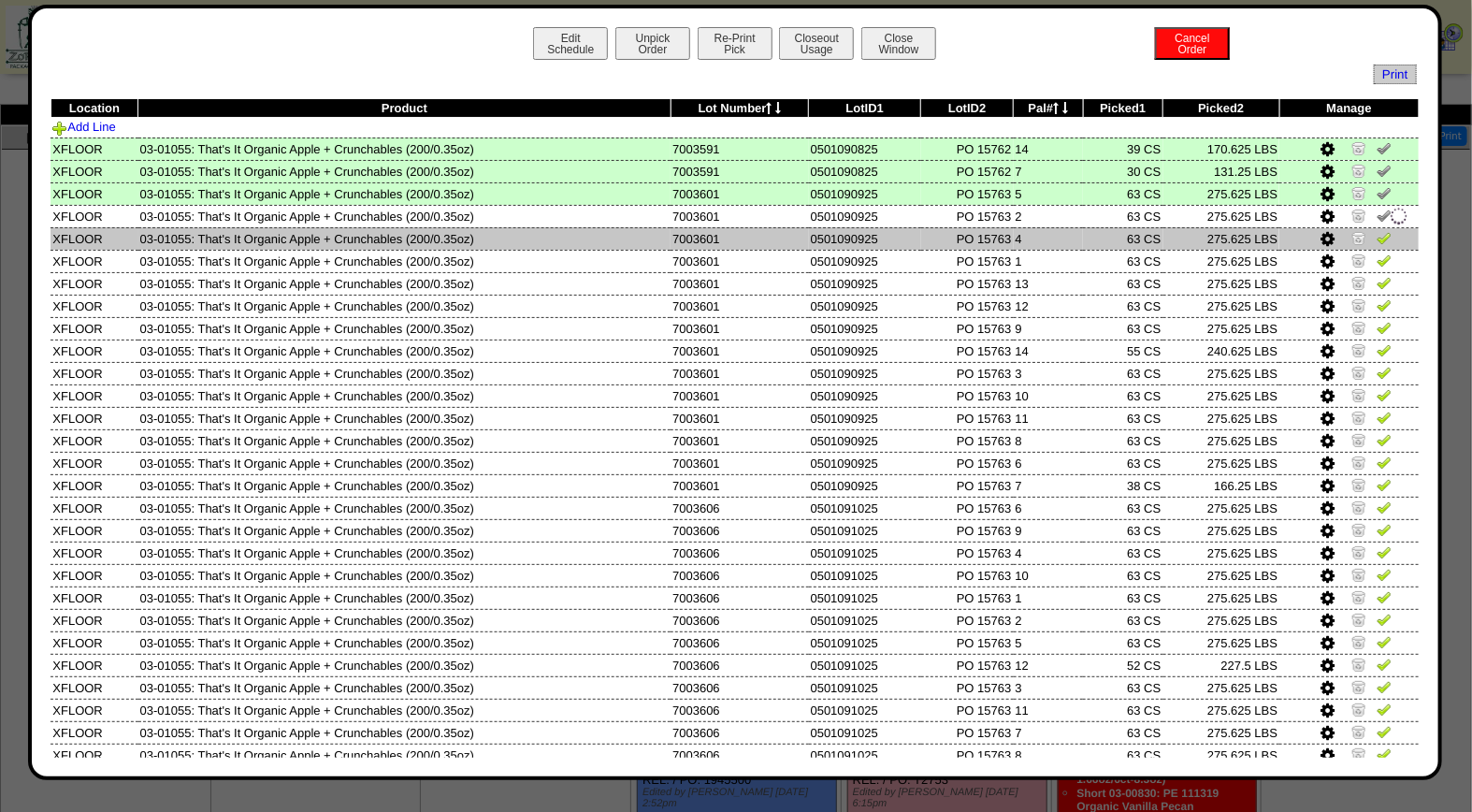
click at [1376, 235] on img at bounding box center [1383, 237] width 15 height 15
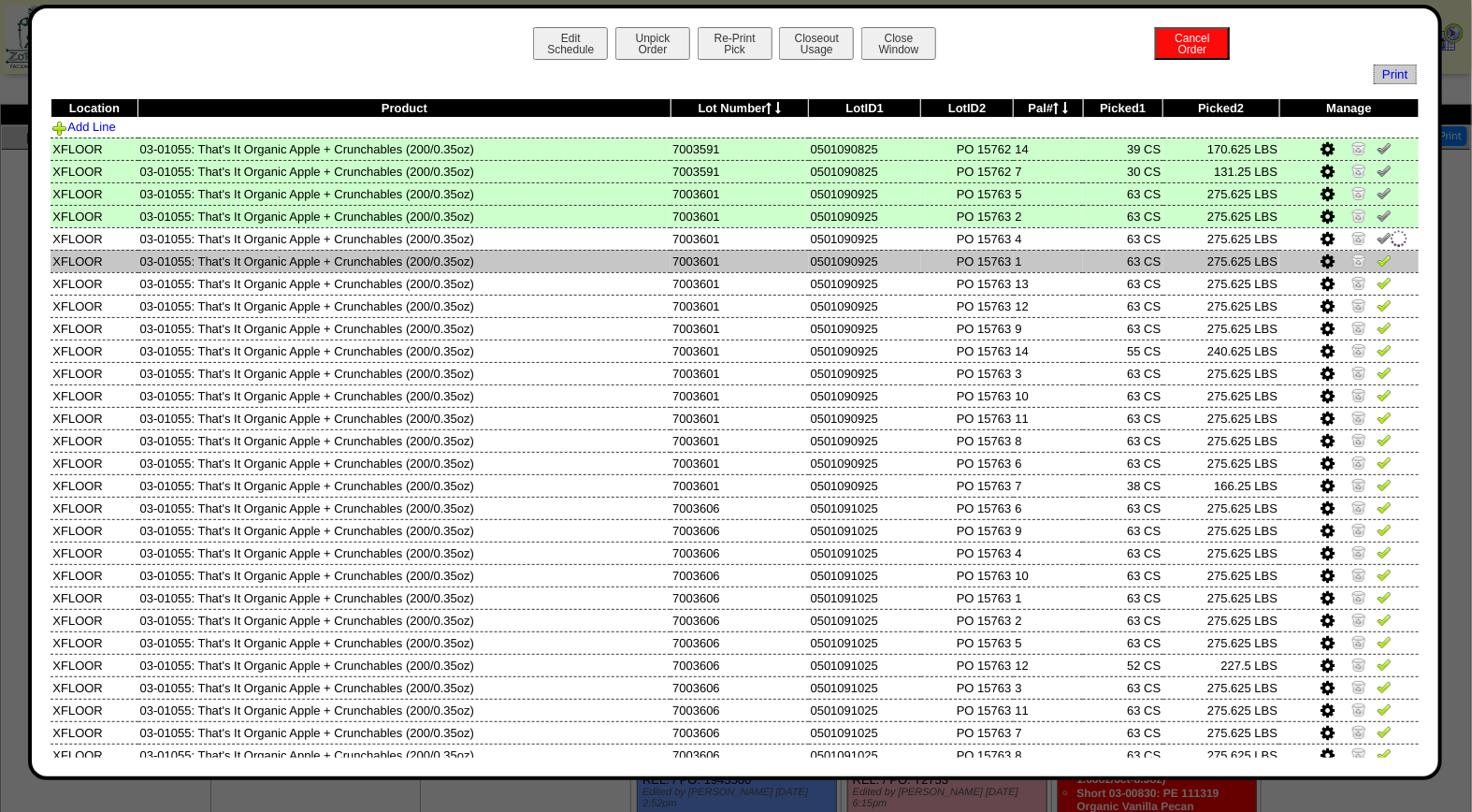
click at [1376, 255] on td at bounding box center [1349, 261] width 139 height 23
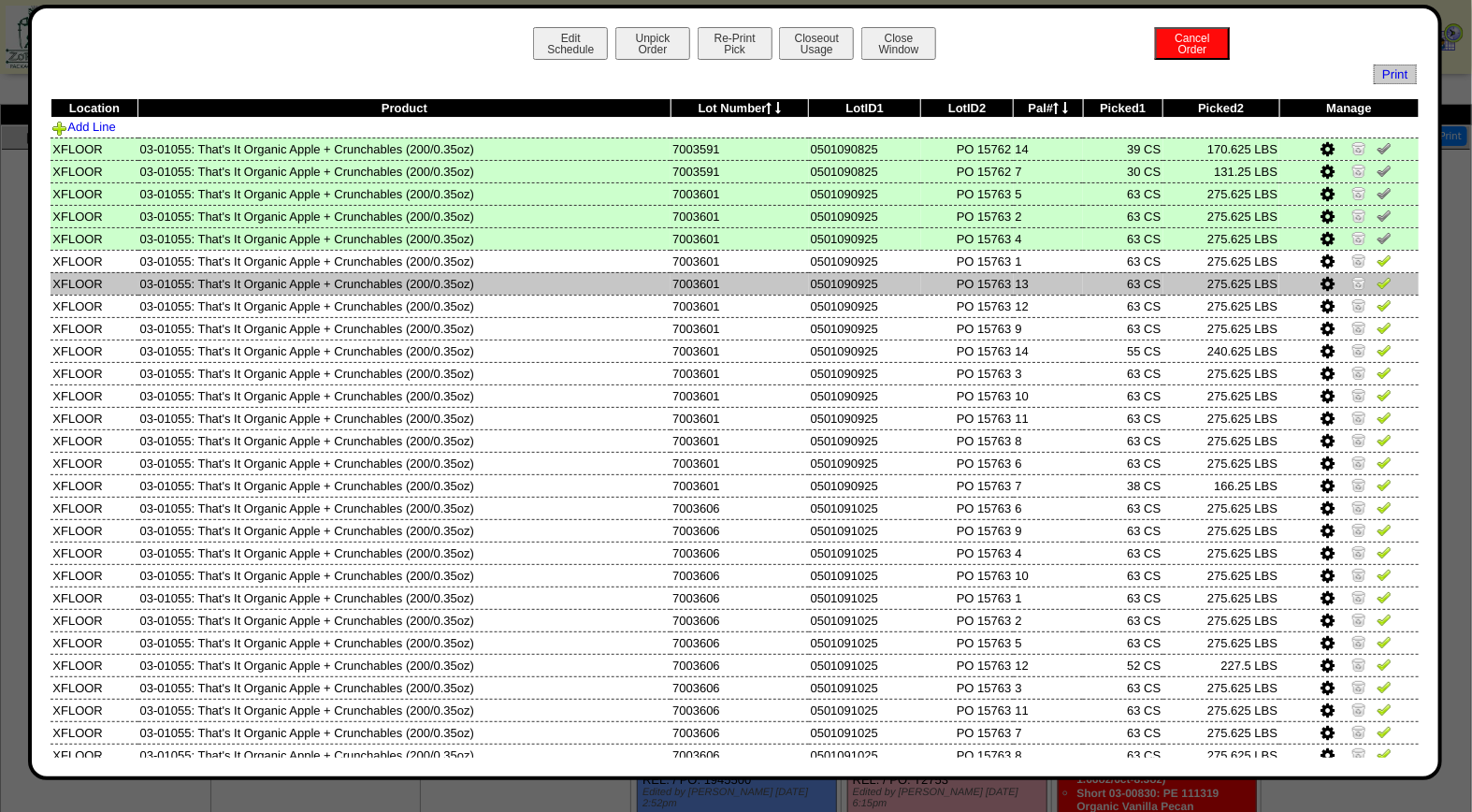
click at [1376, 278] on img at bounding box center [1383, 282] width 15 height 15
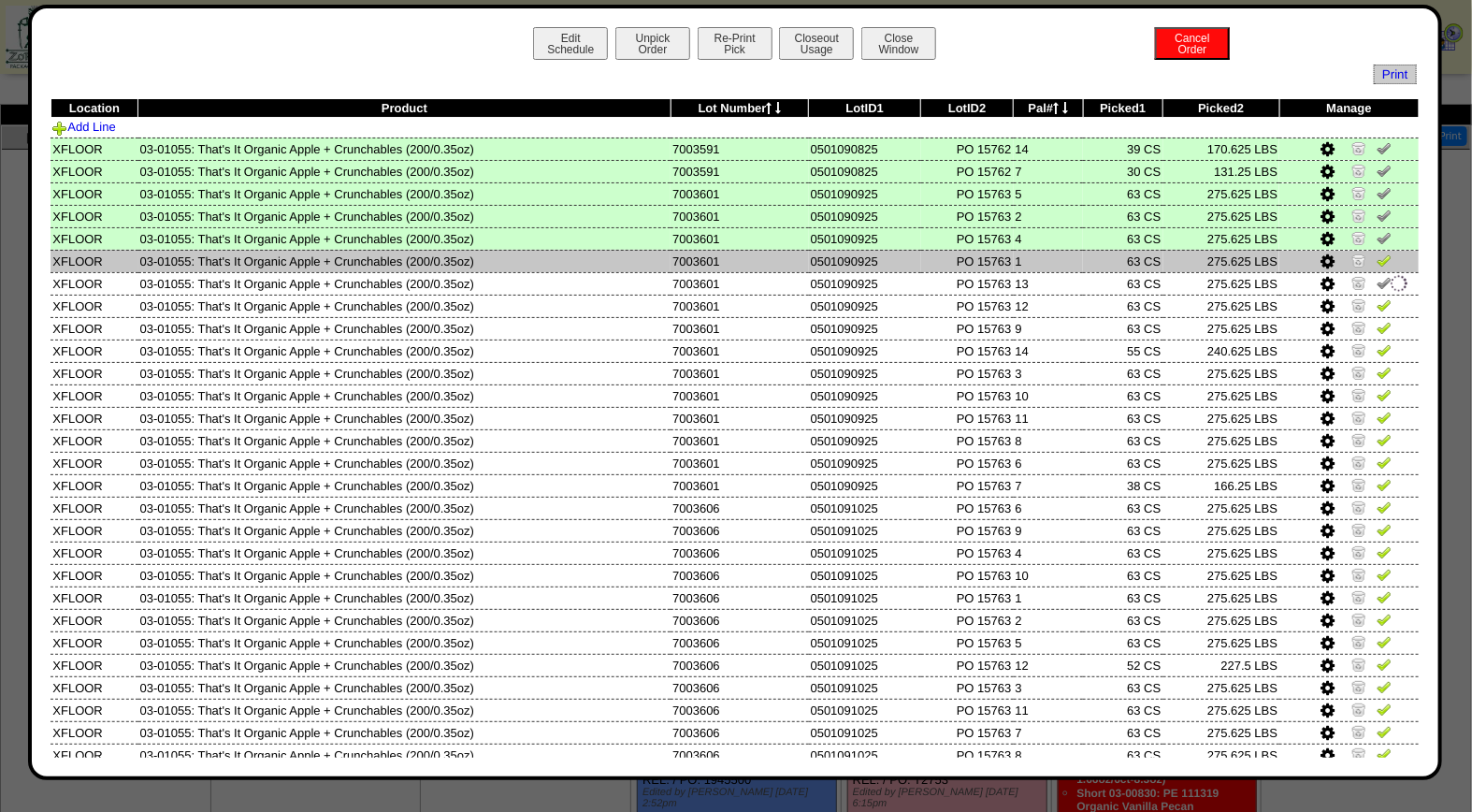
click at [1376, 256] on img at bounding box center [1383, 260] width 15 height 15
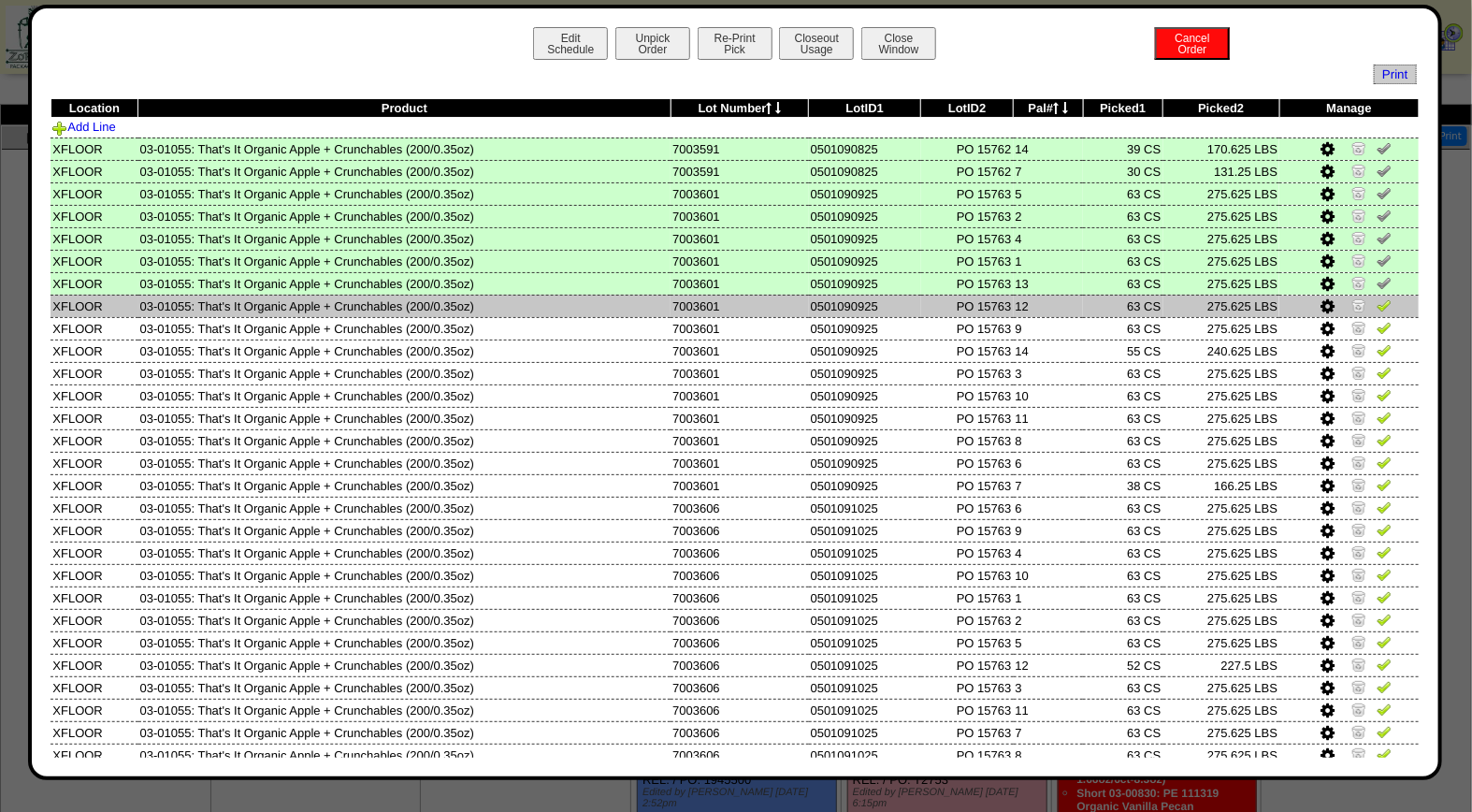
click at [1376, 297] on img at bounding box center [1383, 304] width 15 height 15
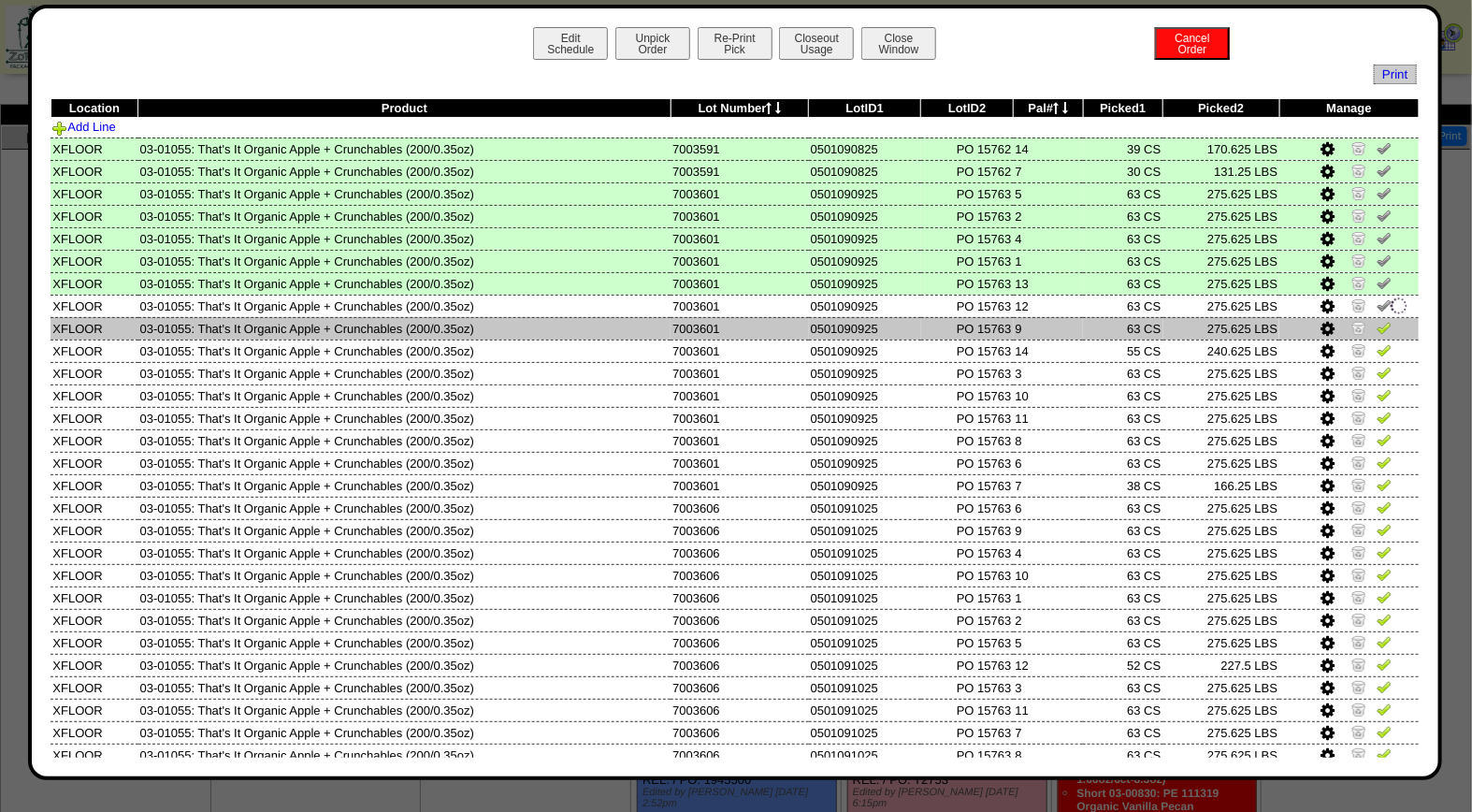
click at [1376, 330] on img at bounding box center [1383, 327] width 15 height 15
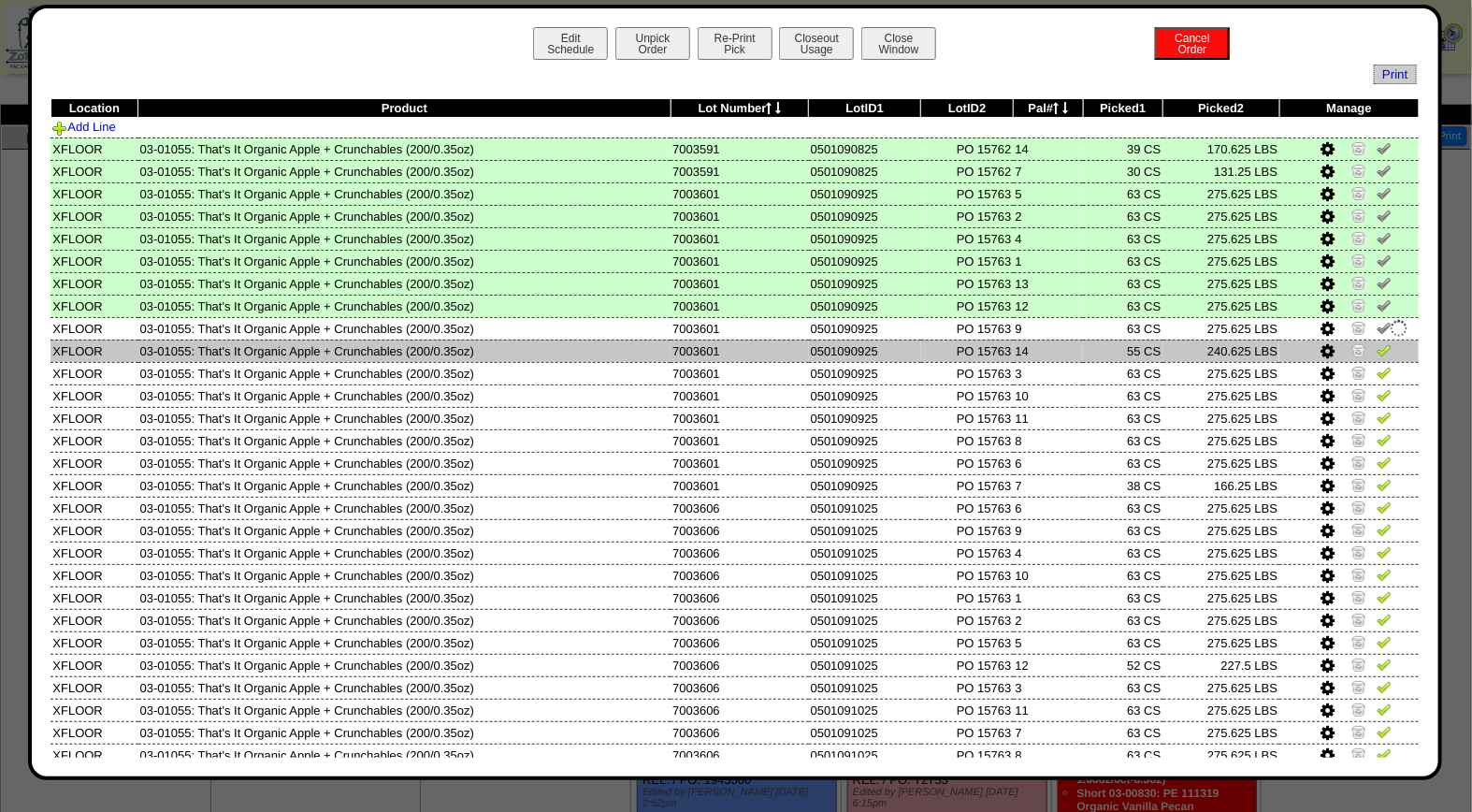
click at [1376, 351] on img at bounding box center [1383, 349] width 15 height 15
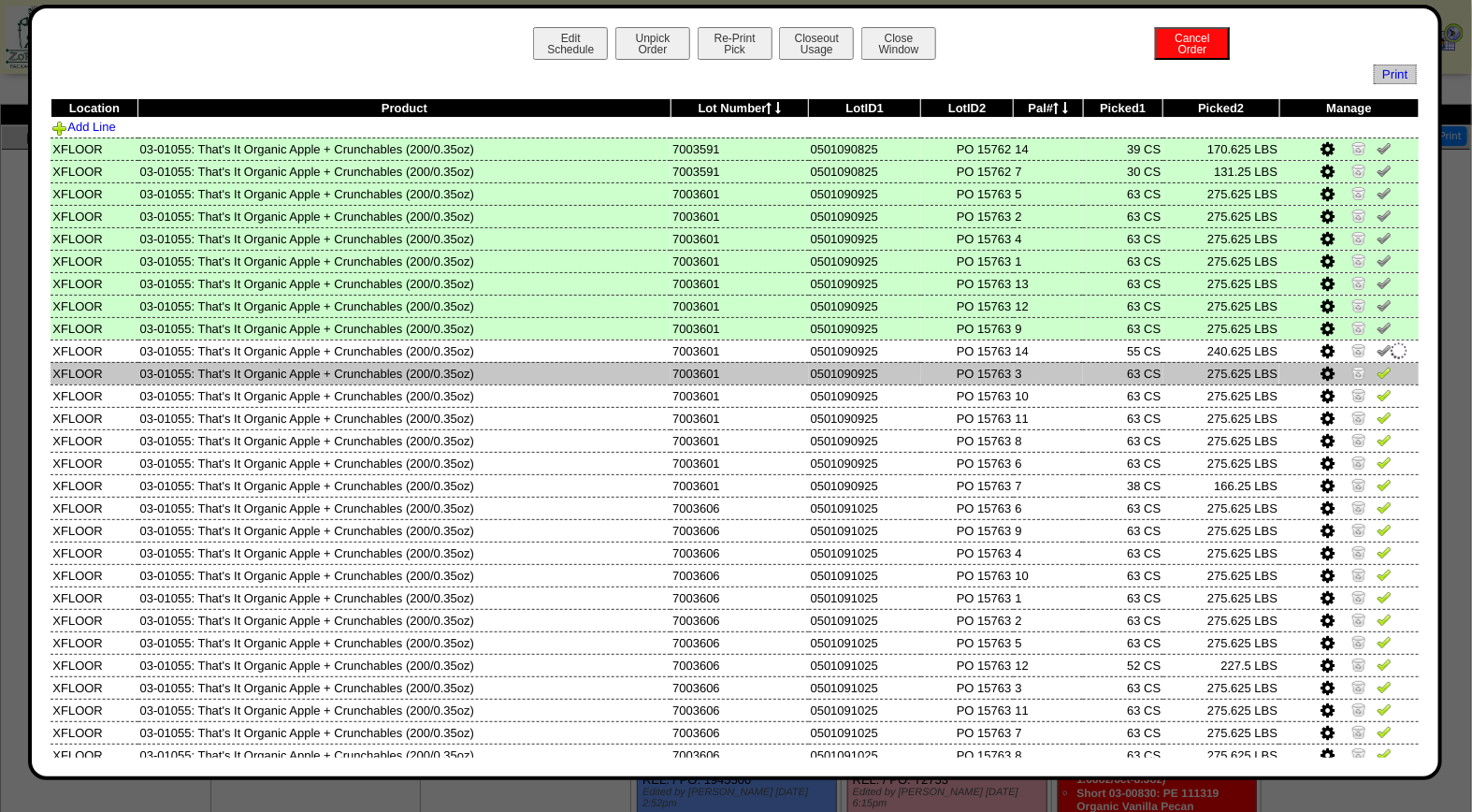
click at [1376, 366] on img at bounding box center [1383, 371] width 15 height 15
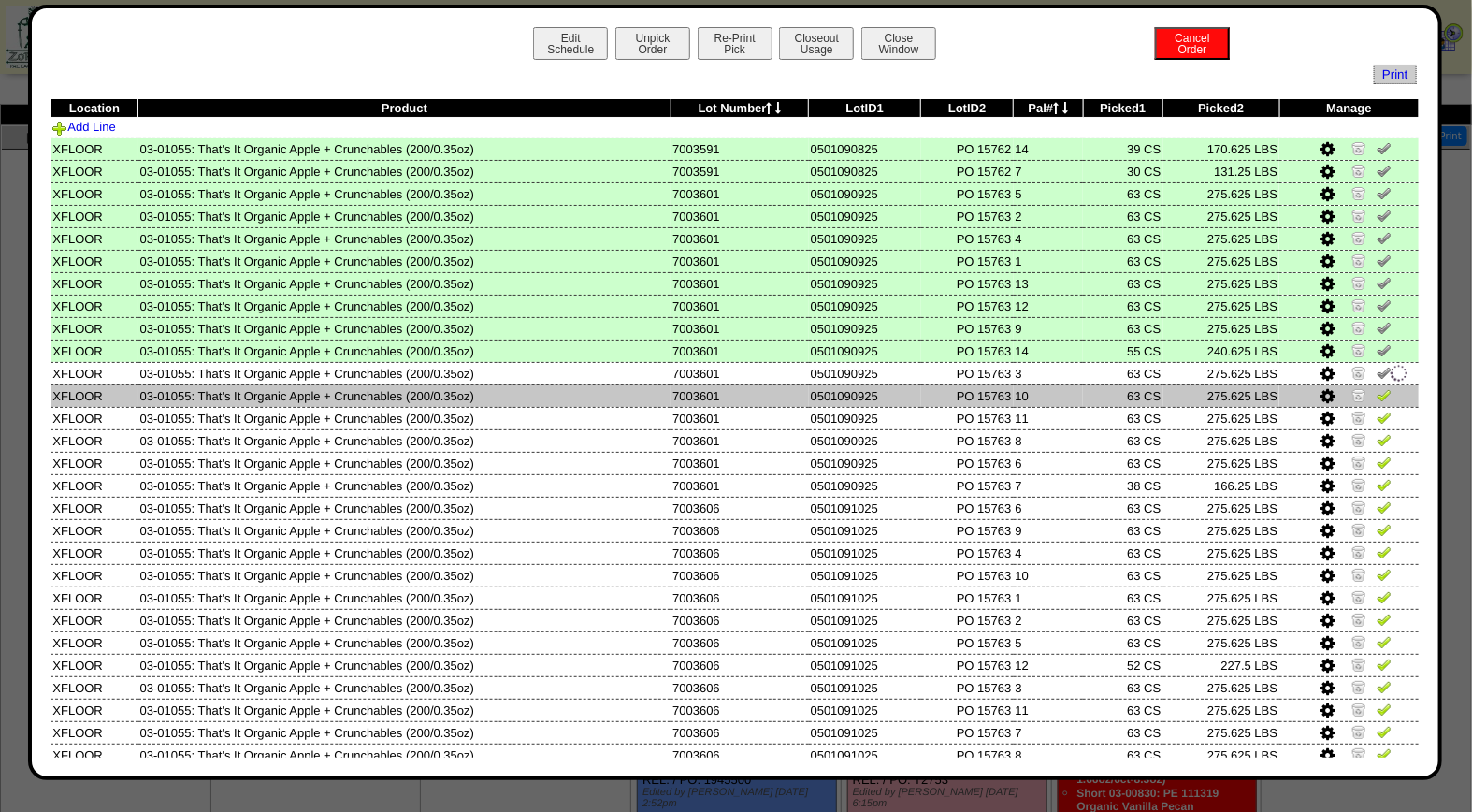
click at [1376, 387] on img at bounding box center [1383, 394] width 15 height 15
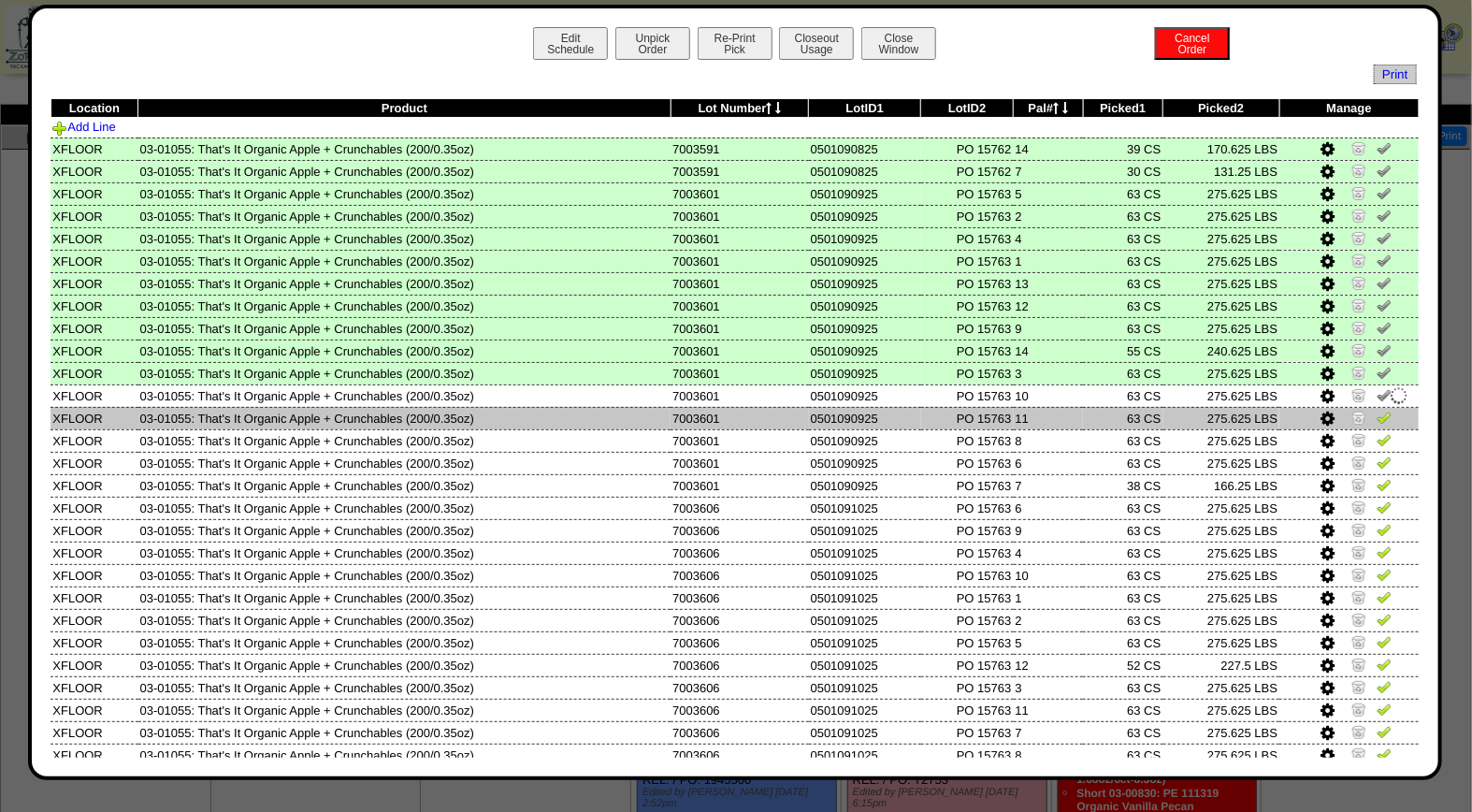
click at [1376, 411] on img at bounding box center [1383, 417] width 15 height 15
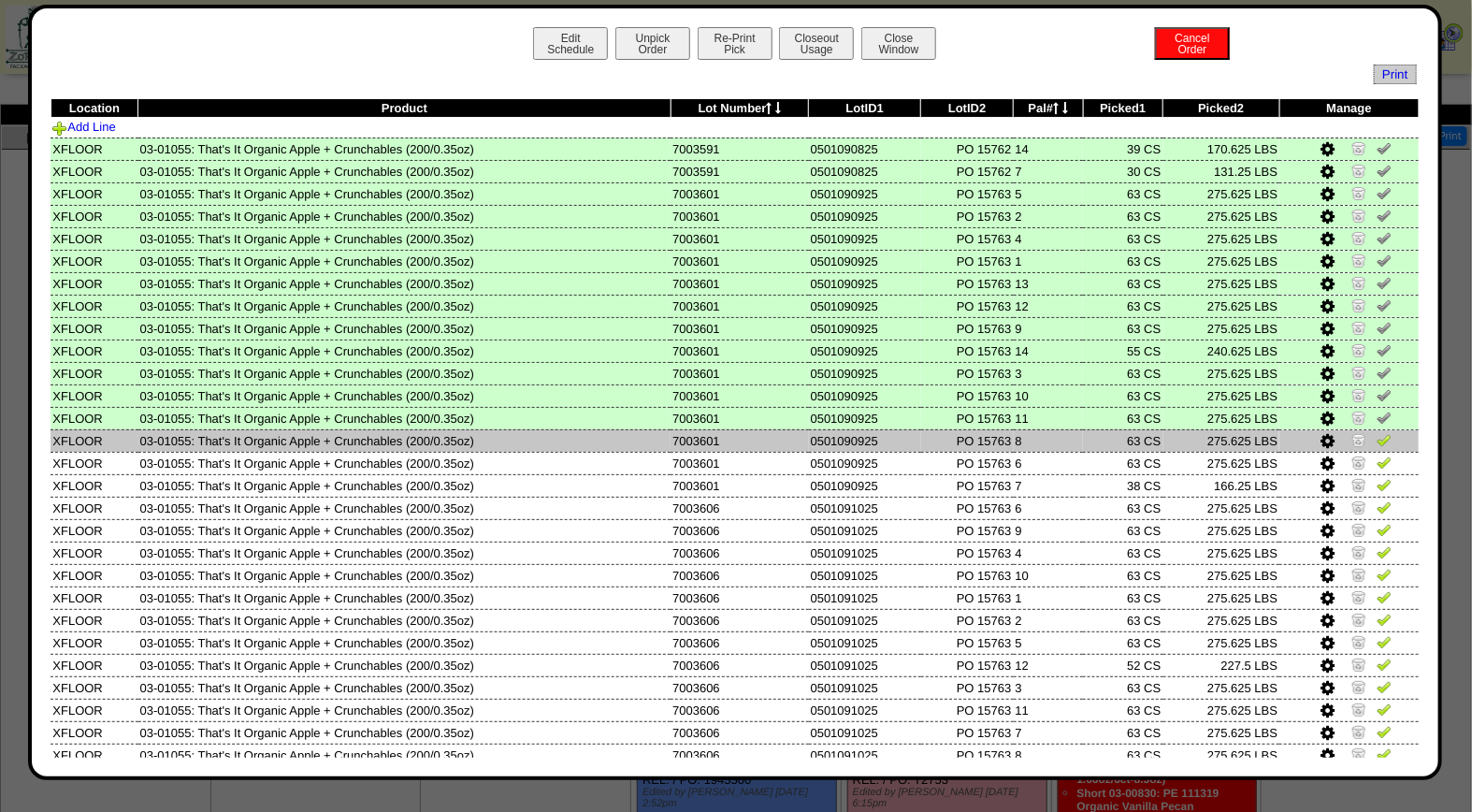
click at [1376, 433] on img at bounding box center [1383, 439] width 15 height 15
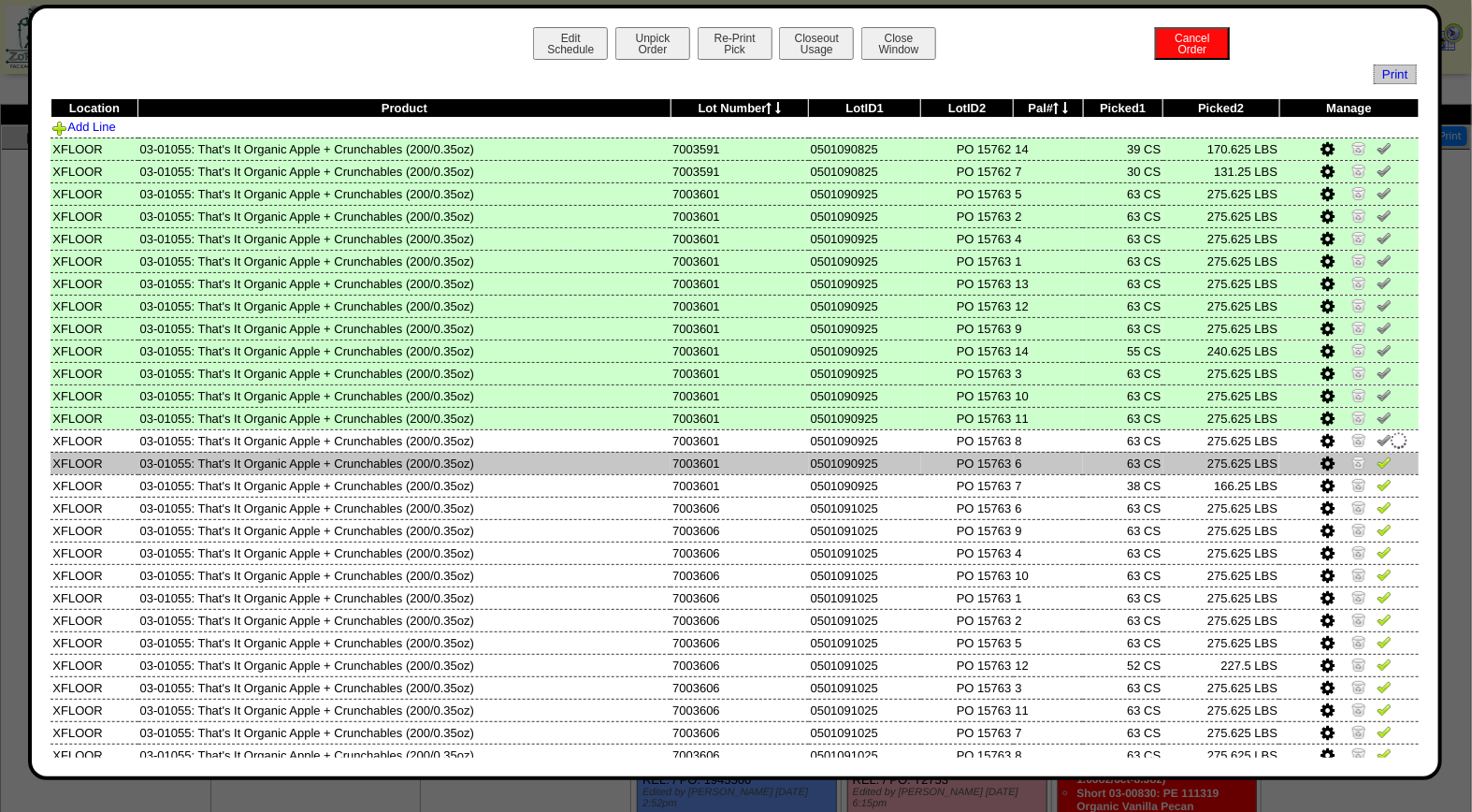
click at [1376, 454] on img at bounding box center [1383, 461] width 15 height 15
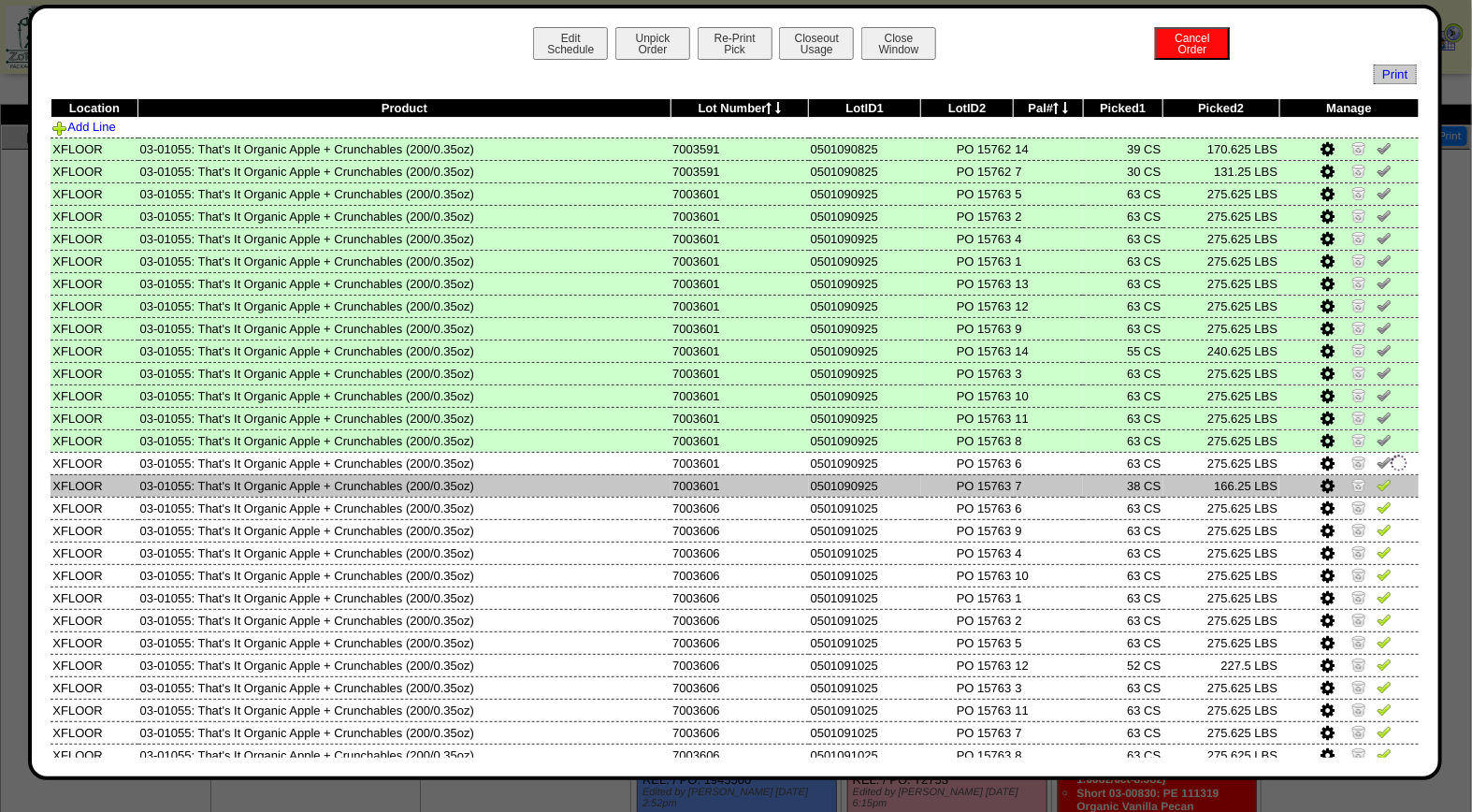
click at [1376, 482] on img at bounding box center [1383, 484] width 15 height 15
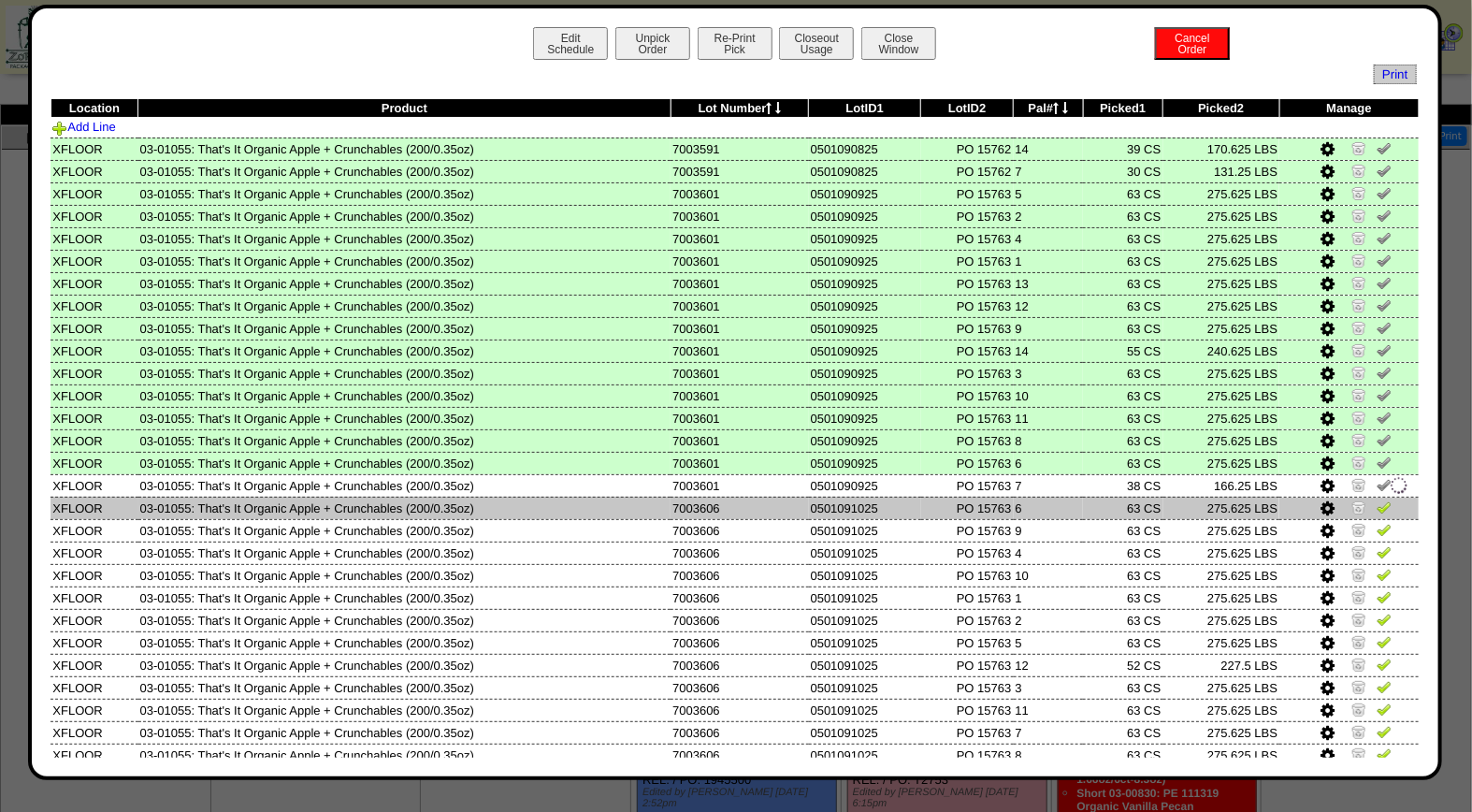
click at [1376, 499] on img at bounding box center [1383, 506] width 15 height 15
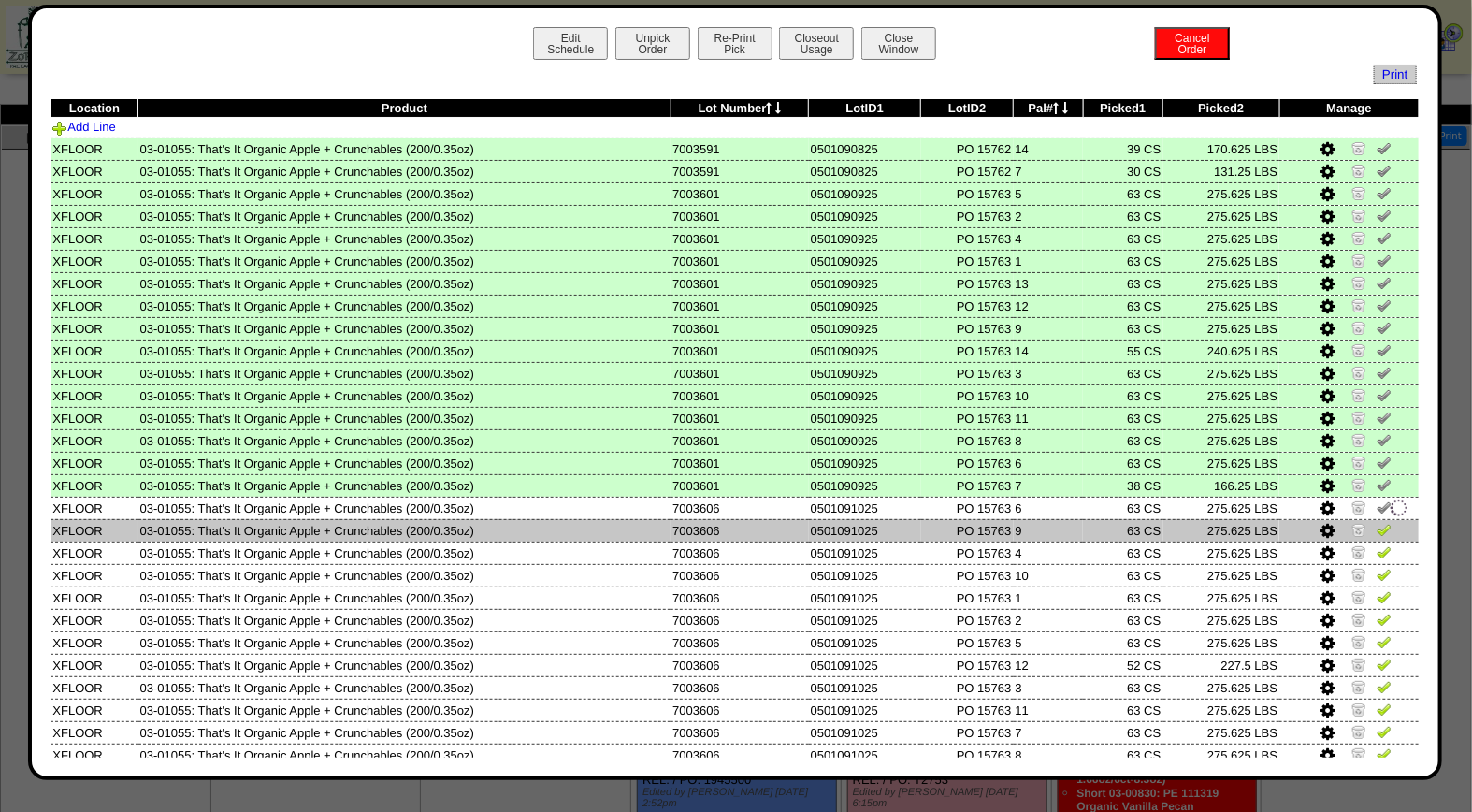
click at [1376, 528] on img at bounding box center [1383, 528] width 15 height 15
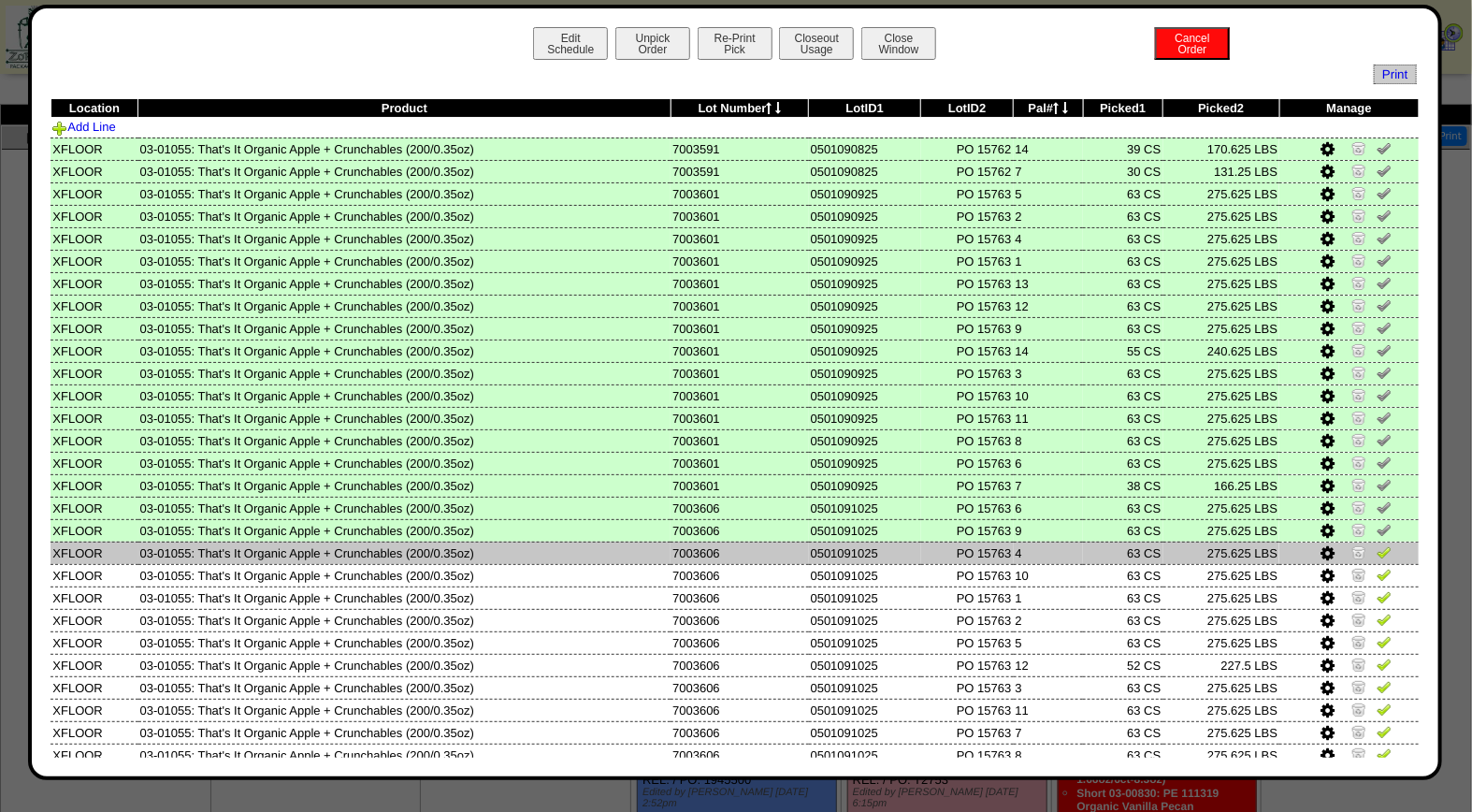
click at [1376, 548] on img at bounding box center [1383, 551] width 15 height 15
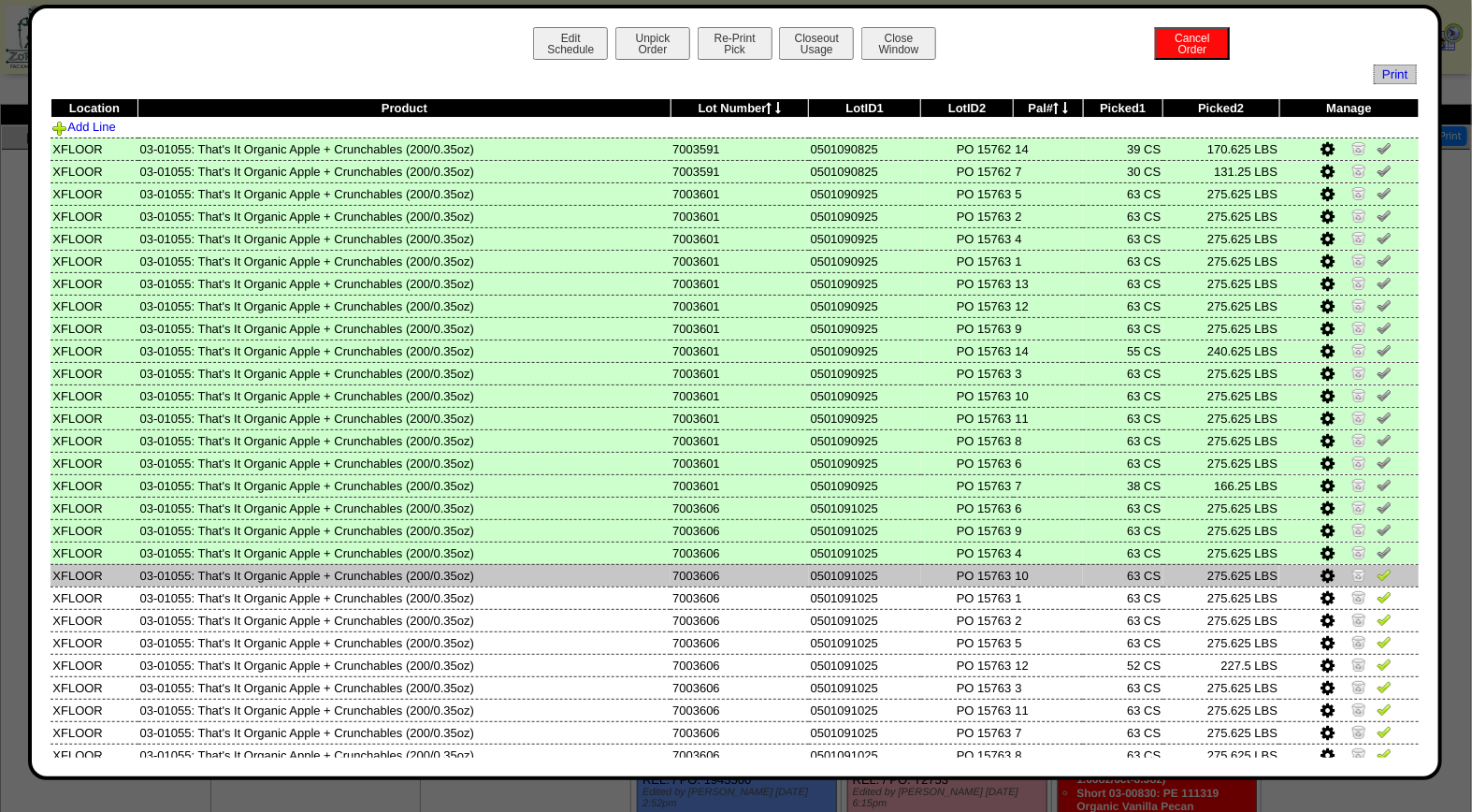
click at [1376, 567] on img at bounding box center [1383, 574] width 15 height 15
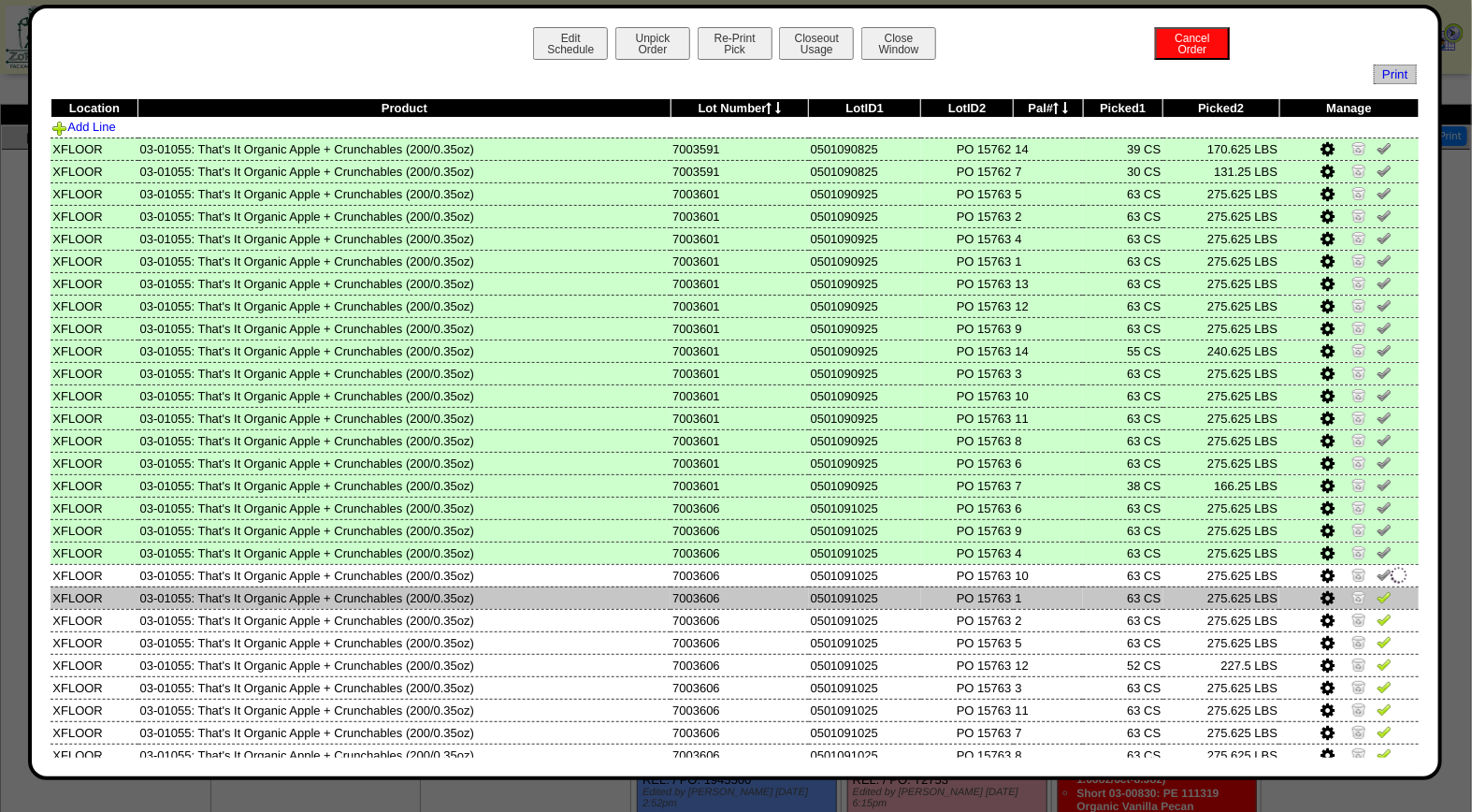
click at [1376, 589] on img at bounding box center [1383, 596] width 15 height 15
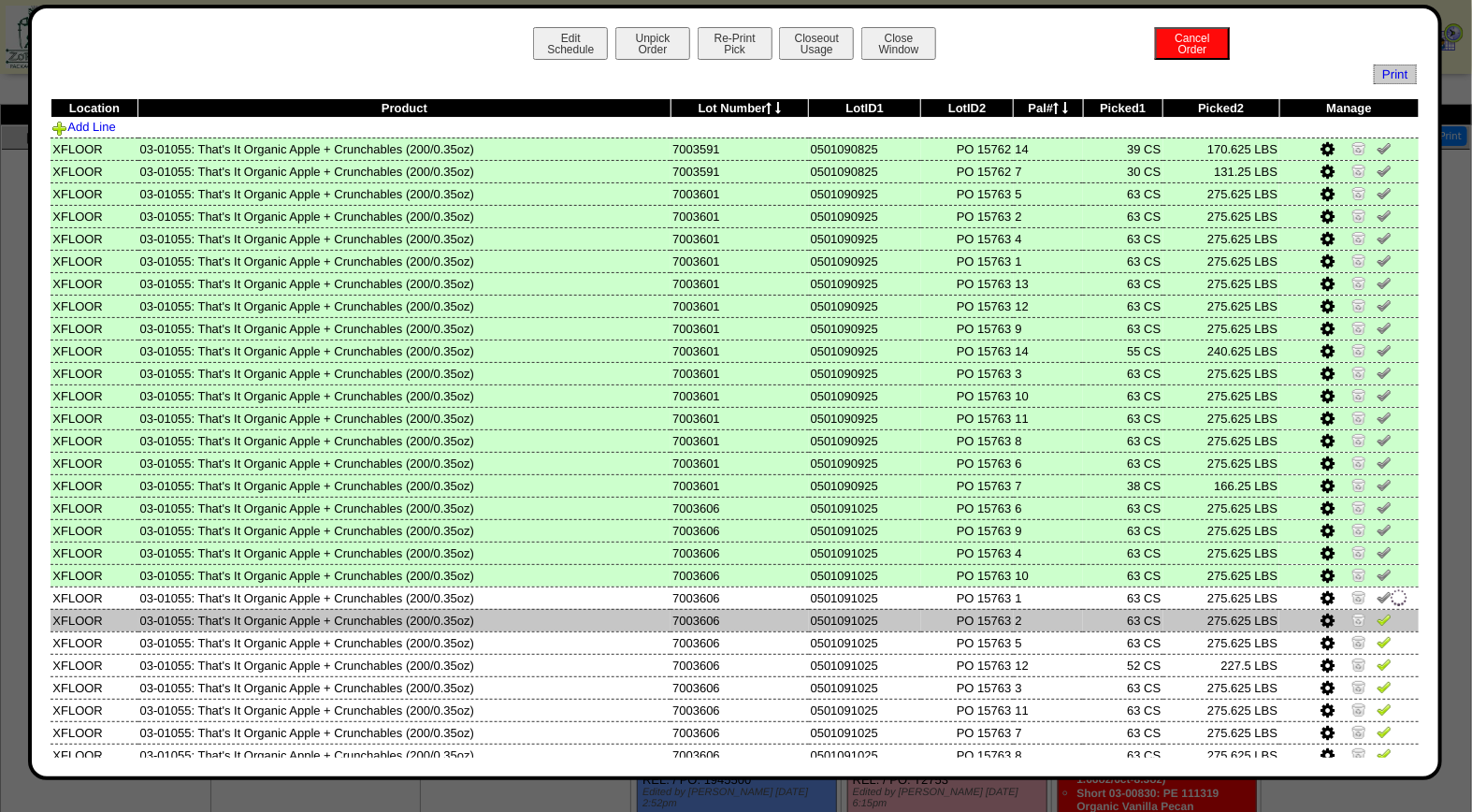
click at [1376, 611] on img at bounding box center [1383, 618] width 15 height 15
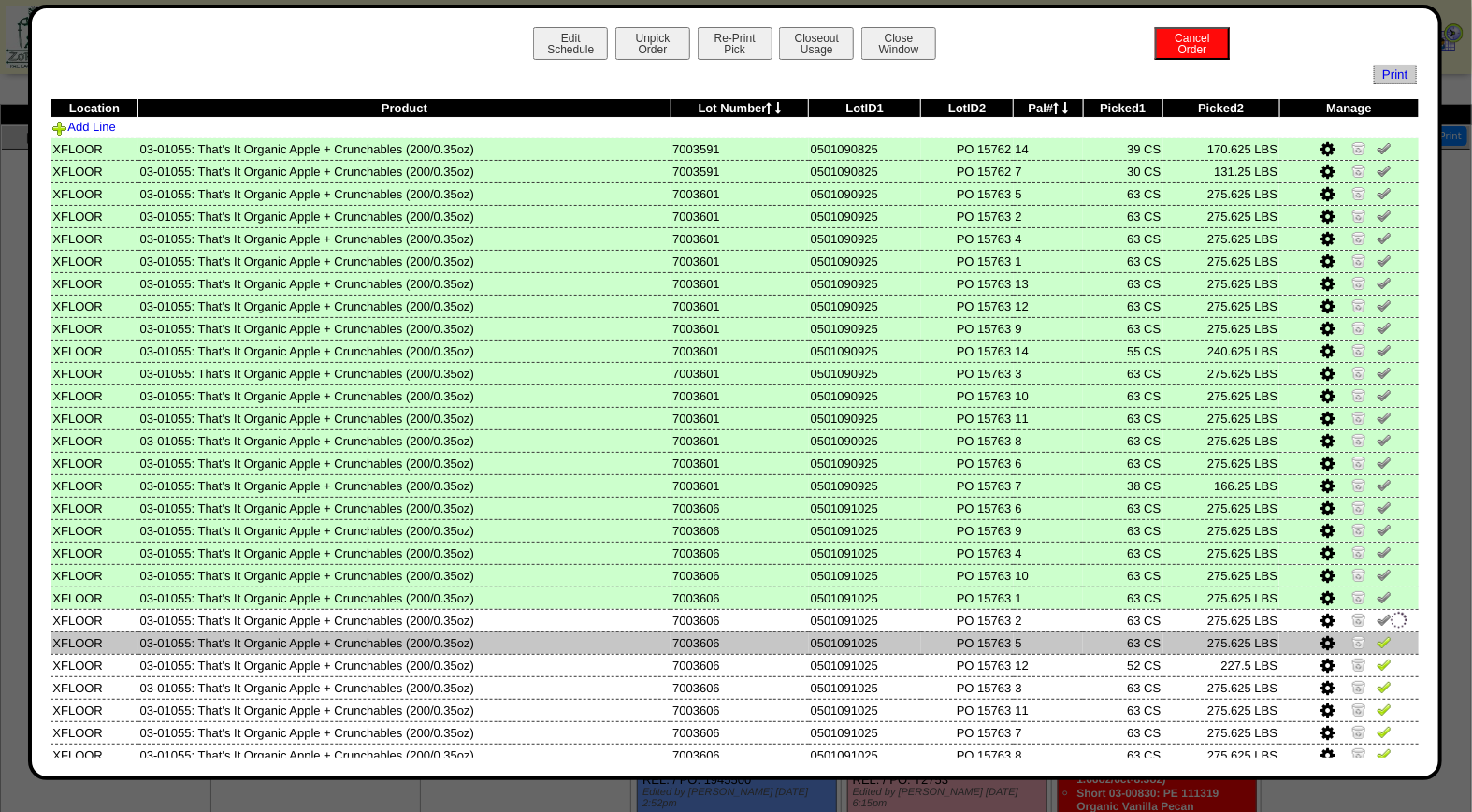
click at [1376, 634] on img at bounding box center [1383, 641] width 15 height 15
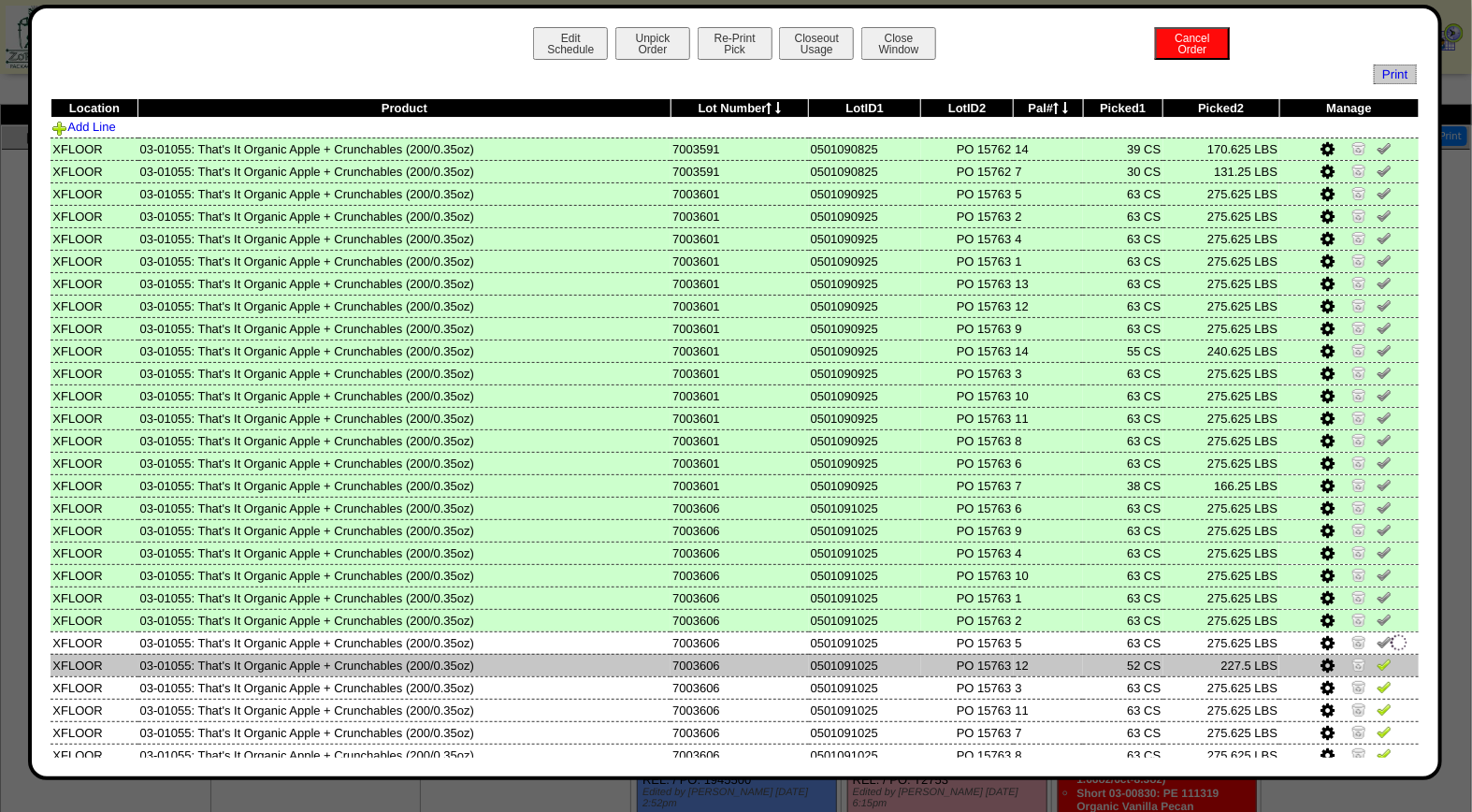
click at [1376, 657] on img at bounding box center [1383, 663] width 15 height 15
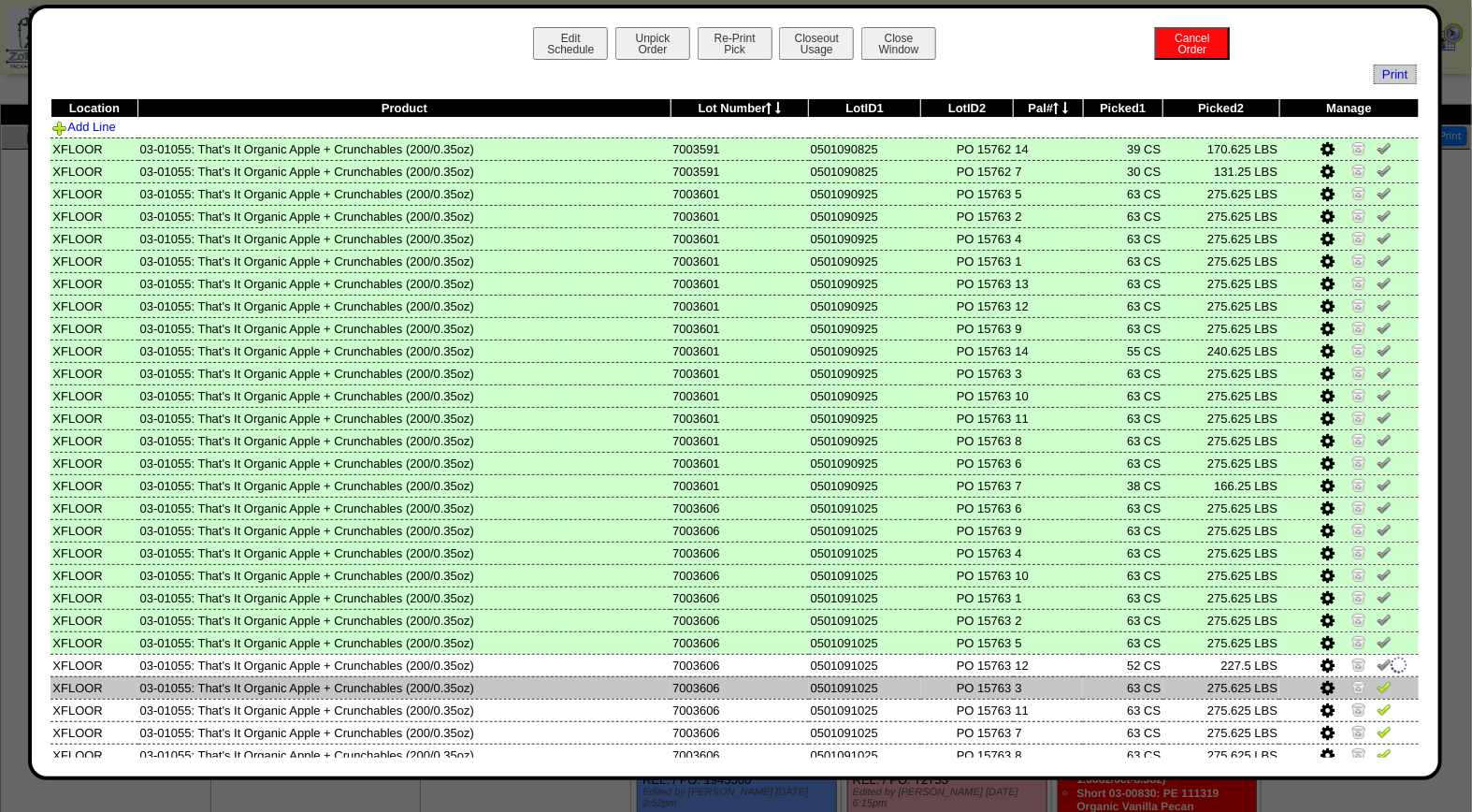
click at [1376, 683] on img at bounding box center [1383, 686] width 15 height 15
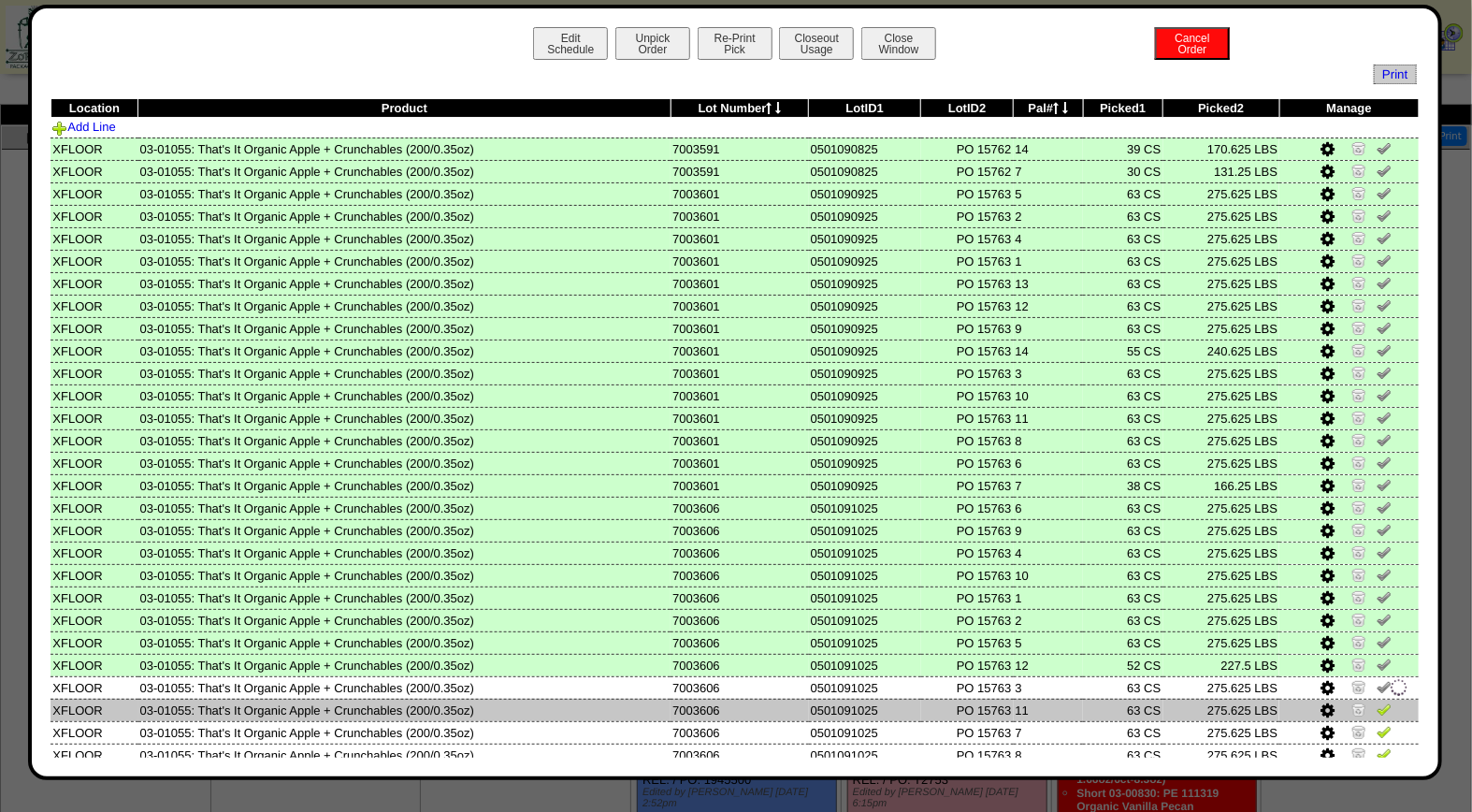
click at [1376, 706] on img at bounding box center [1383, 708] width 15 height 15
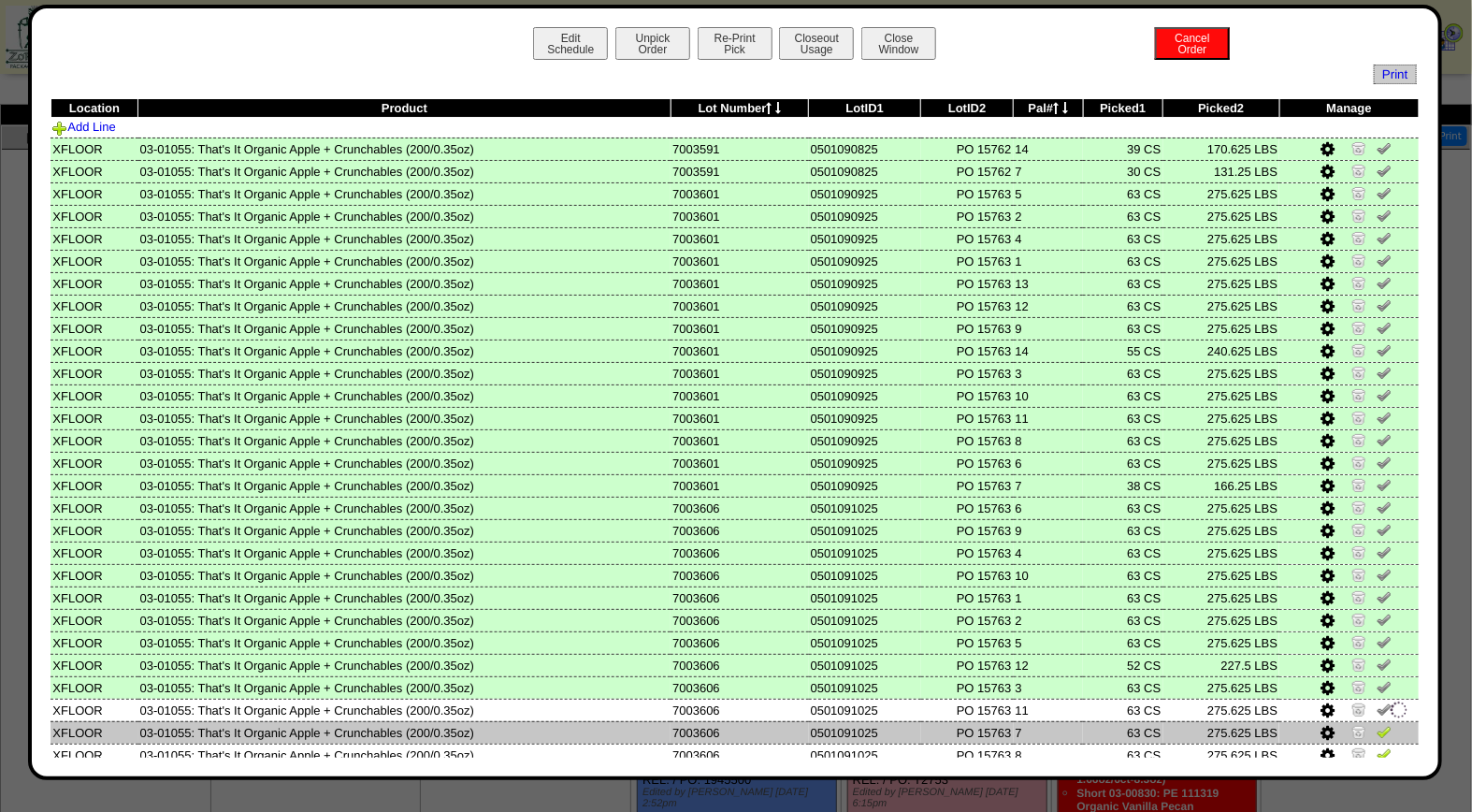
click at [1376, 725] on img at bounding box center [1383, 731] width 15 height 15
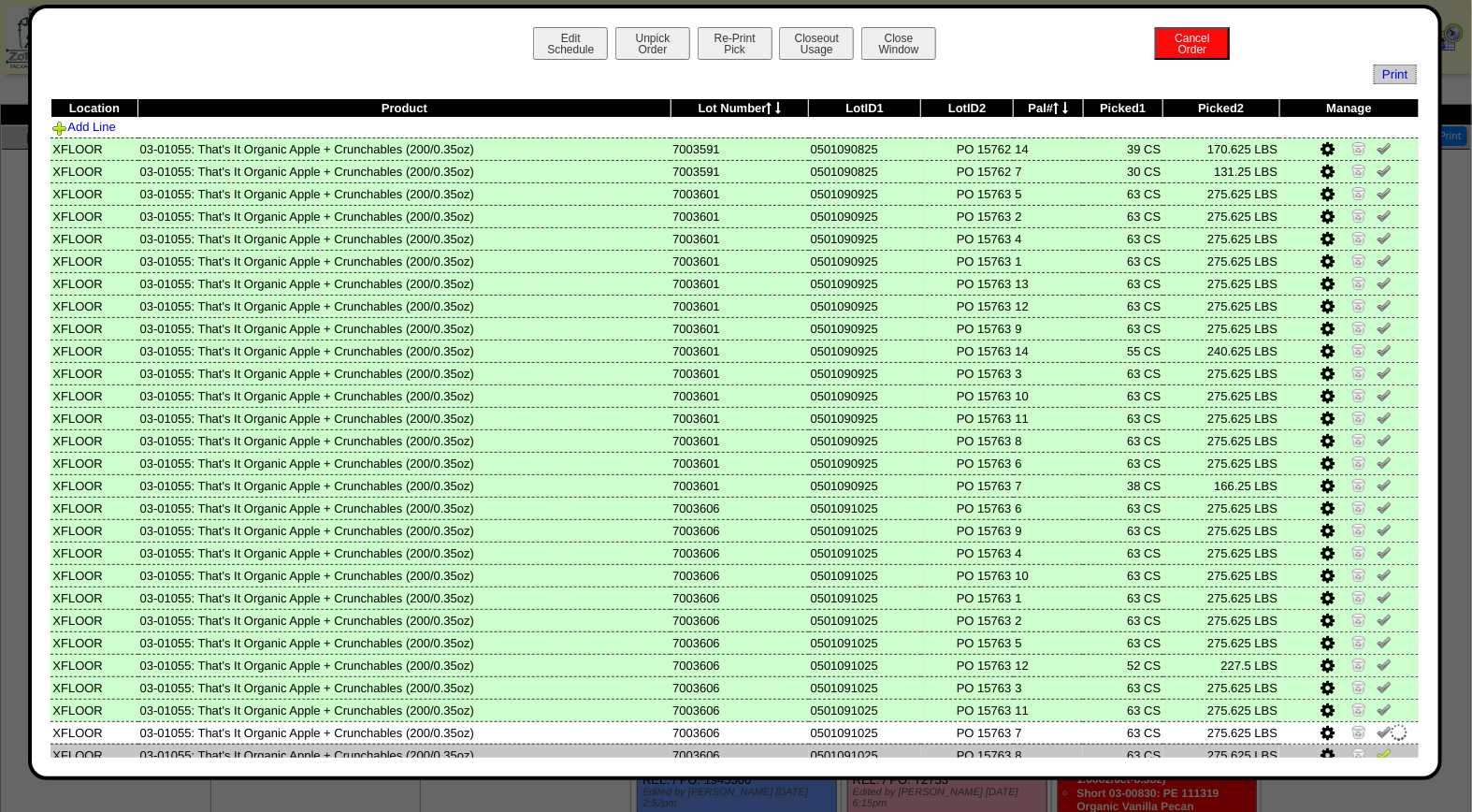
click at [1376, 749] on img at bounding box center [1383, 753] width 15 height 15
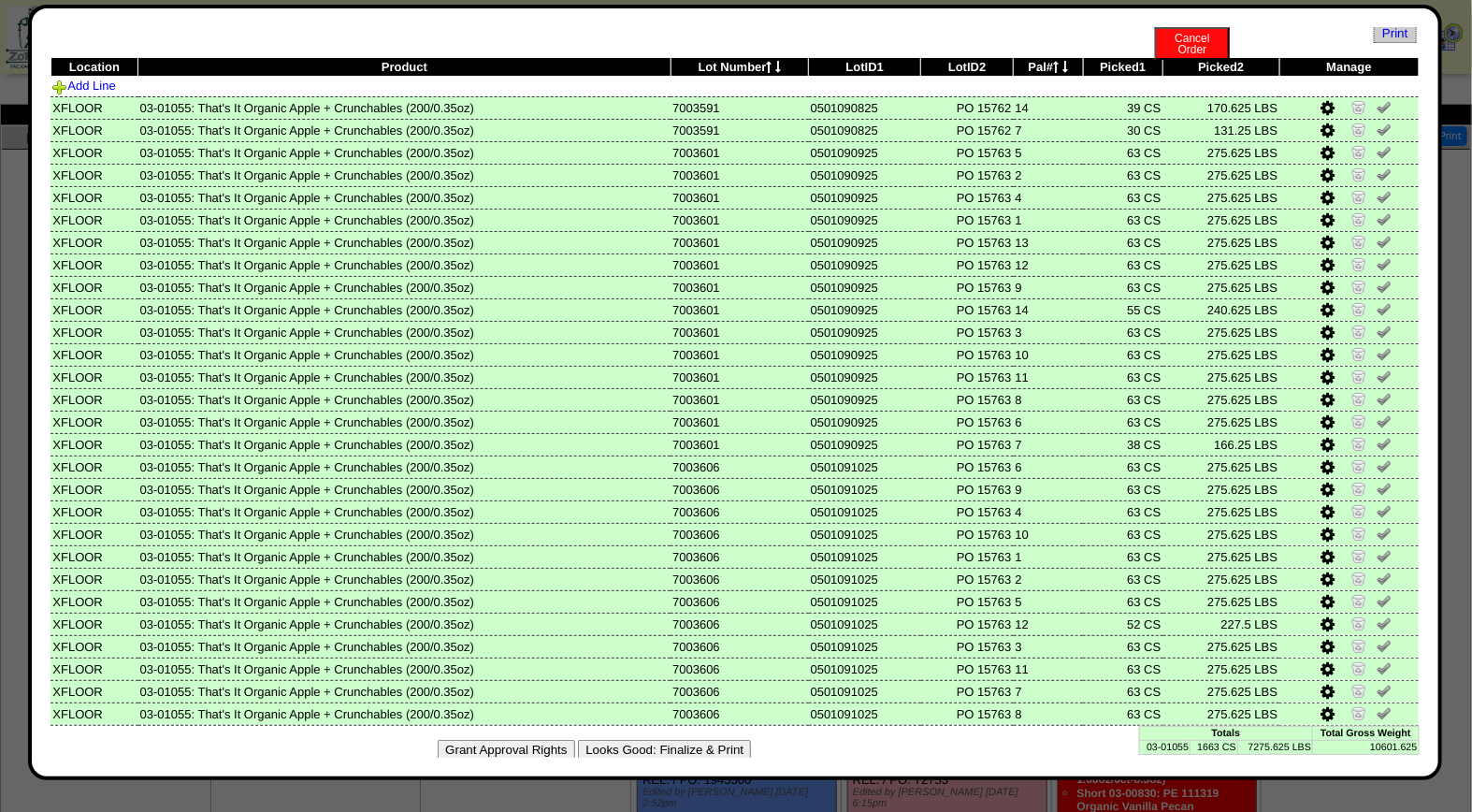
scroll to position [44, 0]
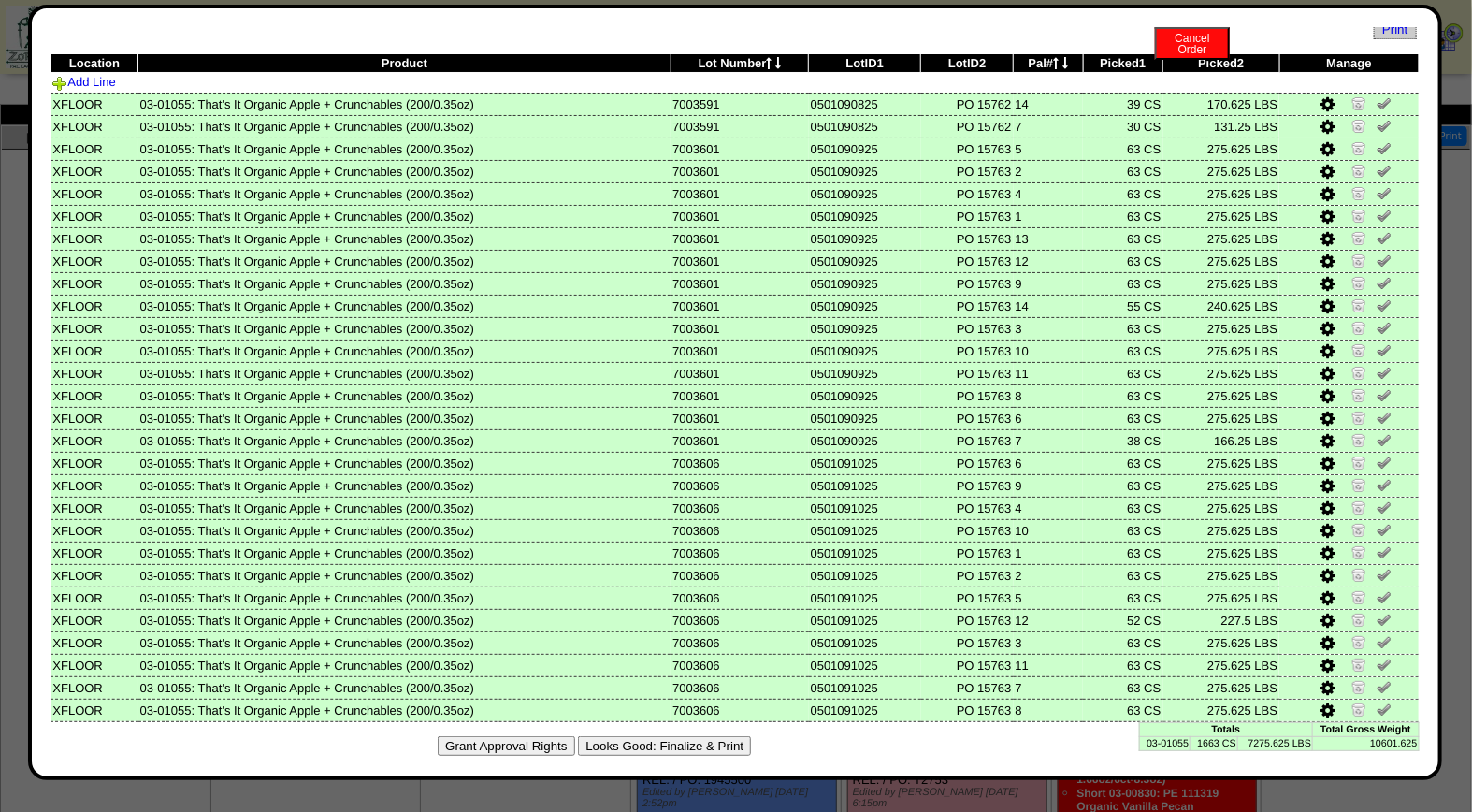
click at [695, 742] on button "Looks Good: Finalize & Print" at bounding box center [664, 746] width 173 height 20
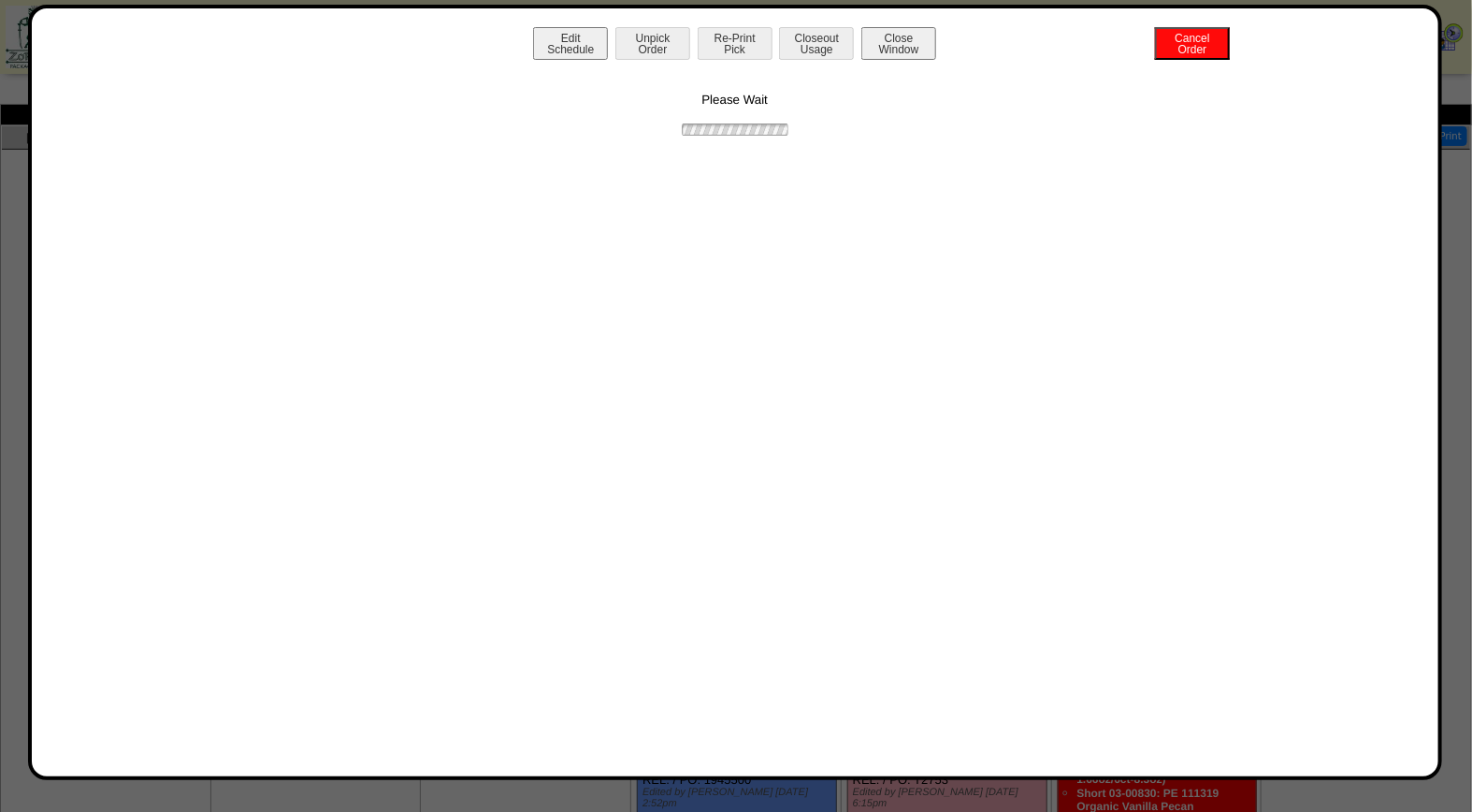
scroll to position [0, 0]
click at [764, 57] on button "Print BOL" at bounding box center [735, 42] width 75 height 33
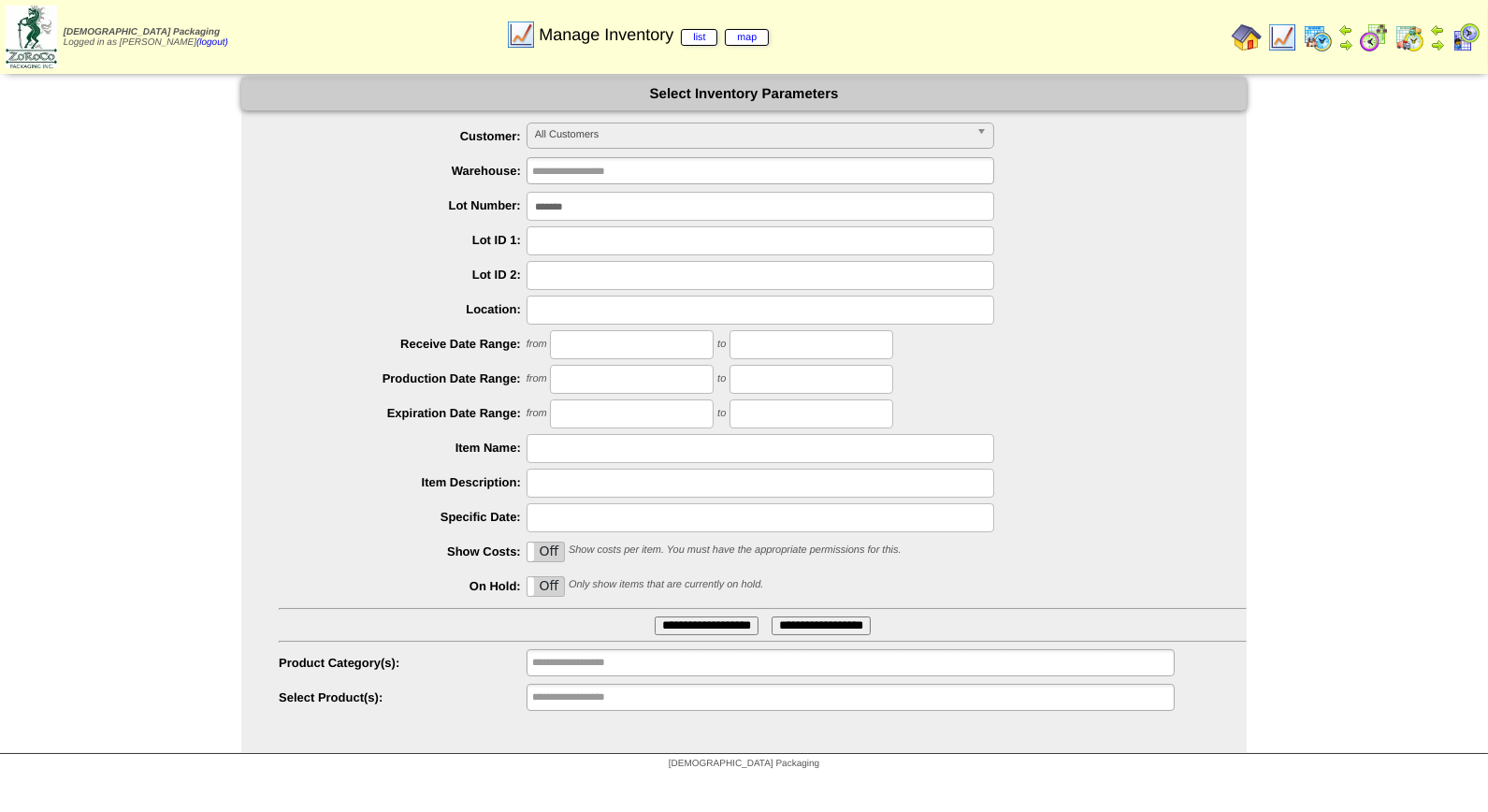
drag, startPoint x: 585, startPoint y: 209, endPoint x: 455, endPoint y: 203, distance: 130.1
click at [455, 203] on li "Lot Number: *******" at bounding box center [763, 205] width 968 height 29
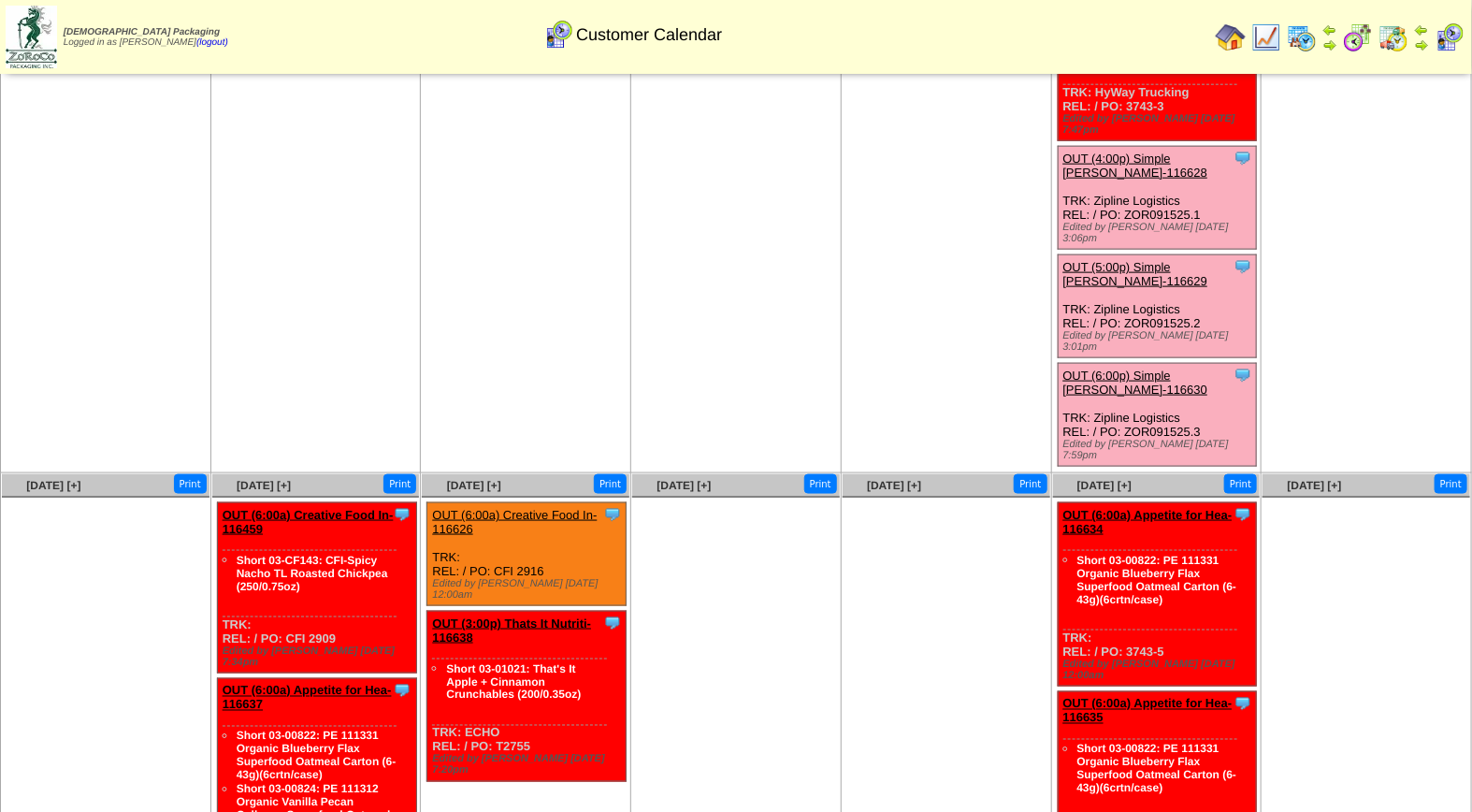
scroll to position [889, 0]
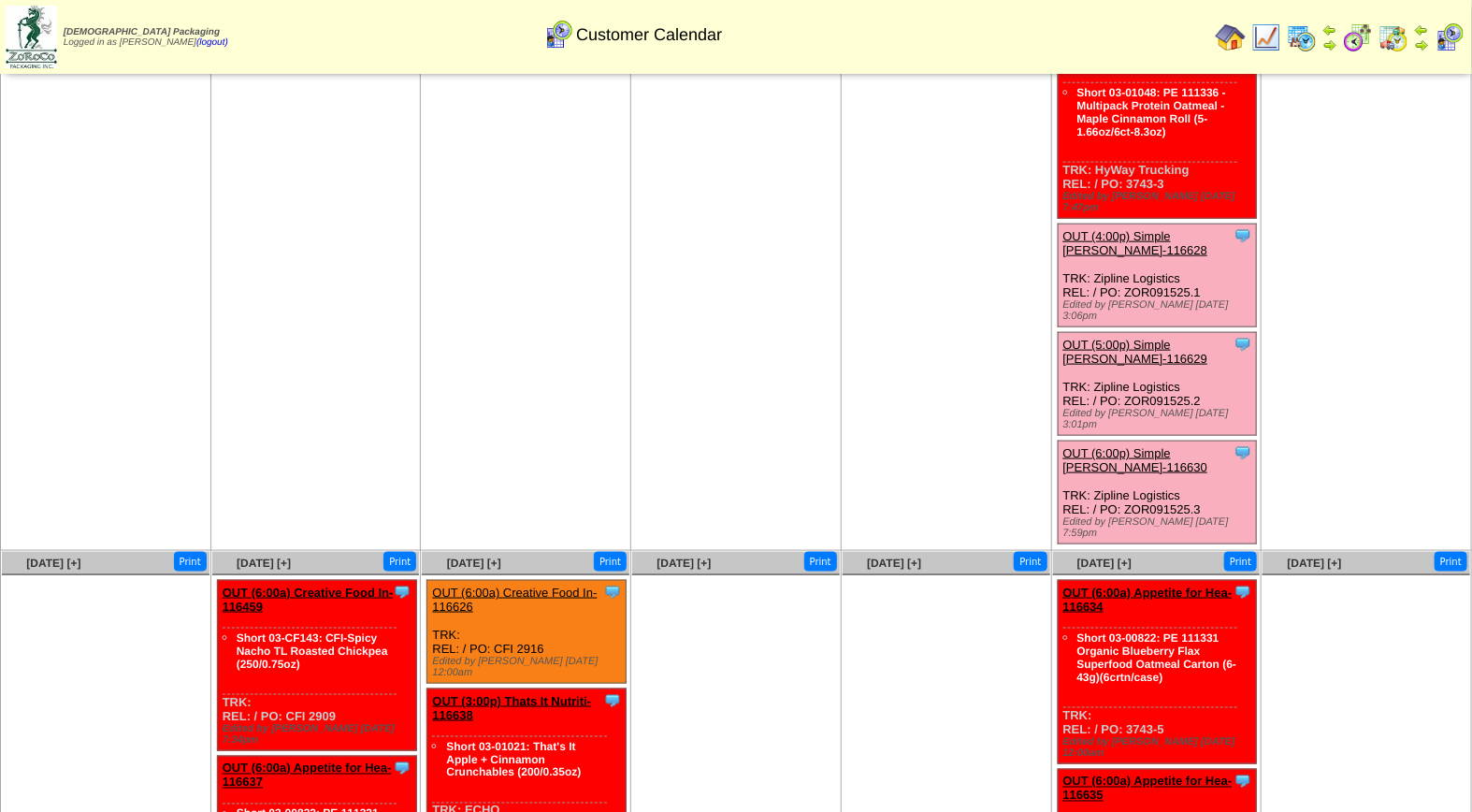
click at [1195, 442] on div "Clone Item OUT (6:00p) Simple [PERSON_NAME]-116630 Simple [PERSON_NAME] Schedul…" at bounding box center [1157, 493] width 200 height 103
click at [1197, 446] on link "OUT (6:00p) Simple [PERSON_NAME]-116630" at bounding box center [1135, 459] width 145 height 28
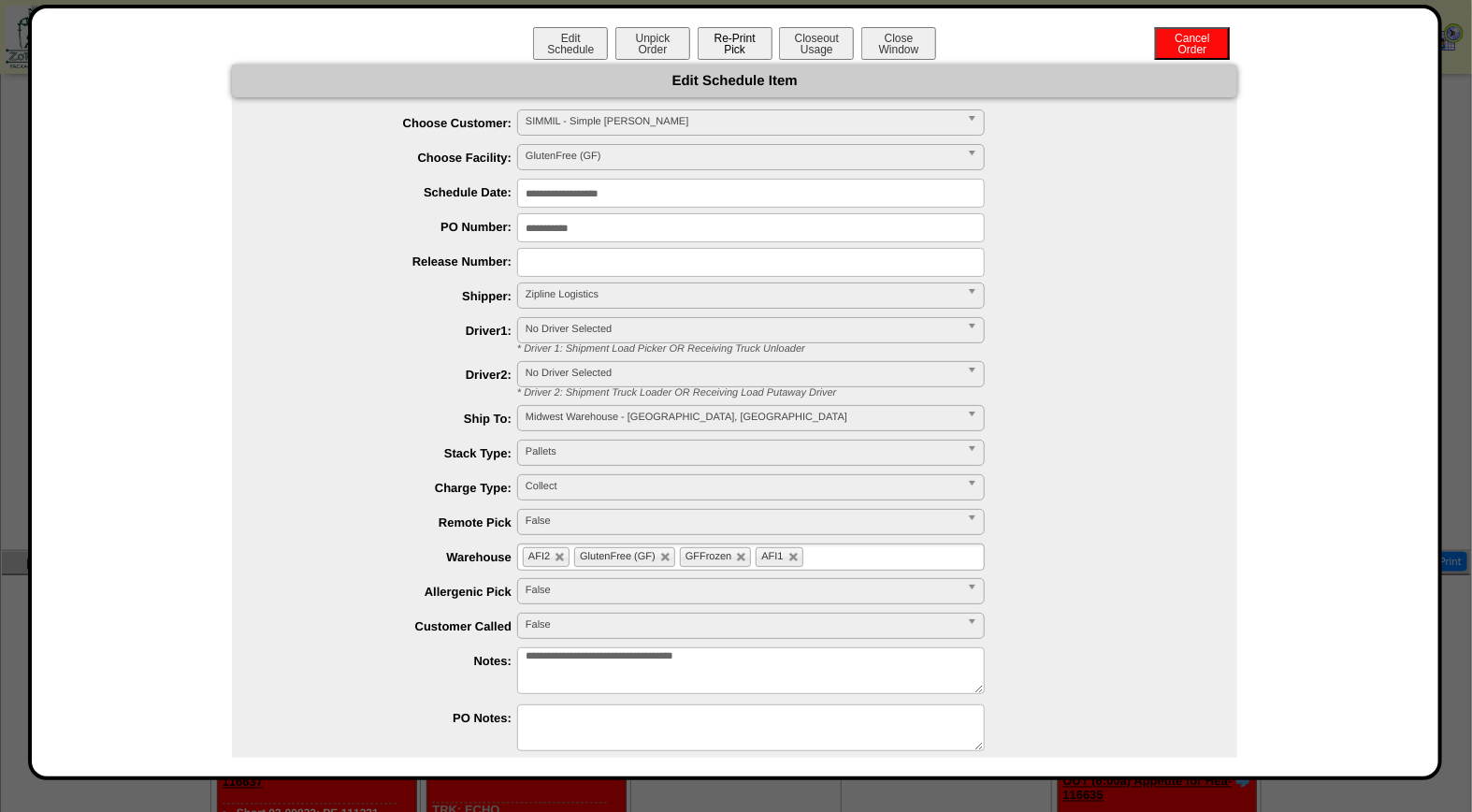
click at [755, 41] on button "Re-Print Pick" at bounding box center [735, 42] width 75 height 33
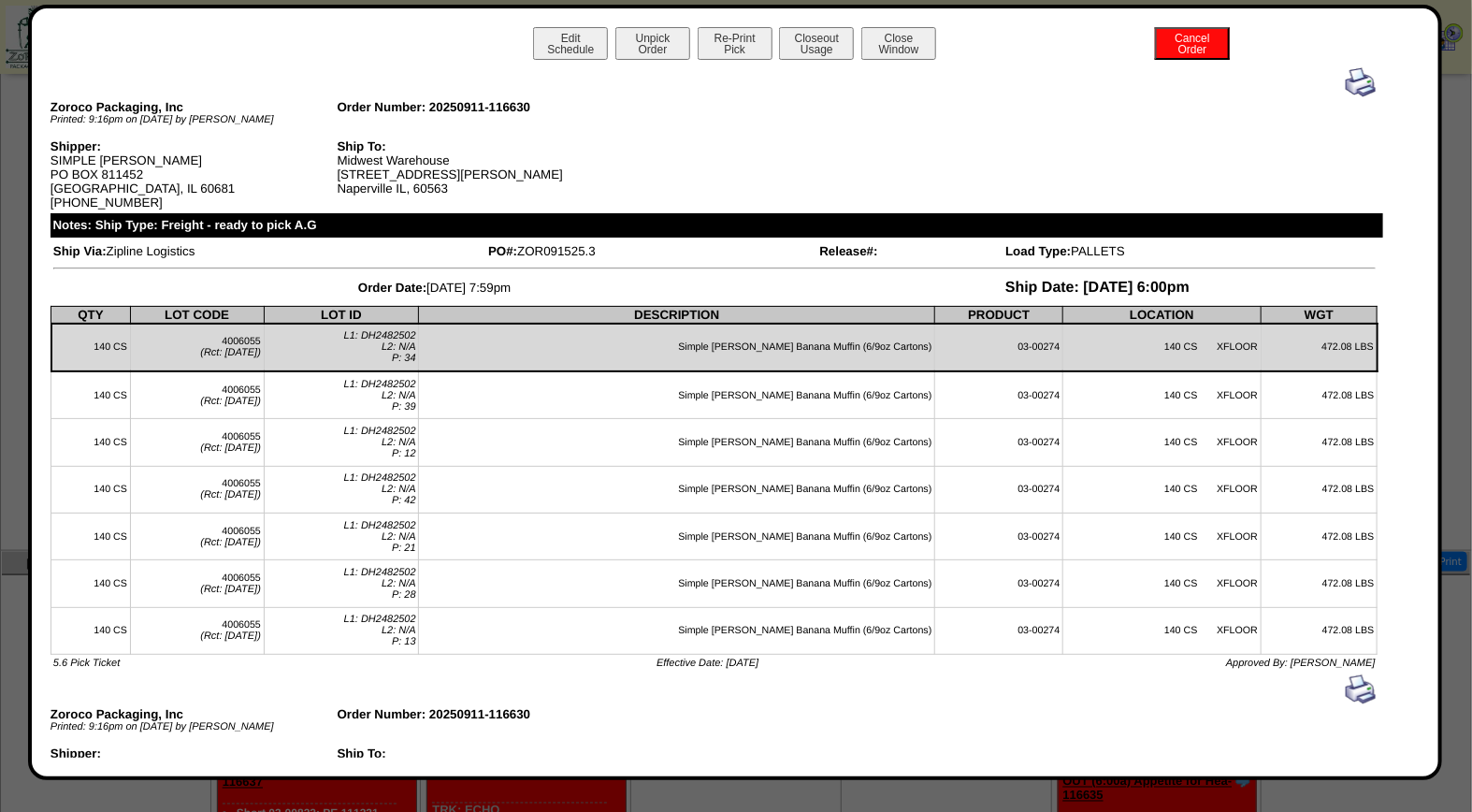
click at [1346, 79] on img at bounding box center [1360, 82] width 30 height 30
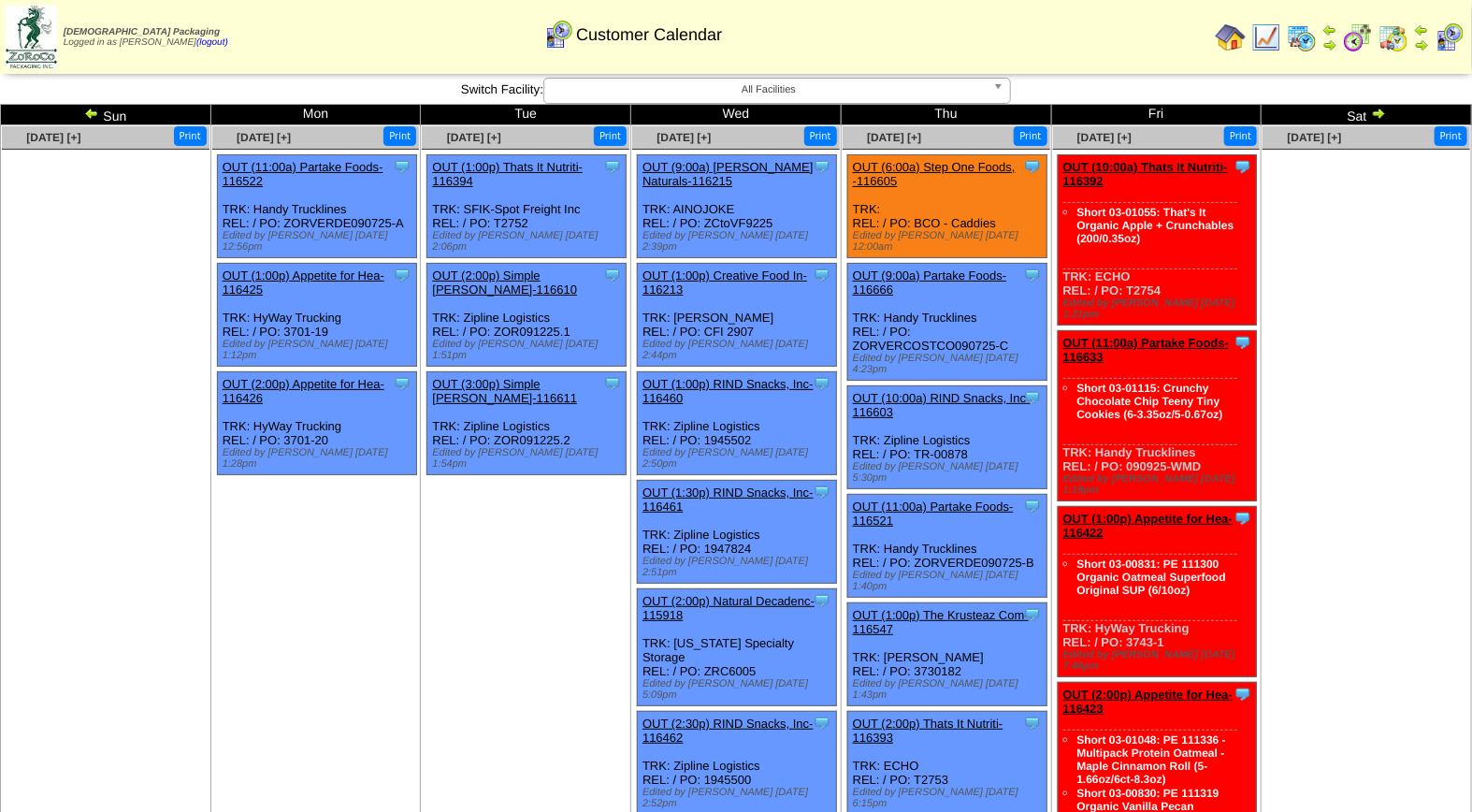
scroll to position [889, 0]
